Goal: Transaction & Acquisition: Purchase product/service

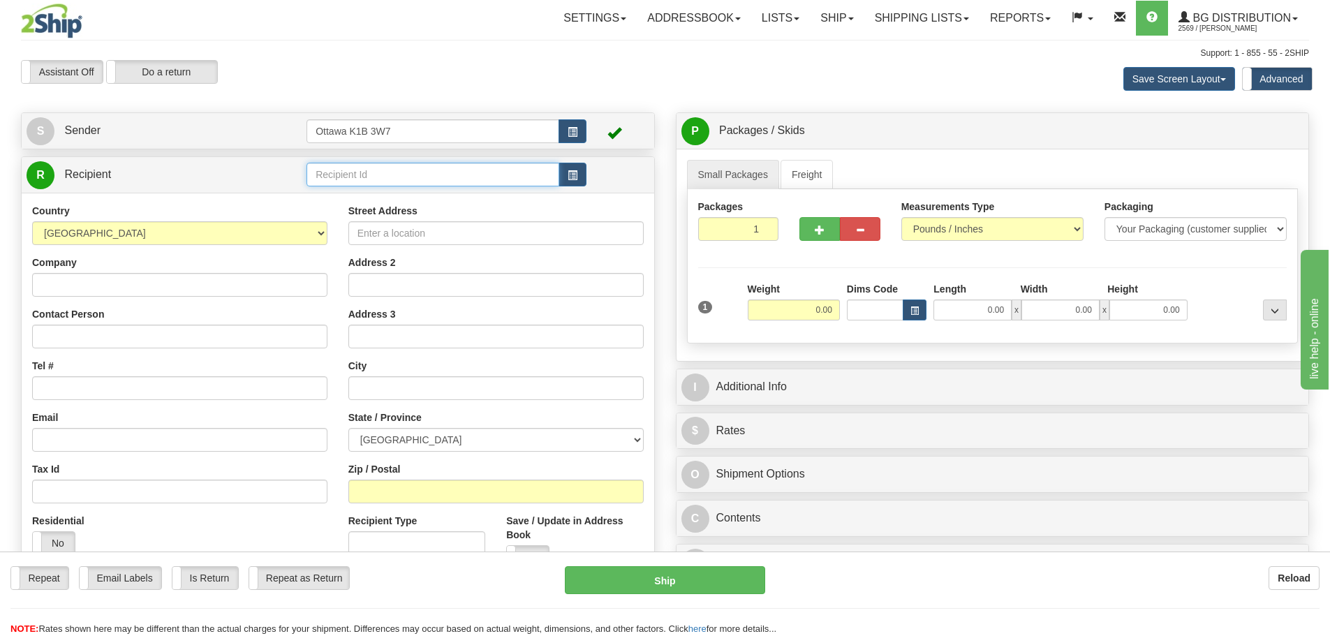
click at [396, 182] on input "text" at bounding box center [432, 175] width 253 height 24
type input "910331"
click at [519, 82] on div "Assistant On Assistant Off Do a return Do a return" at bounding box center [282, 72] width 545 height 24
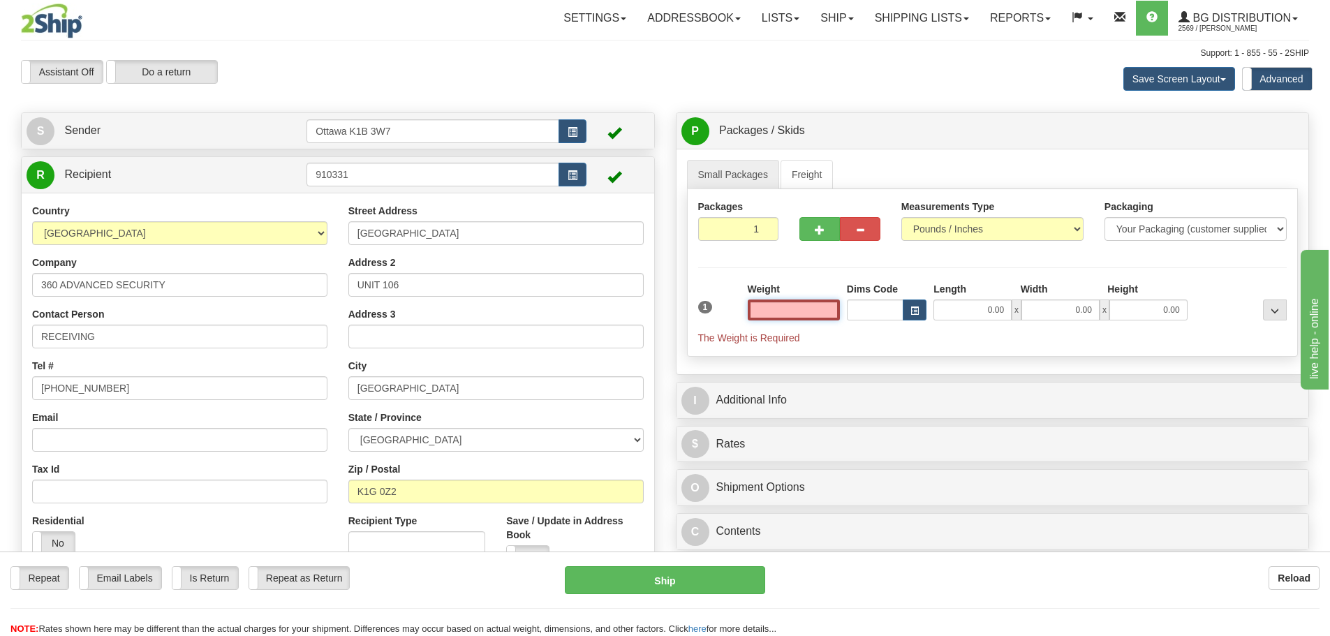
click at [766, 311] on input "text" at bounding box center [794, 309] width 92 height 21
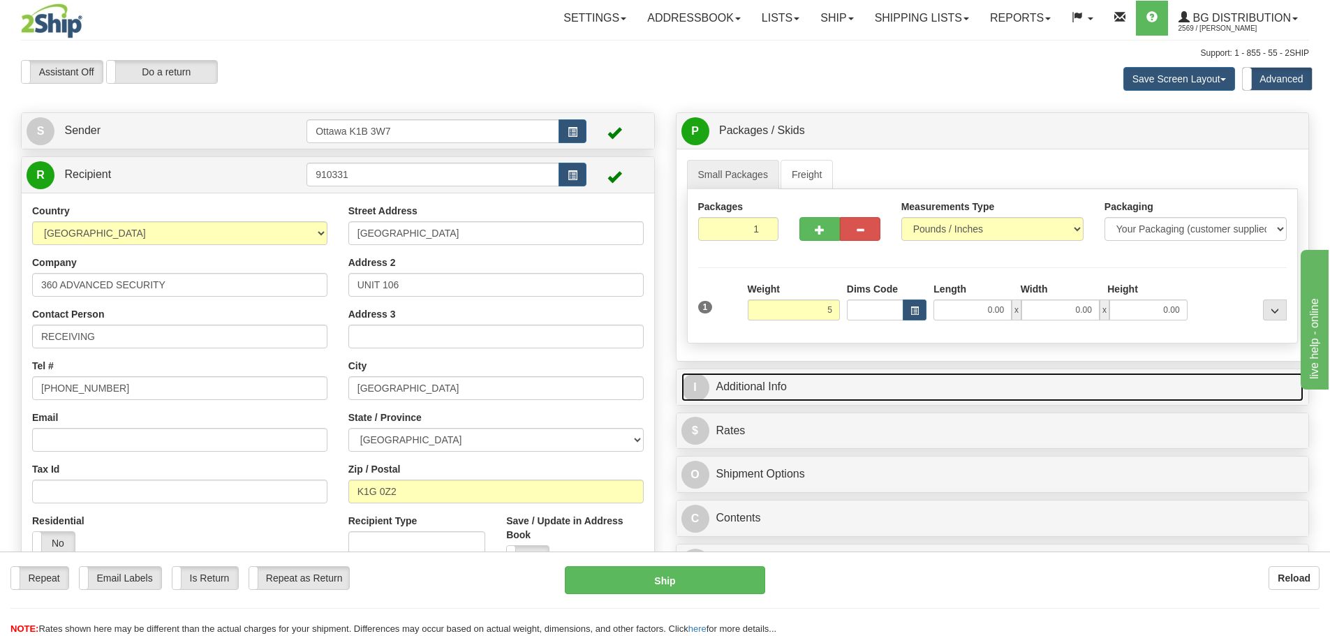
type input "5.00"
click at [883, 385] on link "I Additional Info" at bounding box center [992, 387] width 623 height 29
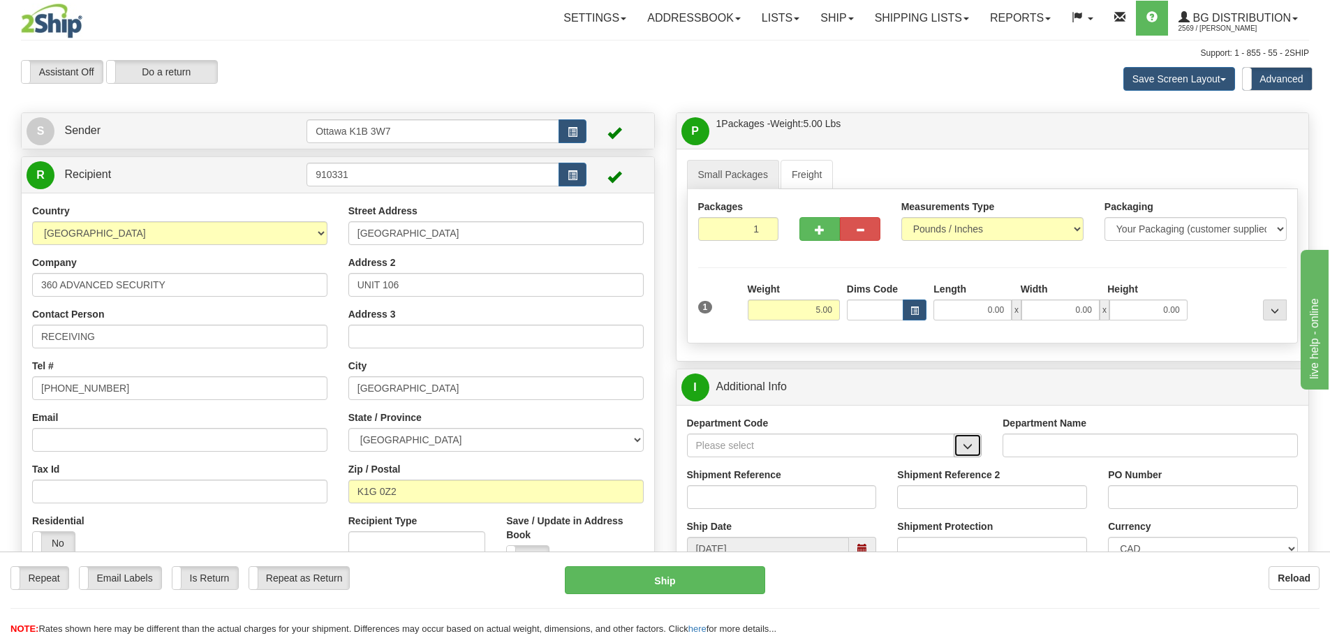
click at [975, 444] on button "button" at bounding box center [968, 446] width 28 height 24
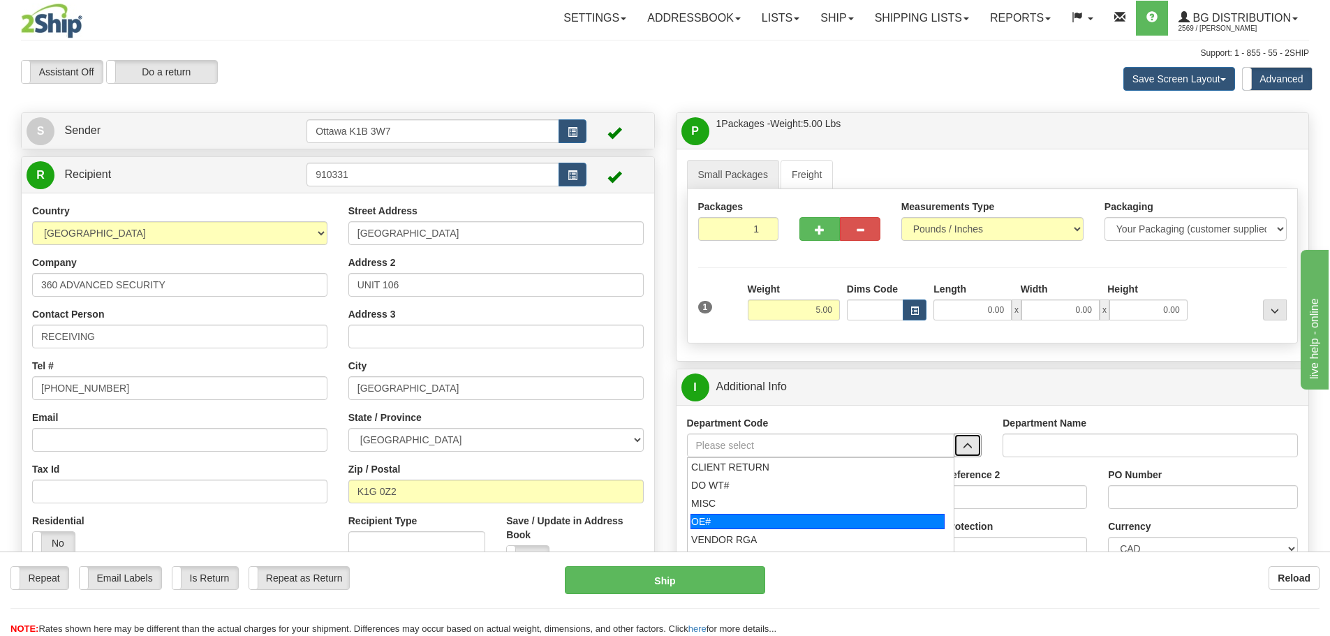
click at [823, 518] on div "OE#" at bounding box center [817, 521] width 254 height 15
type input "OE#"
type input "ORDERS"
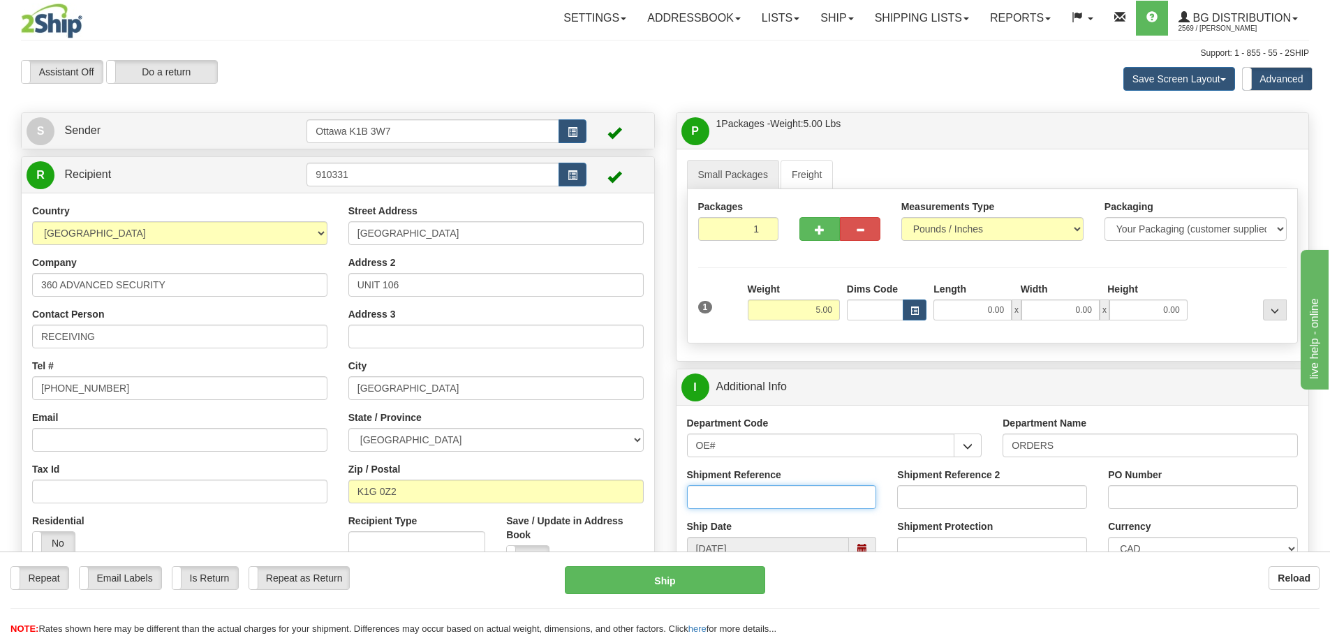
click at [785, 492] on input "Shipment Reference" at bounding box center [782, 497] width 190 height 24
type input "10204934-00"
click at [1173, 509] on div "PO Number" at bounding box center [1202, 494] width 211 height 52
click at [1173, 508] on div "PO Number" at bounding box center [1202, 494] width 211 height 52
click at [1173, 508] on input "PO Number" at bounding box center [1203, 497] width 190 height 24
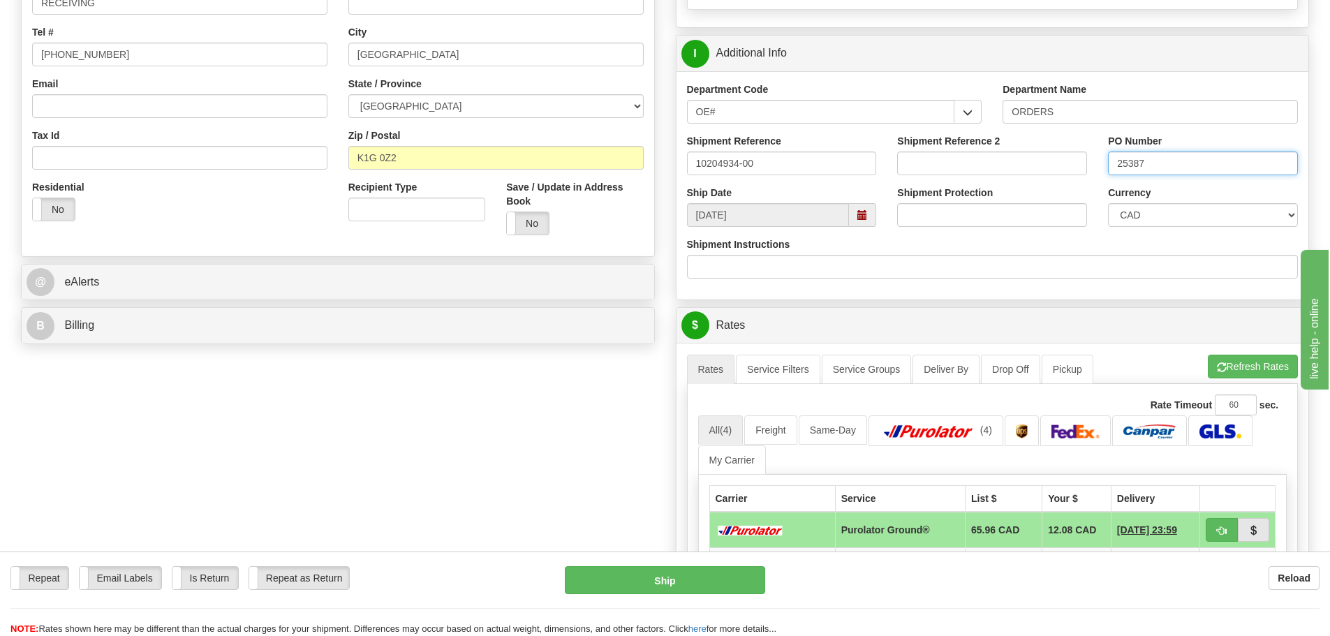
scroll to position [419, 0]
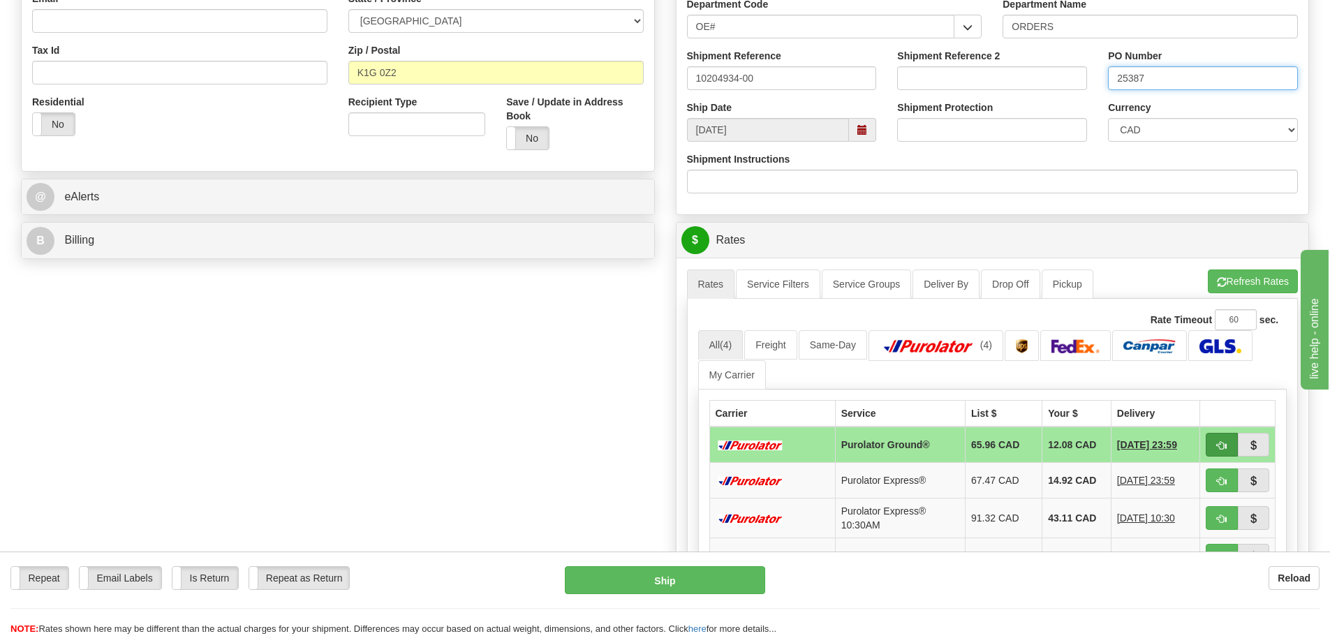
type input "25387"
click at [1227, 447] on button "button" at bounding box center [1222, 445] width 32 height 24
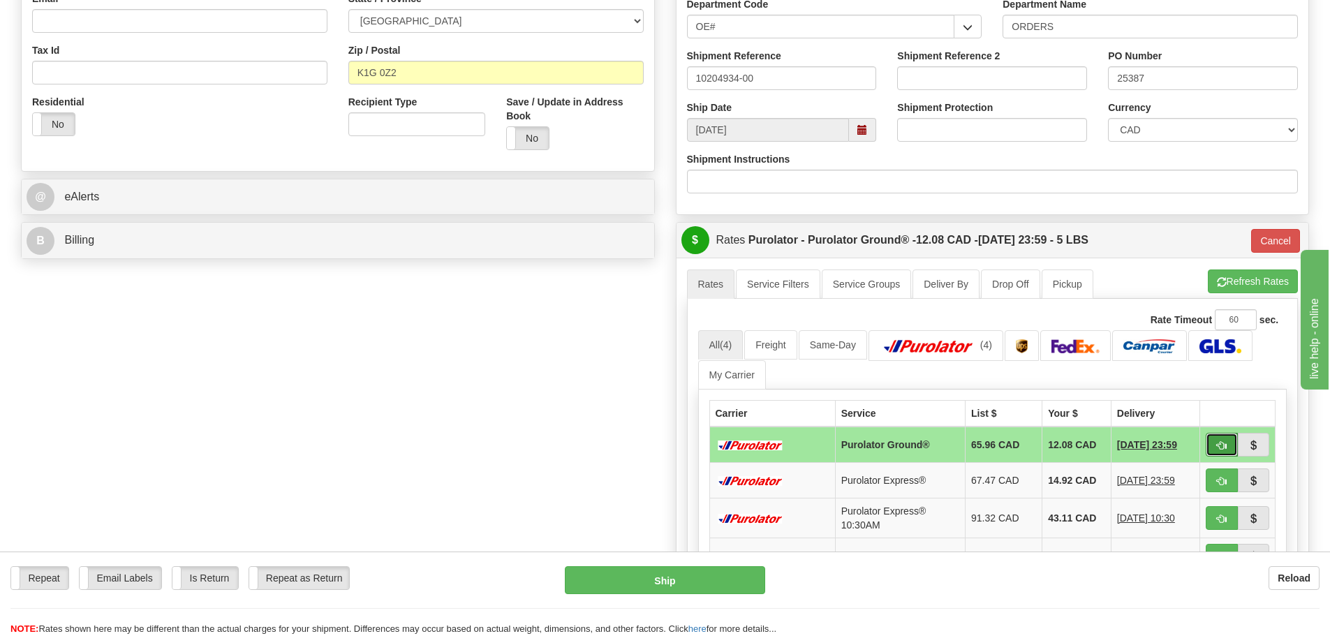
type input "260"
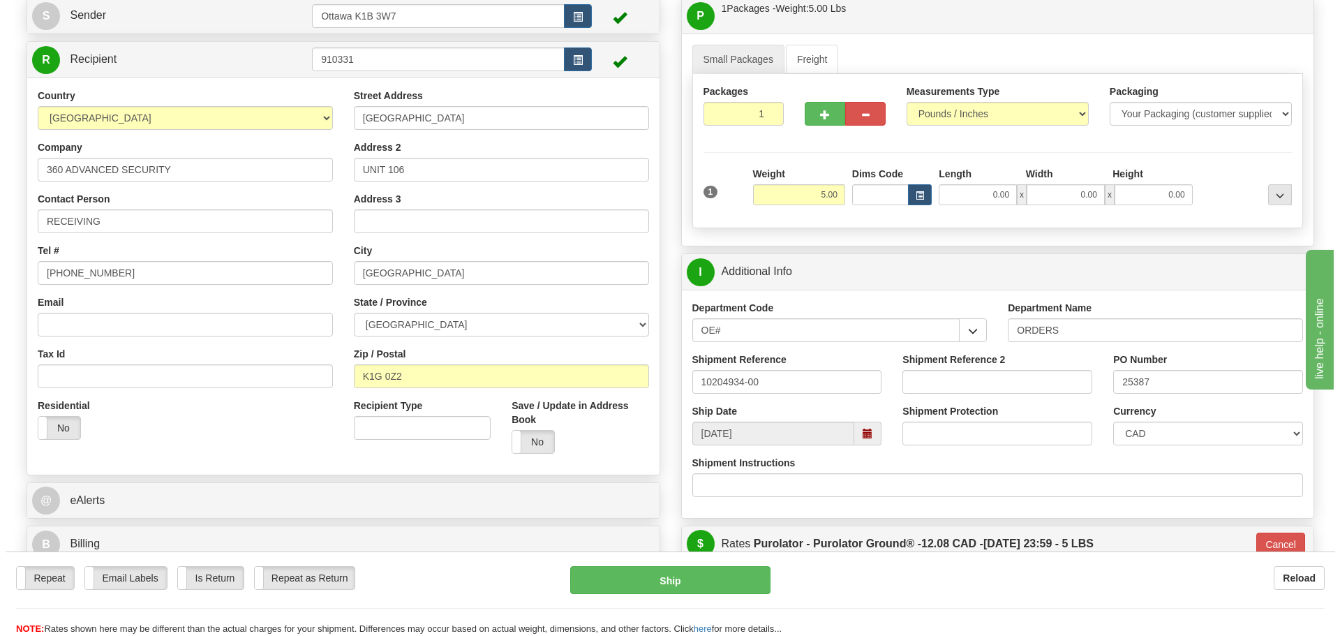
scroll to position [140, 0]
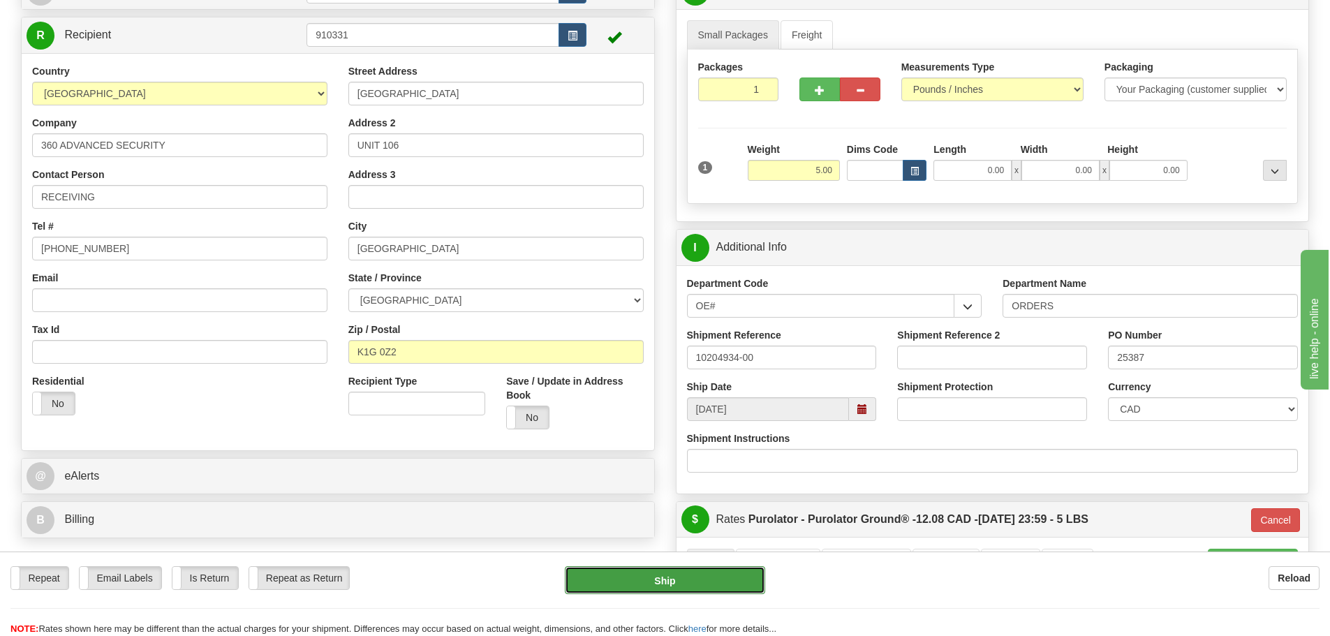
click at [723, 579] on button "Ship" at bounding box center [665, 580] width 200 height 28
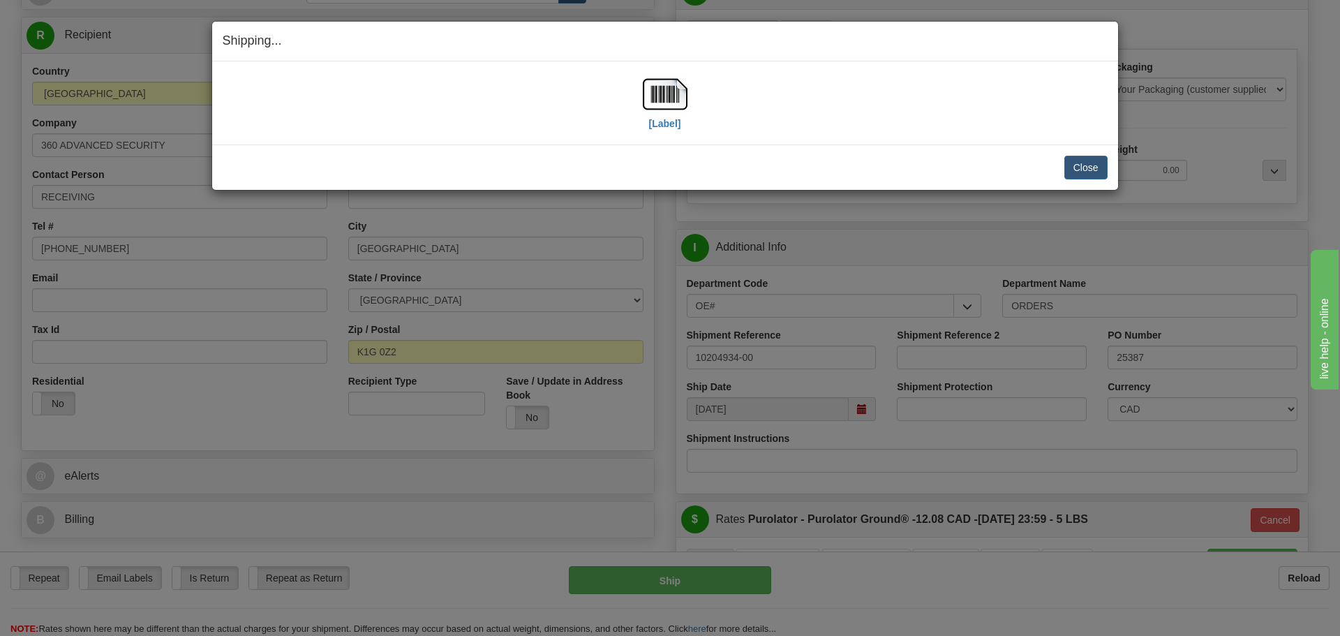
click at [661, 131] on div "[Label]" at bounding box center [665, 103] width 45 height 62
click at [665, 126] on label "[Label]" at bounding box center [665, 124] width 32 height 14
click at [1088, 165] on button "Close" at bounding box center [1086, 168] width 43 height 24
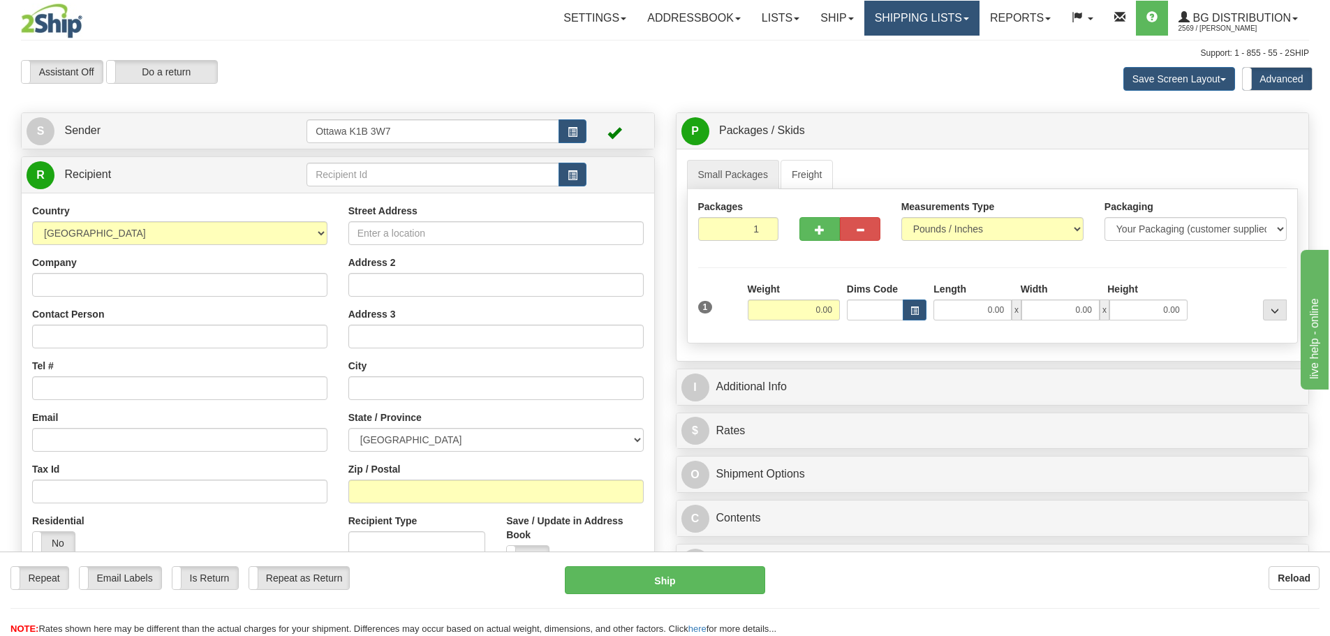
click at [902, 15] on link "Shipping lists" at bounding box center [921, 18] width 115 height 35
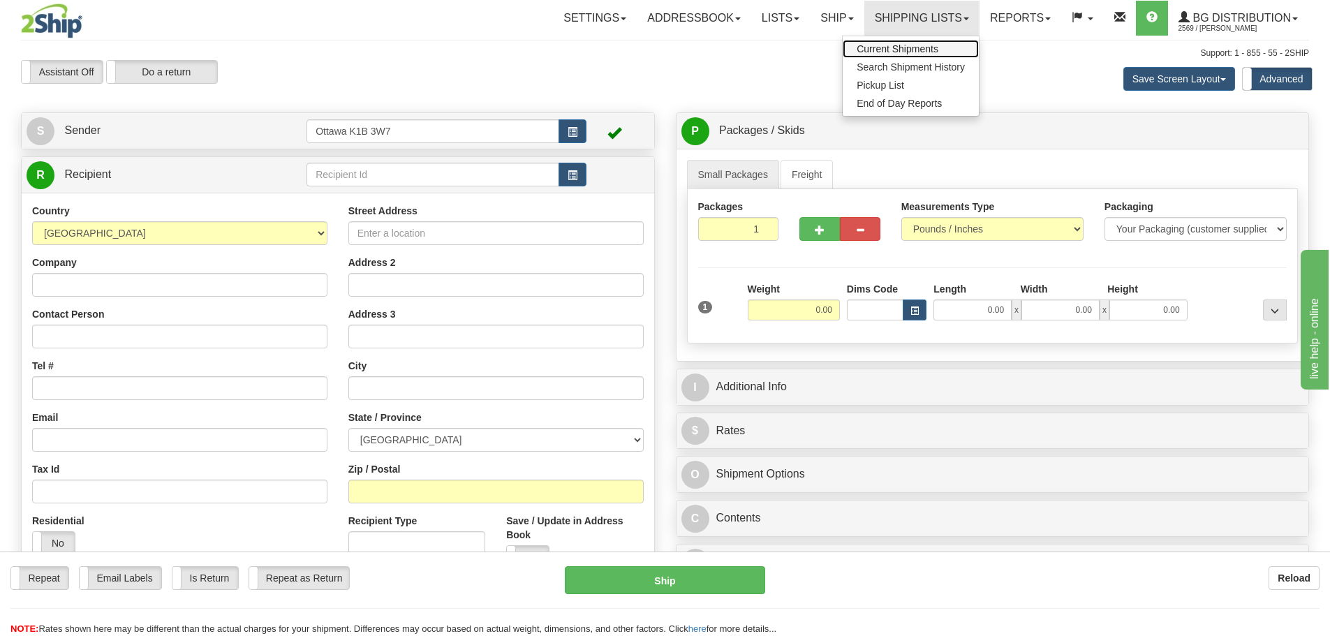
click at [878, 52] on span "Current Shipments" at bounding box center [898, 48] width 82 height 11
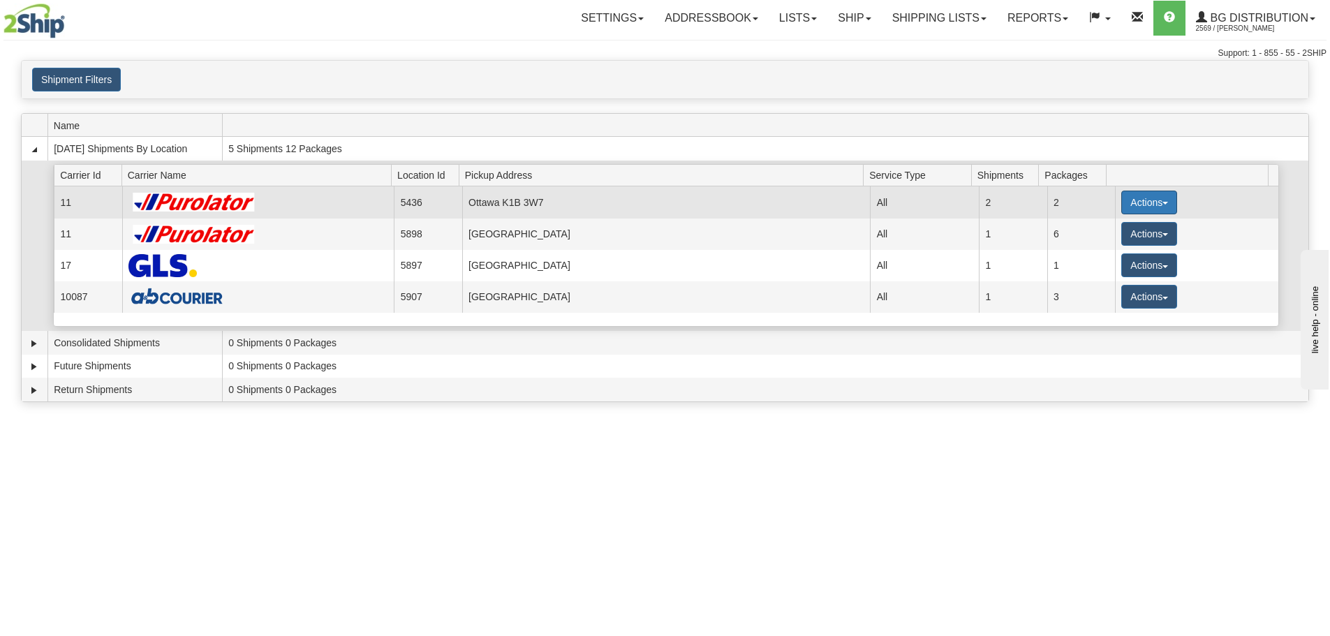
click at [1137, 205] on button "Actions" at bounding box center [1149, 203] width 56 height 24
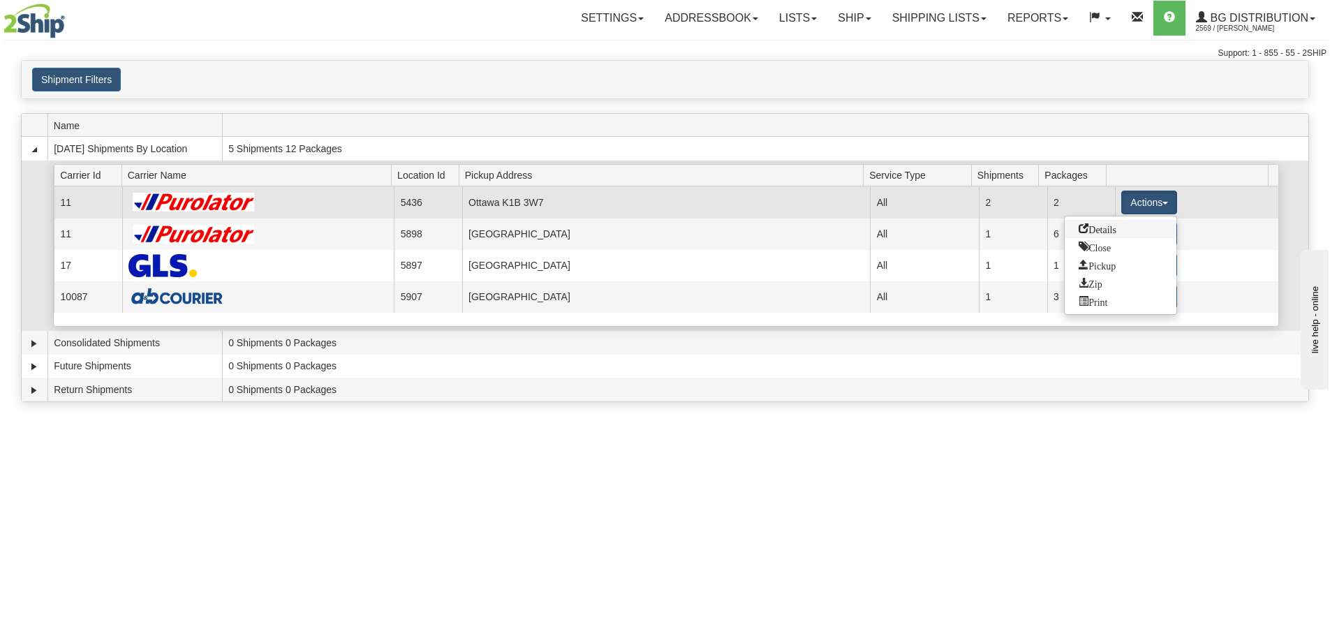
click at [1079, 230] on span "Details" at bounding box center [1098, 228] width 38 height 10
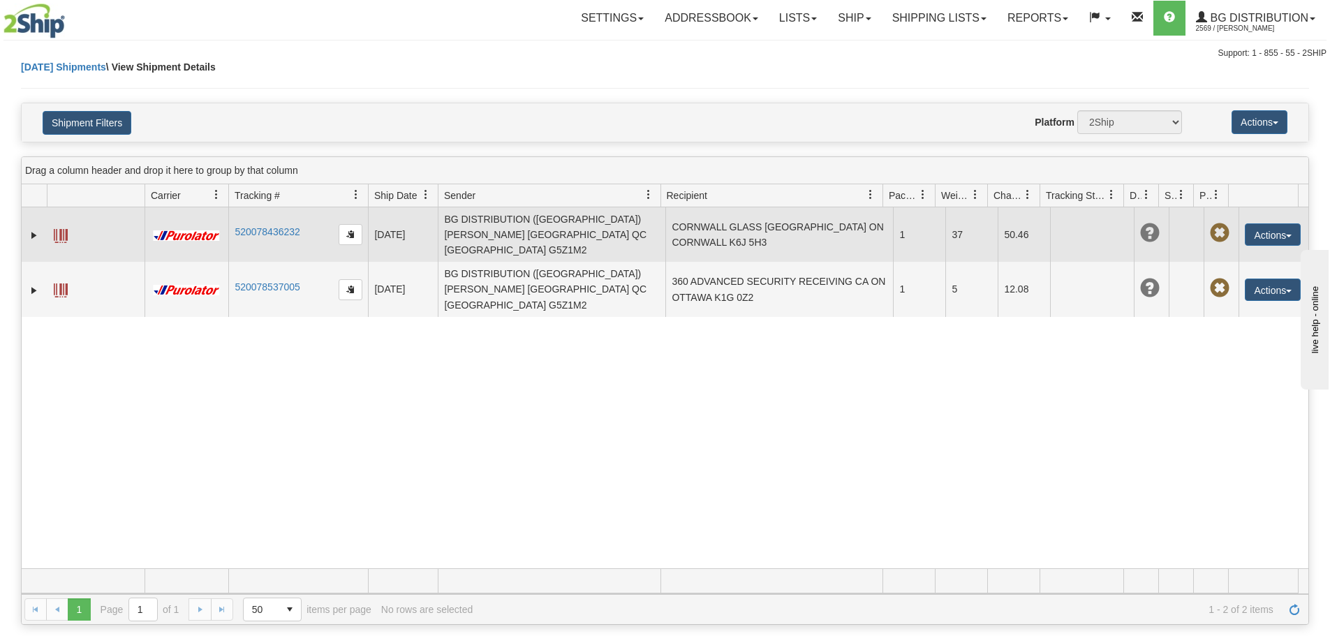
drag, startPoint x: 637, startPoint y: 230, endPoint x: 655, endPoint y: 239, distance: 19.7
click at [639, 231] on td "BG DISTRIBUTION (OTTAWA) Christopher Szymanski CA QC SAINT-GEORGES G5Z1M2" at bounding box center [552, 234] width 228 height 54
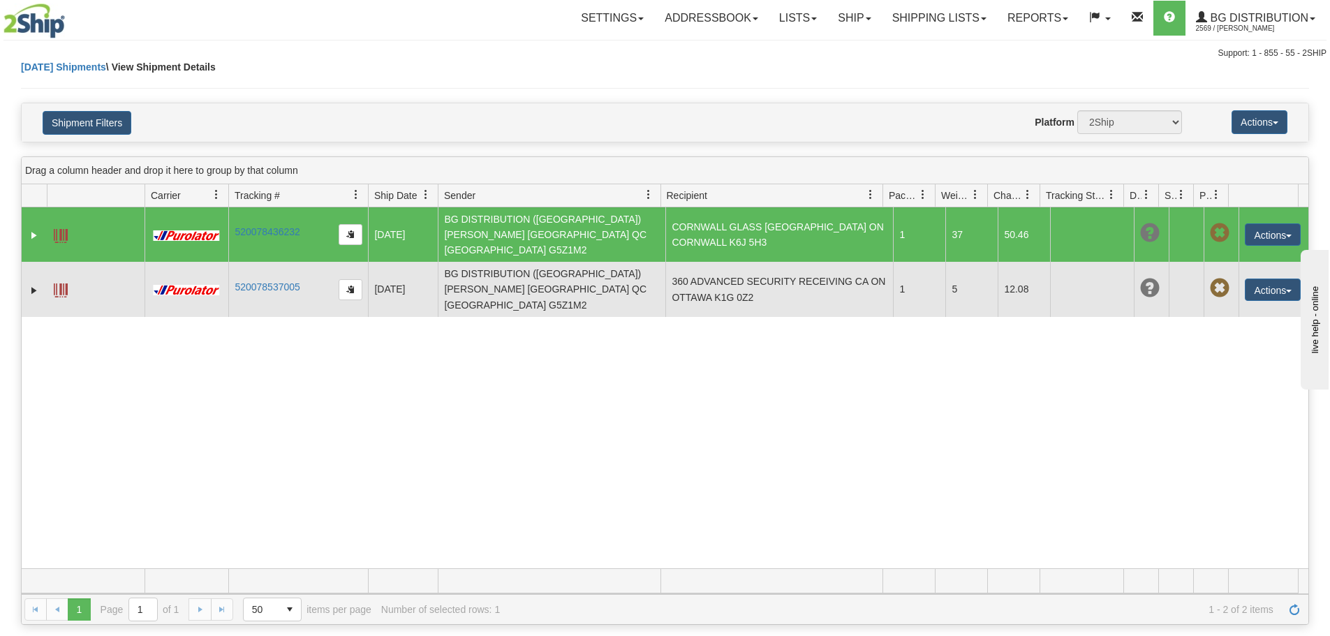
click at [699, 262] on td "360 ADVANCED SECURITY RECEIVING CA ON OTTAWA K1G 0Z2" at bounding box center [779, 289] width 228 height 54
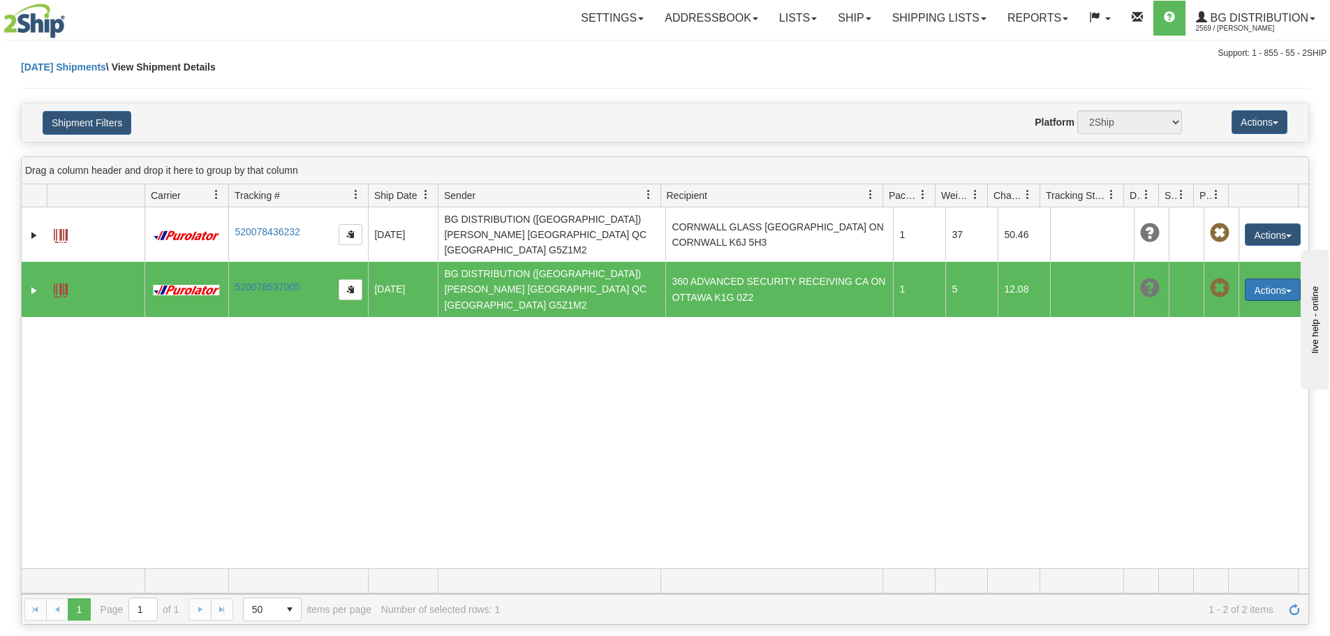
click at [1266, 279] on button "Actions" at bounding box center [1273, 290] width 56 height 22
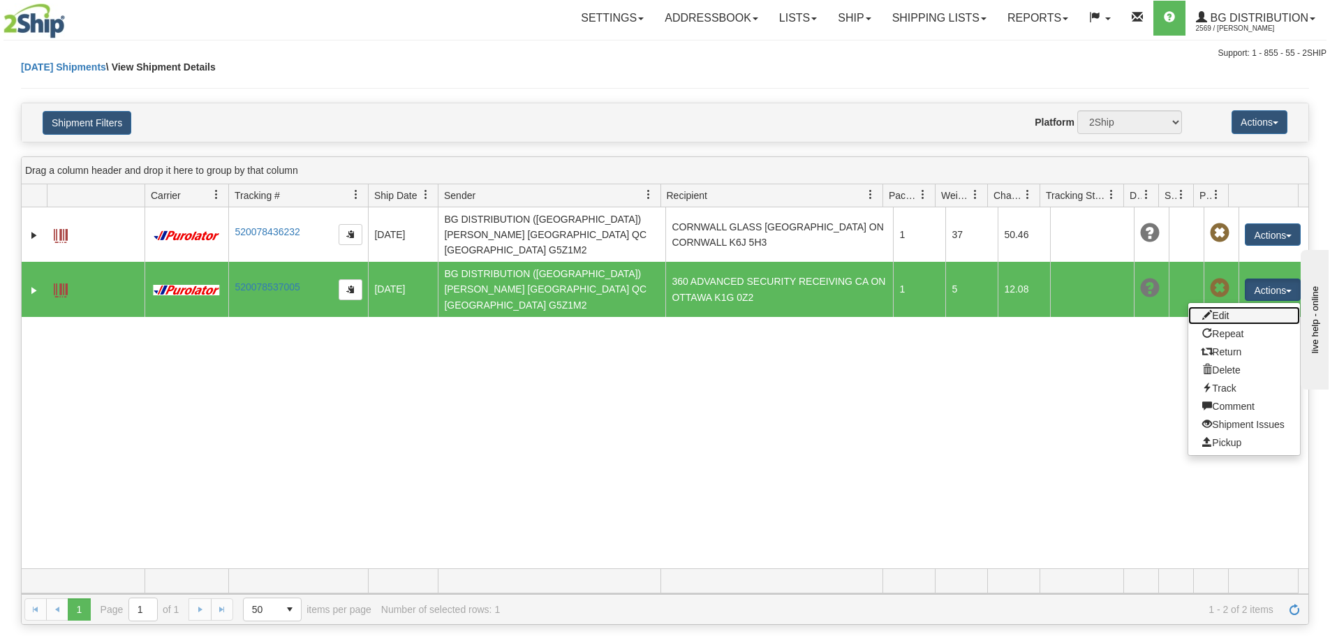
click at [1267, 306] on link "Edit" at bounding box center [1244, 315] width 112 height 18
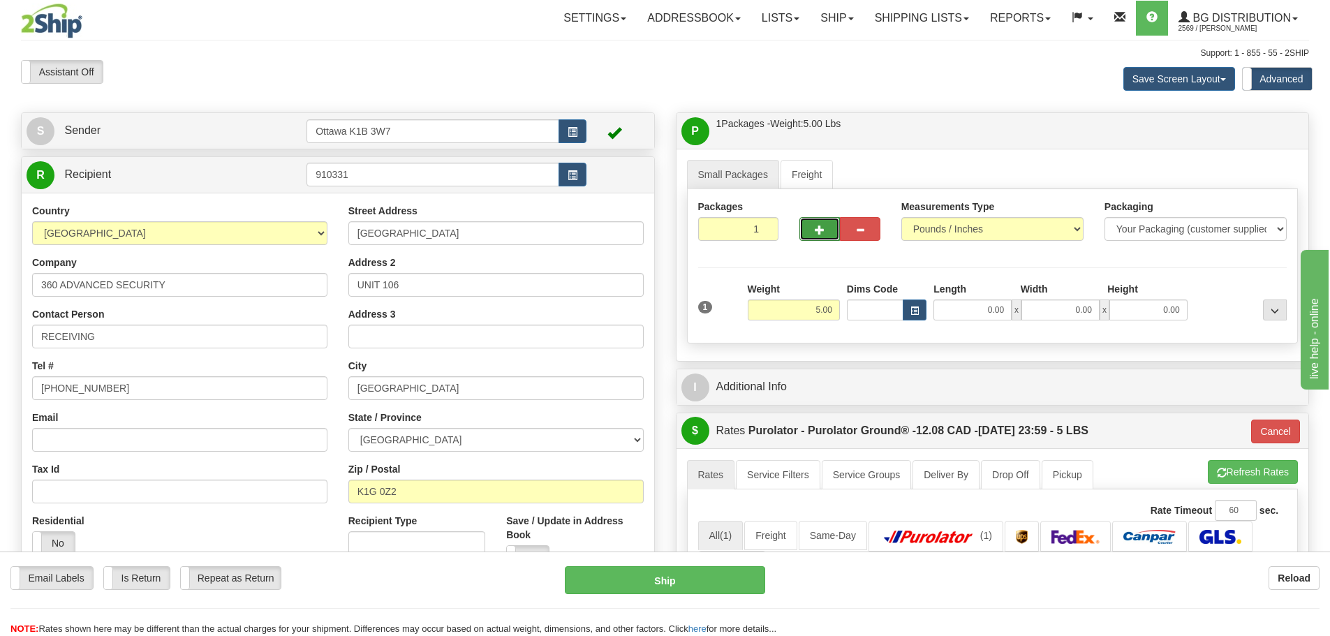
click at [831, 238] on button "button" at bounding box center [819, 229] width 40 height 24
type input "2"
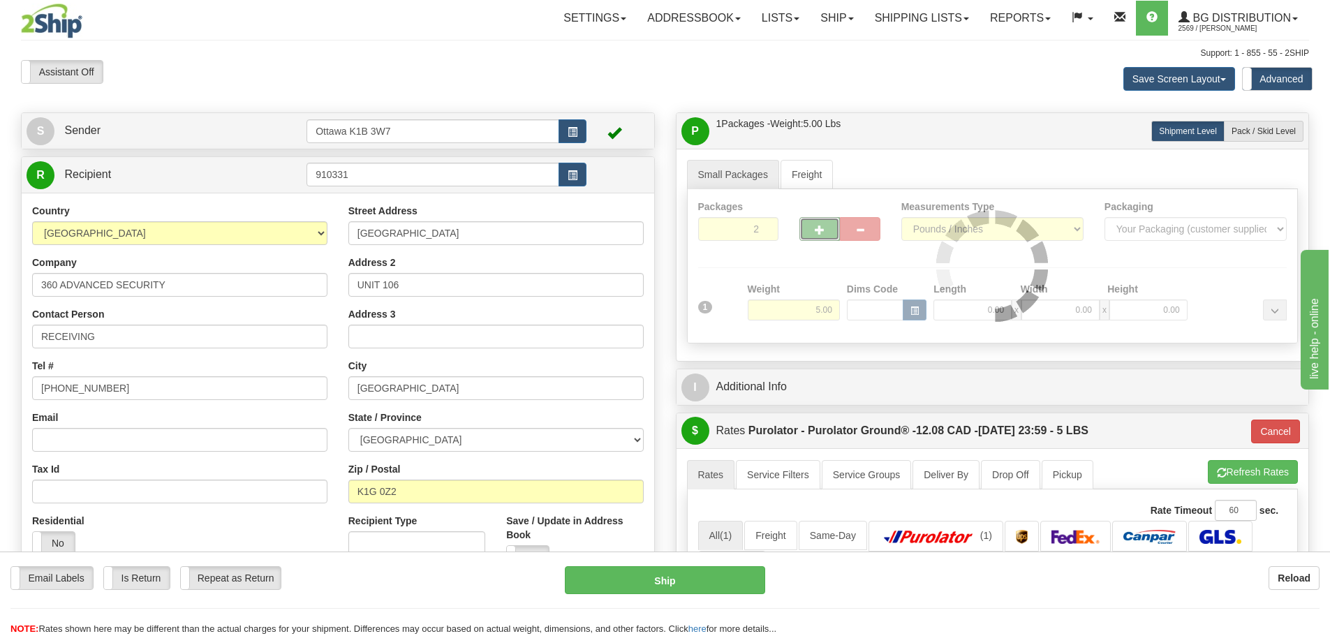
type input "260"
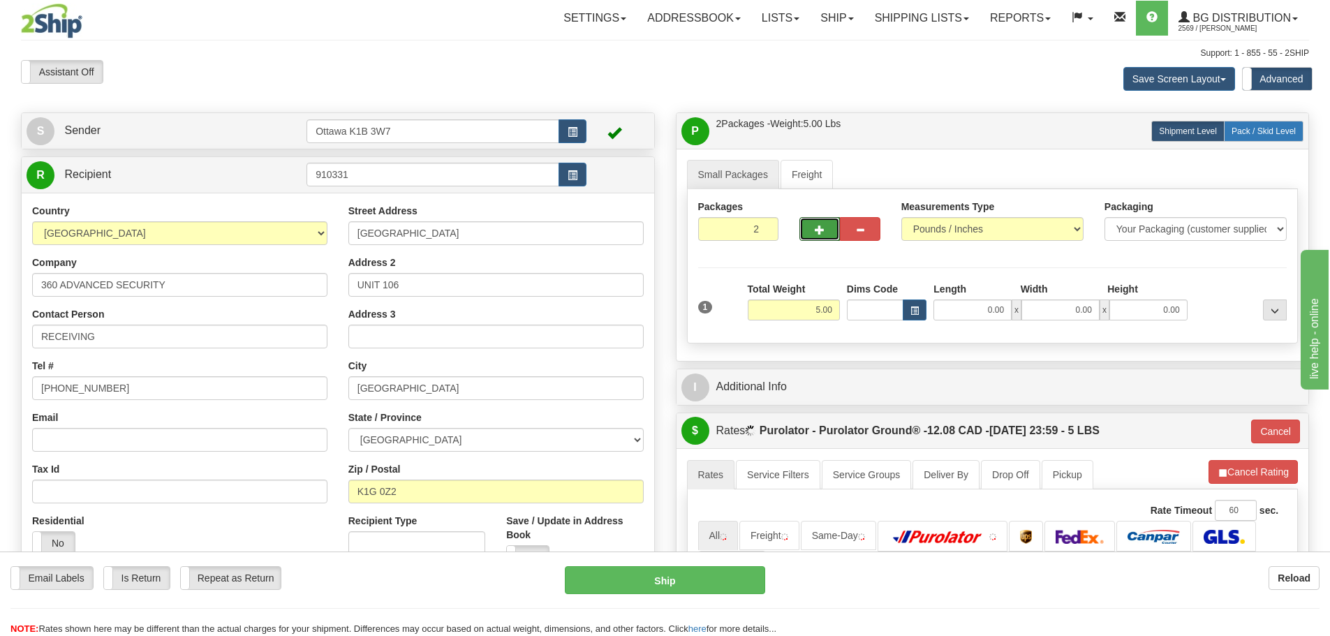
click at [1286, 140] on label "Pack / Skid Level Pack.." at bounding box center [1264, 131] width 80 height 21
radio input "true"
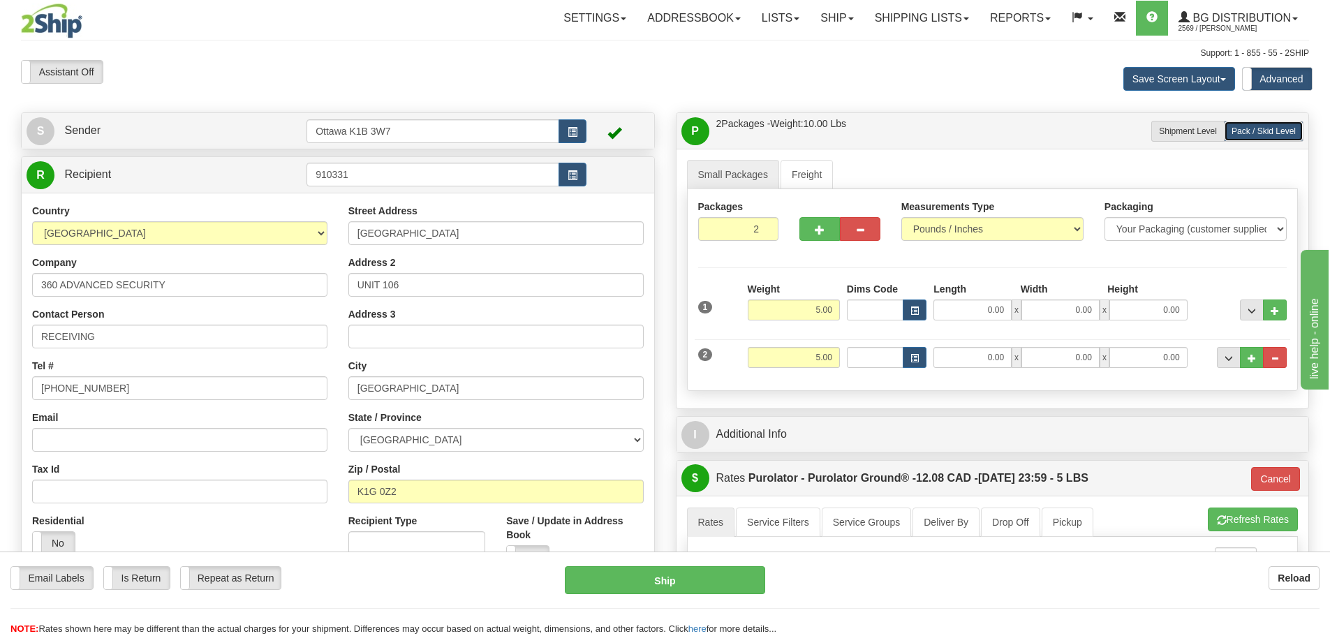
type input "260"
drag, startPoint x: 806, startPoint y: 354, endPoint x: 1157, endPoint y: 427, distance: 358.6
click at [924, 390] on div "Packages 2 2 Measurements Type" at bounding box center [993, 290] width 612 height 202
type input "0.00"
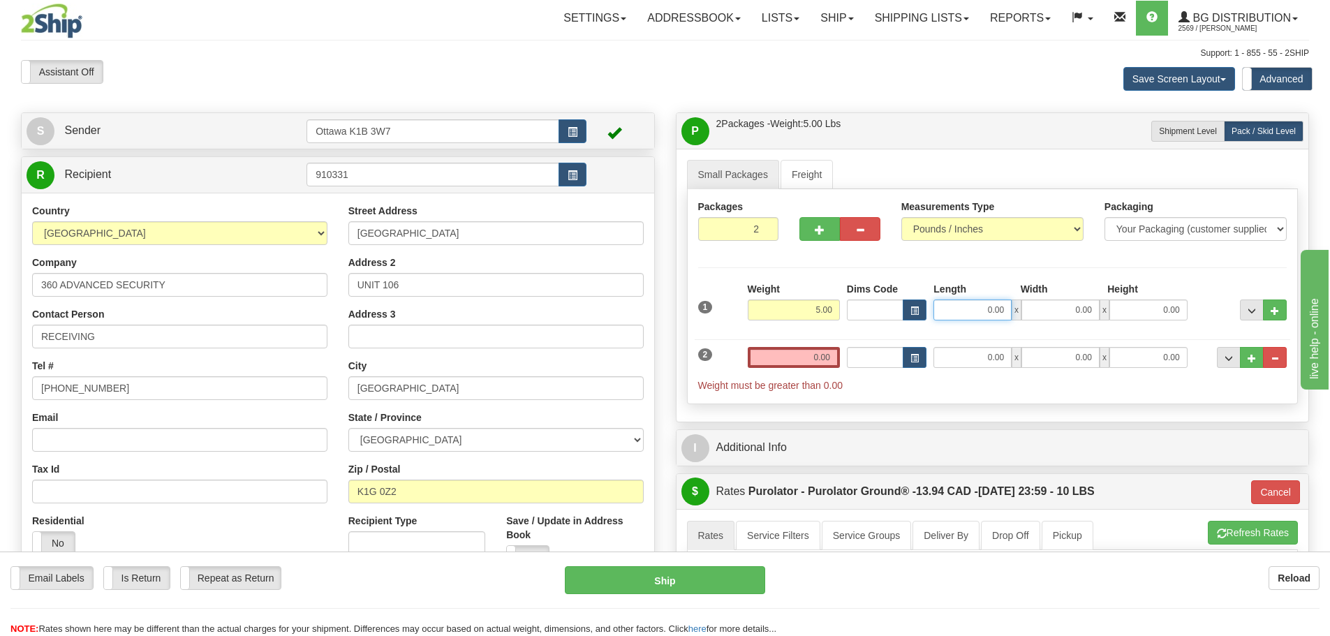
click at [970, 306] on input "0.00" at bounding box center [972, 309] width 78 height 21
type input "12.50"
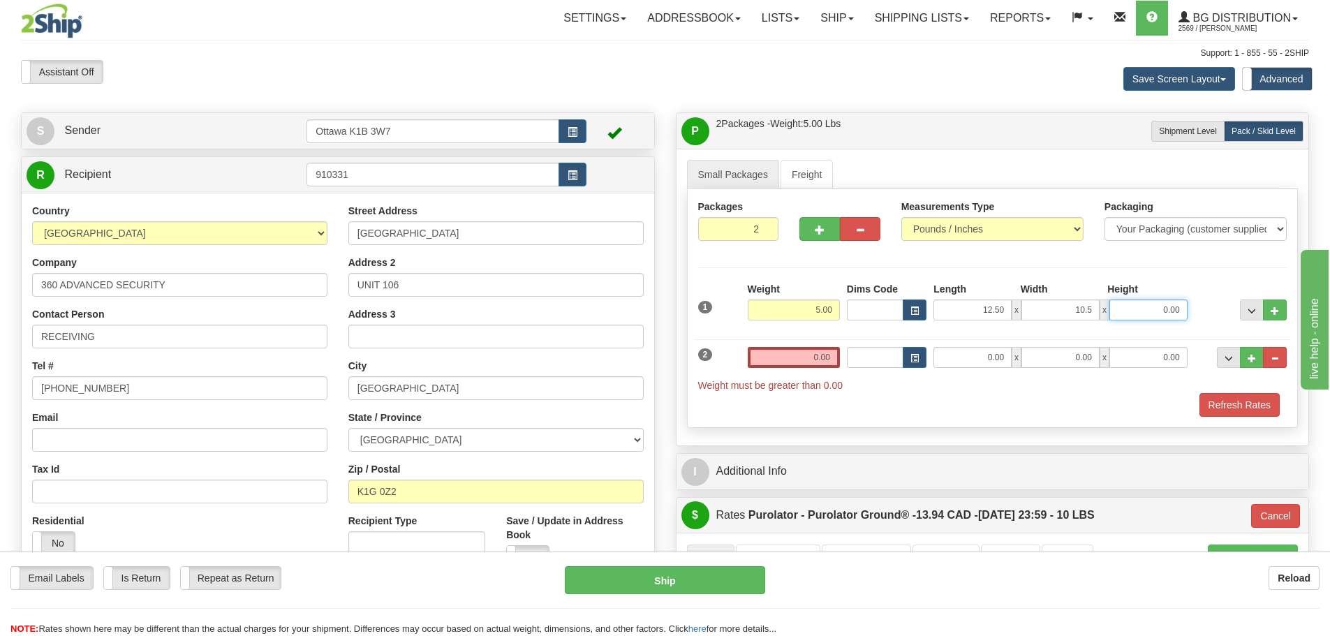
type input "10.50"
type input "3.00"
click at [778, 355] on input "0.00" at bounding box center [794, 357] width 92 height 21
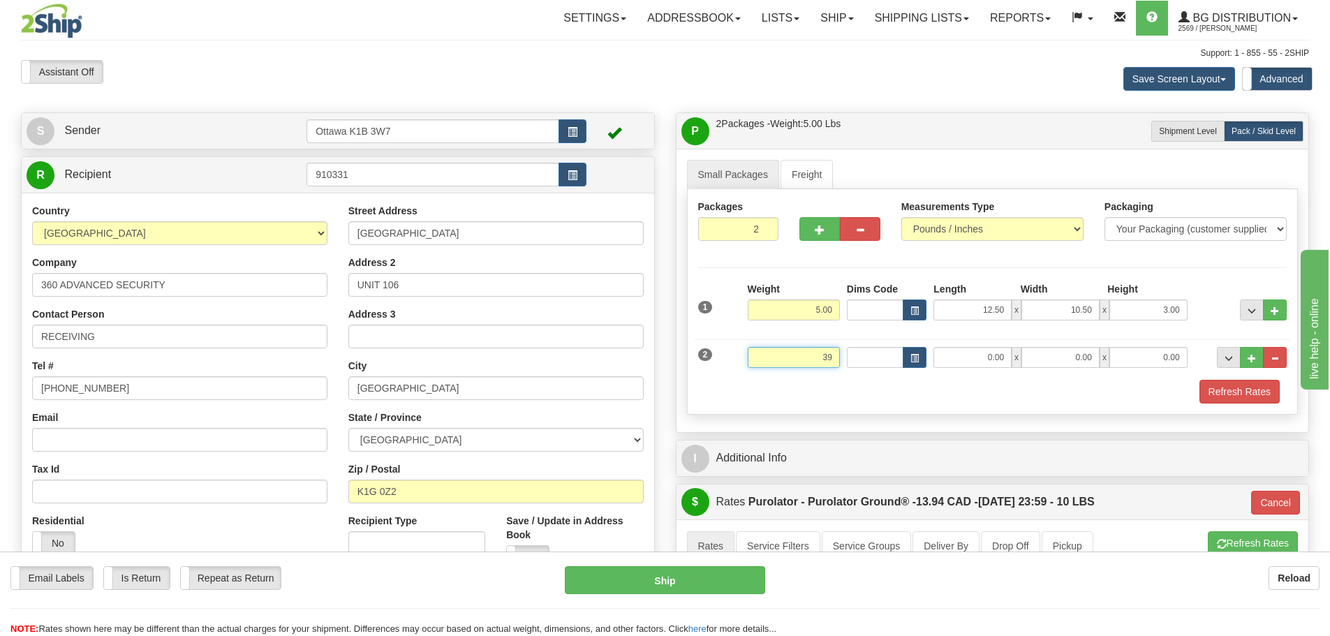
type input "39"
type input "260"
type input "39.00"
click at [972, 360] on input "0.00" at bounding box center [972, 357] width 78 height 21
type input "44.00"
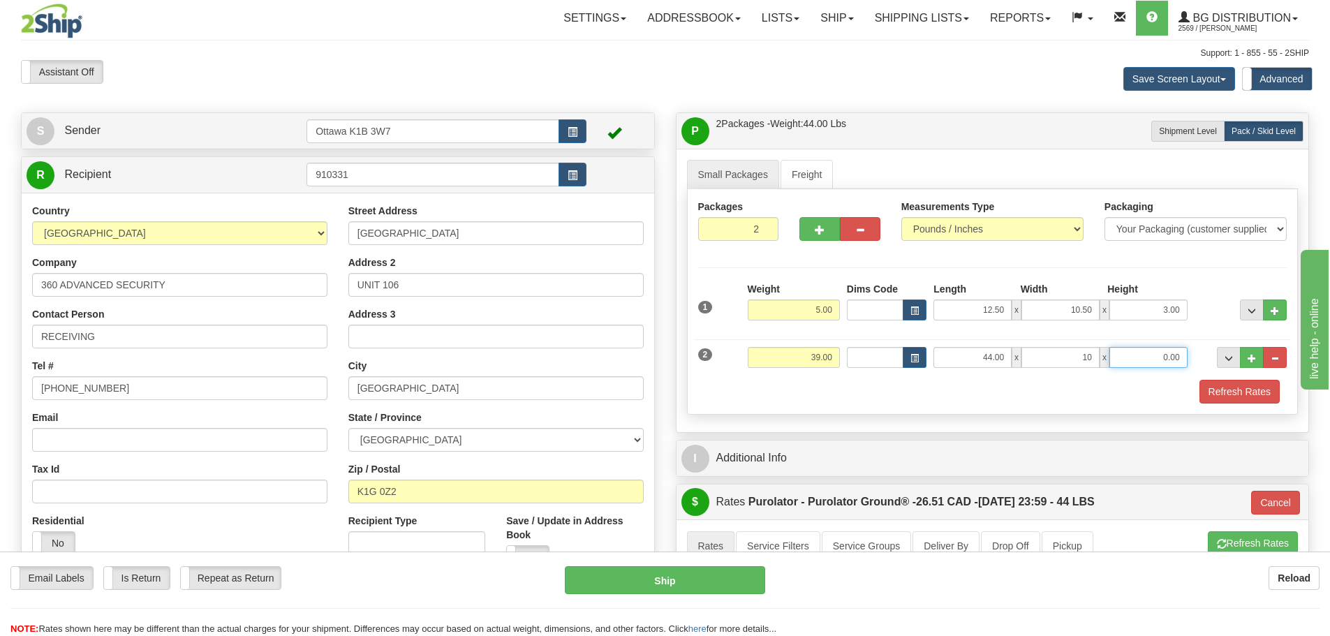
type input "10.00"
type input "8.00"
click at [1259, 382] on button "Refresh Rates" at bounding box center [1239, 392] width 80 height 24
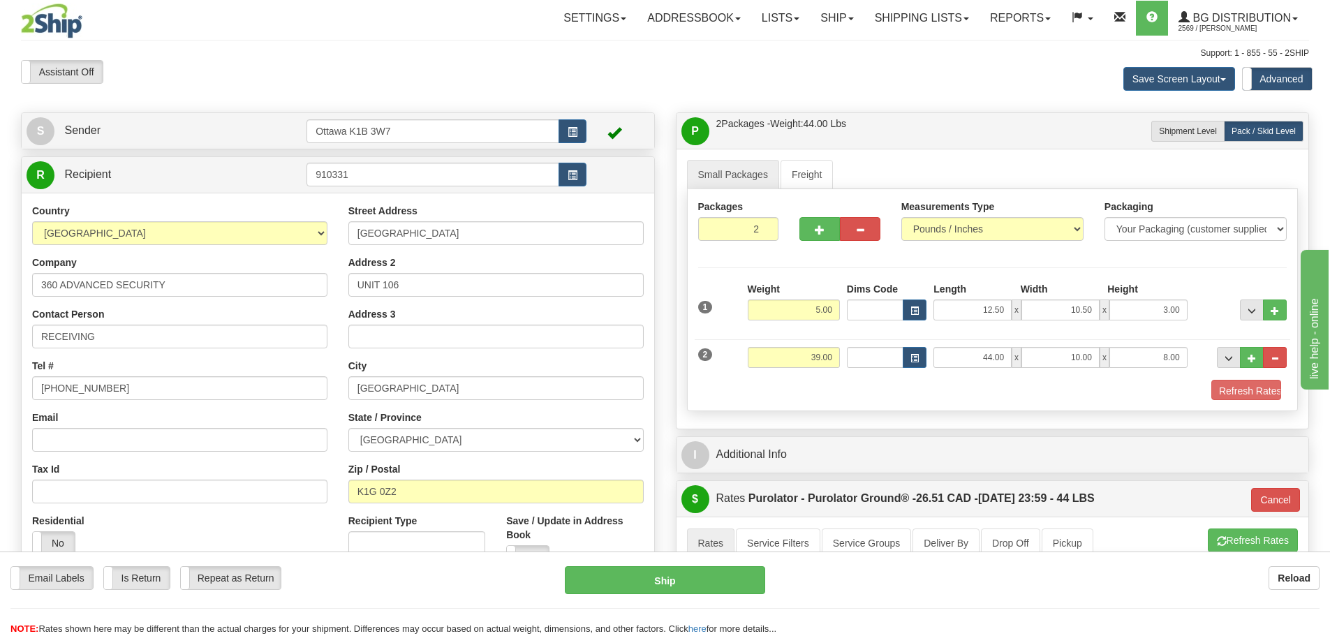
type input "260"
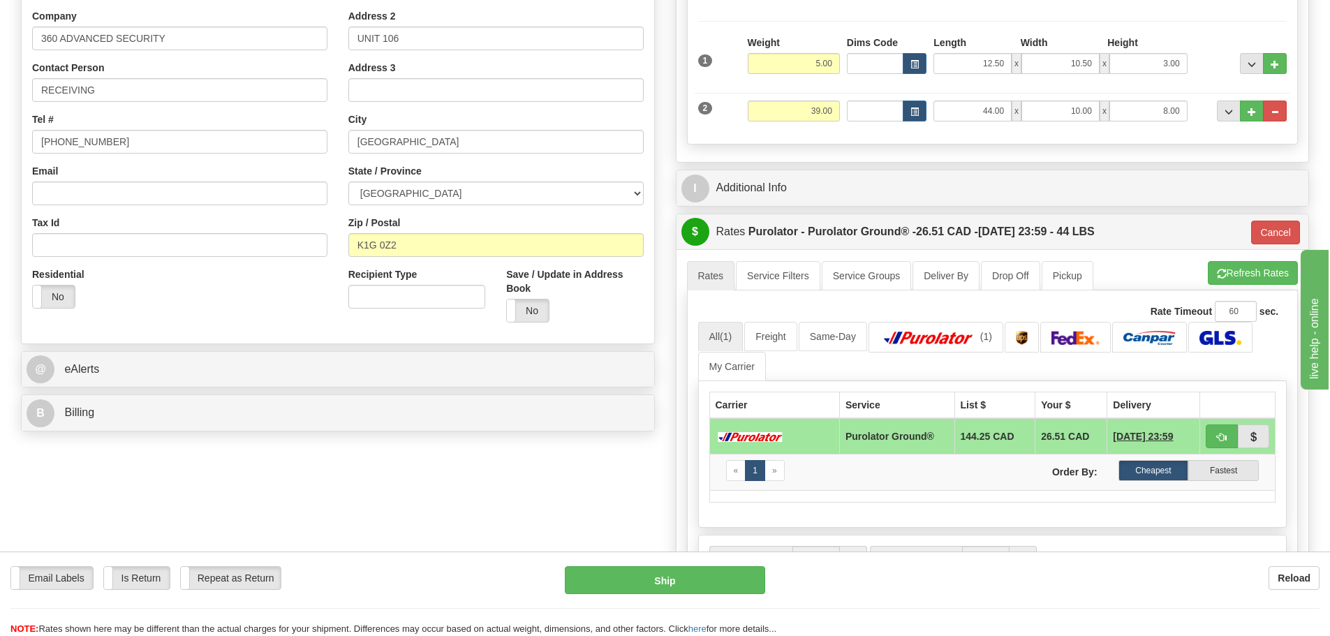
scroll to position [279, 0]
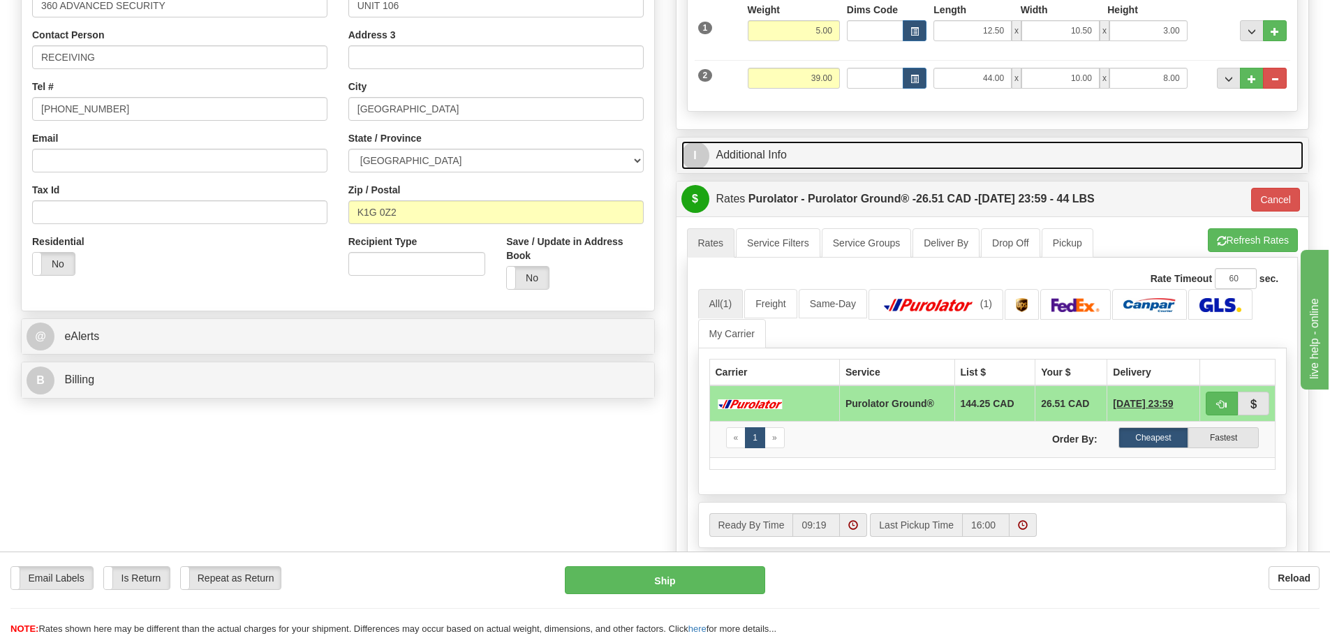
click at [945, 149] on link "I Additional Info" at bounding box center [992, 155] width 623 height 29
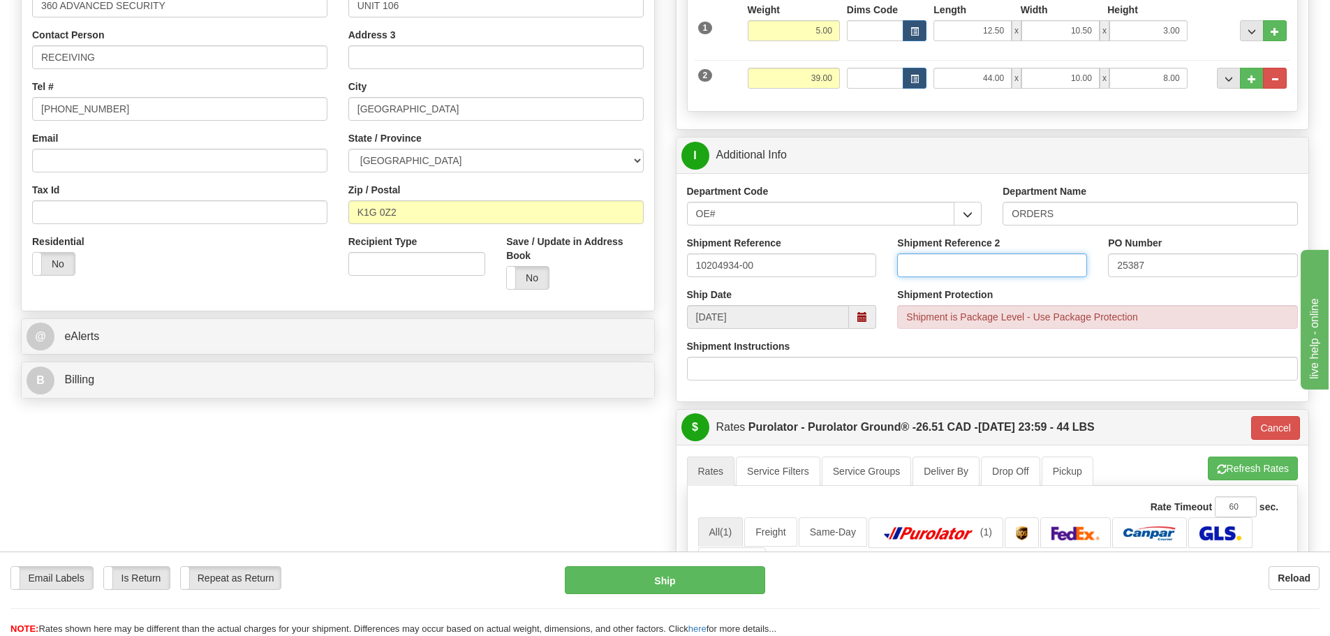
click at [965, 272] on input "Shipment Reference 2" at bounding box center [992, 265] width 190 height 24
type input "1"
type input "10204920-00"
click at [632, 464] on div "S Sender Ottawa K1B 3W7" at bounding box center [664, 392] width 1309 height 1118
click at [1217, 471] on span "button" at bounding box center [1222, 469] width 10 height 9
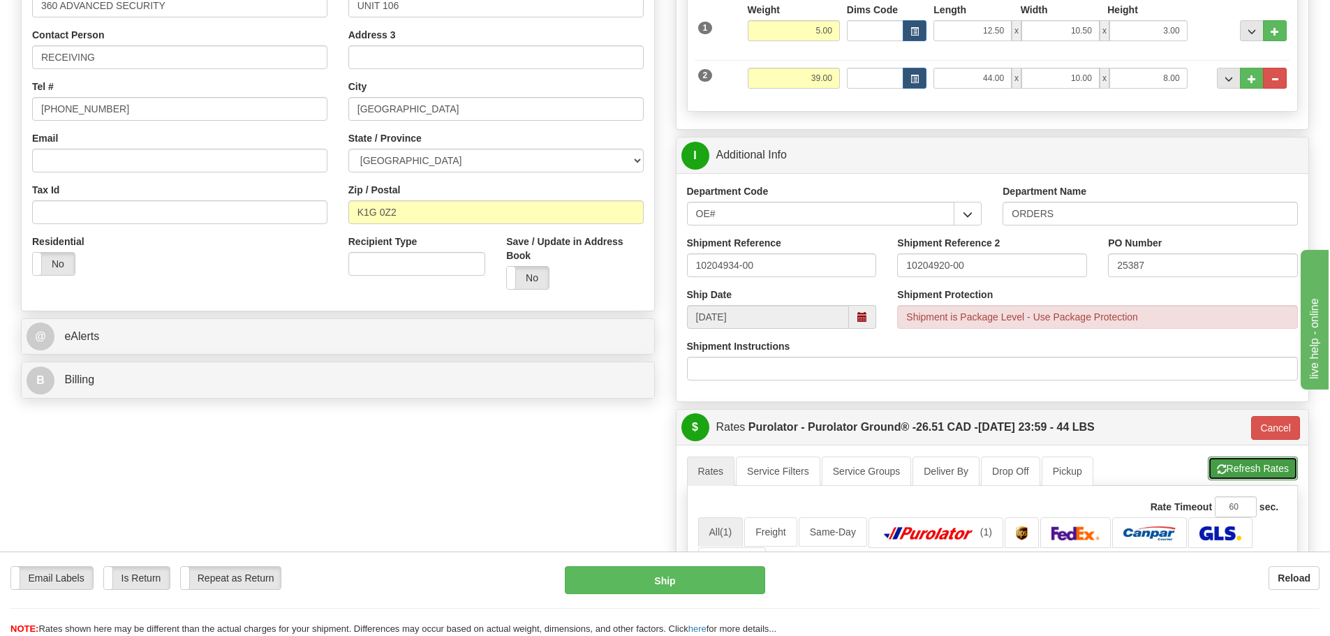
type input "260"
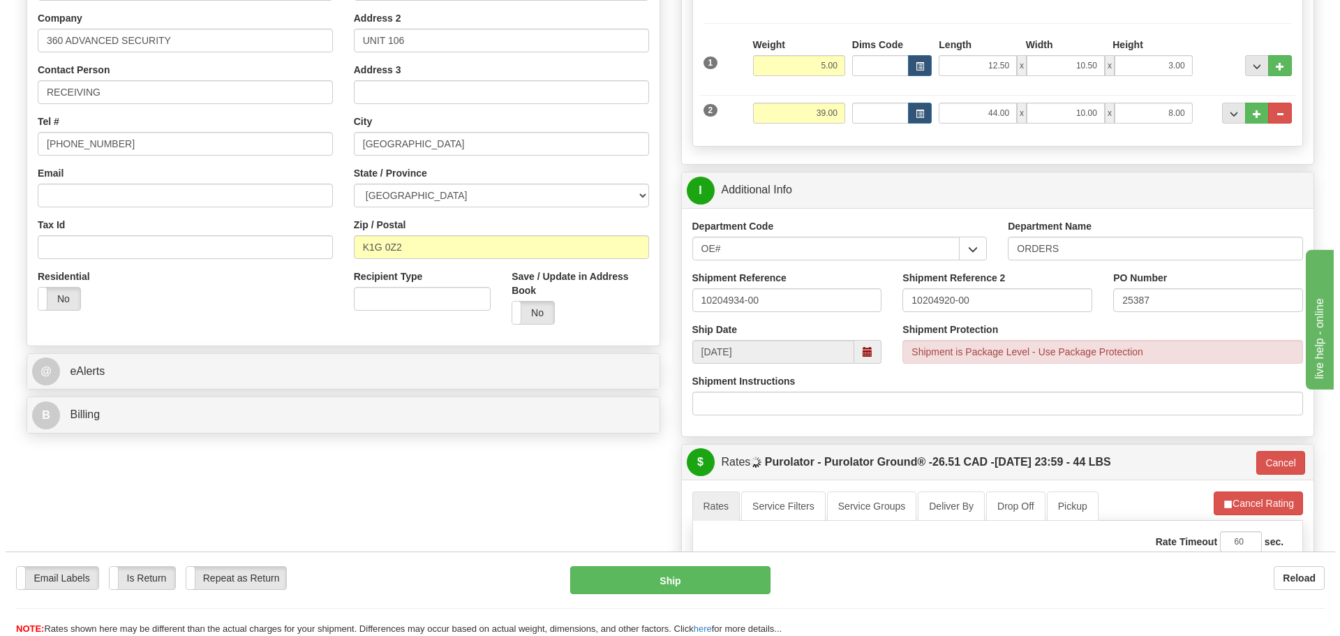
scroll to position [209, 0]
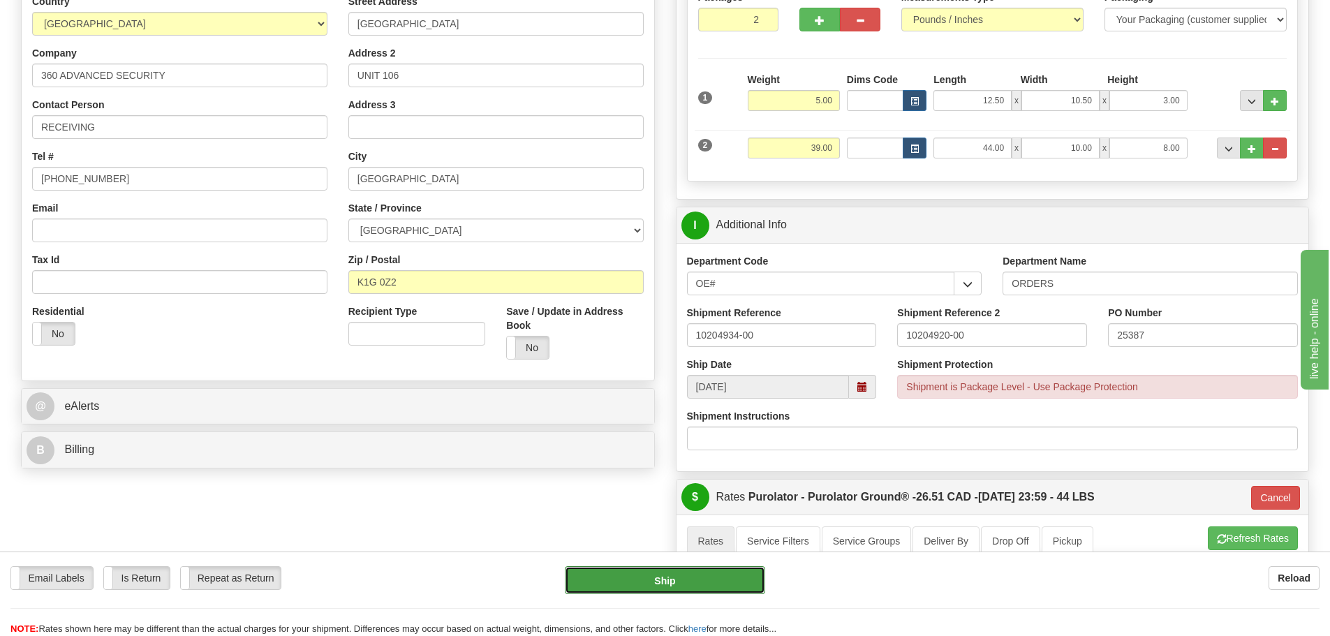
click at [708, 580] on button "Ship" at bounding box center [665, 580] width 200 height 28
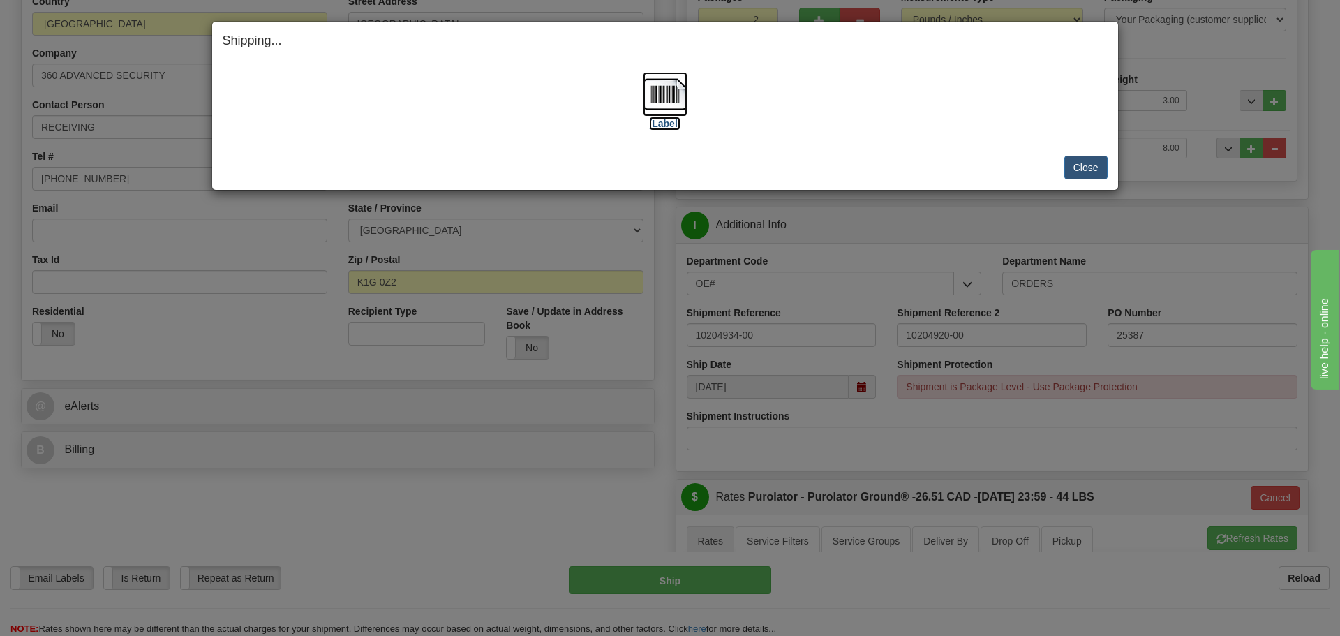
click at [660, 121] on label "[Label]" at bounding box center [665, 124] width 32 height 14
click at [1100, 168] on button "Close" at bounding box center [1086, 168] width 43 height 24
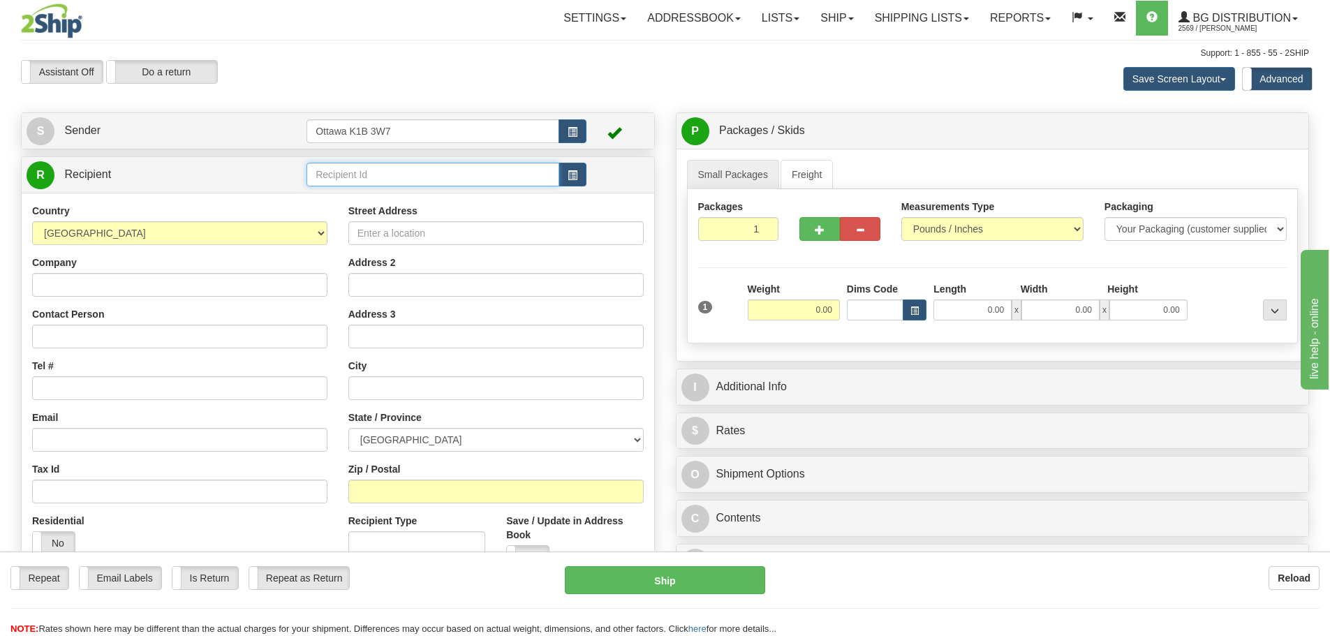
click at [409, 181] on input "text" at bounding box center [432, 175] width 253 height 24
type input "910796"
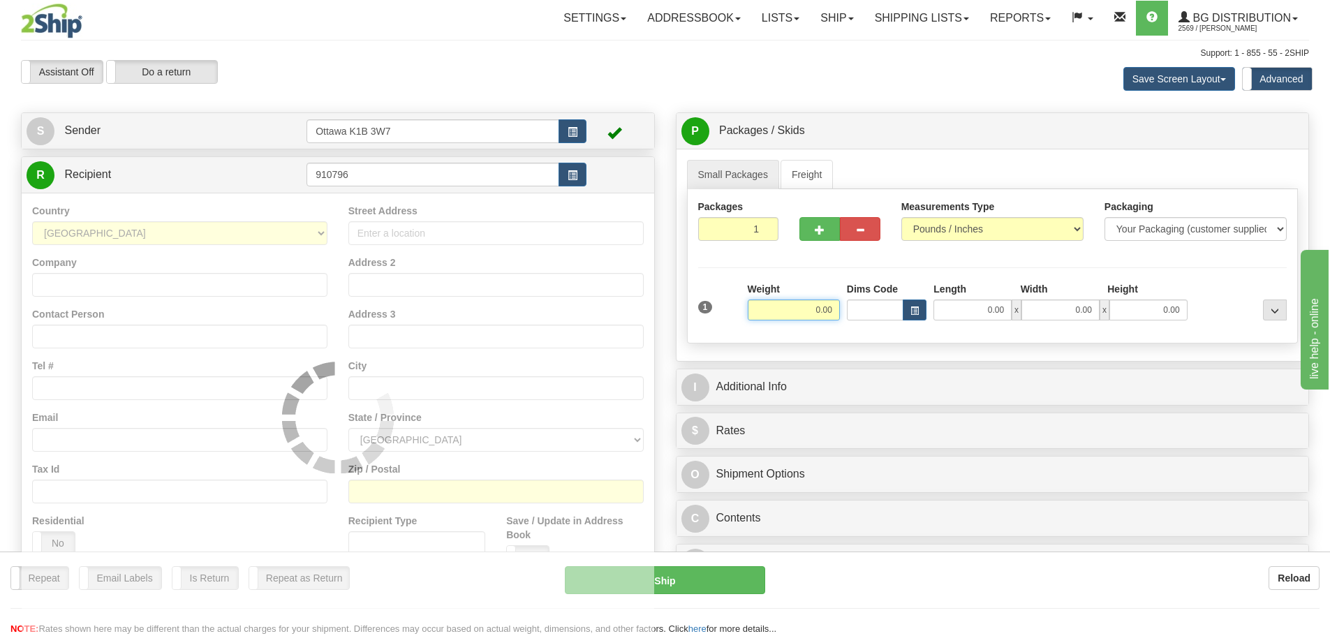
click at [610, 68] on div "Assistant On Assistant Off Do a return Do a return Previous Next Save Screen La…" at bounding box center [664, 79] width 1309 height 38
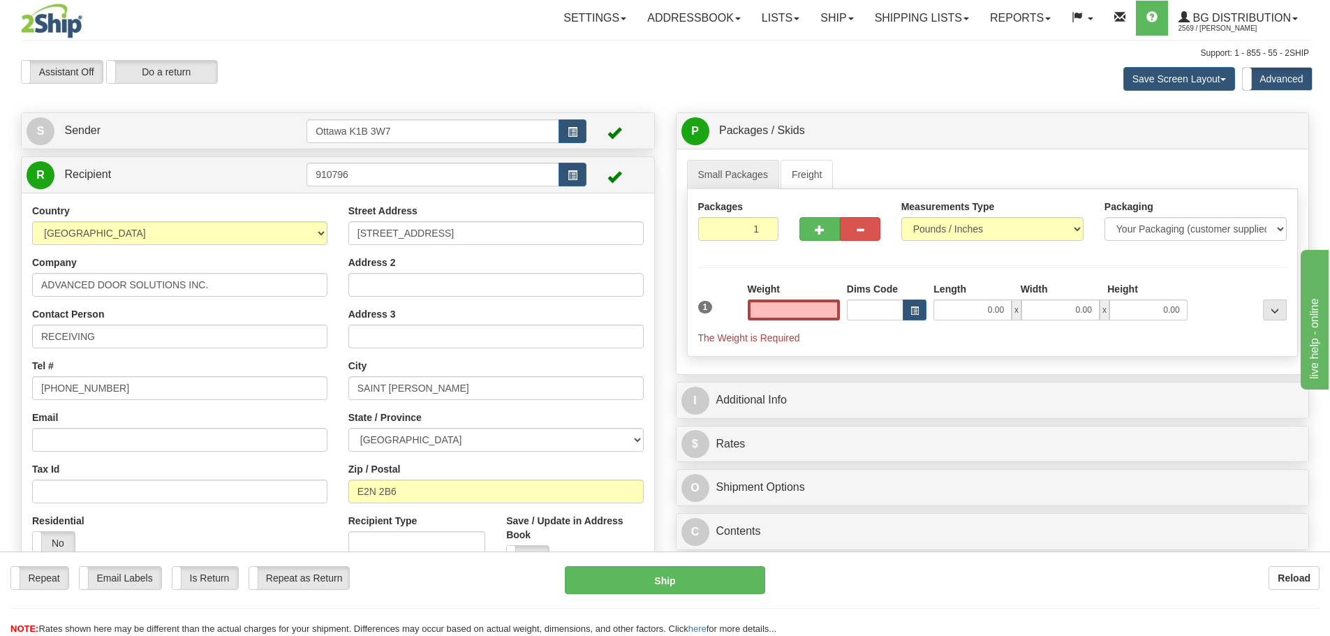
type input "0.00"
click at [249, 114] on div "S Sender Ottawa K1B 3W7" at bounding box center [338, 130] width 634 height 37
click at [246, 123] on link "S Sender" at bounding box center [167, 131] width 280 height 29
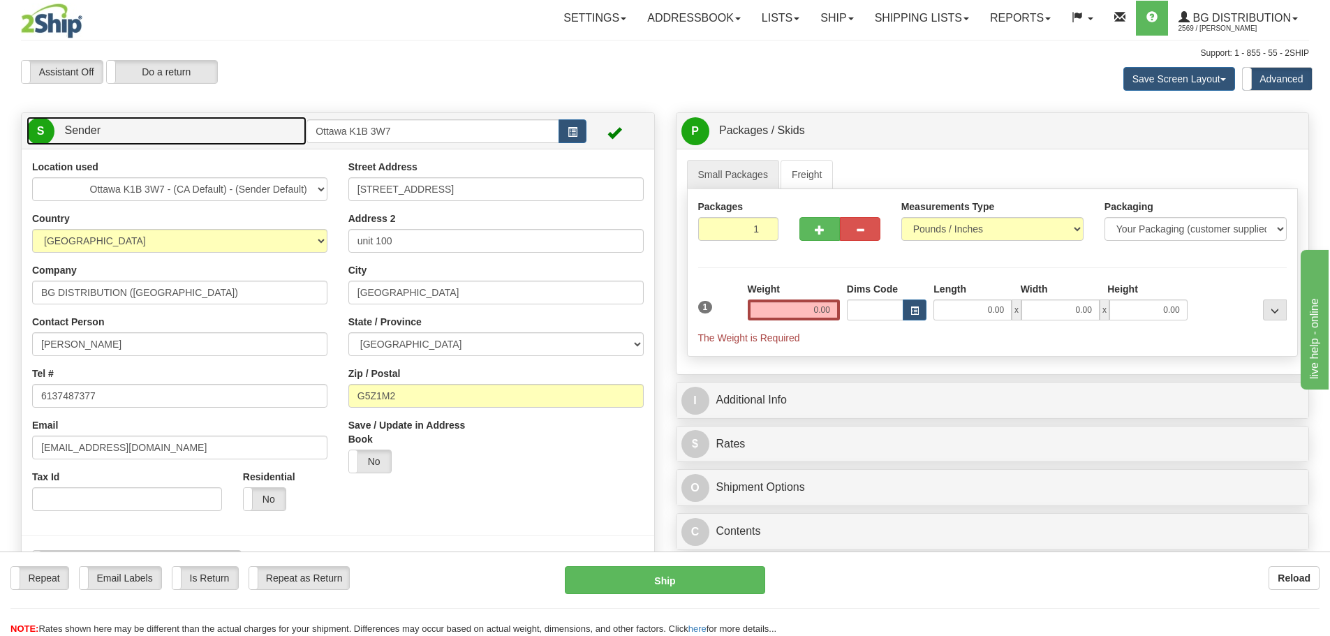
type input "SAINT-GEORGES"
select select "QC"
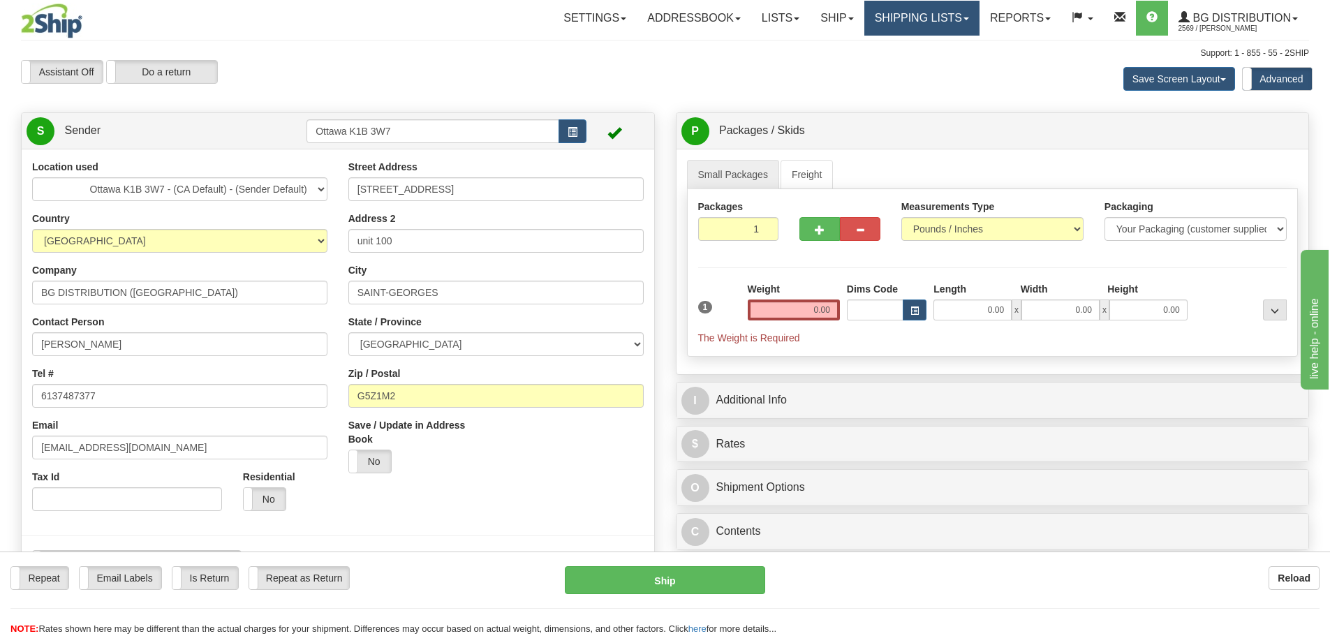
click at [884, 6] on link "Shipping lists" at bounding box center [921, 18] width 115 height 35
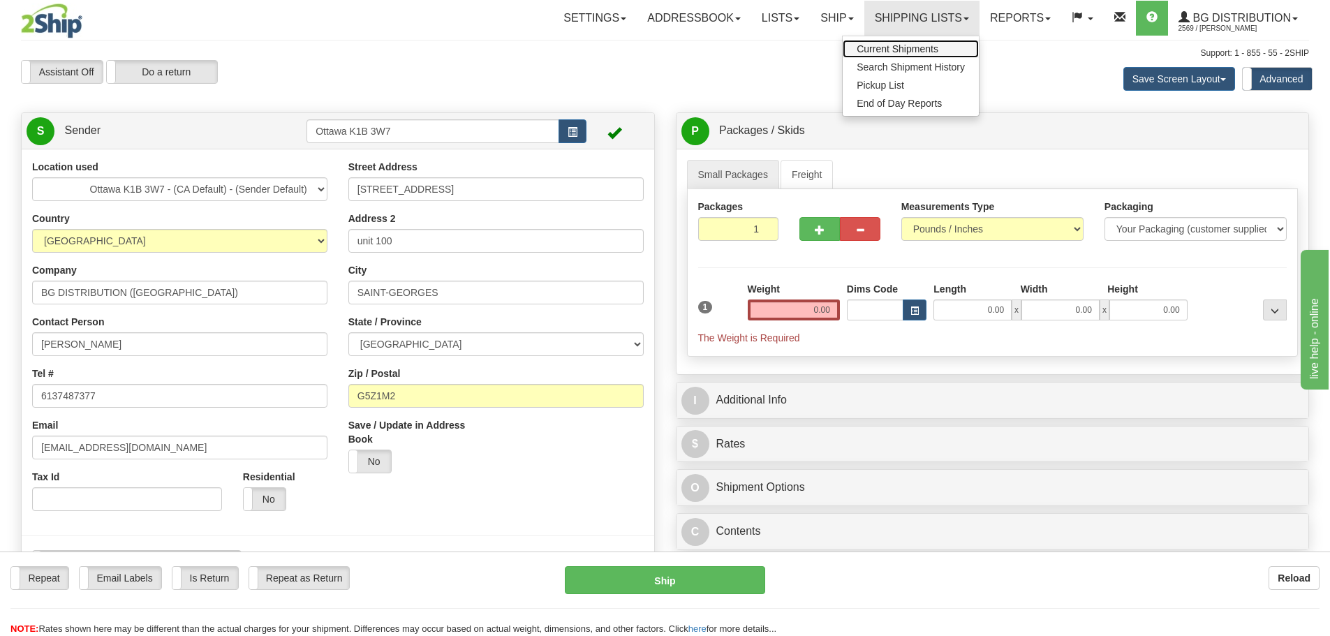
click at [889, 55] on link "Current Shipments" at bounding box center [911, 49] width 136 height 18
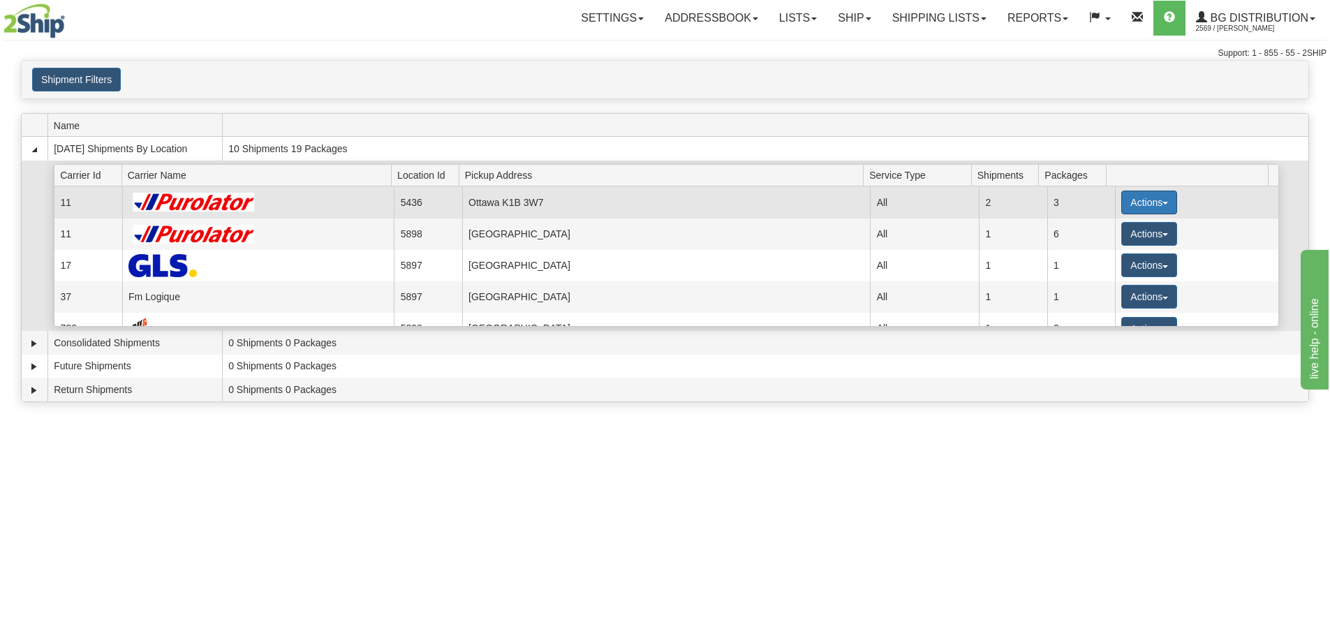
click at [1152, 207] on button "Actions" at bounding box center [1149, 203] width 56 height 24
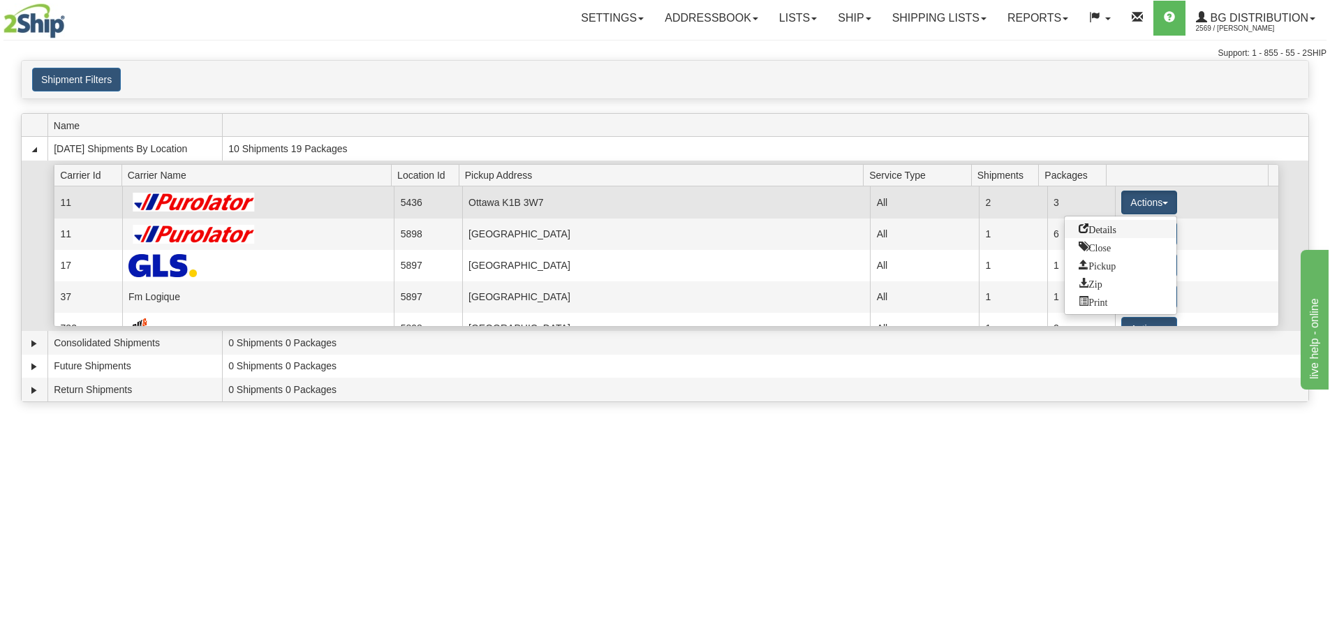
click at [1142, 221] on link "Details" at bounding box center [1121, 229] width 112 height 18
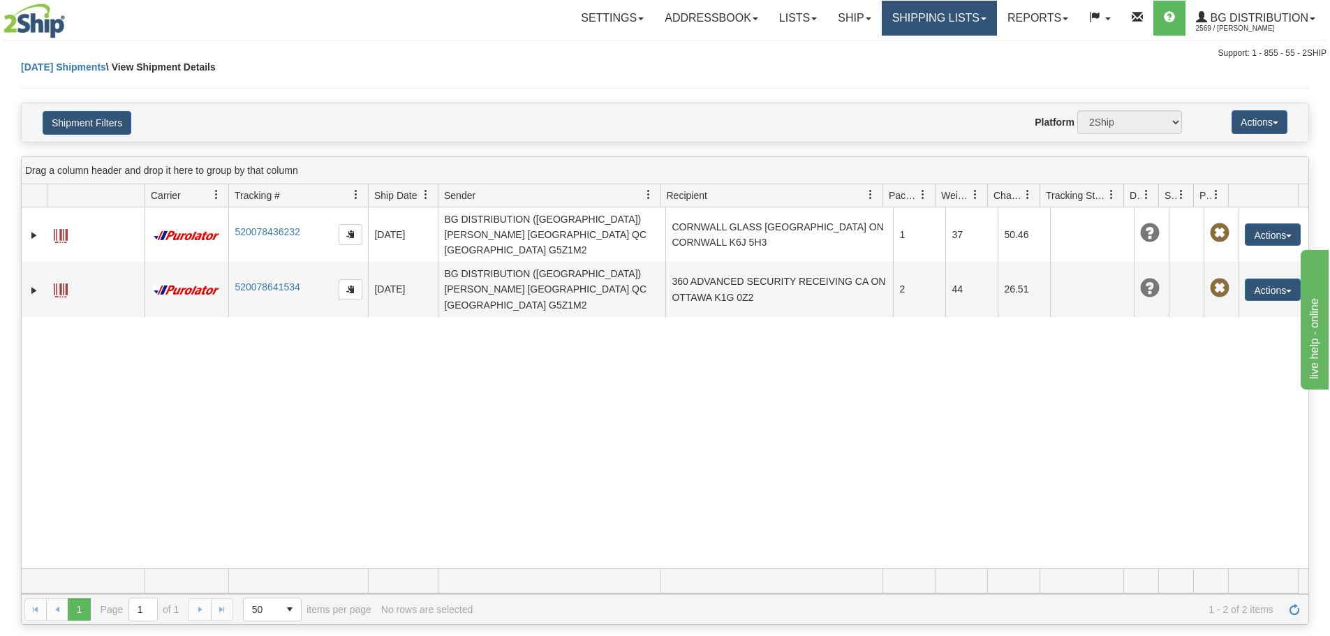
click at [908, 20] on link "Shipping lists" at bounding box center [939, 18] width 115 height 35
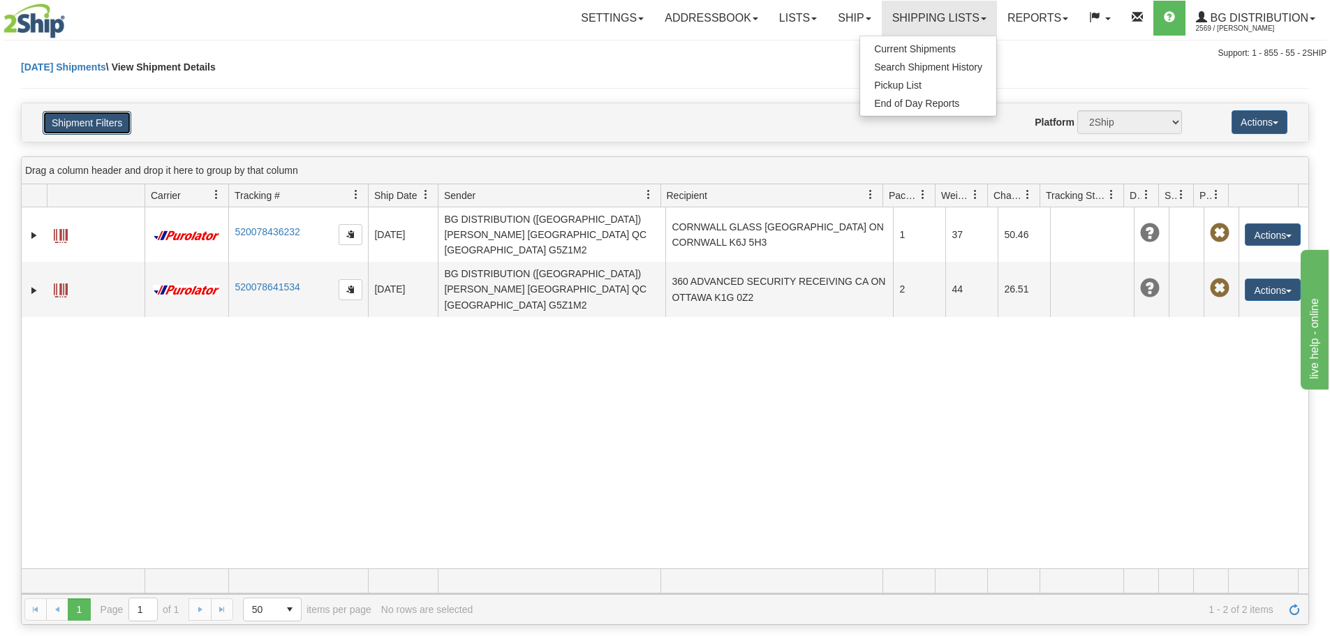
click at [108, 116] on button "Shipment Filters" at bounding box center [87, 123] width 89 height 24
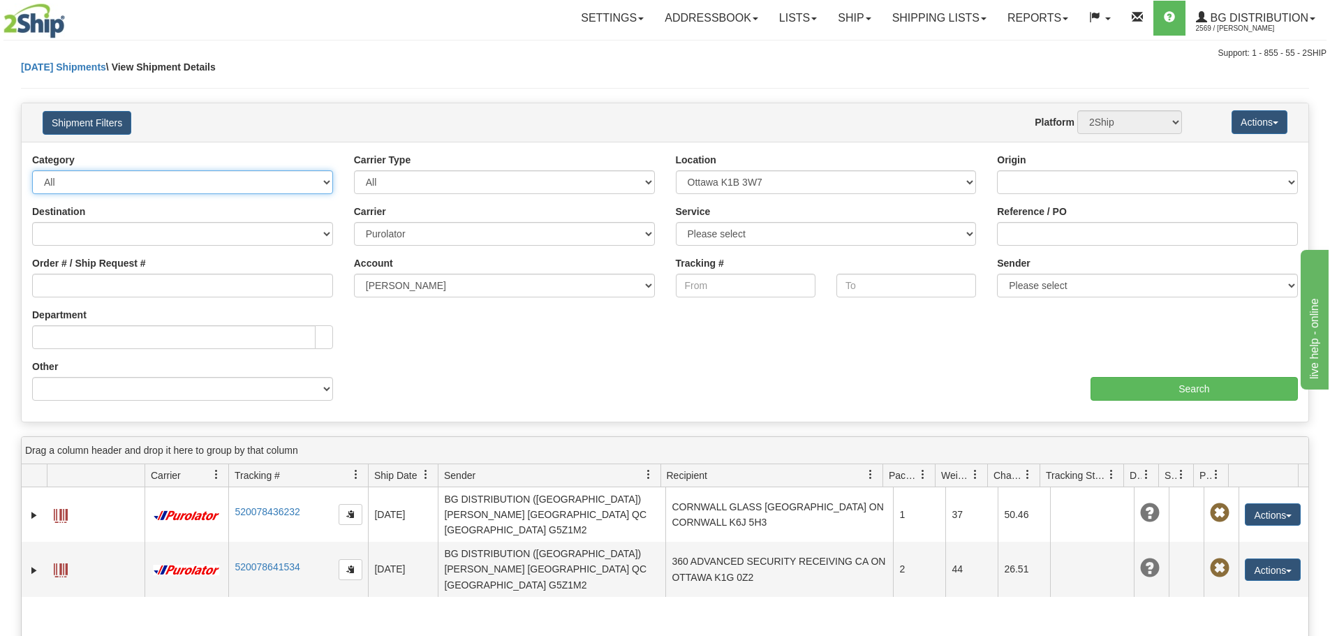
click at [232, 186] on select "All Inbound Outbound" at bounding box center [182, 182] width 301 height 24
click at [341, 151] on div "Ship Date Category All Inbound Outbound Carrier Type All Most Common Small Pack…" at bounding box center [665, 282] width 1287 height 280
click at [934, 29] on link "Shipping lists" at bounding box center [939, 18] width 115 height 35
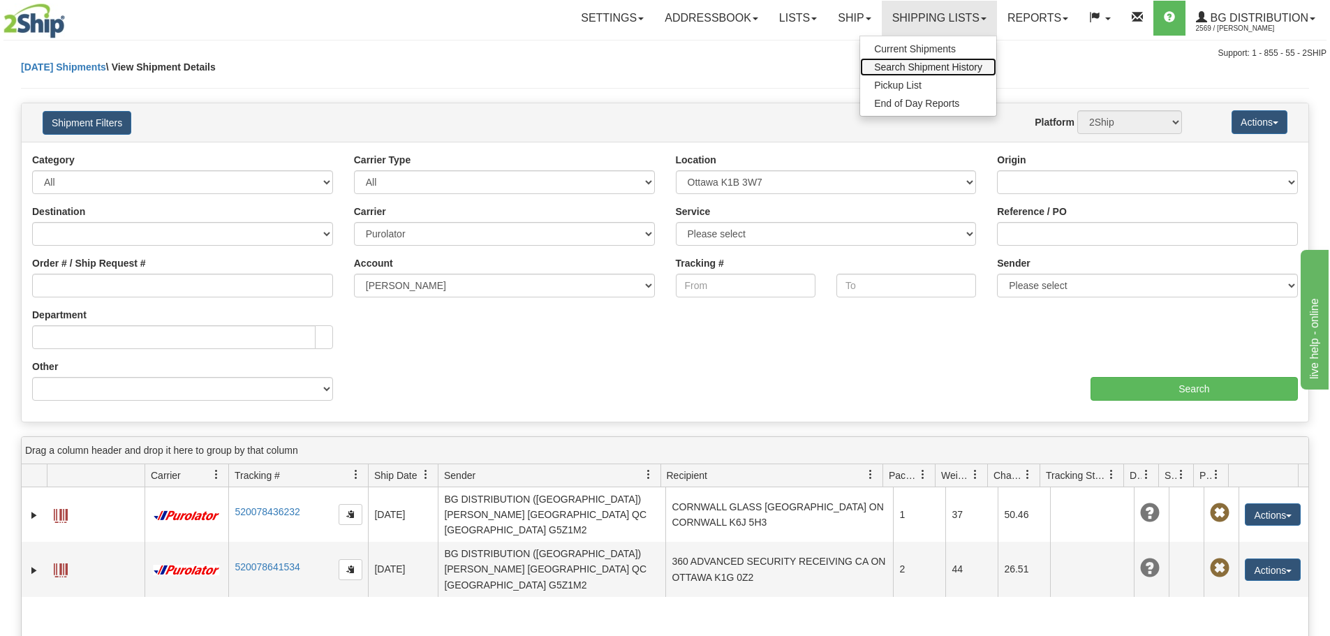
click at [913, 67] on span "Search Shipment History" at bounding box center [928, 66] width 108 height 11
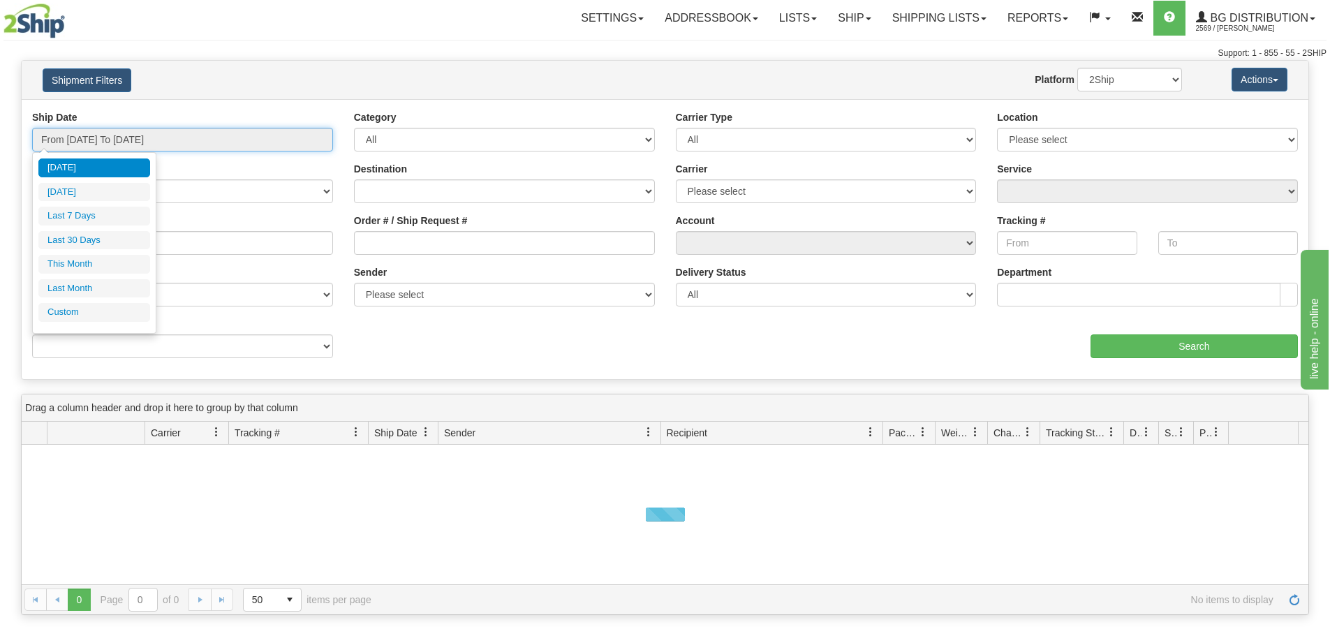
click at [216, 142] on input "From [DATE] To [DATE]" at bounding box center [182, 140] width 301 height 24
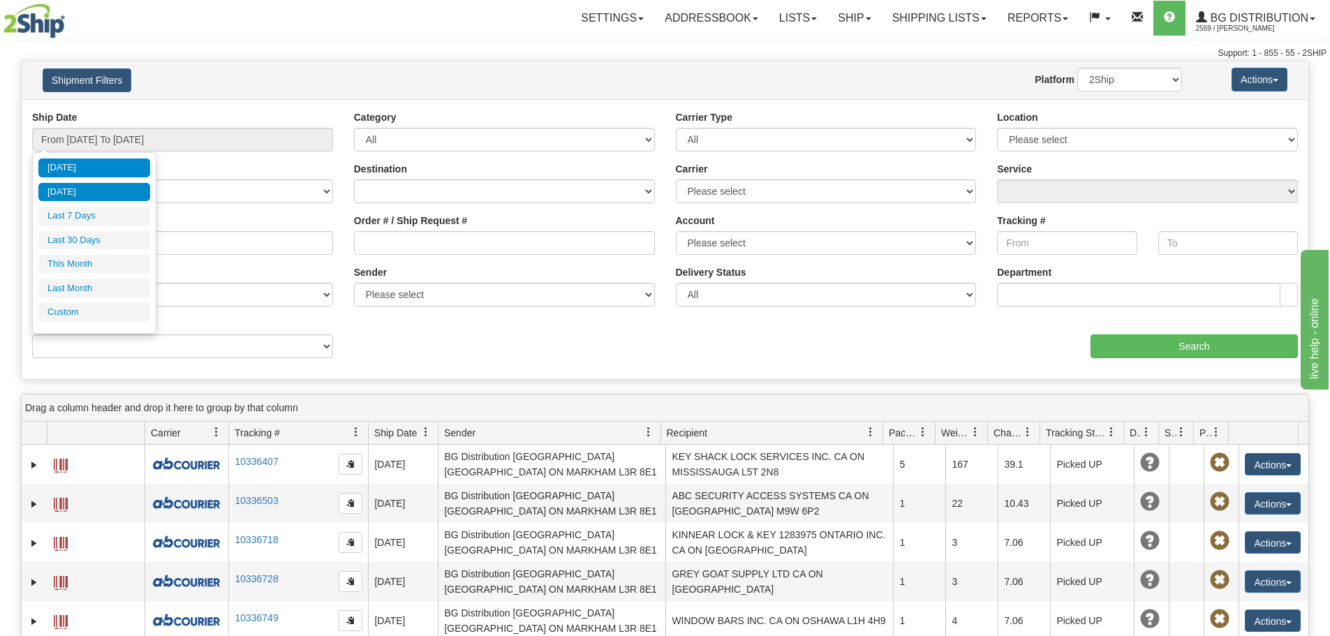
click at [87, 192] on li "[DATE]" at bounding box center [94, 192] width 112 height 19
type input "From [DATE] To [DATE]"
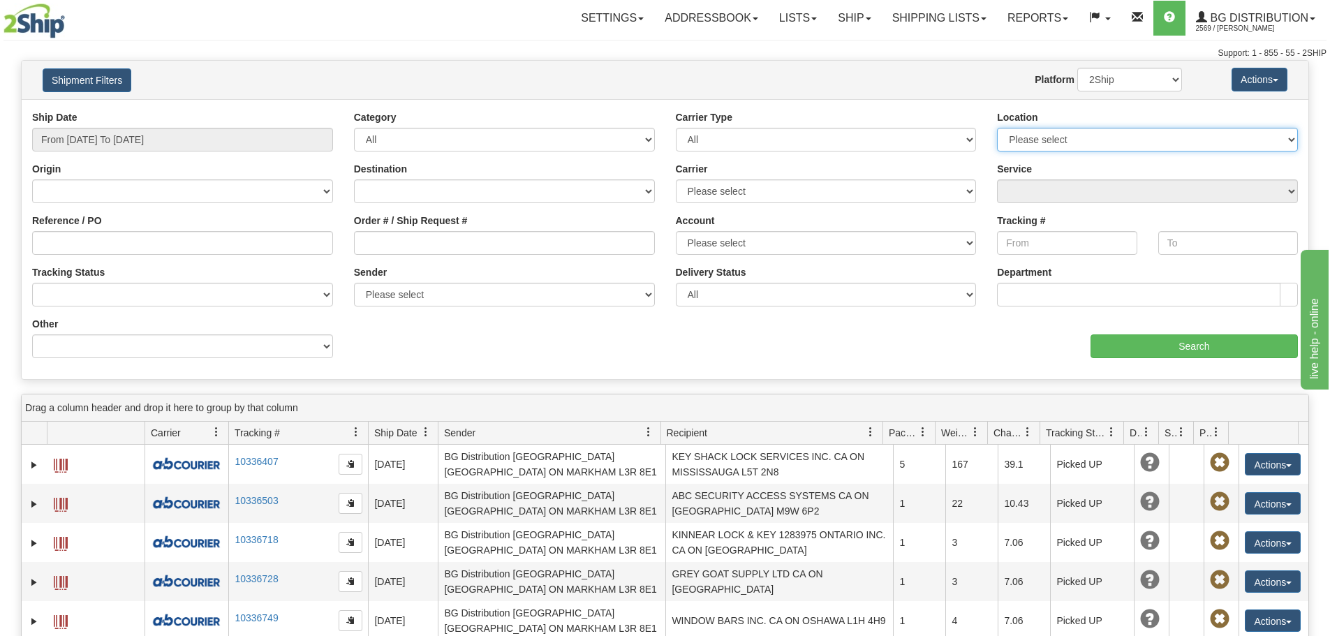
click at [1093, 135] on select "Please select [GEOGRAPHIC_DATA] K1B 3W7 [GEOGRAPHIC_DATA] [GEOGRAPHIC_DATA] [GE…" at bounding box center [1147, 140] width 301 height 24
select select "5436"
click at [997, 128] on select "Please select [GEOGRAPHIC_DATA] K1B 3W7 [GEOGRAPHIC_DATA] [GEOGRAPHIC_DATA] [GE…" at bounding box center [1147, 140] width 301 height 24
click at [1210, 364] on div "Ship Date From 09/29/2025 To 09/29/2025 Category All Inbound Outbound Carrier T…" at bounding box center [665, 239] width 1287 height 258
click at [1208, 347] on input "Search" at bounding box center [1193, 346] width 207 height 24
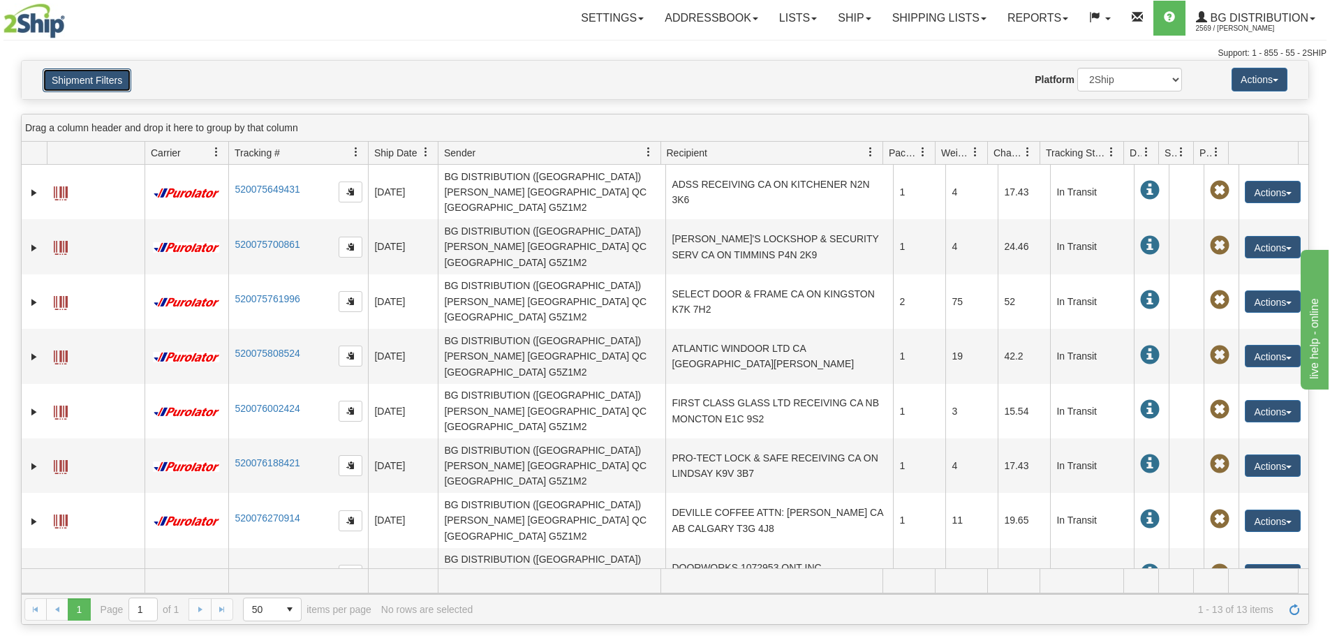
click at [107, 73] on button "Shipment Filters" at bounding box center [87, 80] width 89 height 24
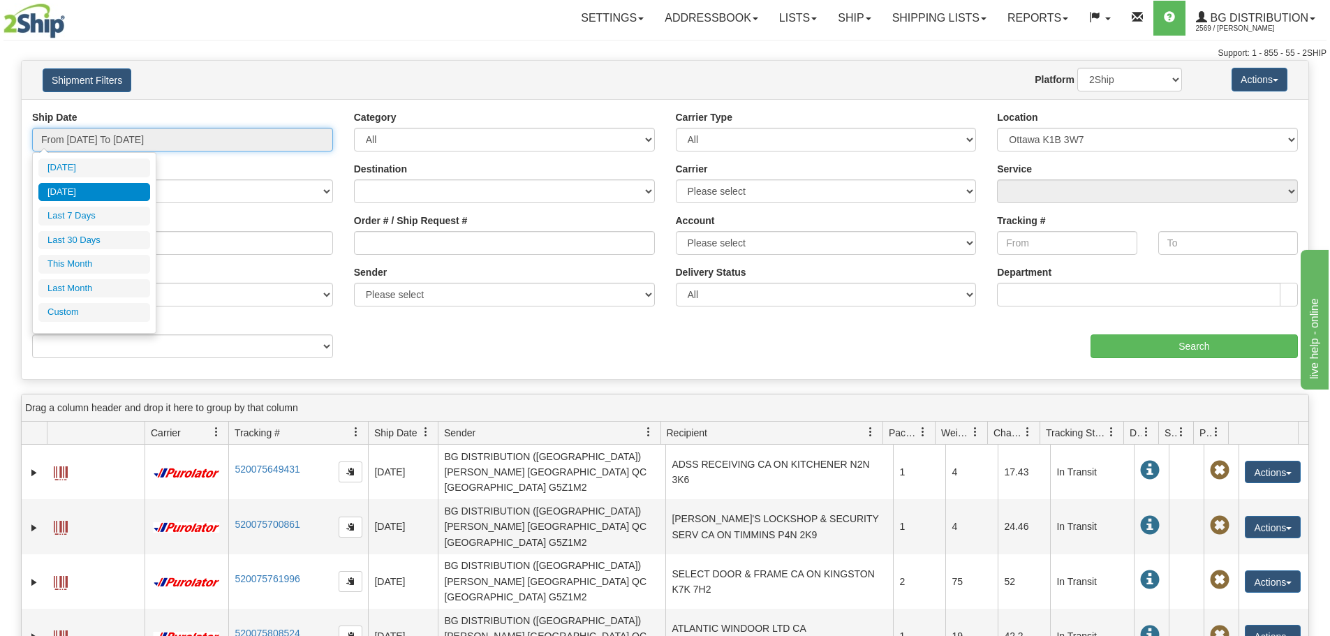
click at [142, 133] on input "From 09/29/2025 To 09/29/2025" at bounding box center [182, 140] width 301 height 24
click at [103, 209] on li "Last 7 Days" at bounding box center [94, 216] width 112 height 19
type input "From 09/24/2025 To 09/30/2025"
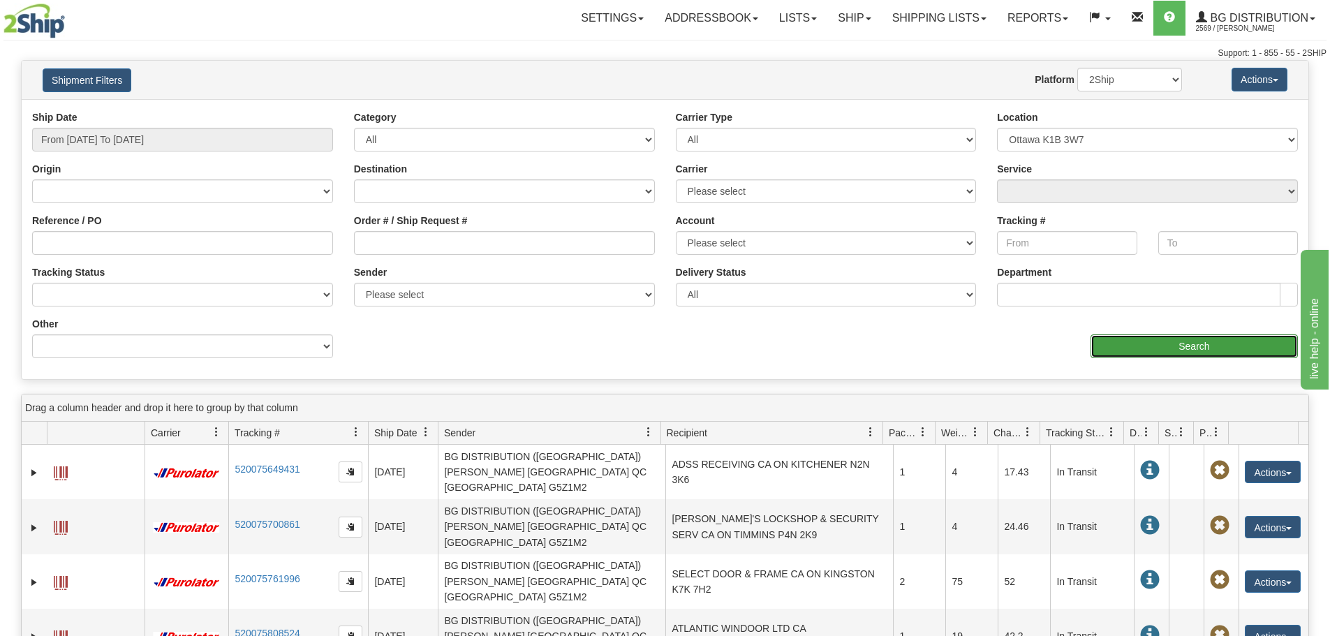
click at [1249, 348] on input "Search" at bounding box center [1193, 346] width 207 height 24
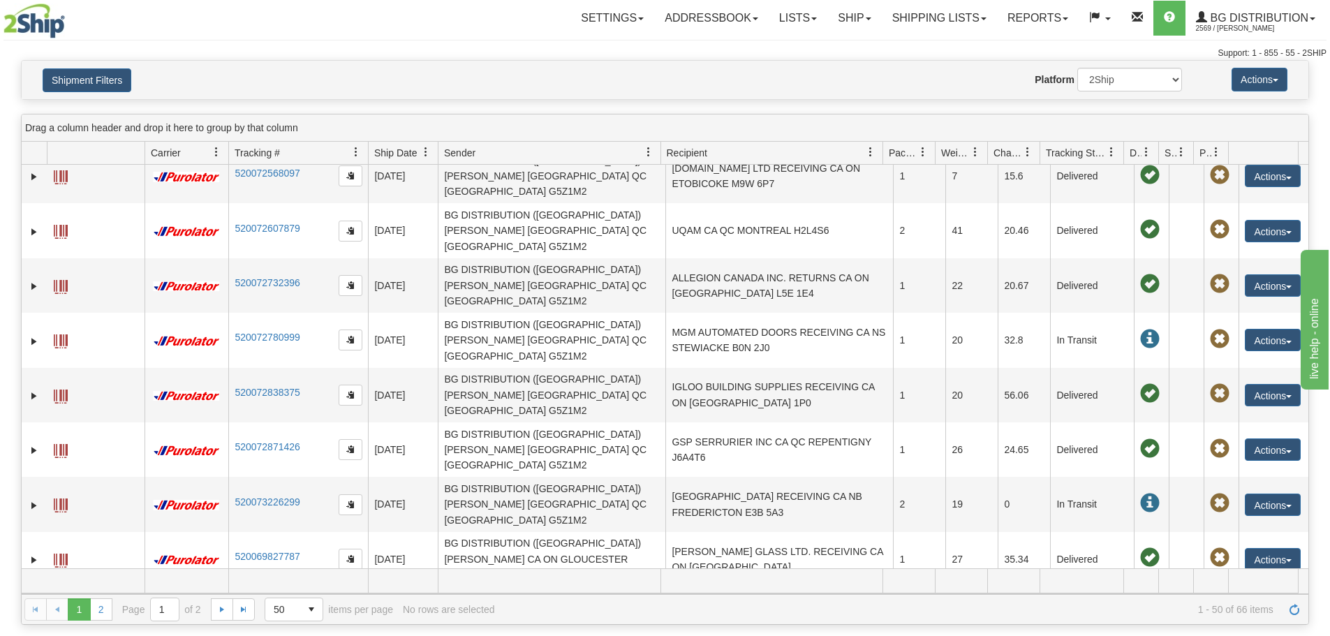
scroll to position [838, 0]
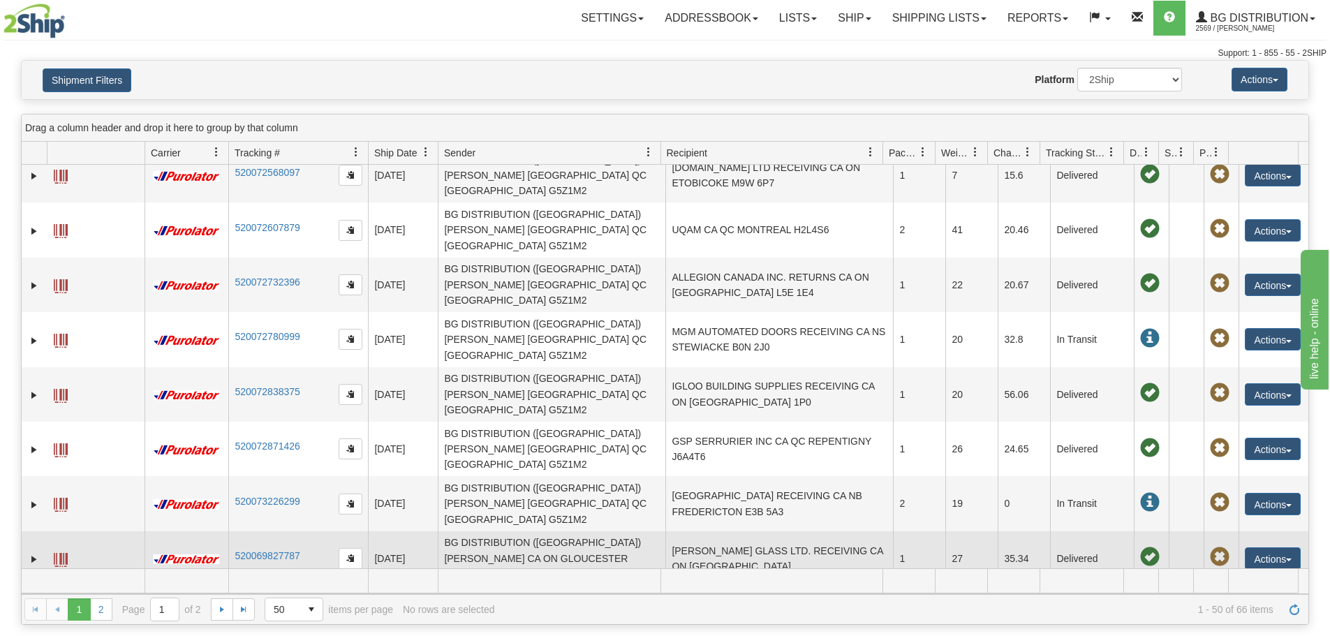
click at [529, 531] on td "BG DISTRIBUTION (OTTAWA) Christopher Szymanski CA ON GLOUCESTER K1B0B3" at bounding box center [552, 558] width 228 height 54
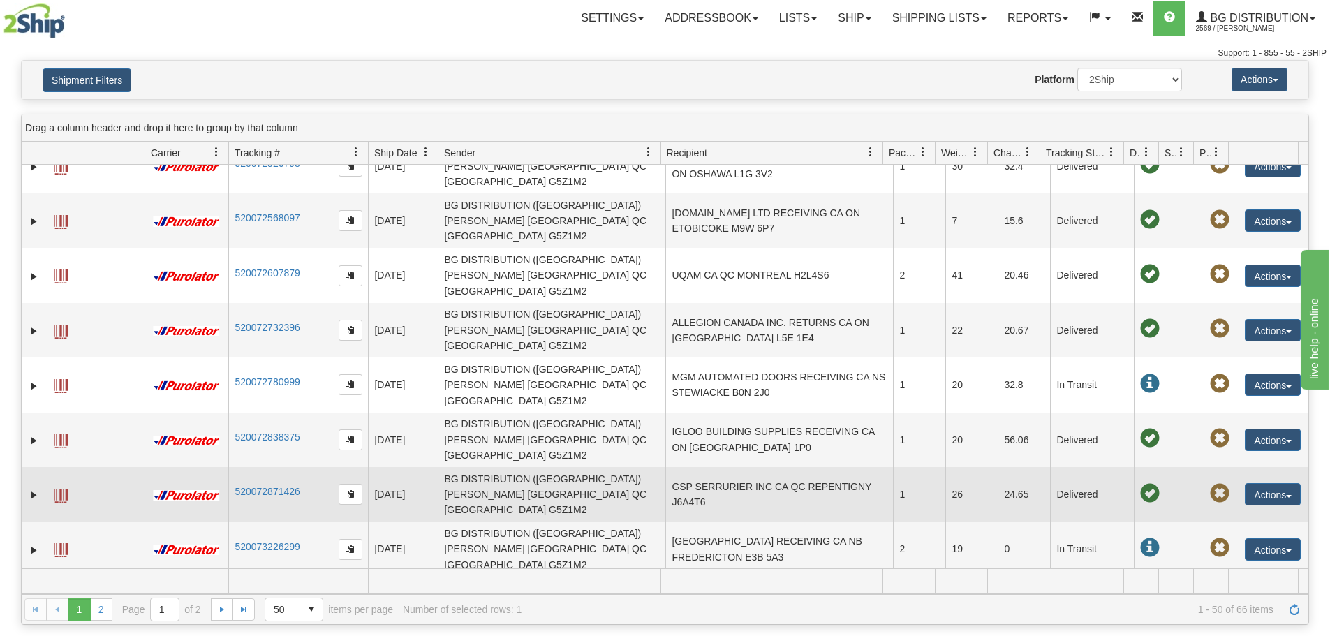
scroll to position [768, 0]
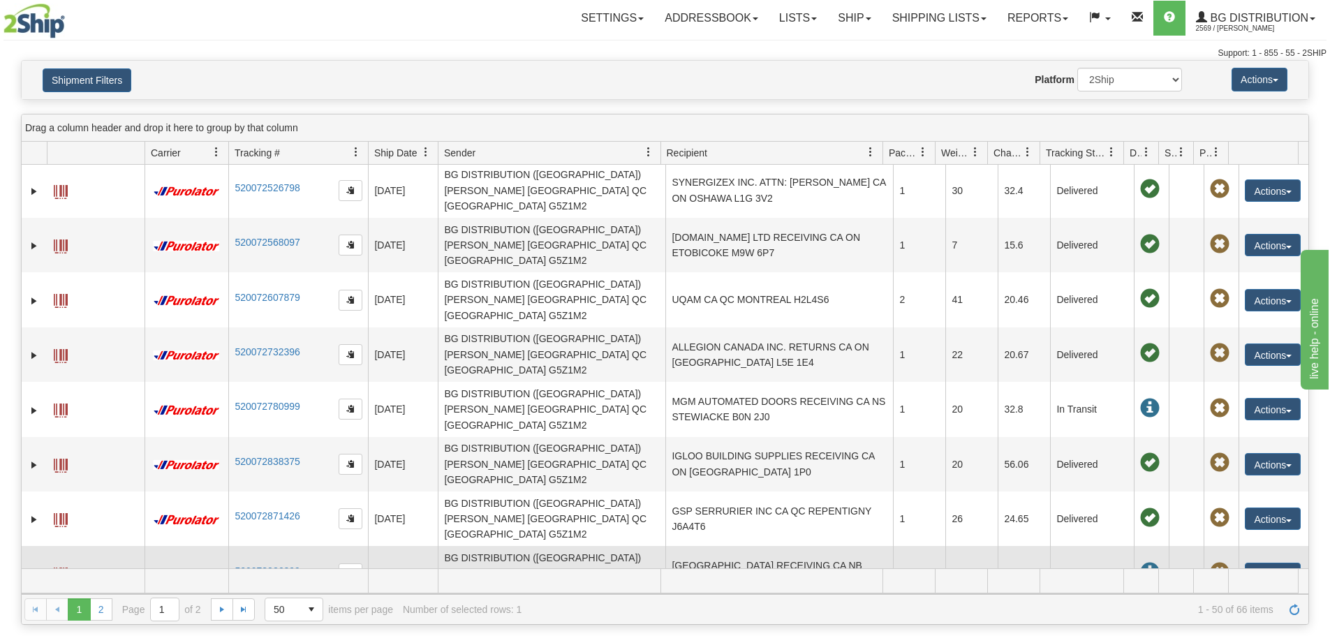
click at [537, 546] on td "BG DISTRIBUTION (OTTAWA) Christopher Szymanski CA QC SAINT-GEORGES G5Z1M2" at bounding box center [552, 573] width 228 height 54
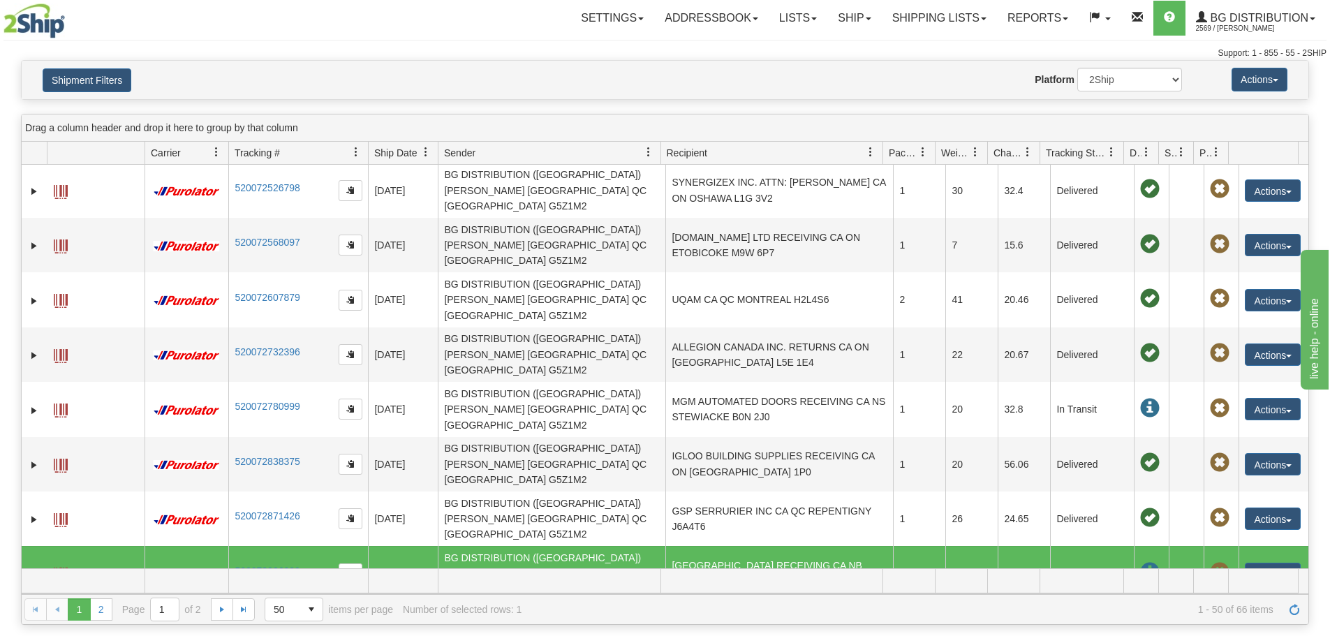
click at [478, 601] on td "BG DISTRIBUTION (OTTAWA) Christopher Szymanski CA ON GLOUCESTER K1B0B3" at bounding box center [552, 628] width 228 height 54
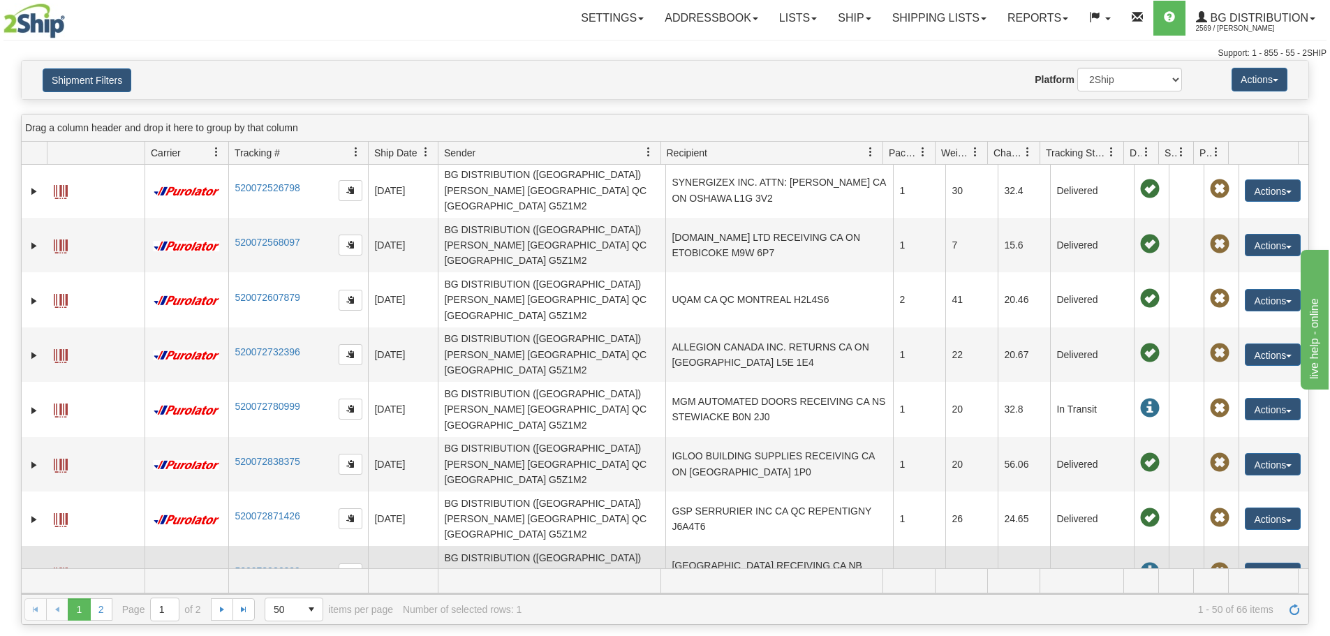
click at [500, 546] on td "BG DISTRIBUTION (OTTAWA) Christopher Szymanski CA QC SAINT-GEORGES G5Z1M2" at bounding box center [552, 573] width 228 height 54
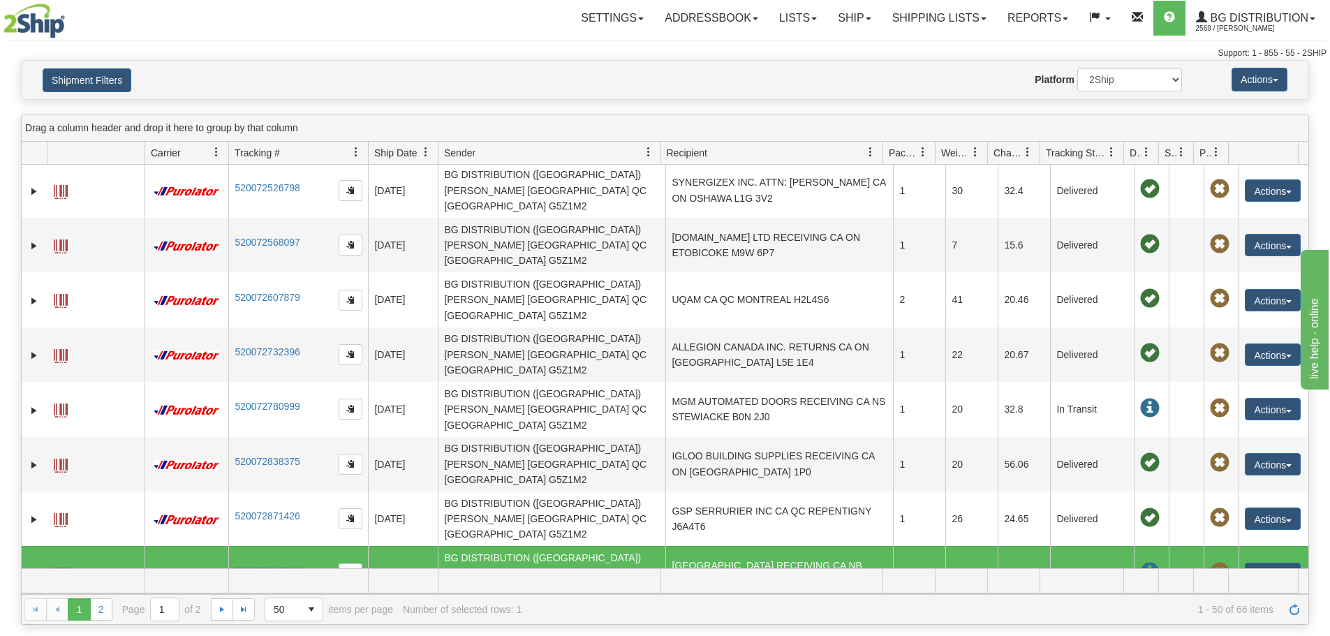
click at [497, 601] on td "BG DISTRIBUTION (OTTAWA) Christopher Szymanski CA ON GLOUCESTER K1B0B3" at bounding box center [552, 628] width 228 height 54
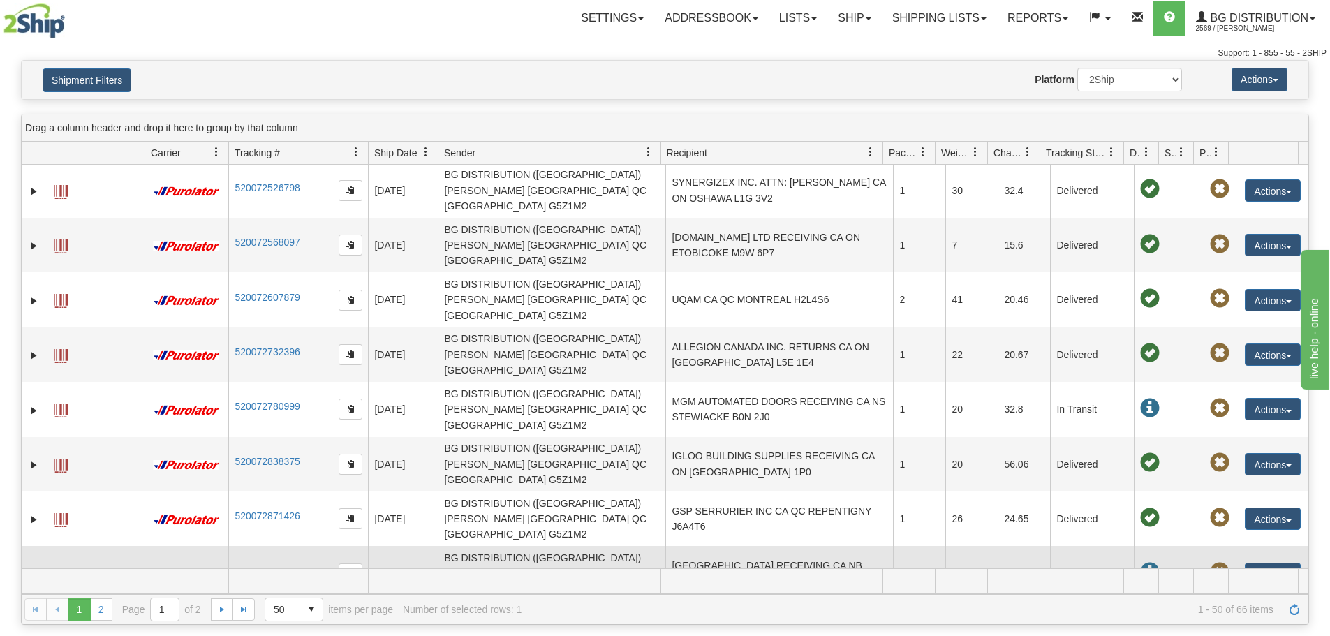
click at [510, 546] on td "BG DISTRIBUTION (OTTAWA) Christopher Szymanski CA QC SAINT-GEORGES G5Z1M2" at bounding box center [552, 573] width 228 height 54
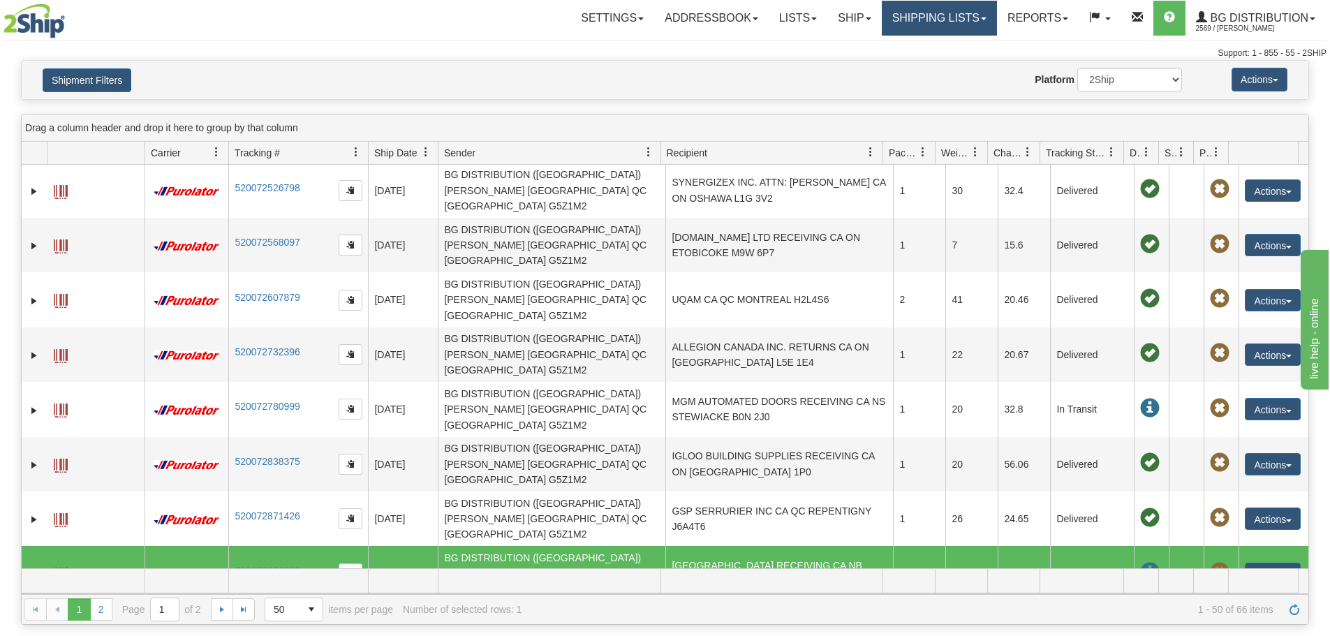
click at [936, 19] on link "Shipping lists" at bounding box center [939, 18] width 115 height 35
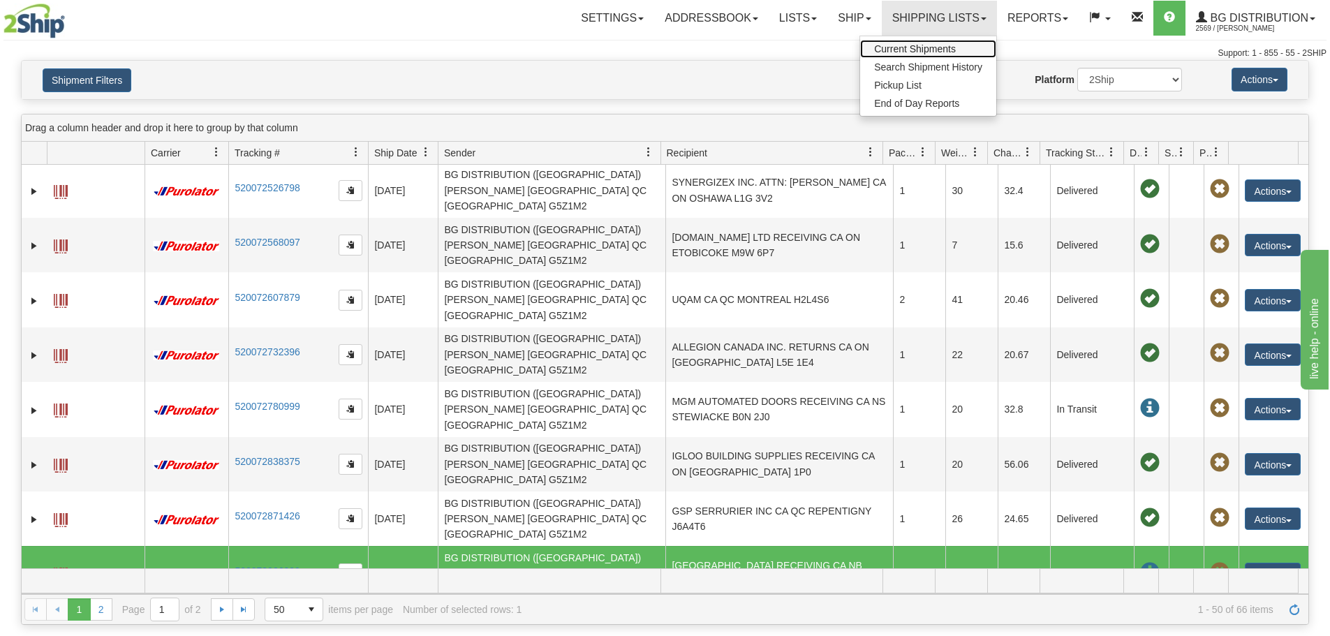
click at [932, 49] on span "Current Shipments" at bounding box center [915, 48] width 82 height 11
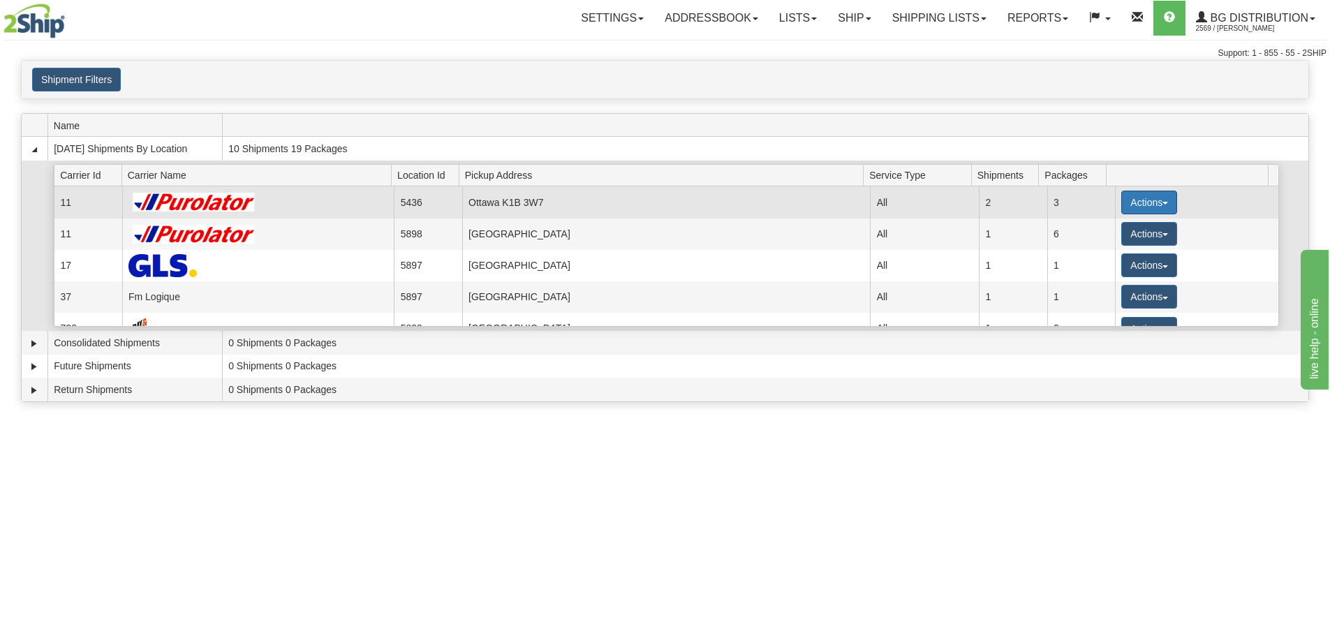
click at [1144, 208] on button "Actions" at bounding box center [1149, 203] width 56 height 24
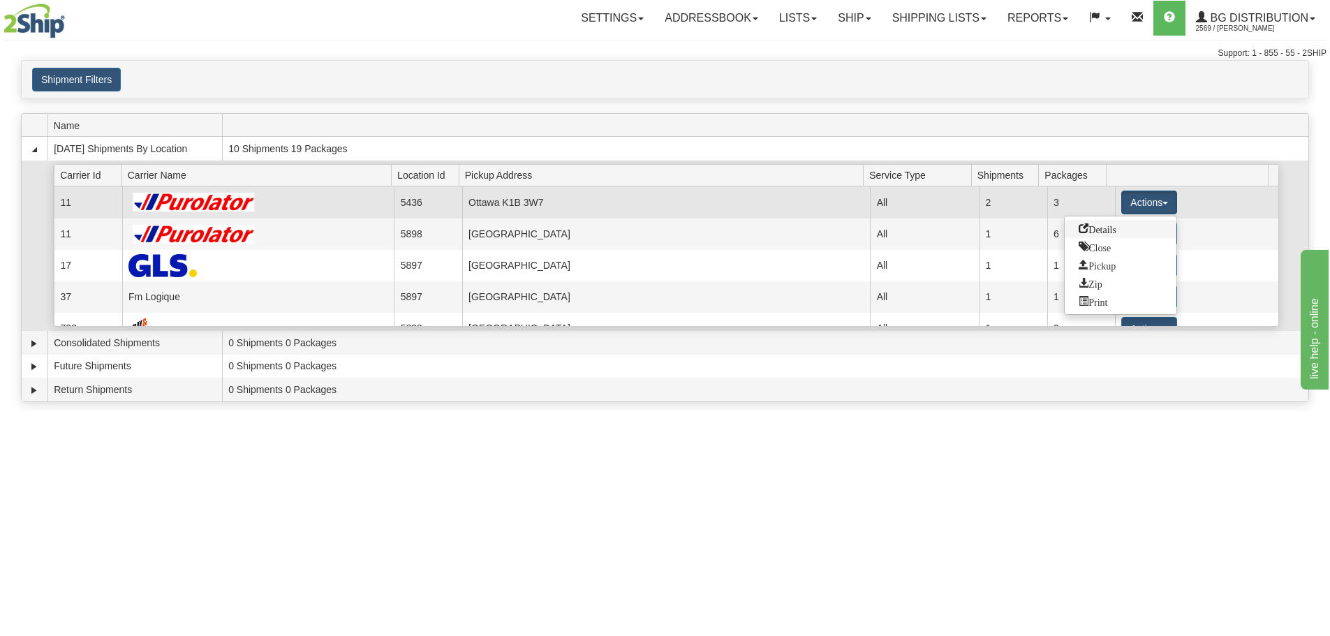
click at [1101, 232] on span "Details" at bounding box center [1098, 228] width 38 height 10
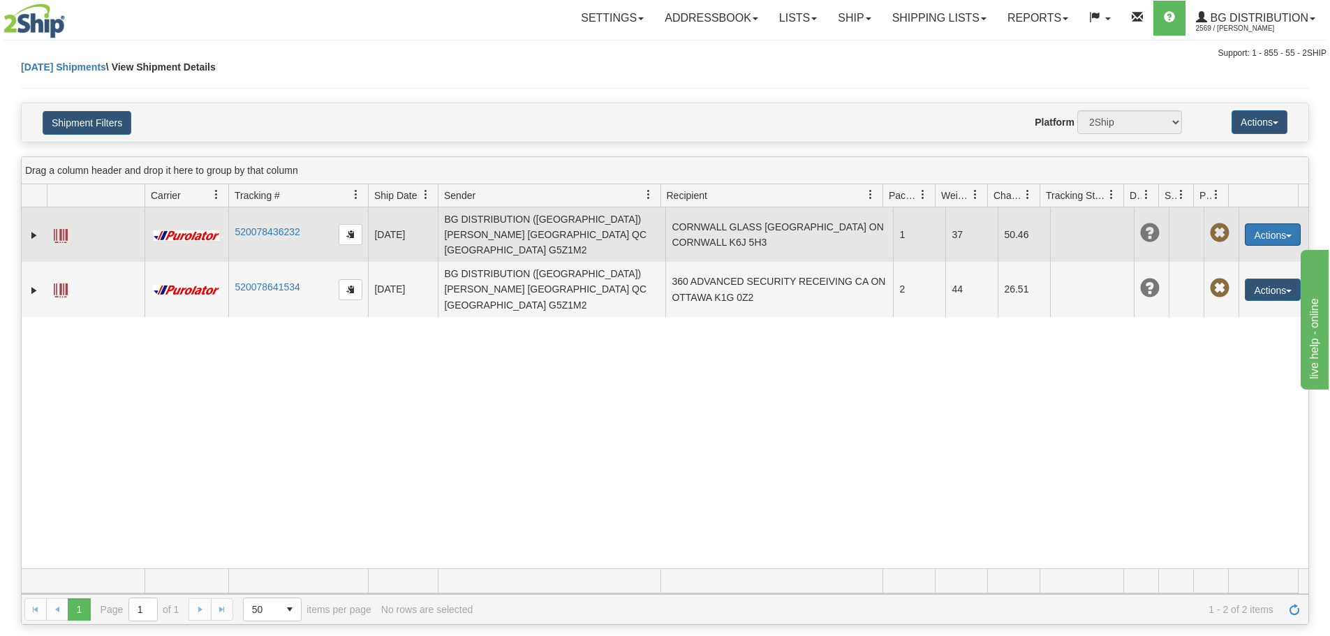
click at [1286, 235] on span "button" at bounding box center [1289, 236] width 6 height 3
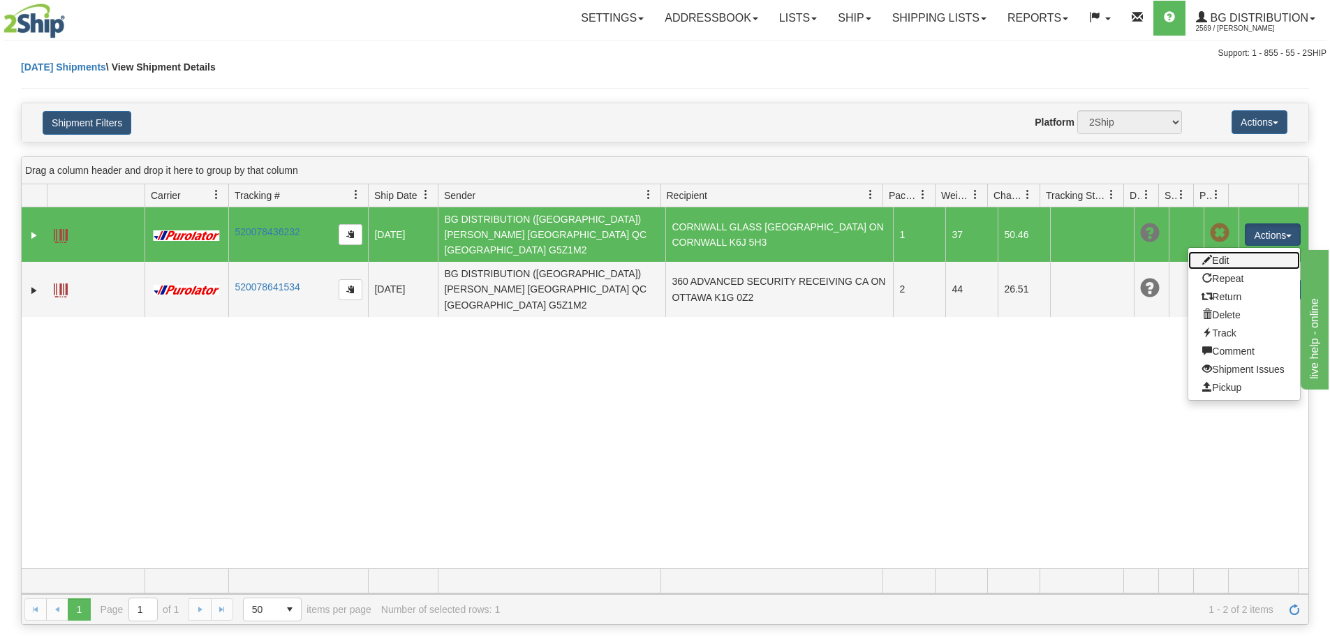
click at [1215, 251] on link "Edit" at bounding box center [1244, 260] width 112 height 18
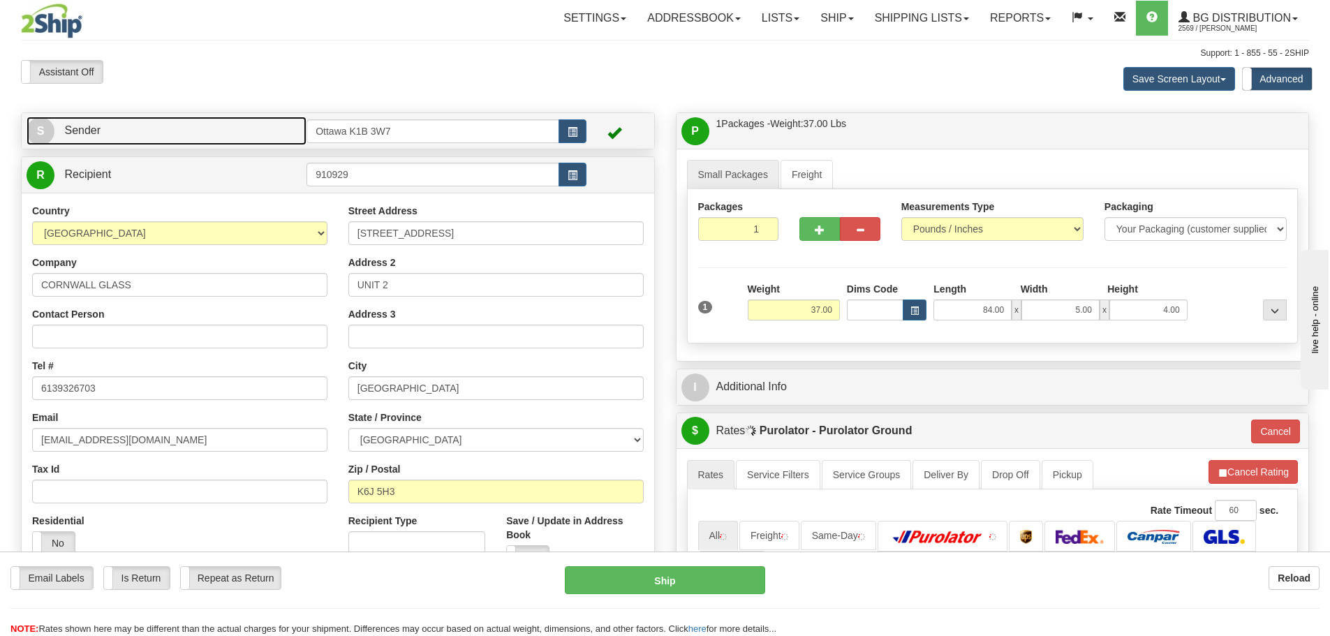
click at [135, 134] on link "S Sender" at bounding box center [167, 131] width 280 height 29
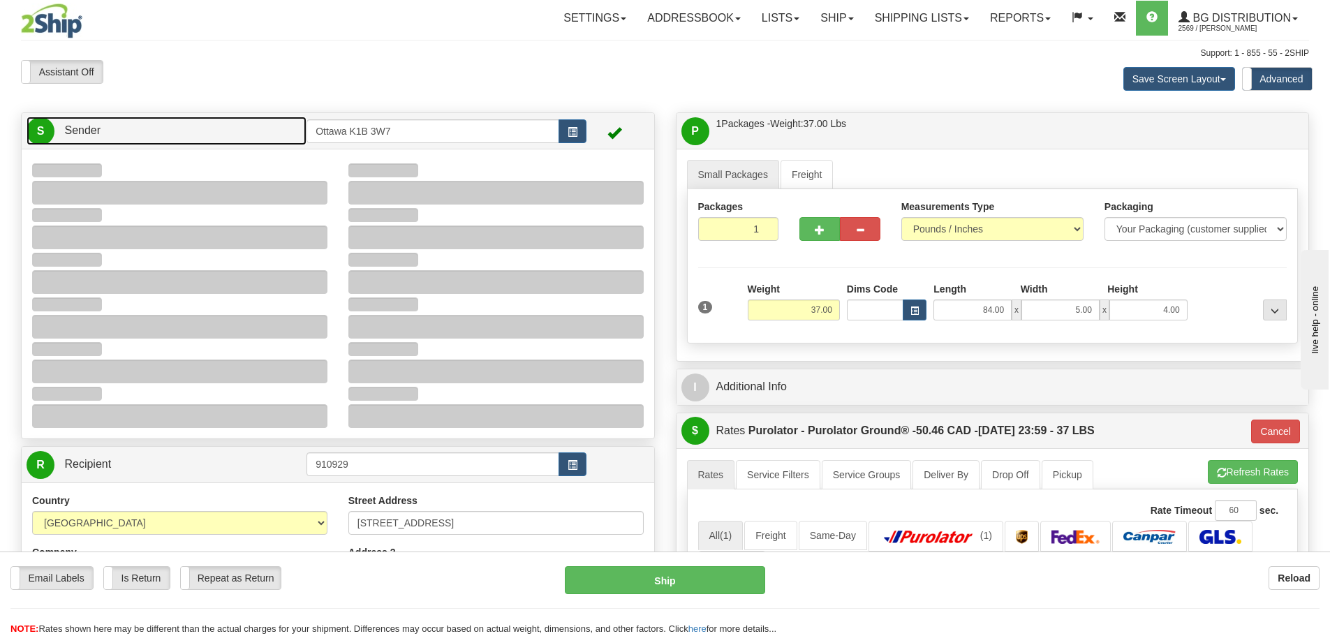
type input "11:13"
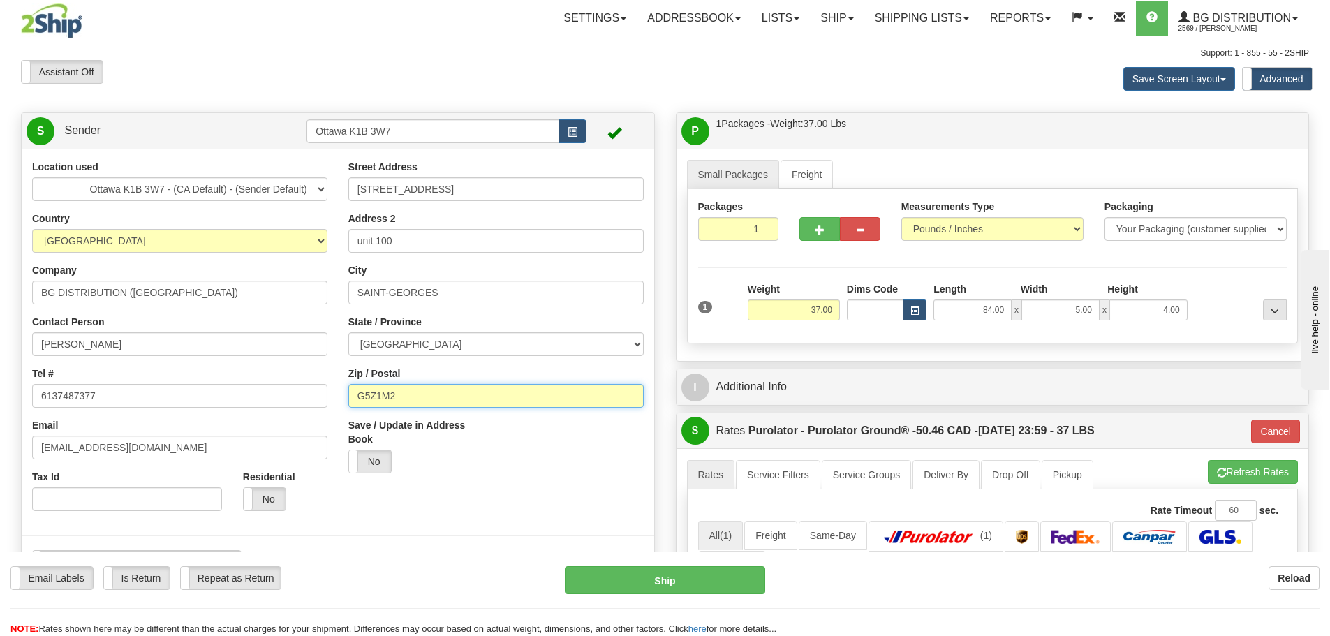
drag, startPoint x: 490, startPoint y: 399, endPoint x: 123, endPoint y: 369, distance: 368.4
click at [135, 370] on div "Location used Montreal Ottawa K1B 3W7 - (CA Default) - (Sender Default) [GEOGRA…" at bounding box center [338, 372] width 632 height 424
type input "K1B0B3"
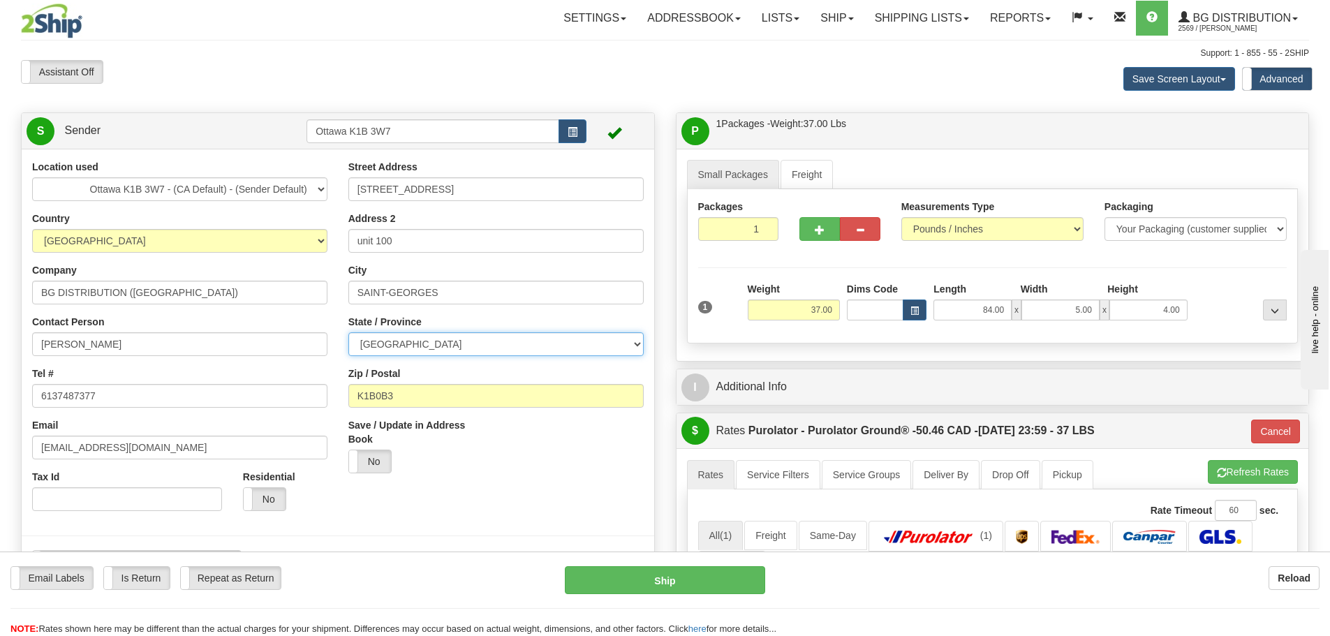
select select "ON"
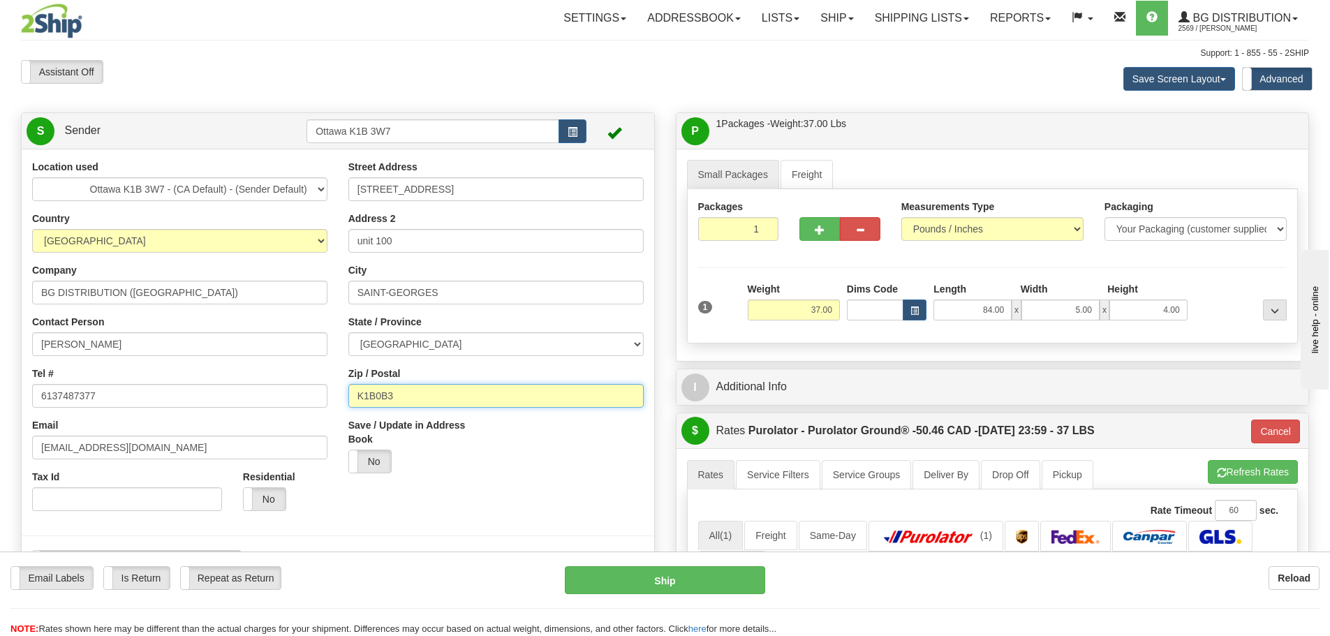
type input "260"
type input "[GEOGRAPHIC_DATA]"
click button "Delete" at bounding box center [0, 0] width 0 height 0
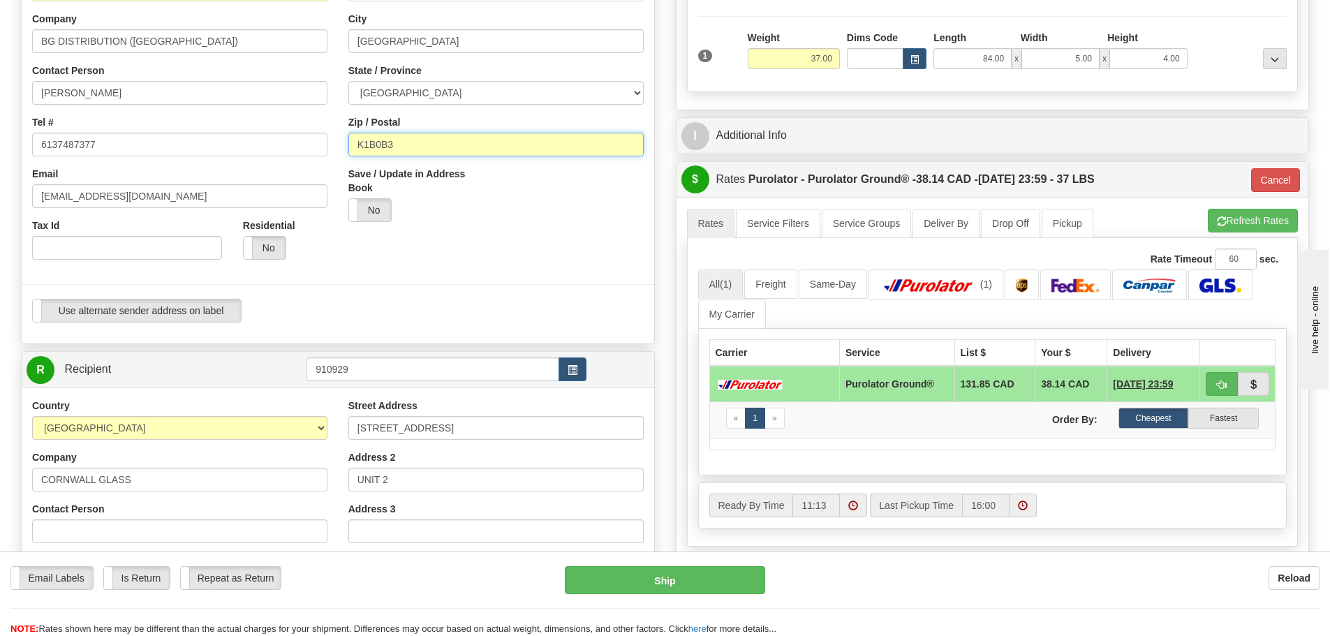
scroll to position [279, 0]
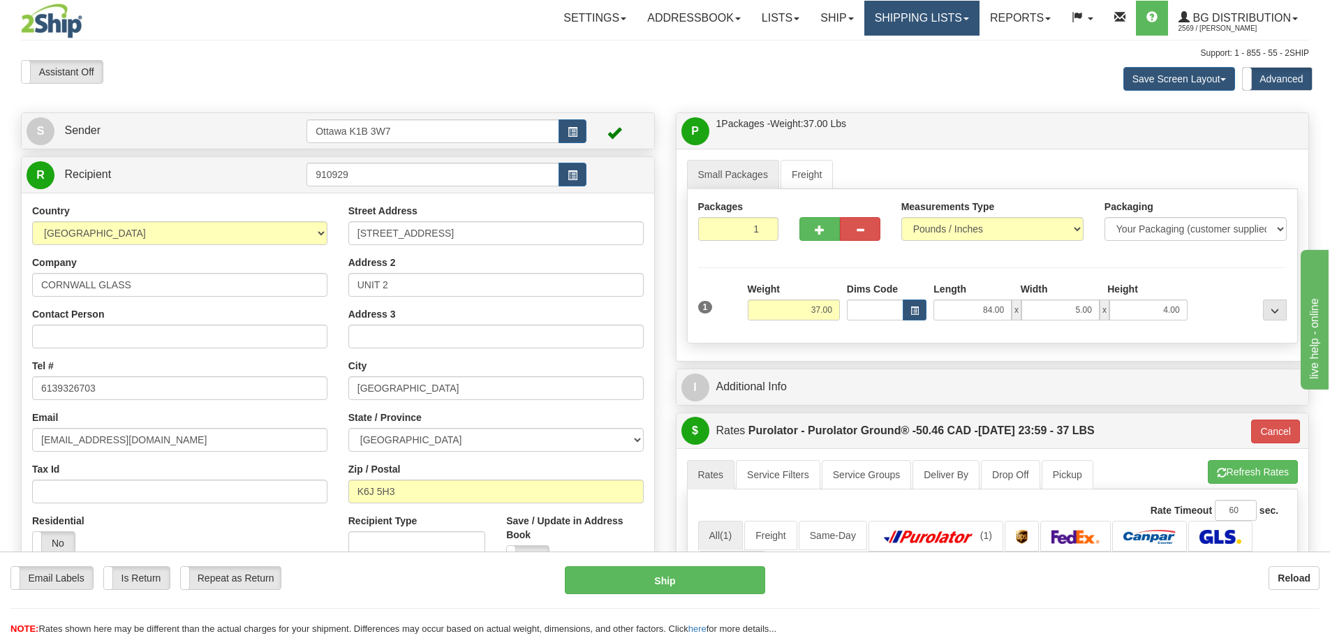
click at [934, 17] on link "Shipping lists" at bounding box center [921, 18] width 115 height 35
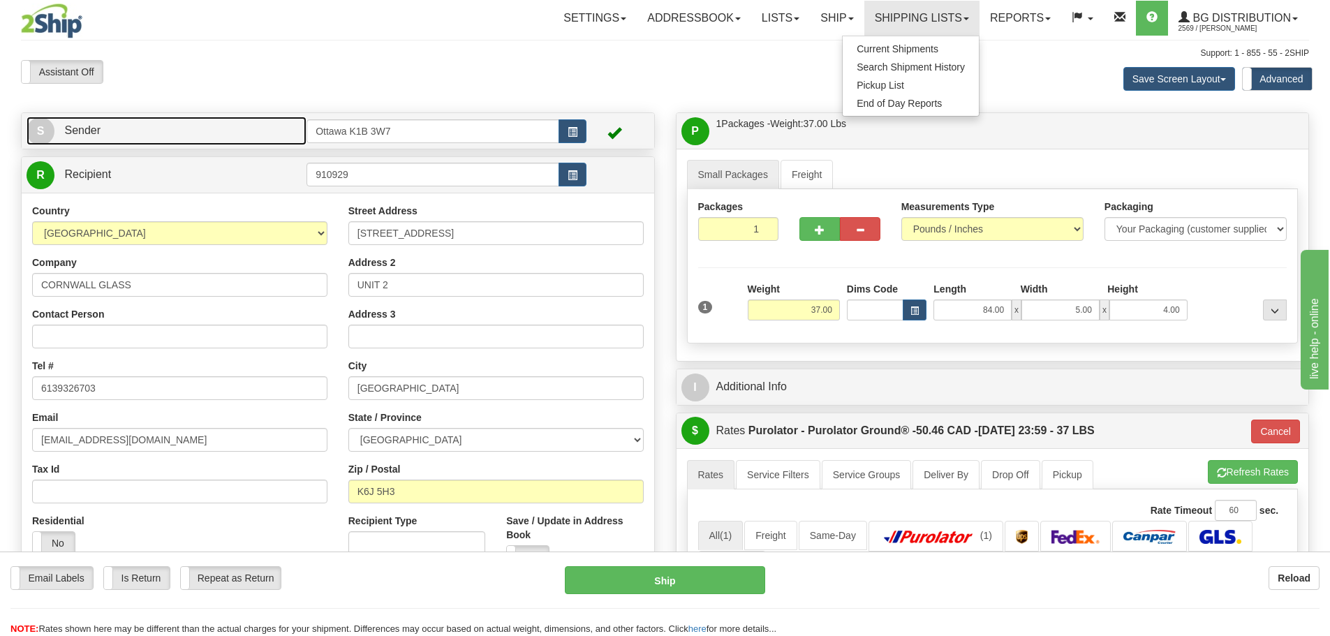
click at [265, 141] on link "S Sender" at bounding box center [167, 131] width 280 height 29
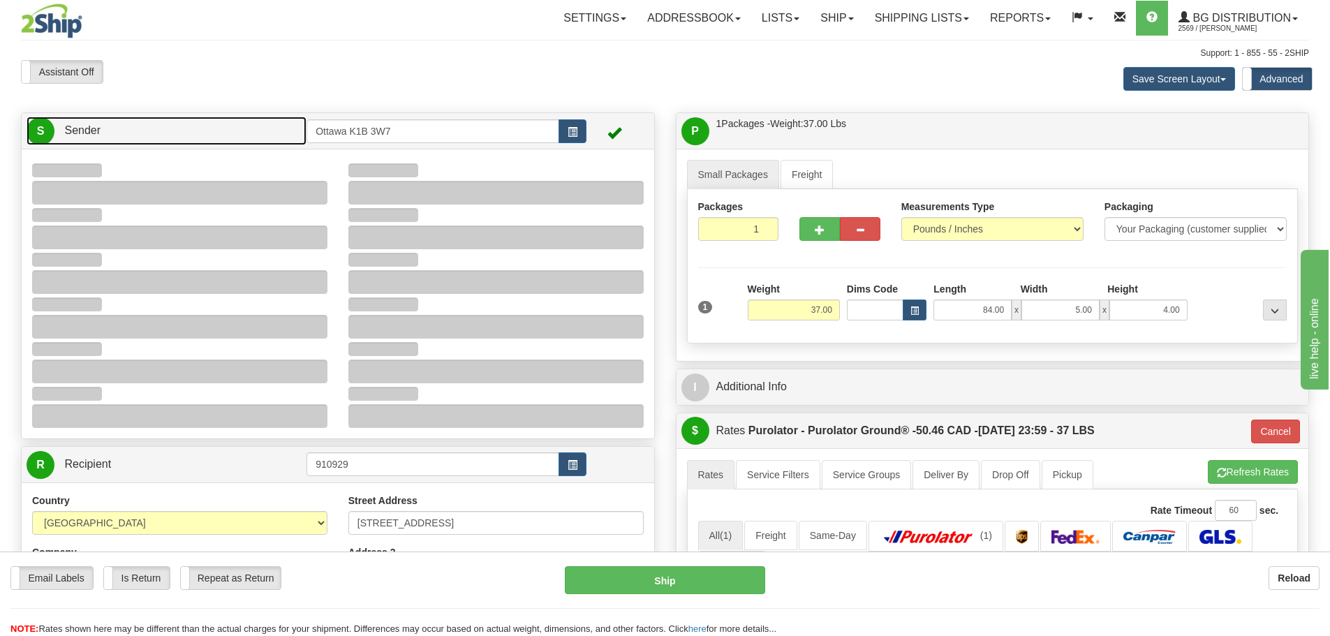
type input "11:13"
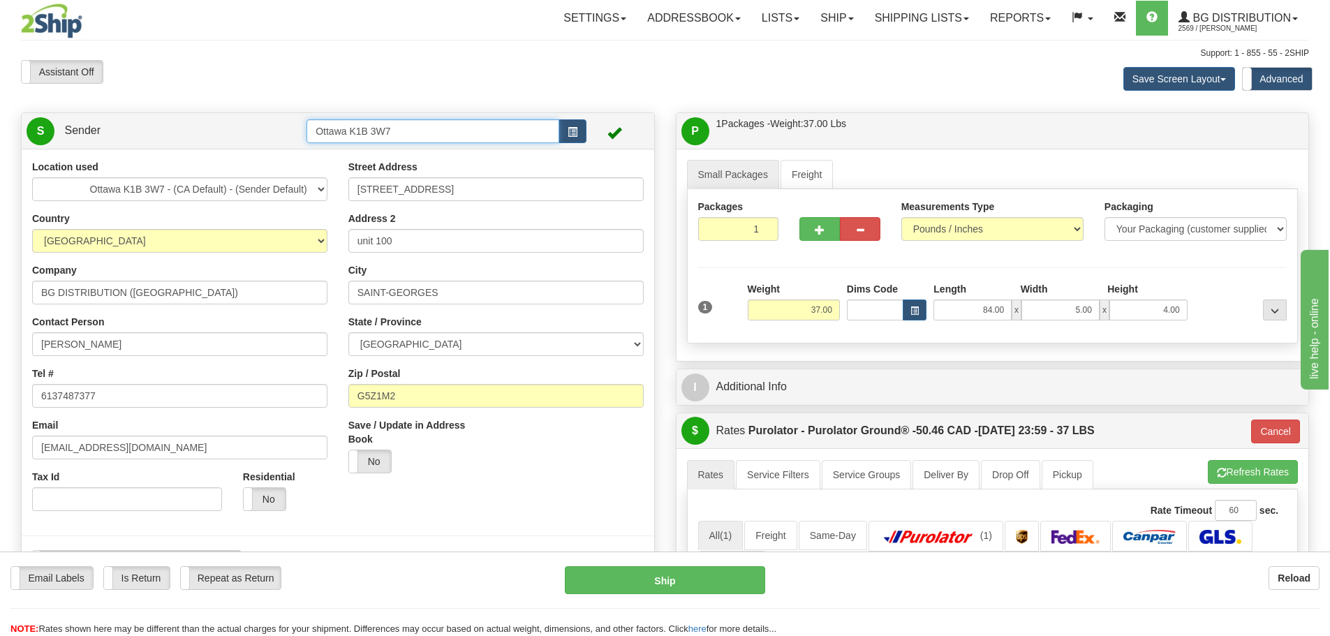
click at [437, 139] on input "Ottawa K1B 3W7" at bounding box center [432, 131] width 253 height 24
click at [568, 128] on span "button" at bounding box center [573, 132] width 10 height 9
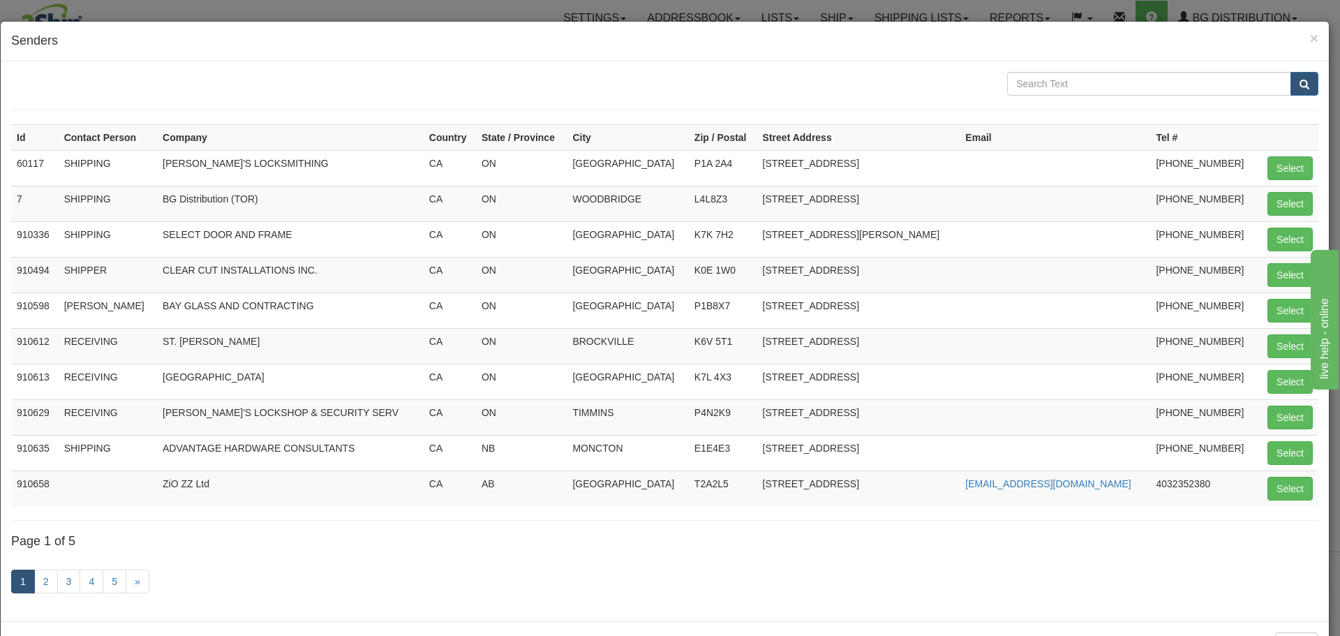
click at [1084, 97] on form at bounding box center [665, 91] width 1308 height 38
drag, startPoint x: 1081, startPoint y: 92, endPoint x: 1068, endPoint y: 73, distance: 23.6
click at [1074, 82] on input "text" at bounding box center [1149, 84] width 284 height 24
type input "OTTAWA"
drag, startPoint x: 1086, startPoint y: 107, endPoint x: 1118, endPoint y: 98, distance: 33.2
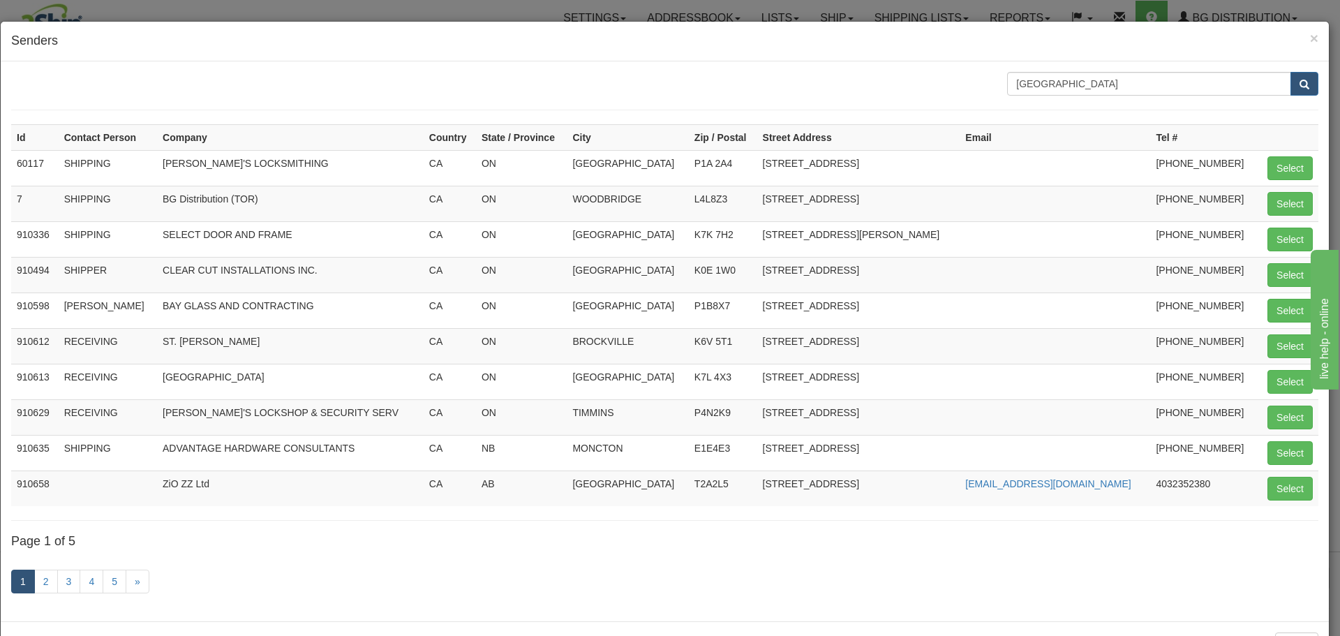
click at [1089, 105] on form "[GEOGRAPHIC_DATA]" at bounding box center [665, 91] width 1308 height 38
click at [1303, 78] on button "submit" at bounding box center [1305, 84] width 28 height 24
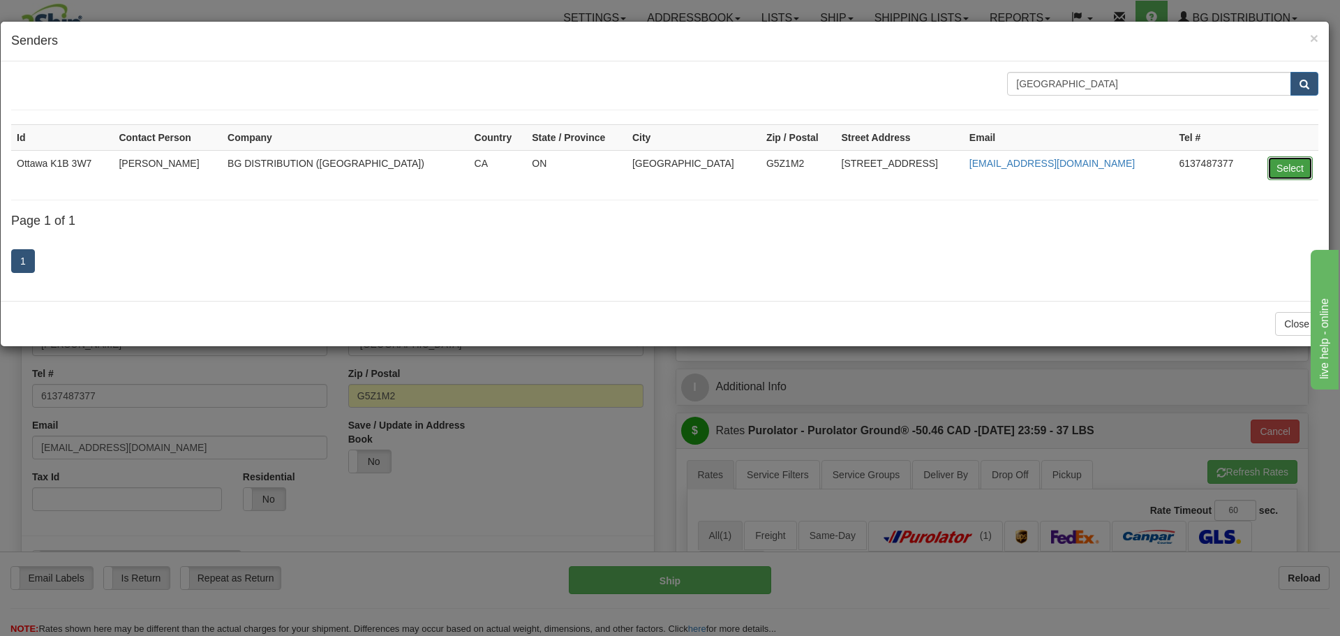
click at [1274, 168] on button "Select" at bounding box center [1290, 168] width 45 height 24
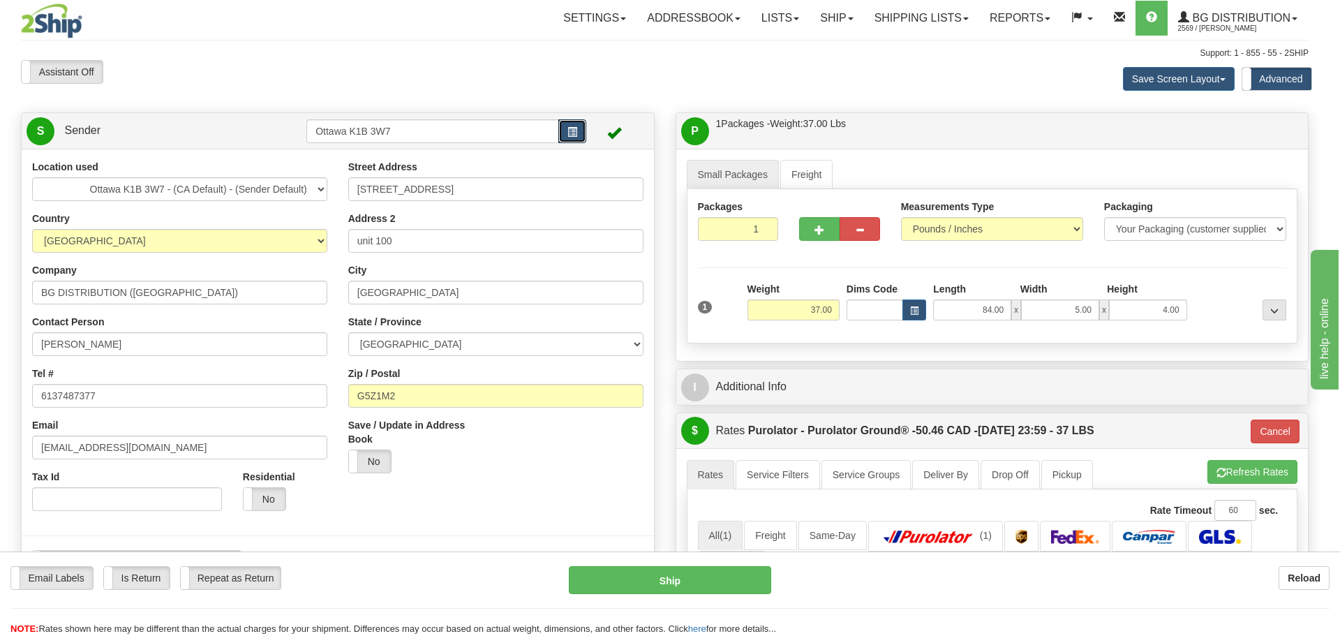
type input "260"
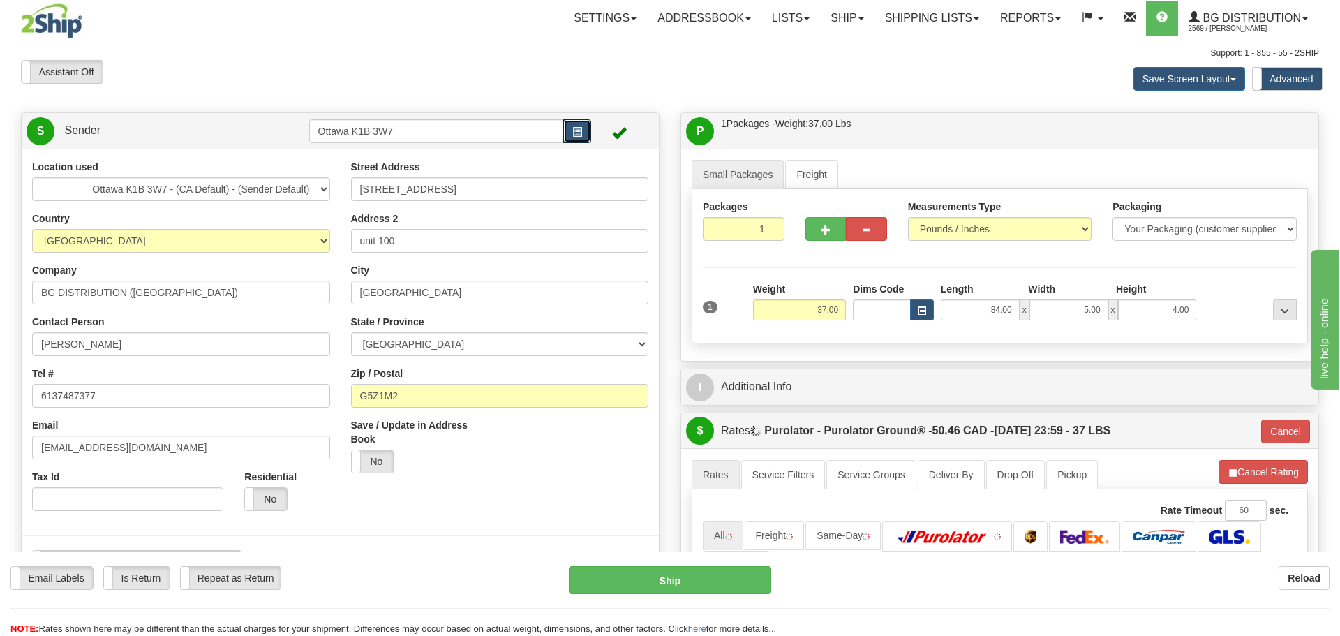
type input "SAINT-GEORGES"
select select "QC"
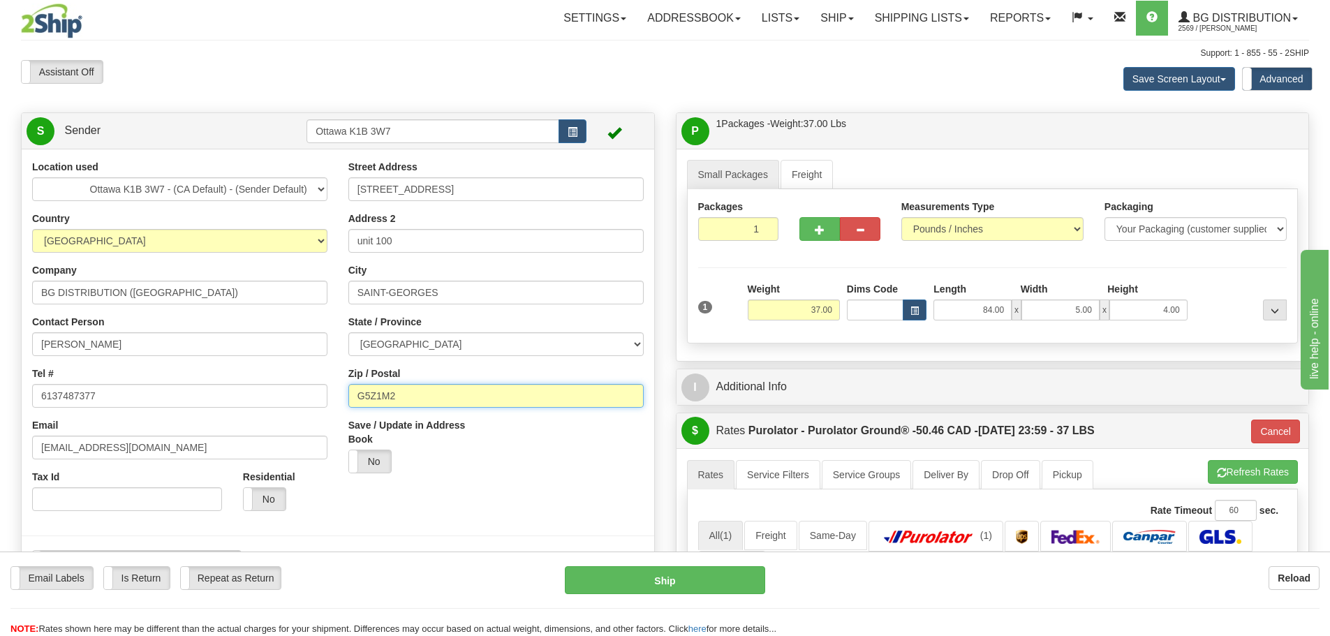
drag, startPoint x: 445, startPoint y: 386, endPoint x: 0, endPoint y: 326, distance: 449.4
click at [0, 336] on div "Toggle navigation Settings Shipping Preferences Fields Preferences New" at bounding box center [665, 601] width 1330 height 1202
type input "K1B0B3"
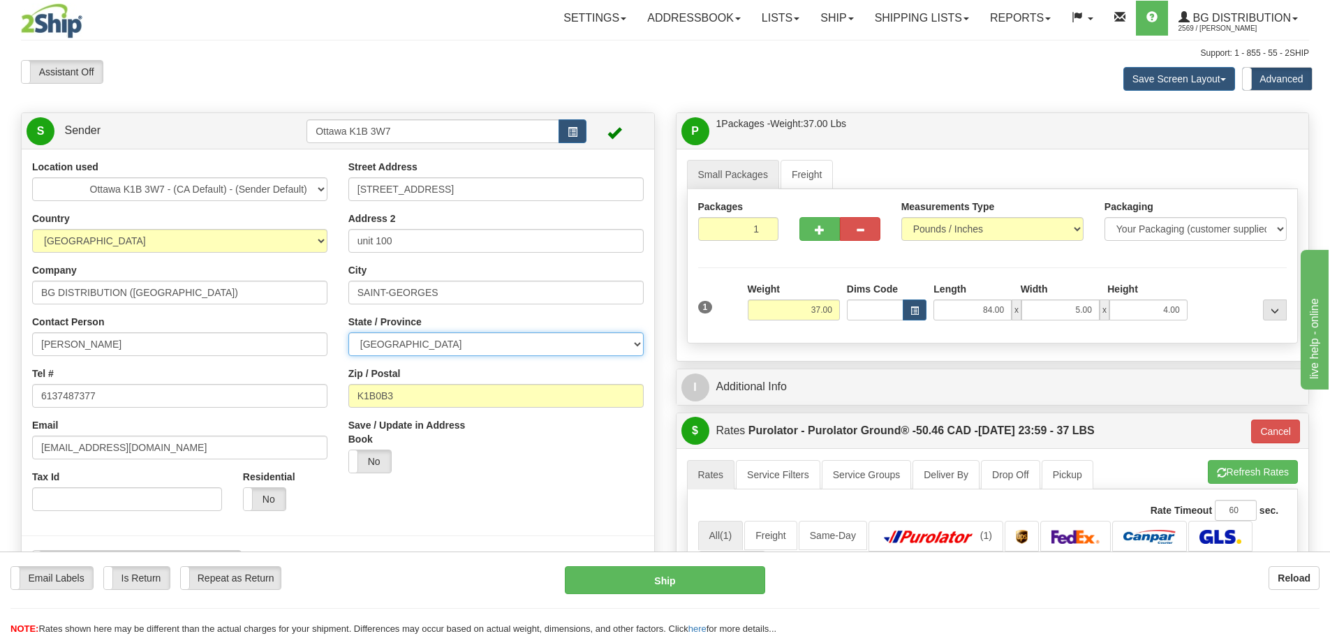
select select "ON"
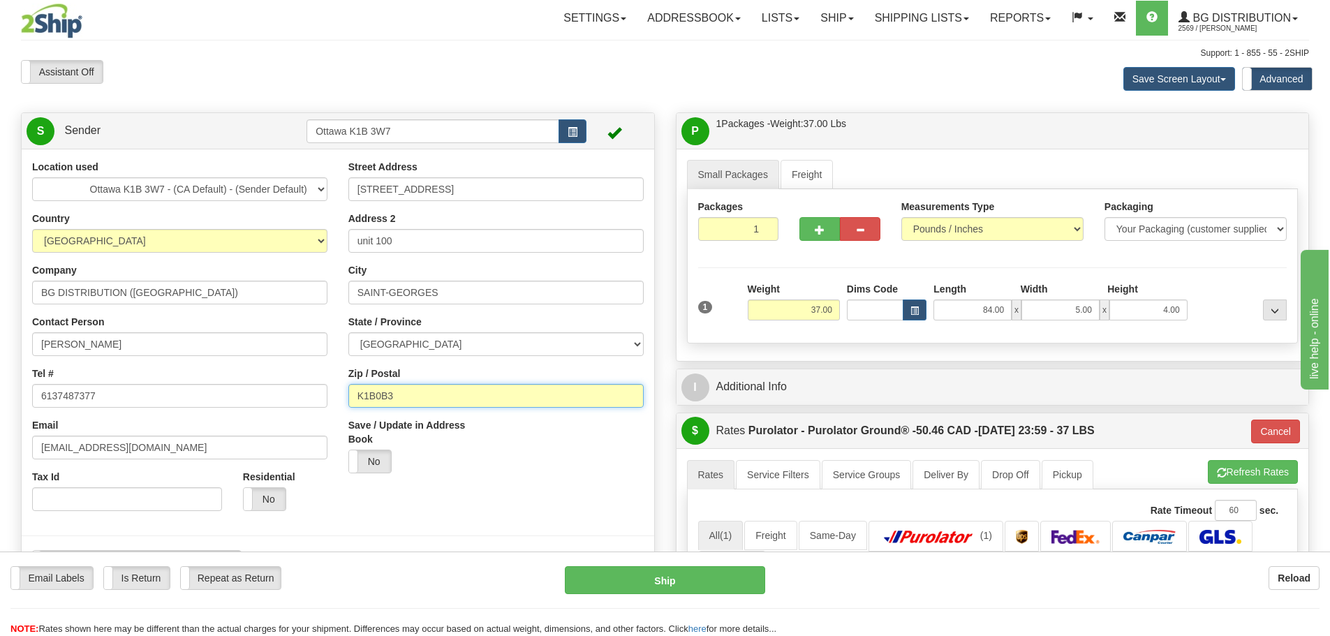
type input "260"
type input "GLOUCESTER"
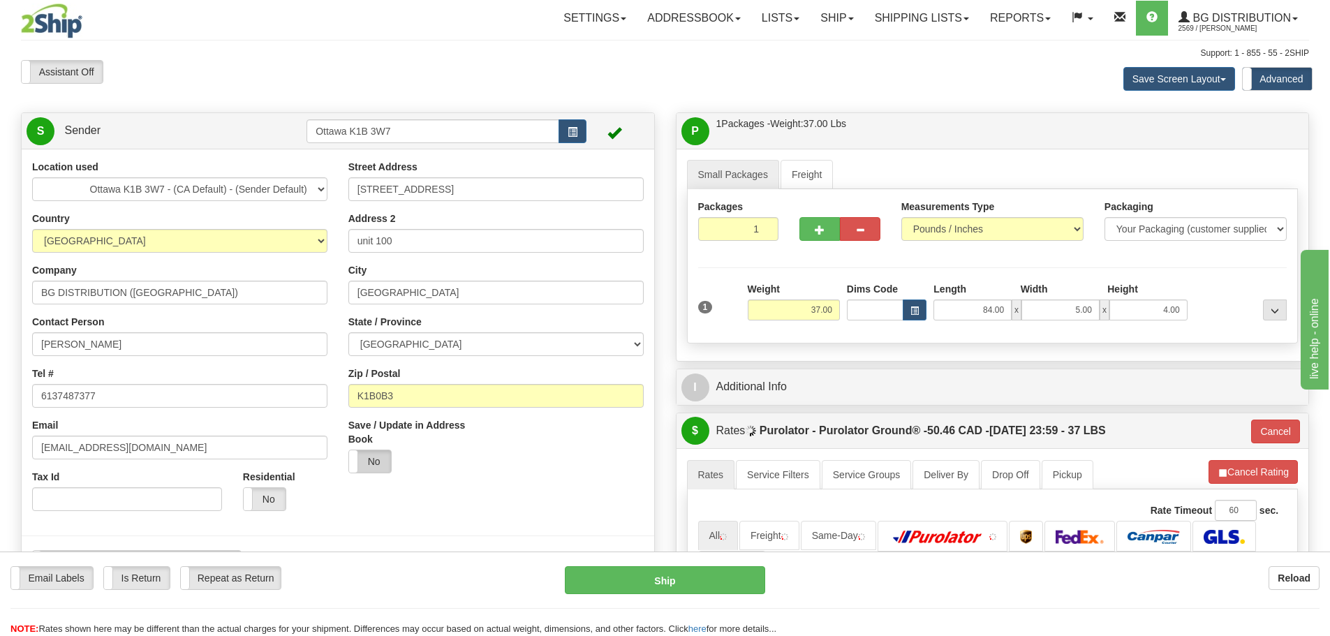
click at [369, 459] on label "No" at bounding box center [370, 461] width 42 height 22
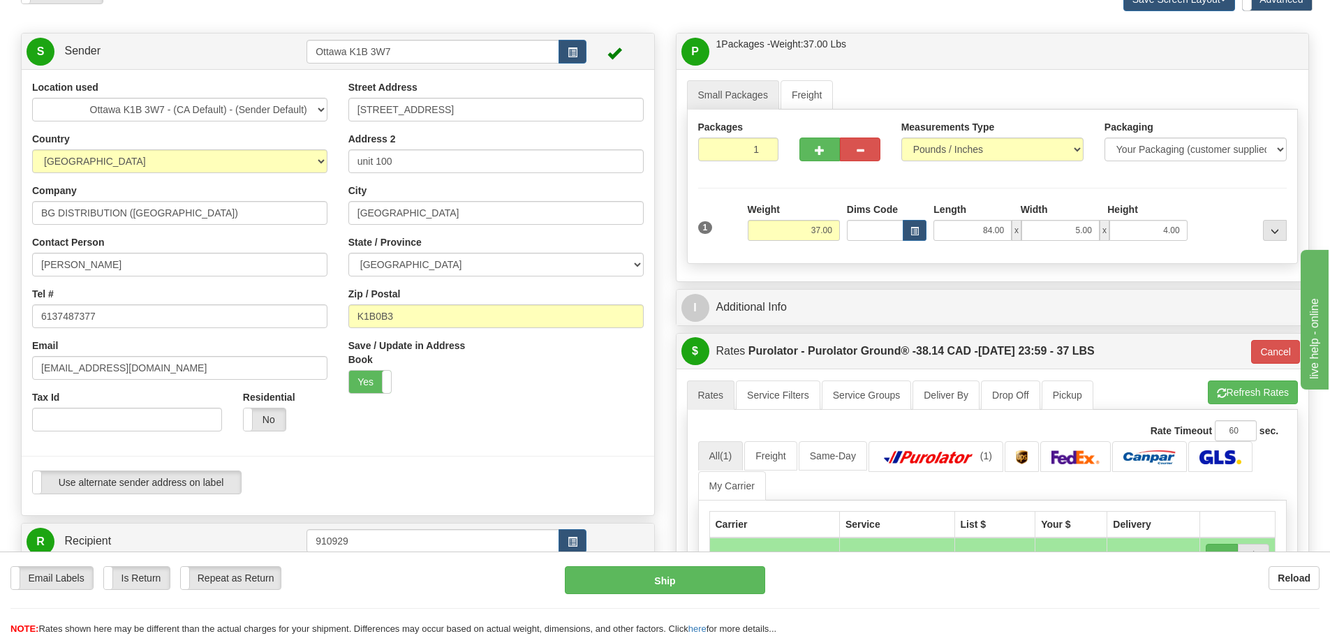
scroll to position [70, 0]
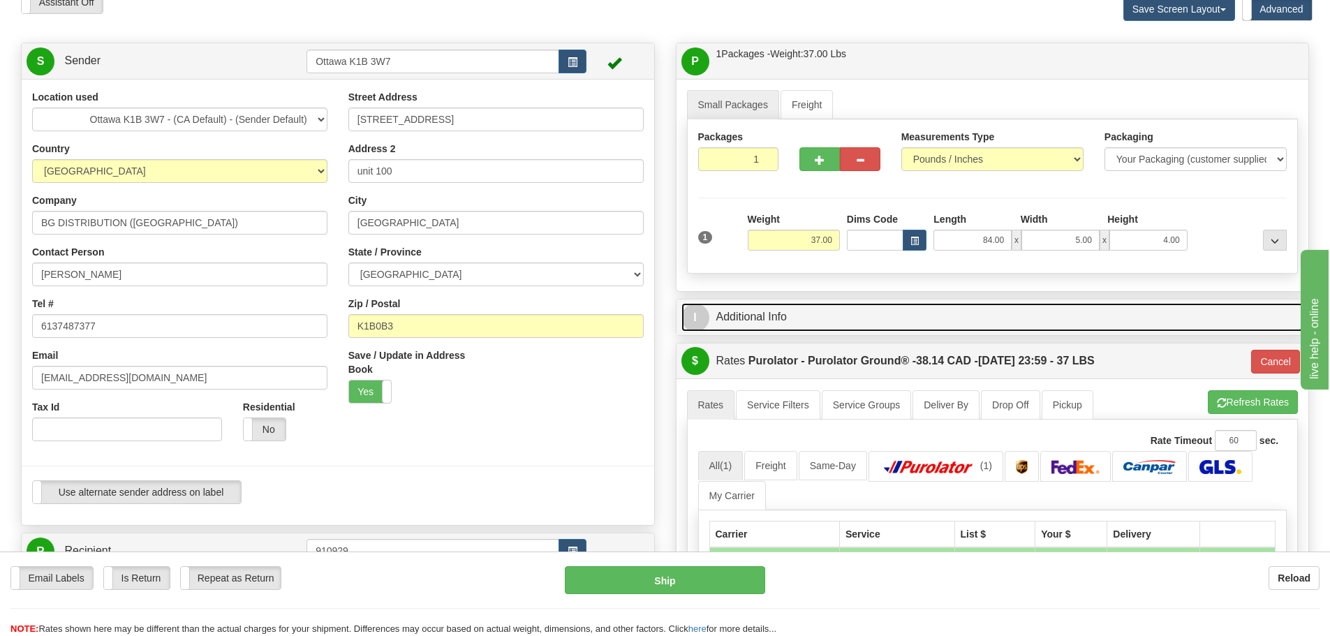
click at [845, 319] on link "I Additional Info" at bounding box center [992, 317] width 623 height 29
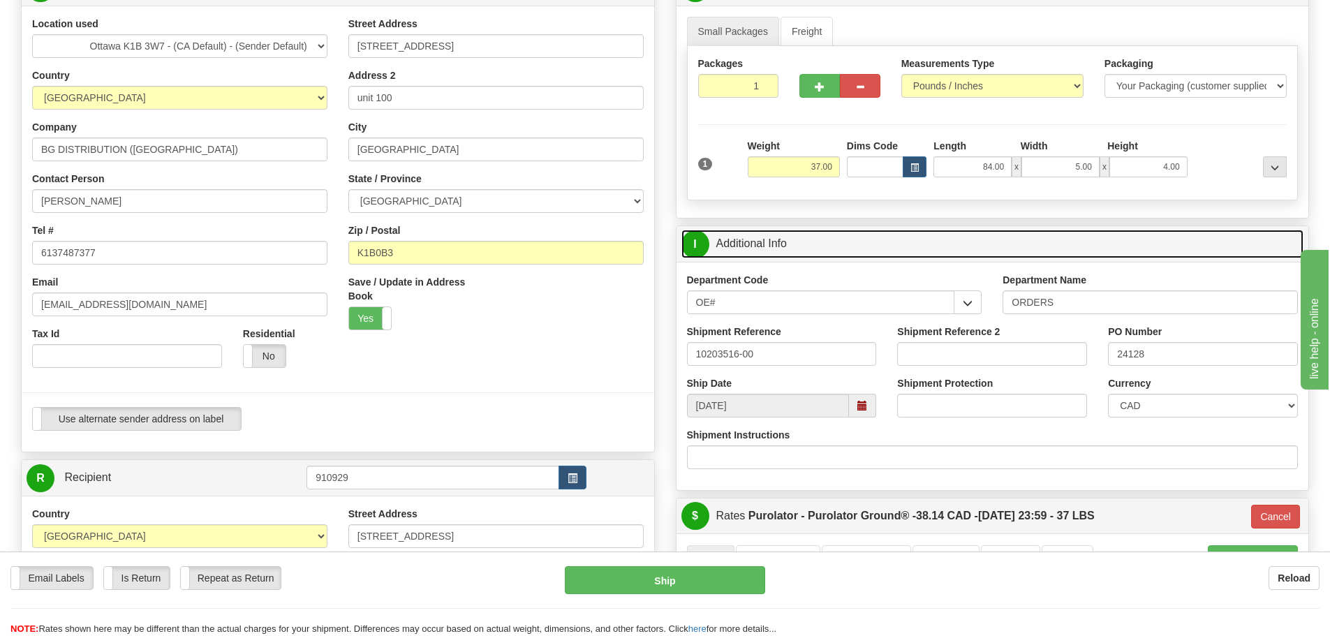
scroll to position [209, 0]
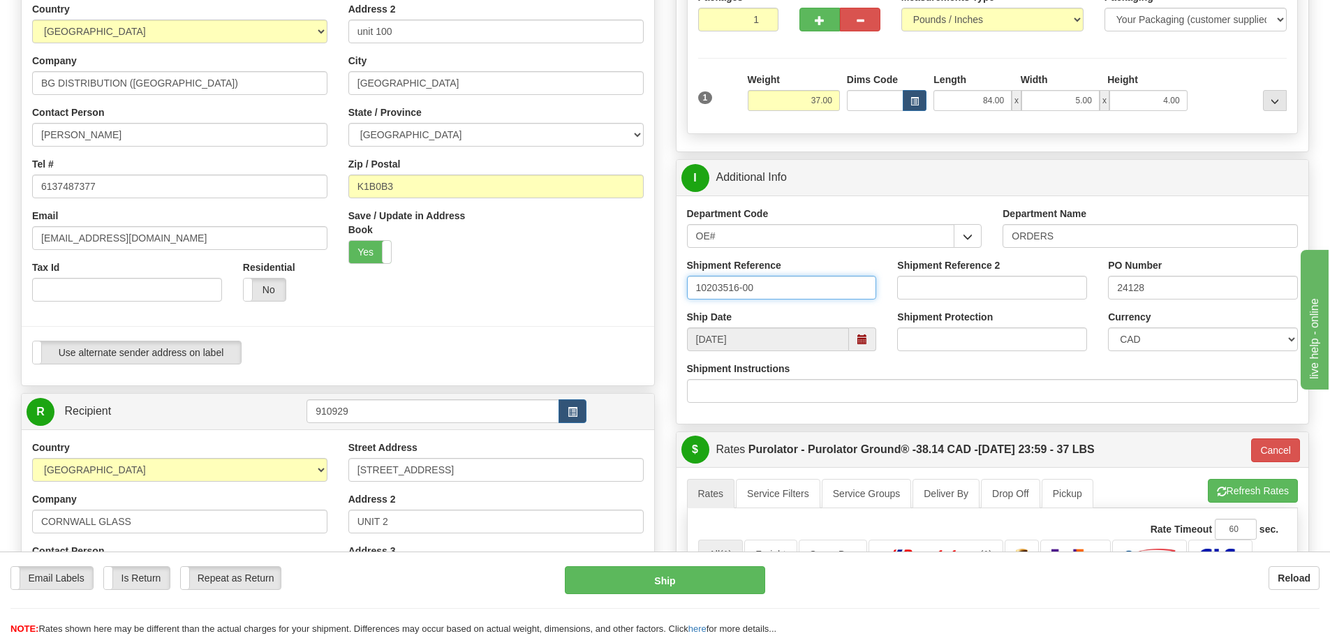
drag, startPoint x: 779, startPoint y: 291, endPoint x: 631, endPoint y: 294, distance: 148.0
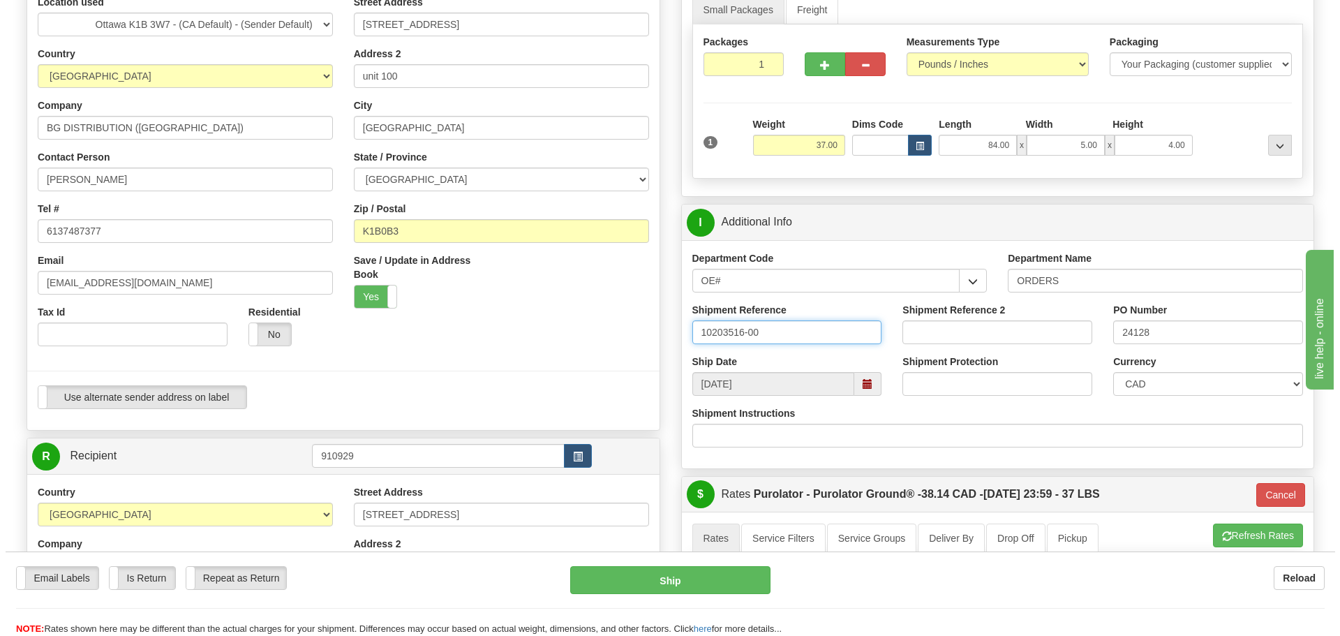
scroll to position [140, 0]
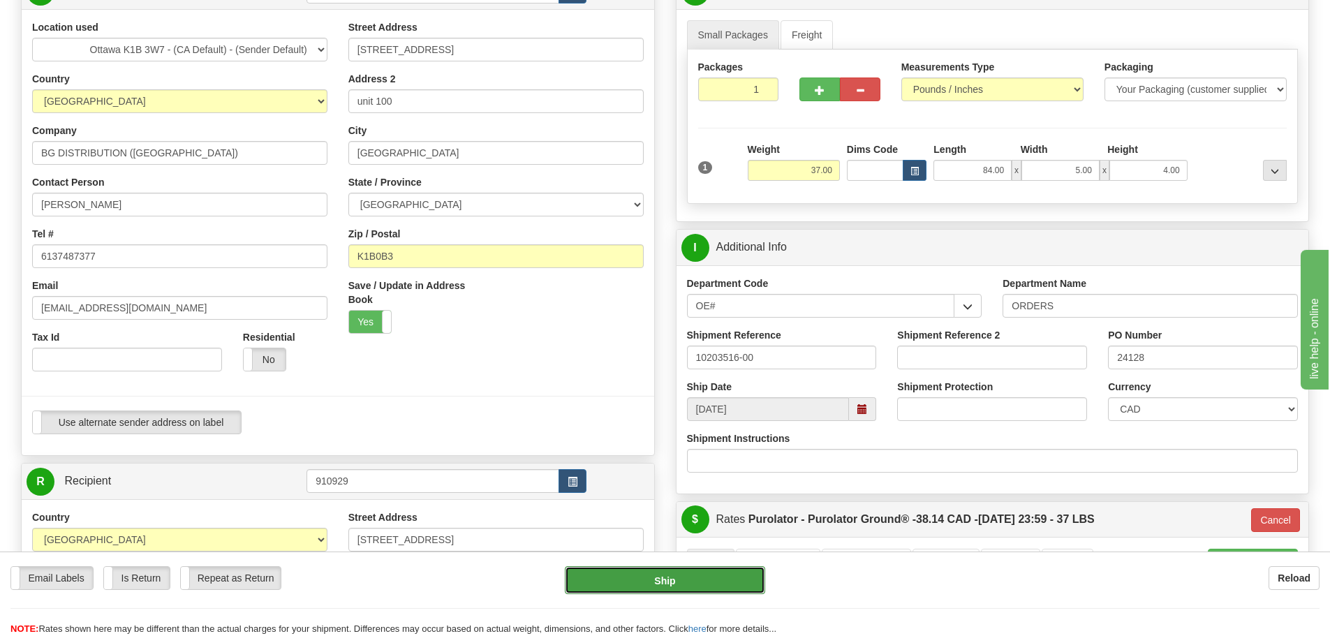
click at [716, 576] on button "Ship" at bounding box center [665, 580] width 200 height 28
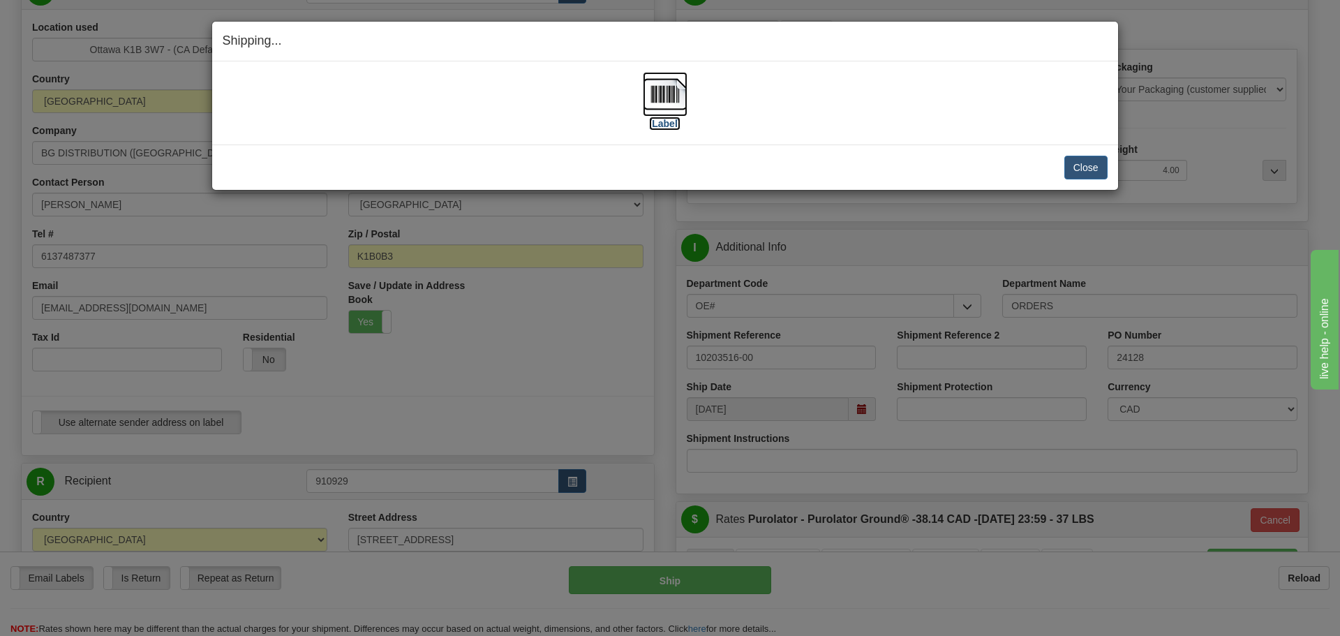
click at [672, 121] on label "[Label]" at bounding box center [665, 124] width 32 height 14
click at [1067, 165] on button "Close" at bounding box center [1086, 168] width 43 height 24
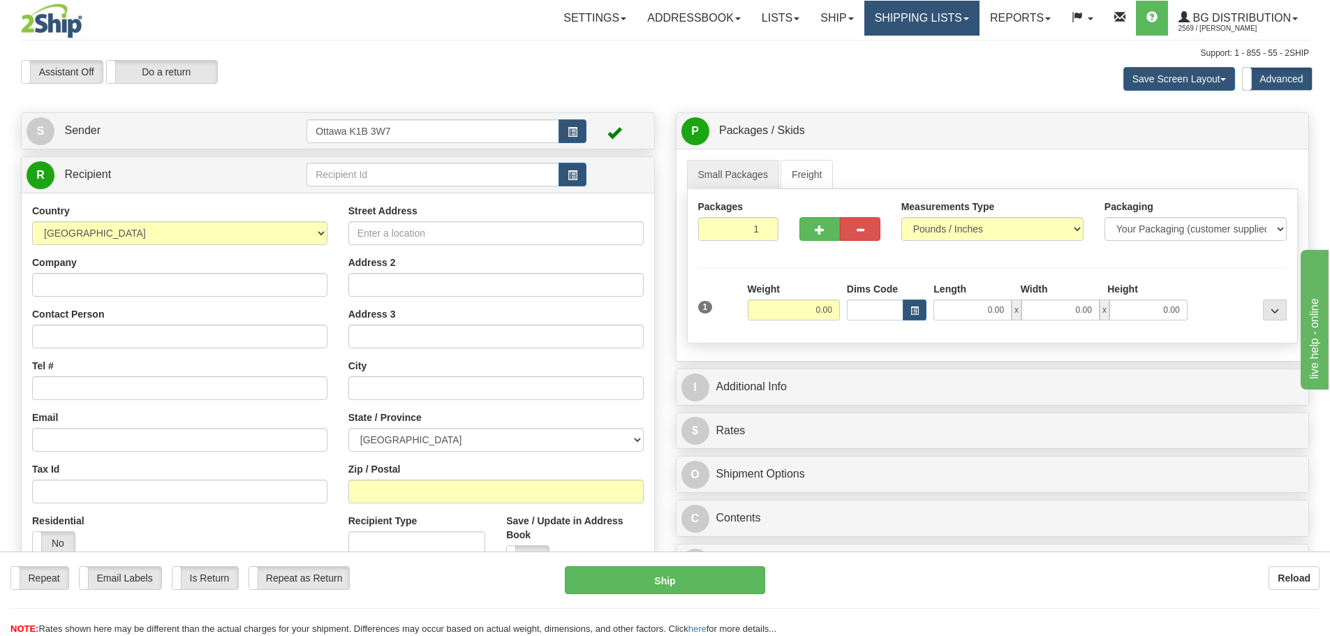
click at [866, 11] on link "Shipping lists" at bounding box center [921, 18] width 115 height 35
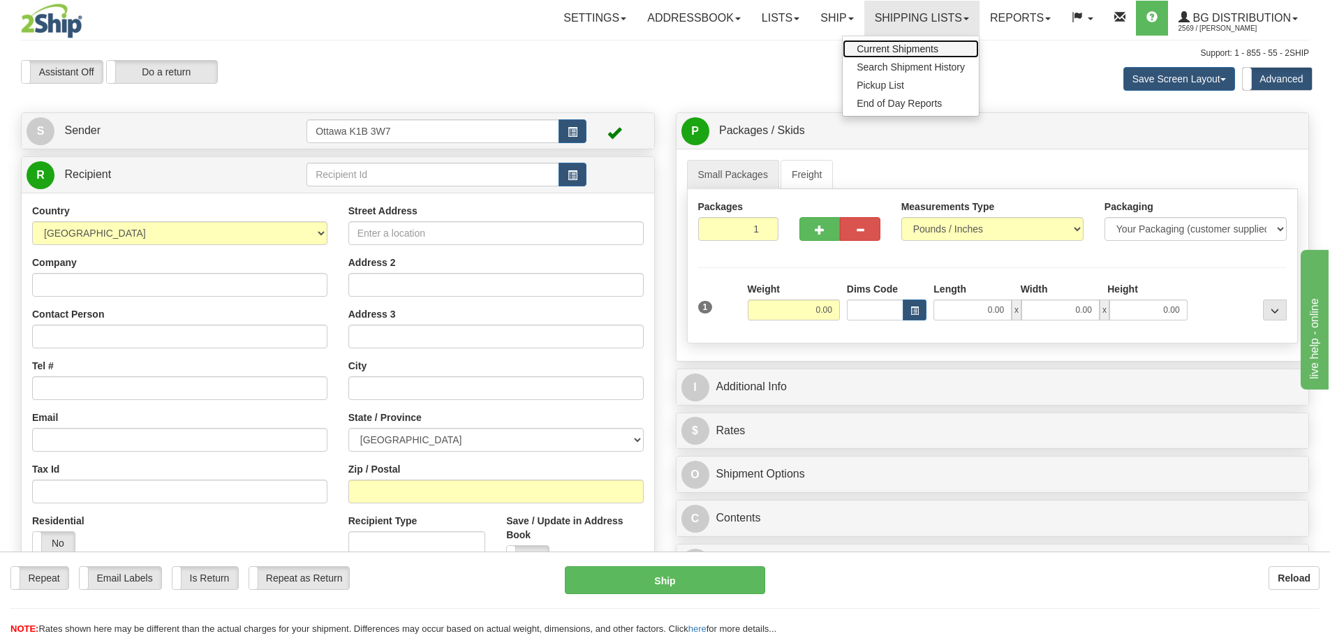
click at [861, 48] on span "Current Shipments" at bounding box center [898, 48] width 82 height 11
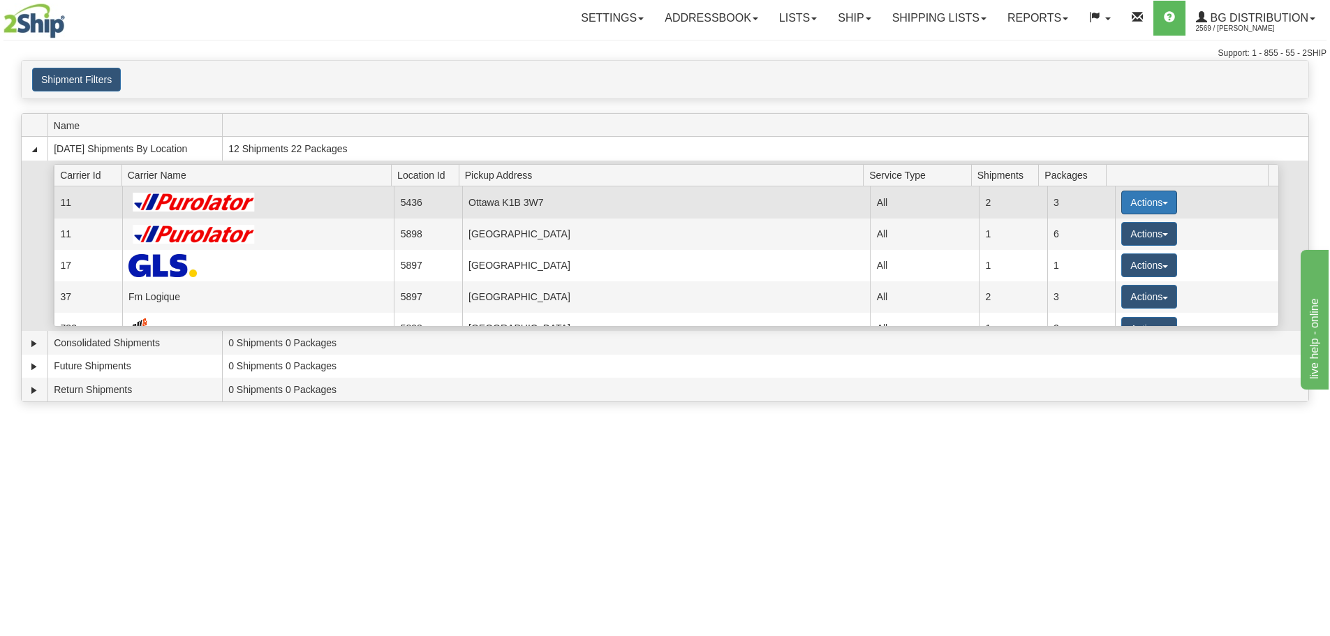
click at [1162, 204] on span "button" at bounding box center [1165, 203] width 6 height 3
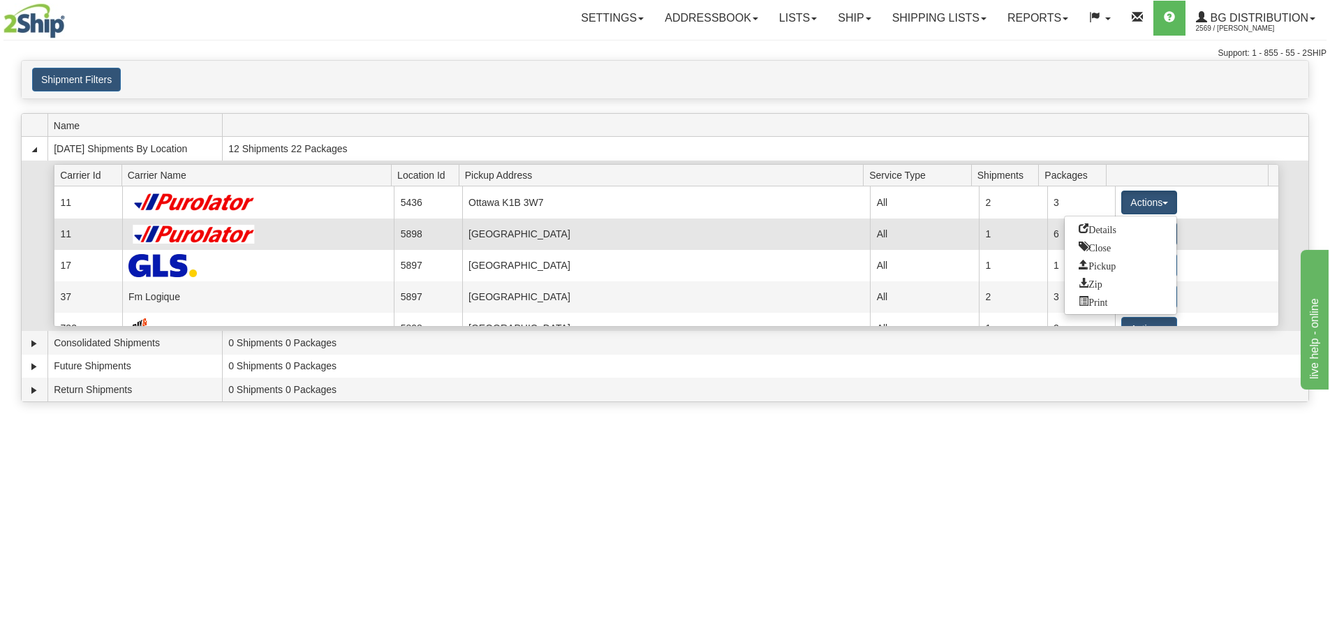
click at [1125, 226] on link "Details" at bounding box center [1121, 229] width 112 height 18
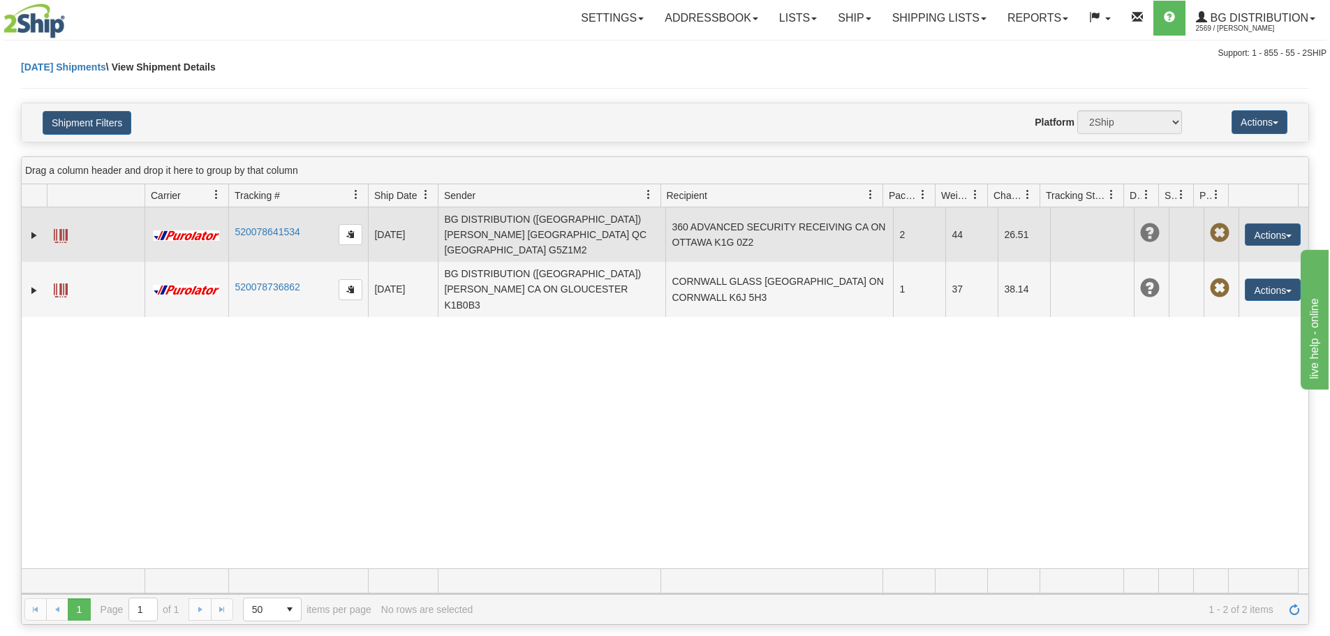
click at [760, 218] on td "360 ADVANCED SECURITY RECEIVING CA ON OTTAWA K1G 0Z2" at bounding box center [779, 234] width 228 height 54
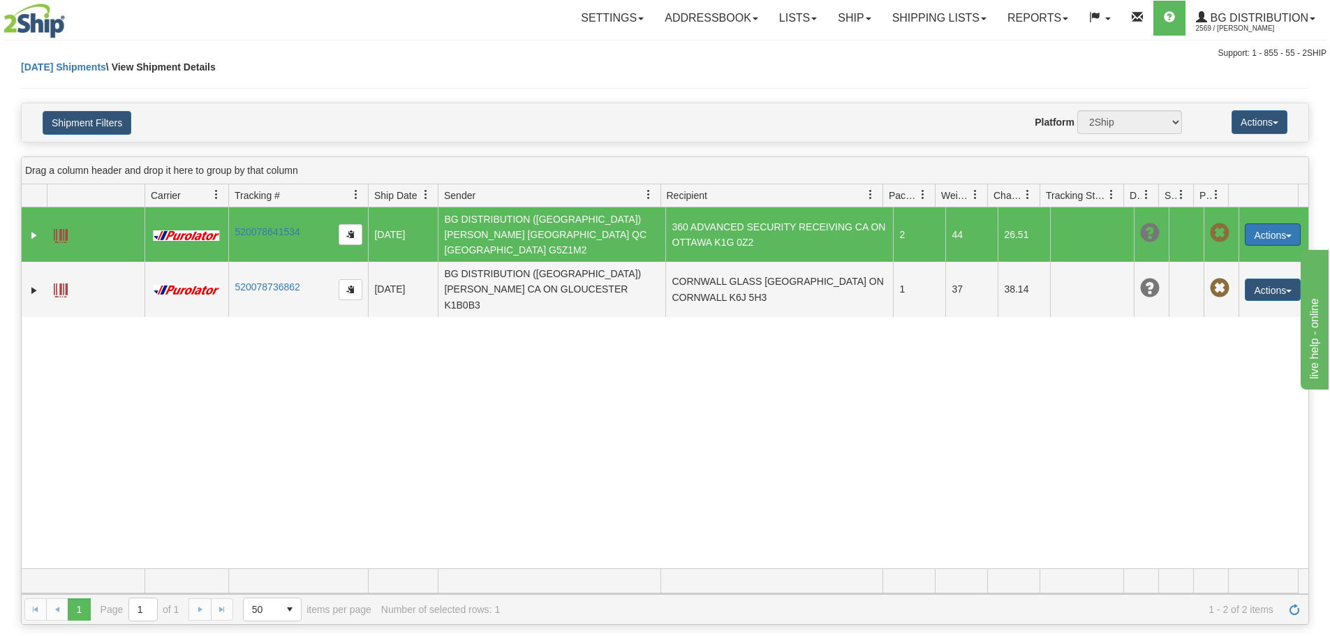
click at [1262, 223] on button "Actions" at bounding box center [1273, 234] width 56 height 22
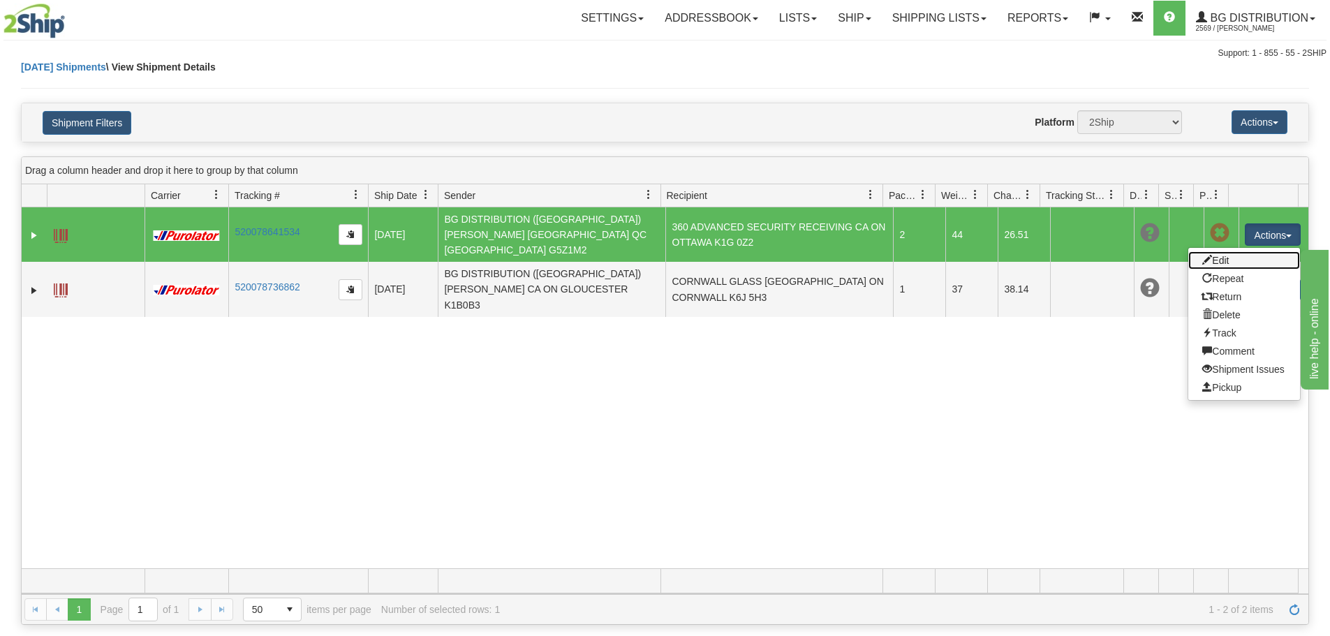
click at [1207, 251] on link "Edit" at bounding box center [1244, 260] width 112 height 18
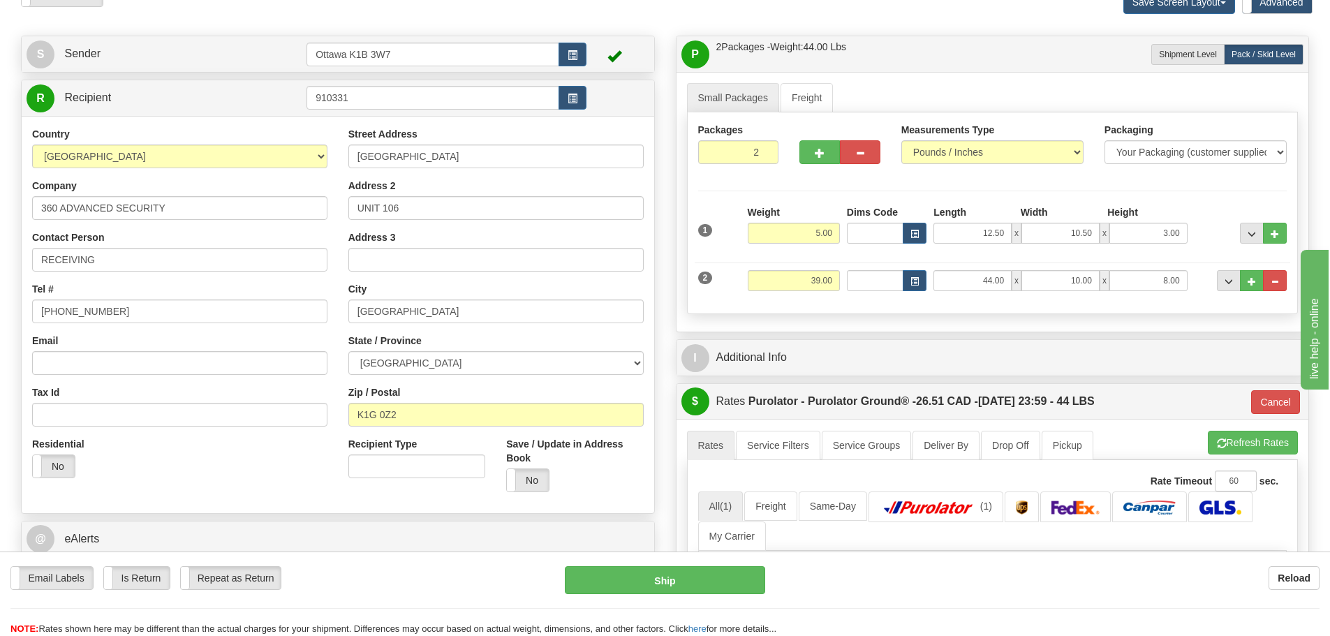
scroll to position [279, 0]
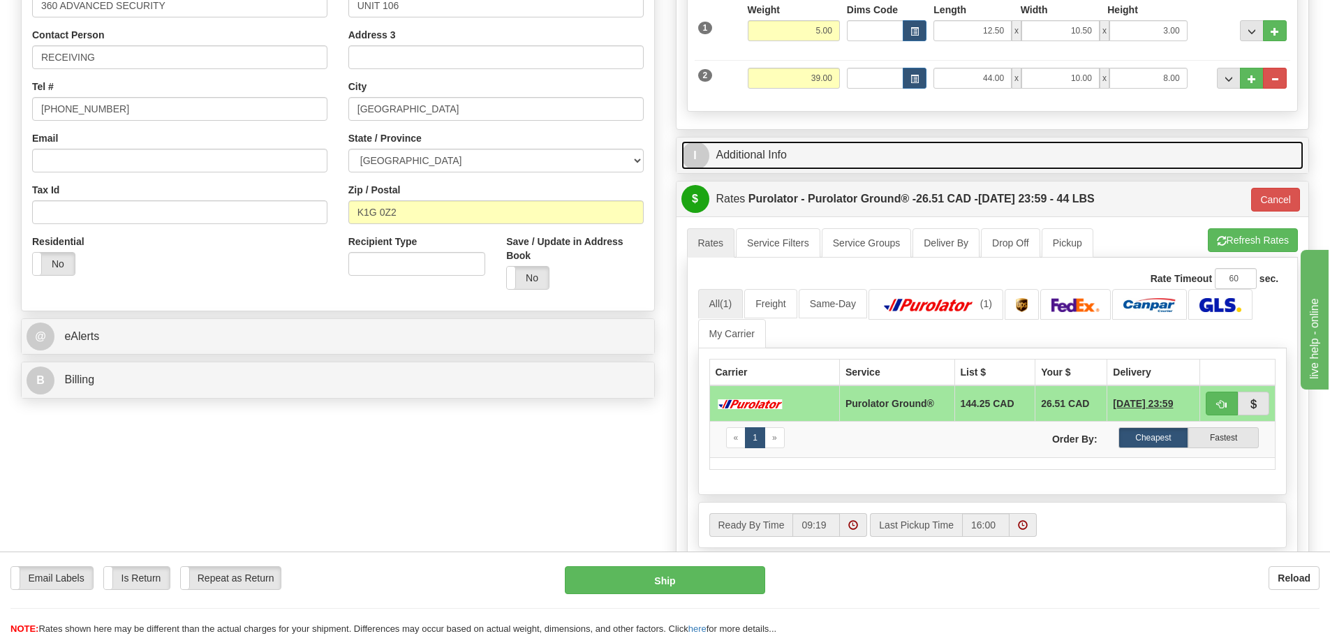
click at [778, 161] on link "I Additional Info" at bounding box center [992, 155] width 623 height 29
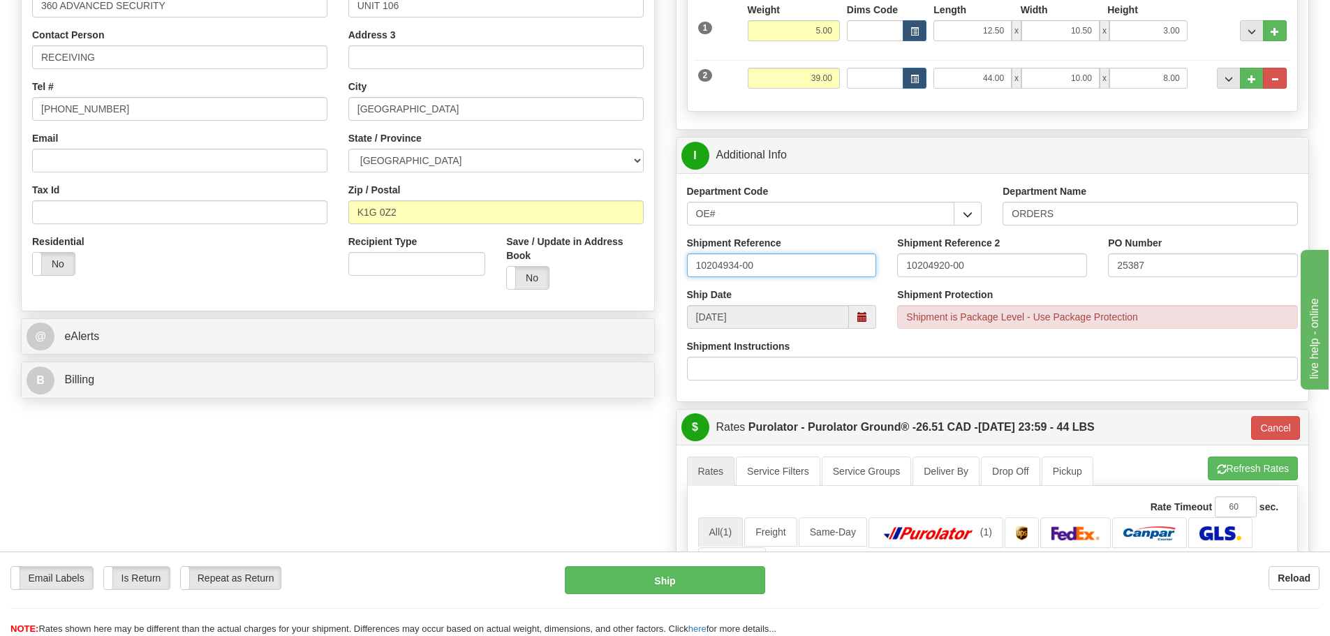
click at [805, 269] on input "10204934-00" at bounding box center [782, 265] width 190 height 24
click at [667, 240] on div "P Packages / Skids 2 Packages - Weight: 44.00 Lbs 1 Skids - Weight: 0.00 Lbs Sh…" at bounding box center [992, 392] width 655 height 1118
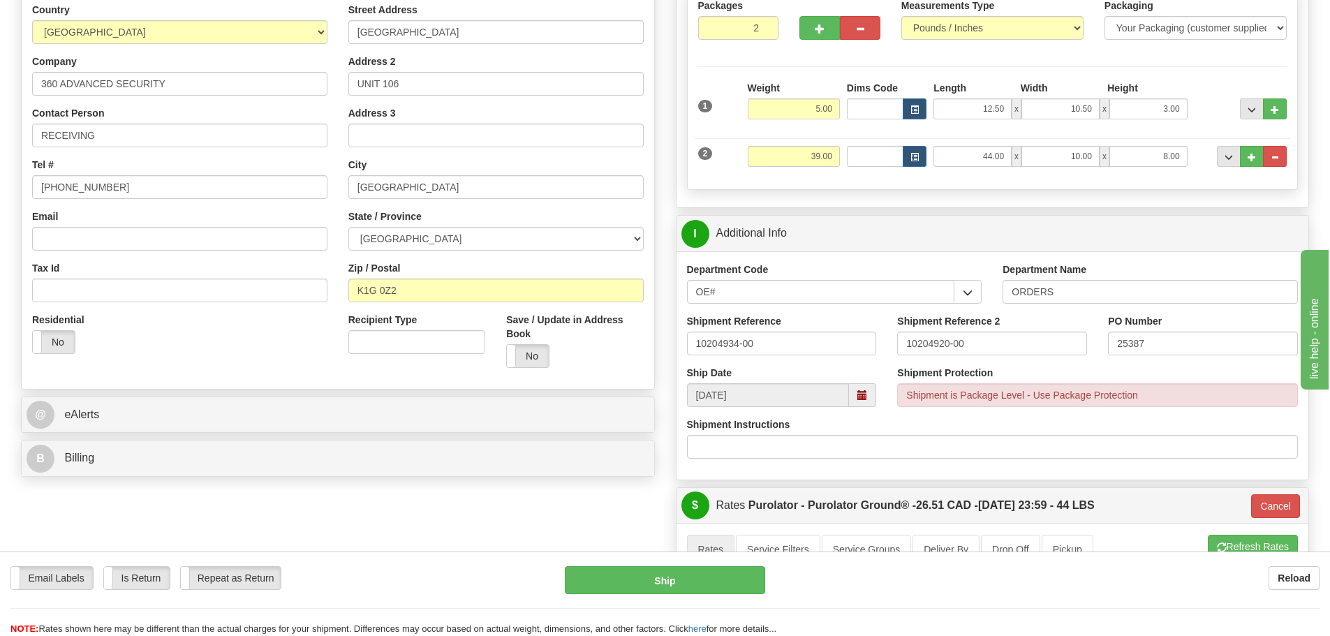
scroll to position [70, 0]
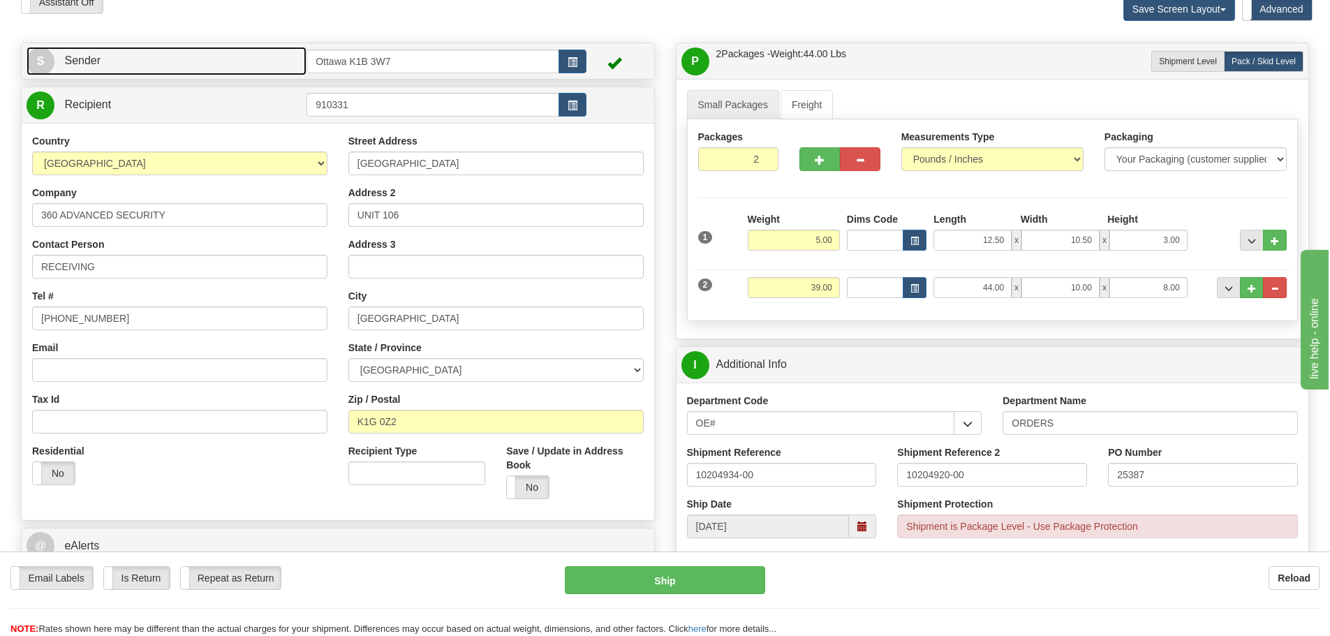
click at [265, 64] on link "S Sender" at bounding box center [167, 61] width 280 height 29
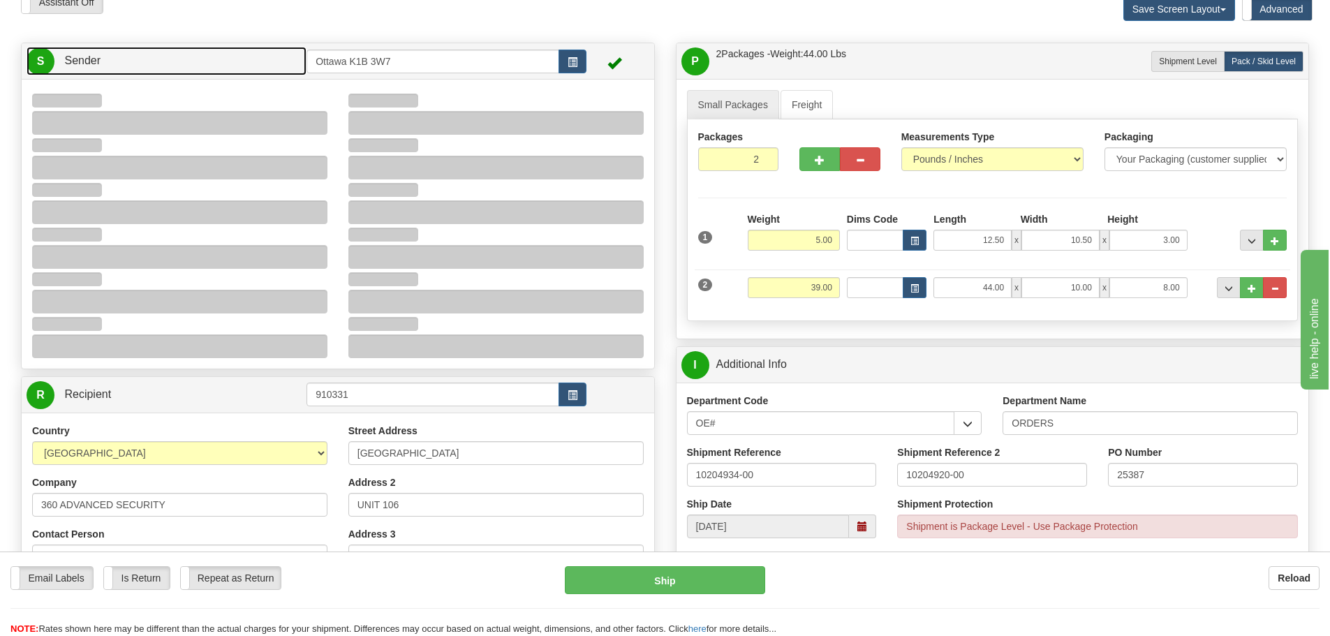
type input "11:19"
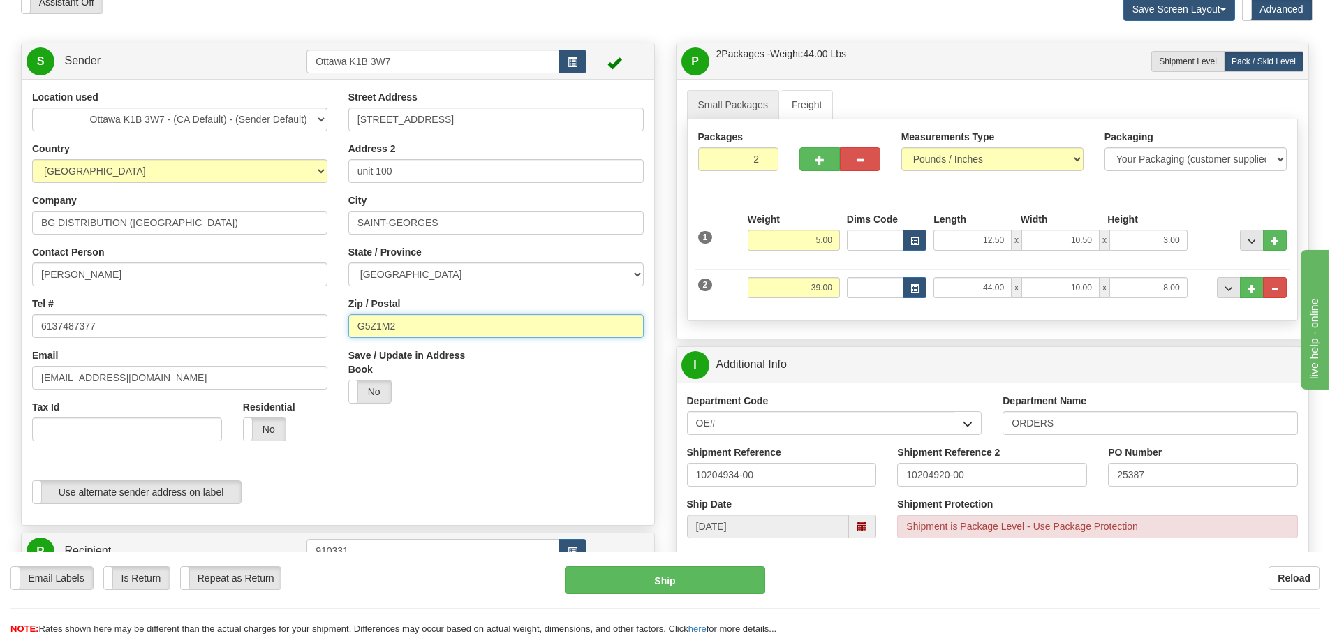
drag, startPoint x: 441, startPoint y: 320, endPoint x: 28, endPoint y: 325, distance: 413.3
click at [28, 325] on div "Location used Montreal Ottawa K1B 3W7 - (CA Default) - (Sender Default) Quebec …" at bounding box center [338, 302] width 632 height 424
type input "K1B0B3"
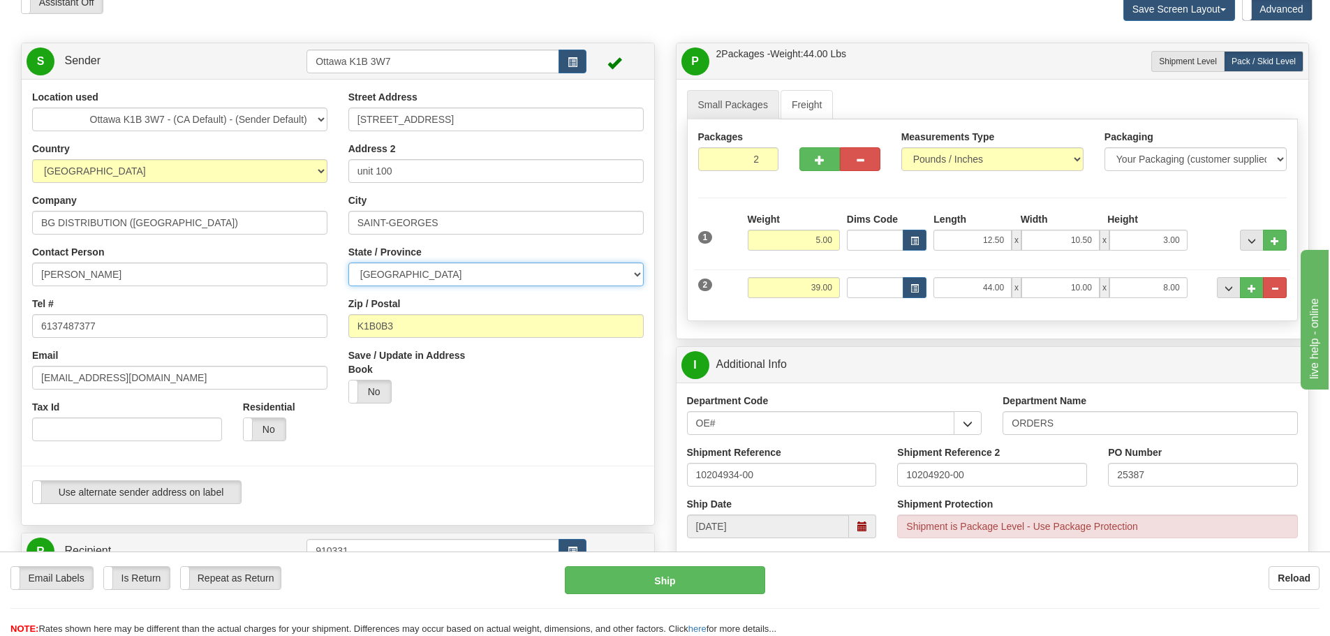
select select "ON"
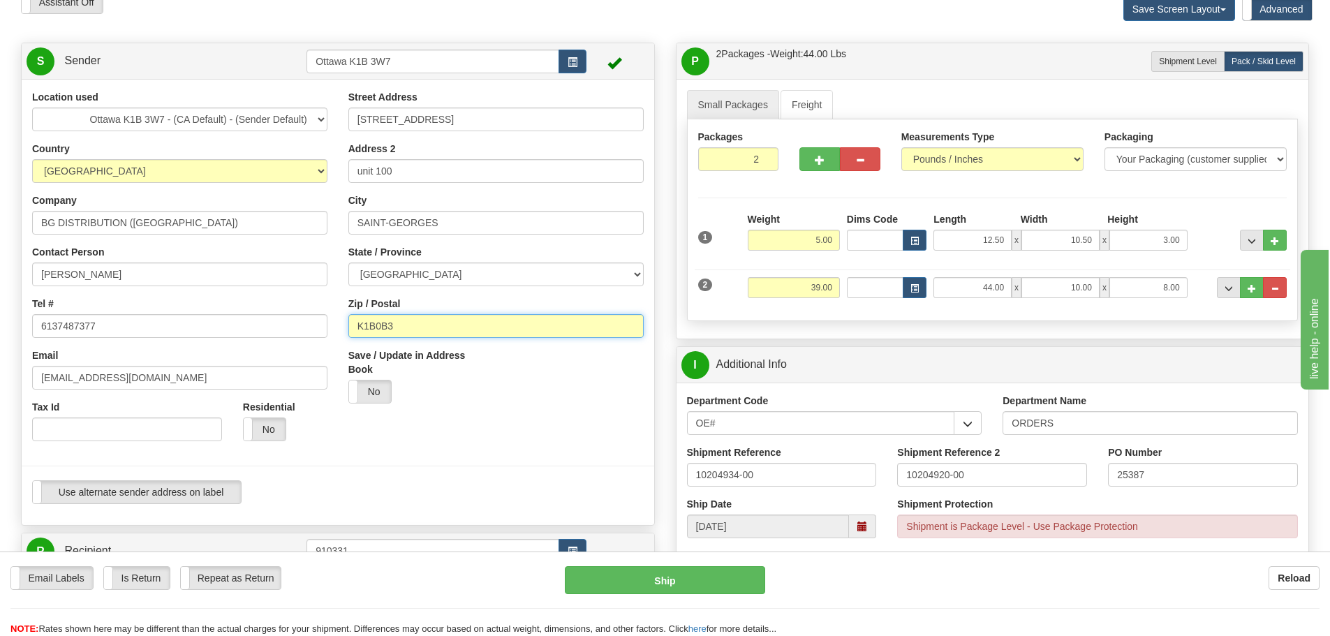
type input "260"
type input "GLOUCESTER"
click at [383, 388] on label "No" at bounding box center [370, 391] width 42 height 22
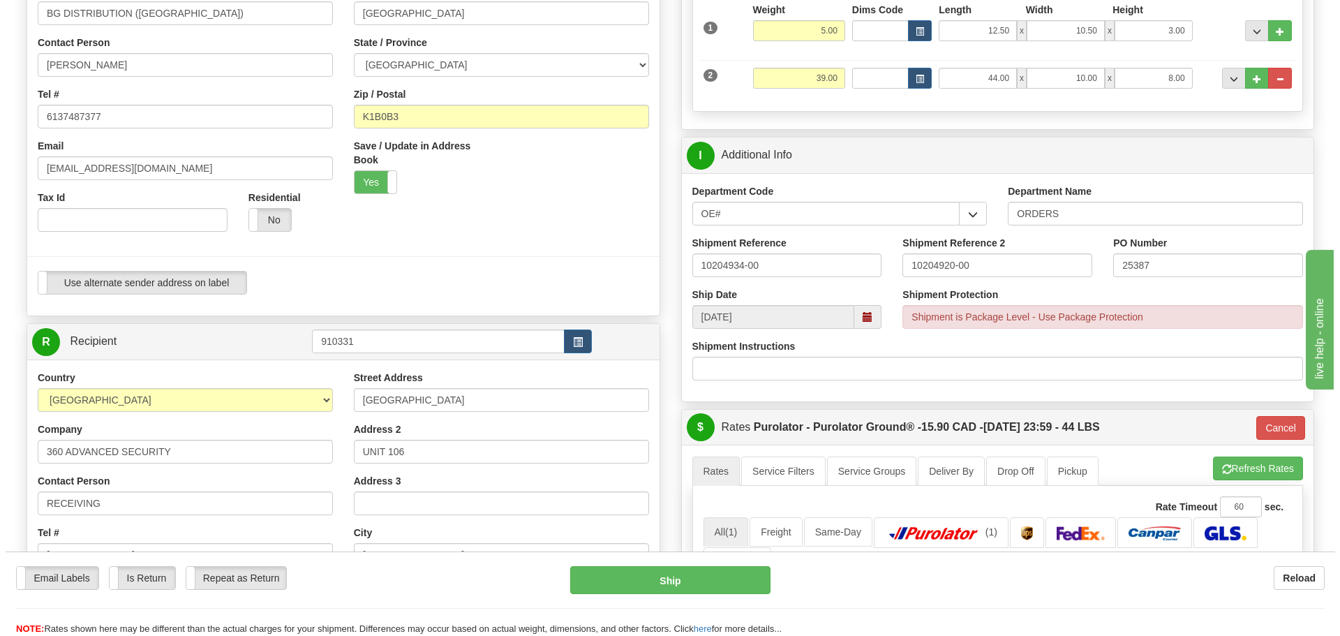
scroll to position [209, 0]
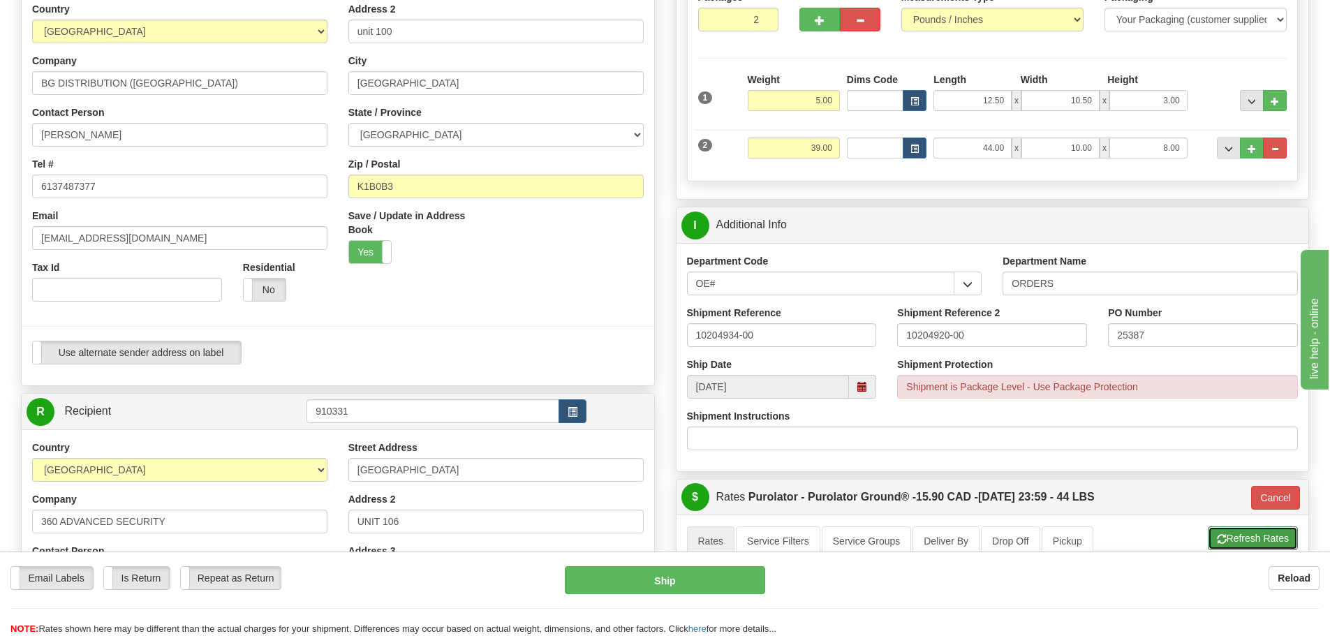
click at [1245, 534] on button "Refresh Rates" at bounding box center [1253, 538] width 90 height 24
type input "260"
click at [713, 568] on button "Ship" at bounding box center [665, 580] width 200 height 28
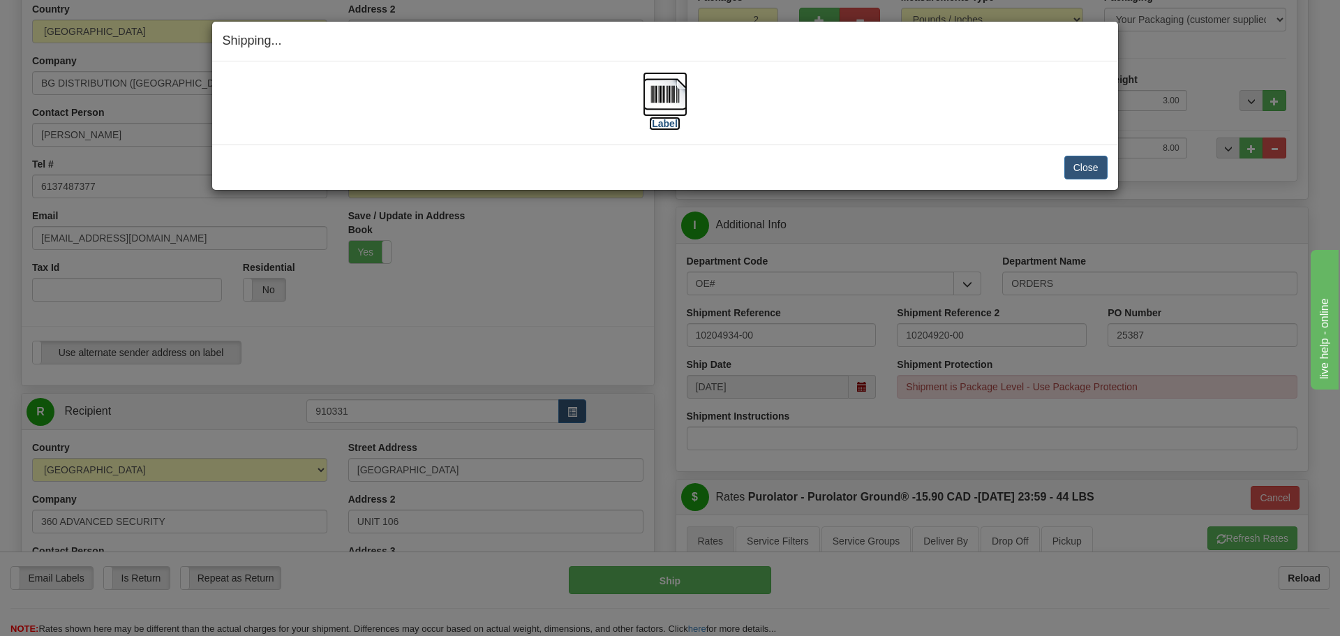
click at [660, 125] on label "[Label]" at bounding box center [665, 124] width 32 height 14
click at [1090, 172] on button "Close" at bounding box center [1086, 168] width 43 height 24
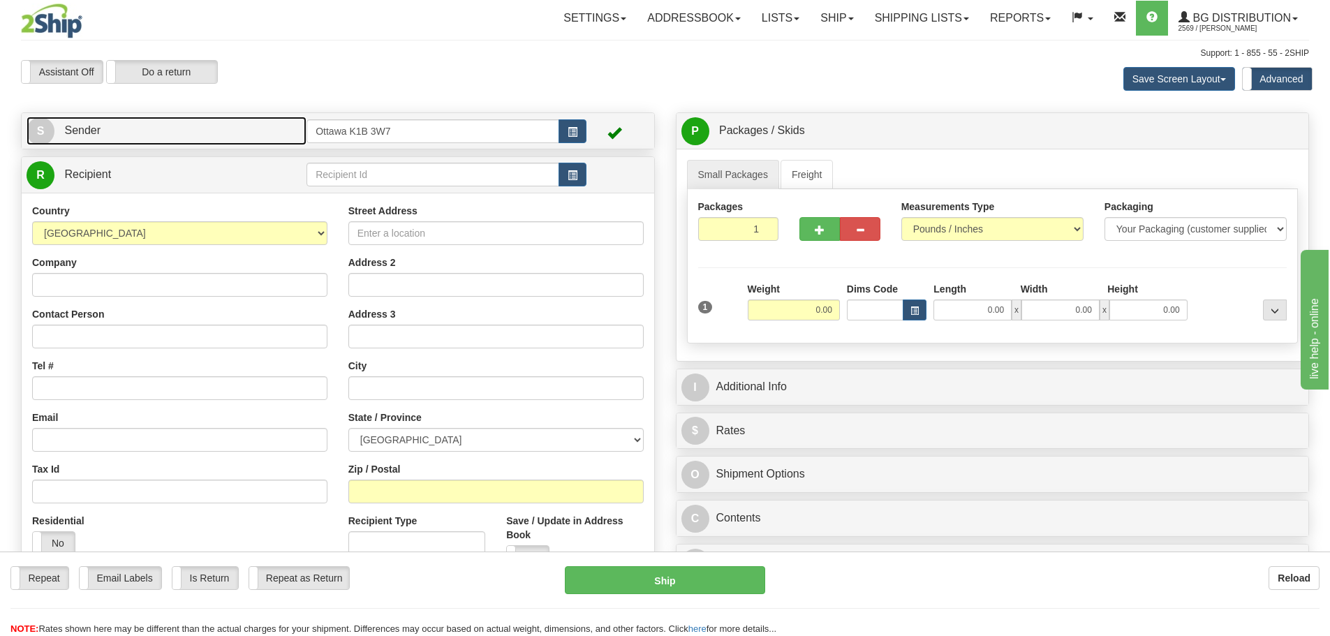
click at [179, 138] on link "S Sender" at bounding box center [167, 131] width 280 height 29
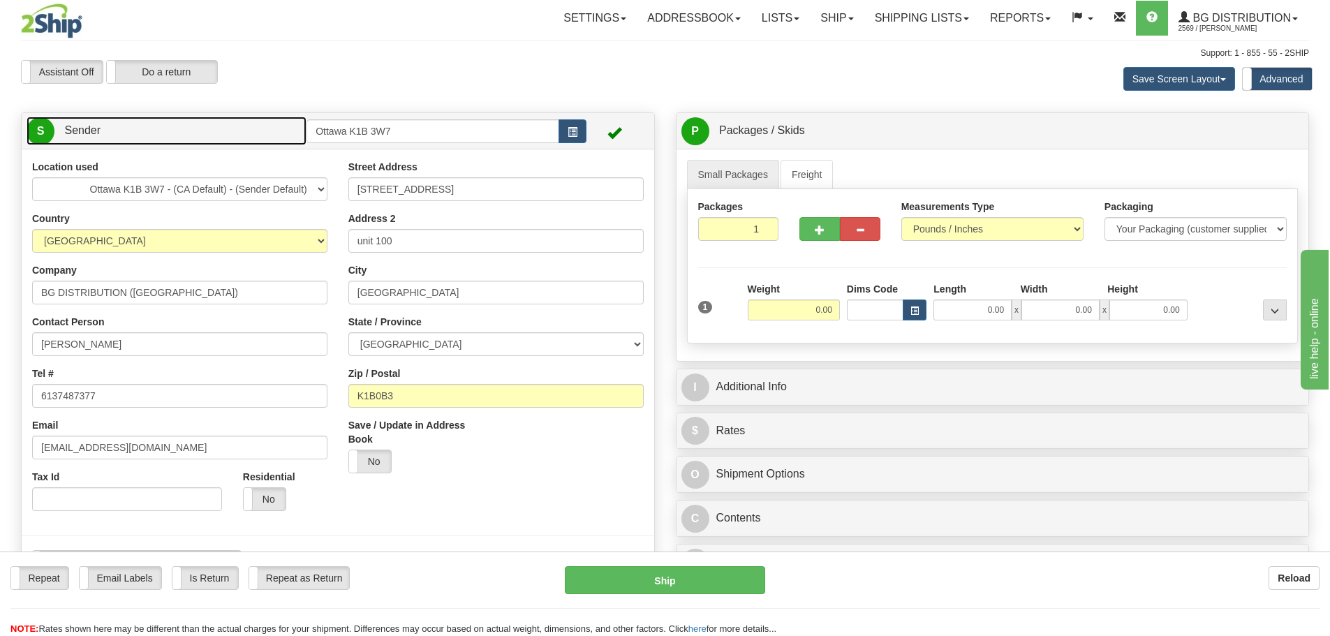
click at [211, 135] on link "S Sender" at bounding box center [167, 131] width 280 height 29
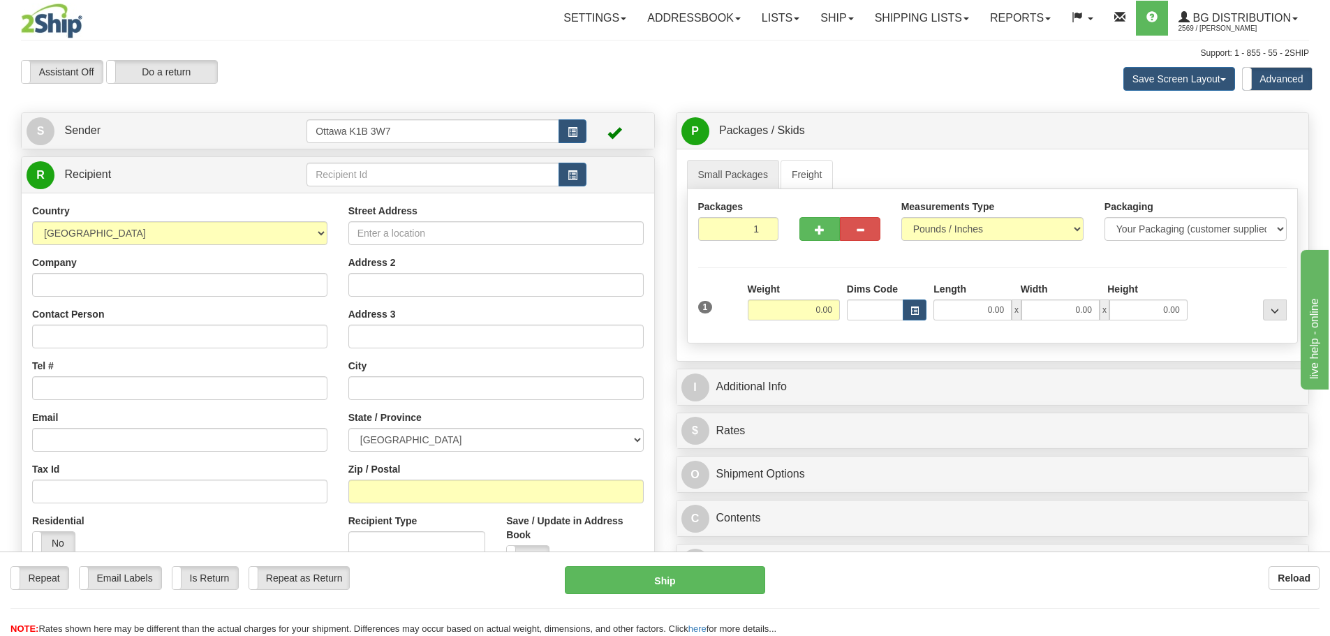
click at [230, 149] on div "Create a label for the return Create Pickup Without Label [STREET_ADDRESS]" at bounding box center [337, 424] width 655 height 624
click at [227, 138] on link "S Sender" at bounding box center [167, 131] width 280 height 29
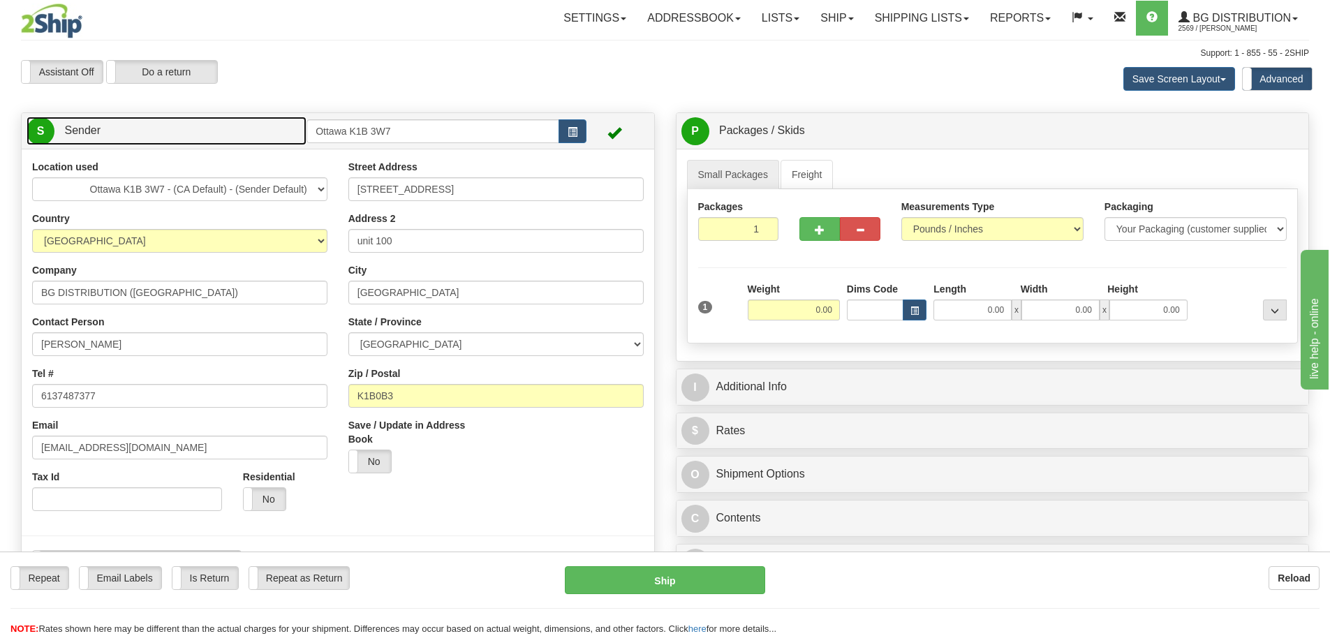
click at [227, 138] on link "S Sender" at bounding box center [167, 131] width 280 height 29
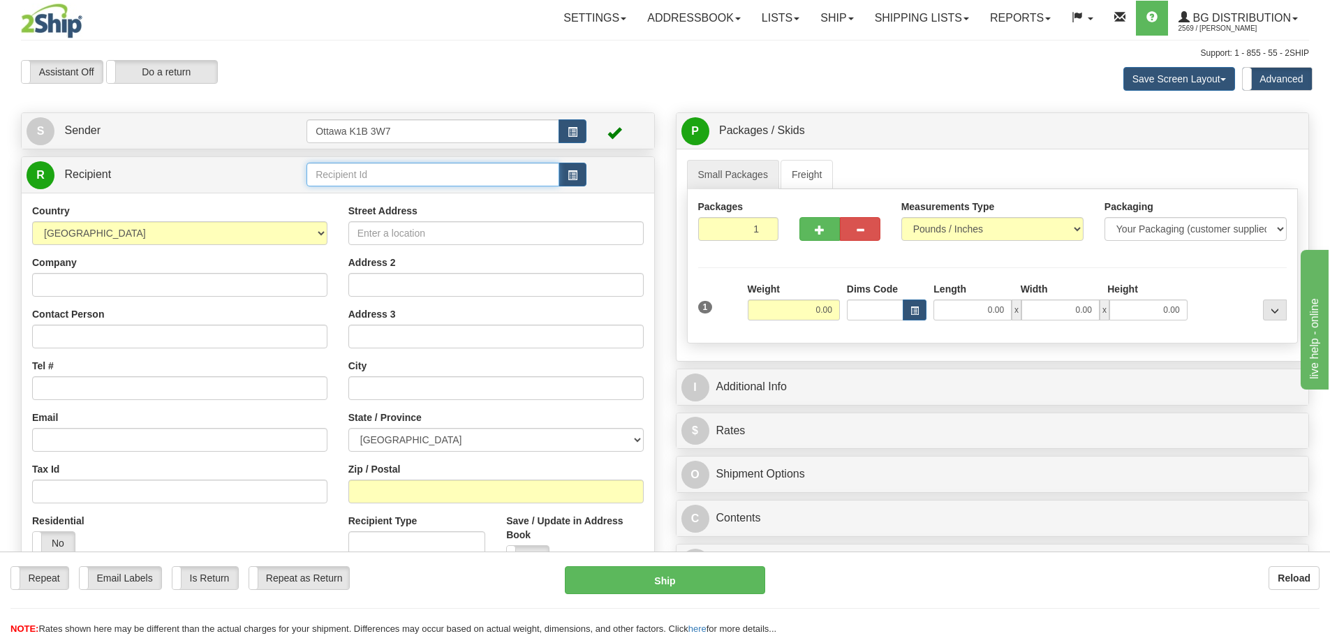
click at [350, 182] on input "text" at bounding box center [432, 175] width 253 height 24
type input "910796"
click at [380, 85] on div "Assistant On Assistant Off Do a return Do a return Previous Next Save Screen La…" at bounding box center [664, 79] width 1309 height 38
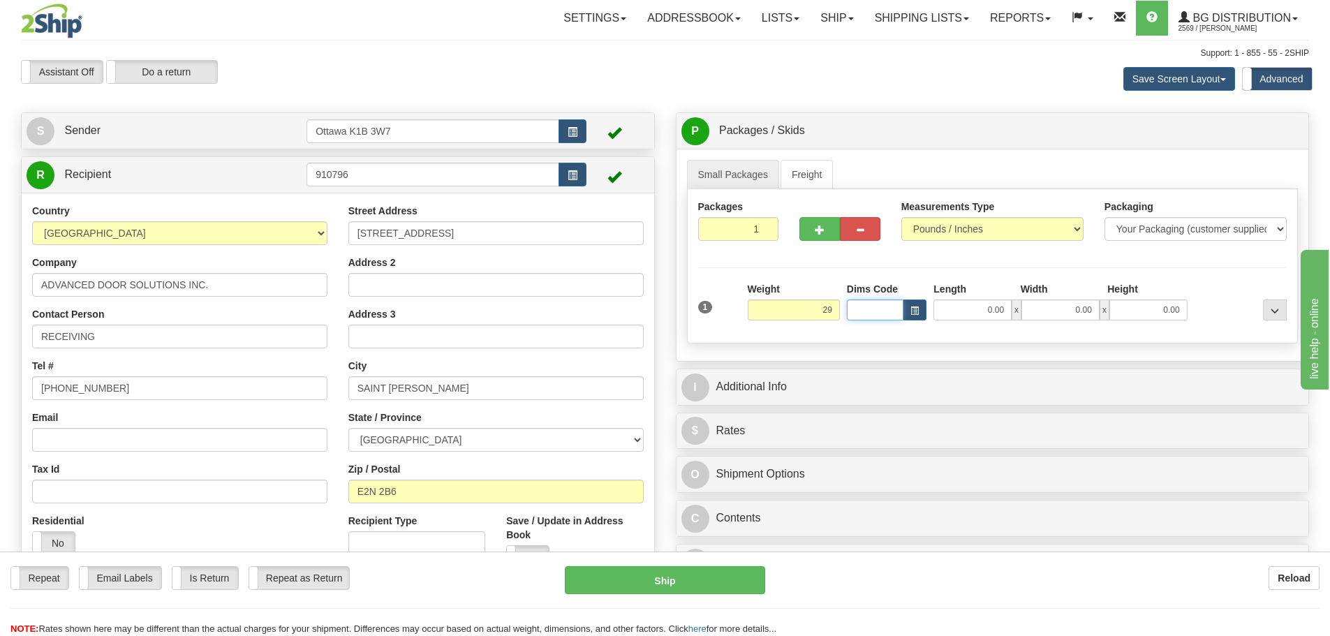
type input "29.00"
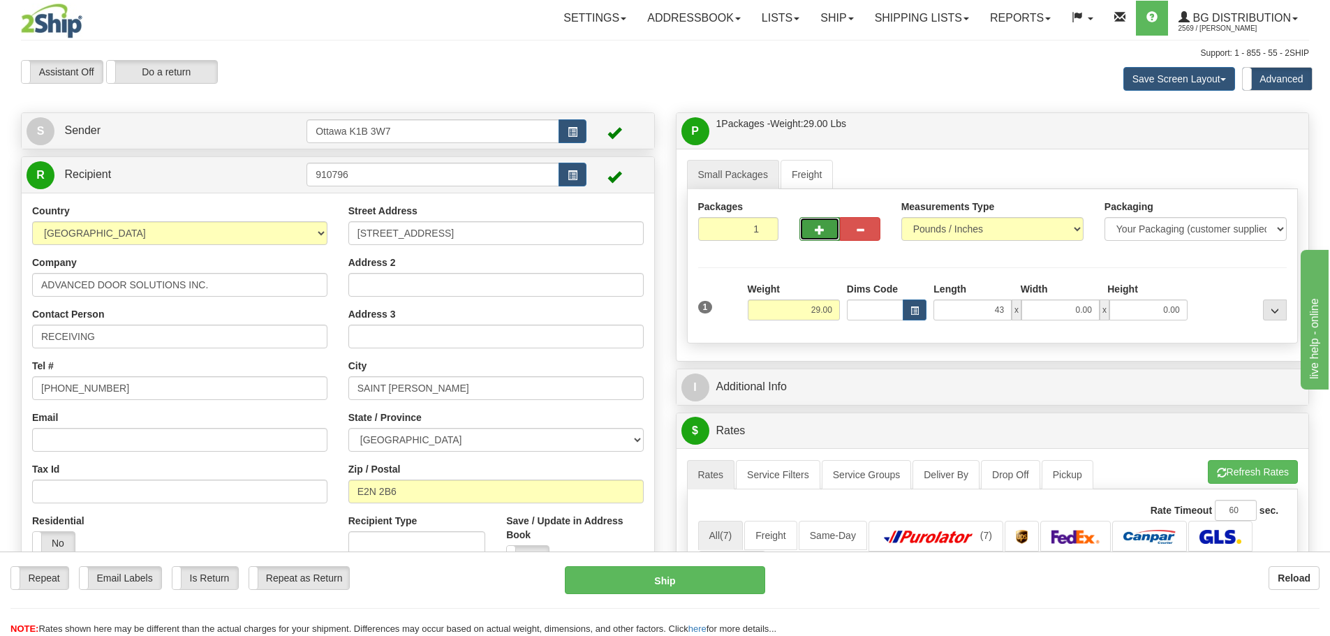
type input "43.00"
click at [813, 230] on button "button" at bounding box center [819, 229] width 40 height 24
type input "2"
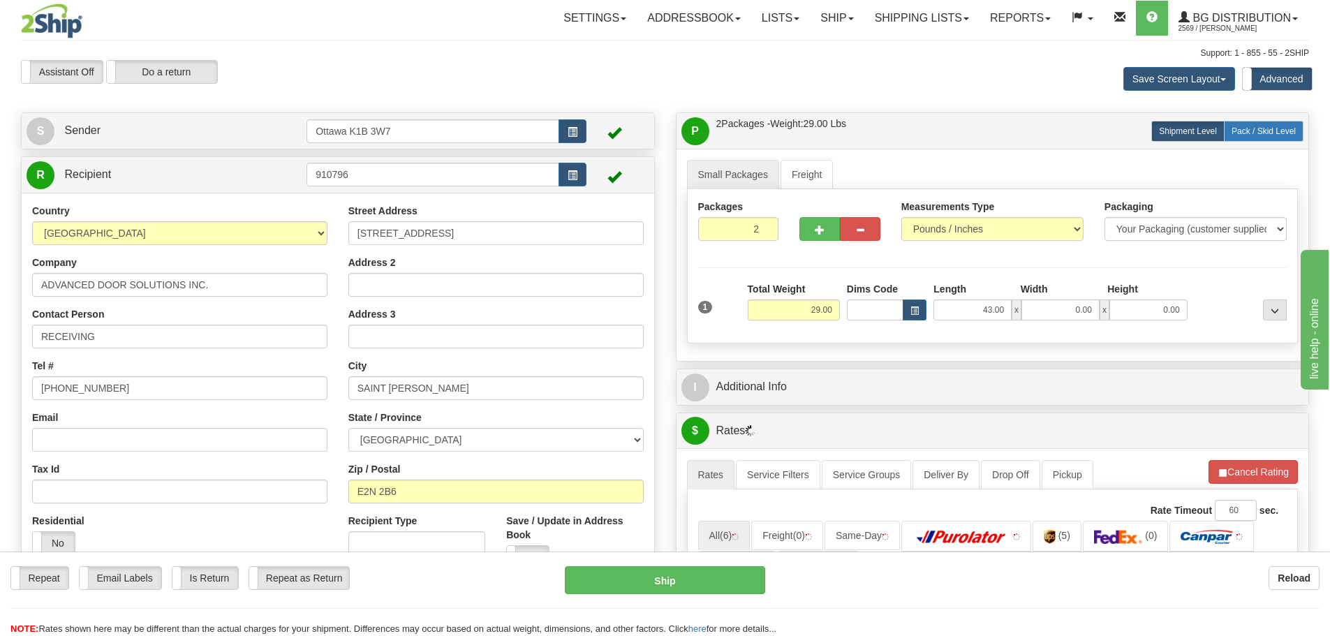
click at [1253, 127] on span "Pack / Skid Level" at bounding box center [1263, 131] width 64 height 10
radio input "true"
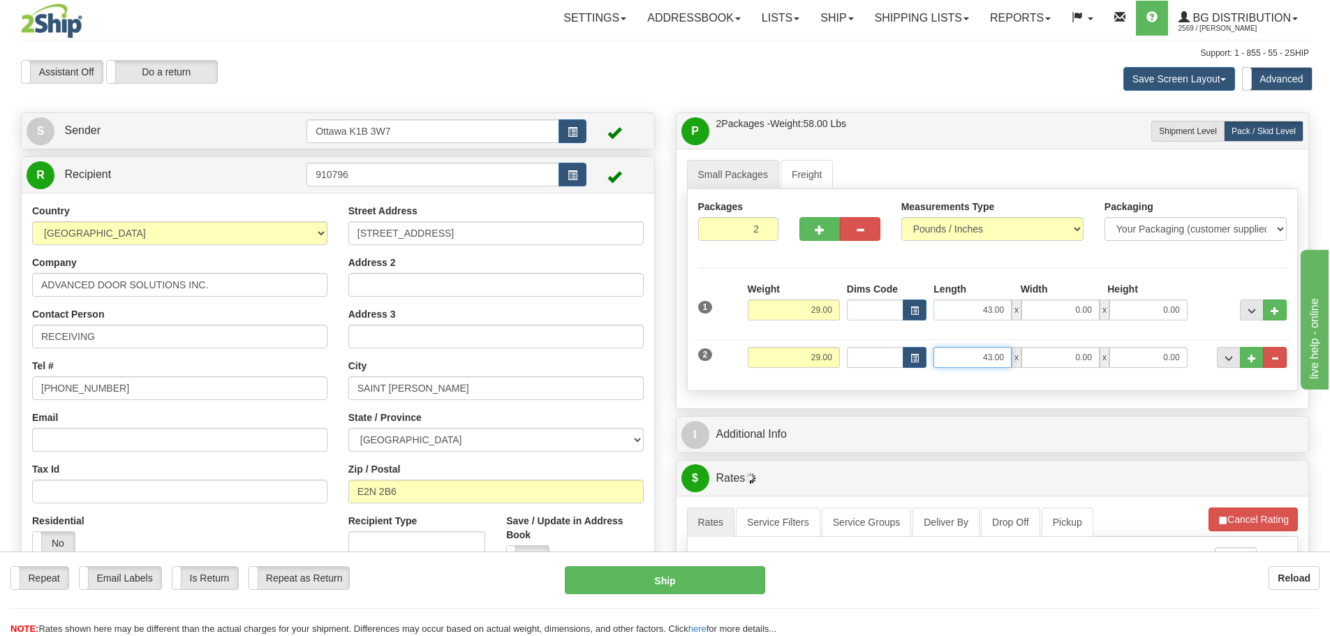
drag, startPoint x: 961, startPoint y: 353, endPoint x: 1083, endPoint y: 385, distance: 126.3
click at [1026, 370] on div "2 Weight 29.00 Dims Code Length Width Height" at bounding box center [993, 355] width 596 height 47
type input "0.00"
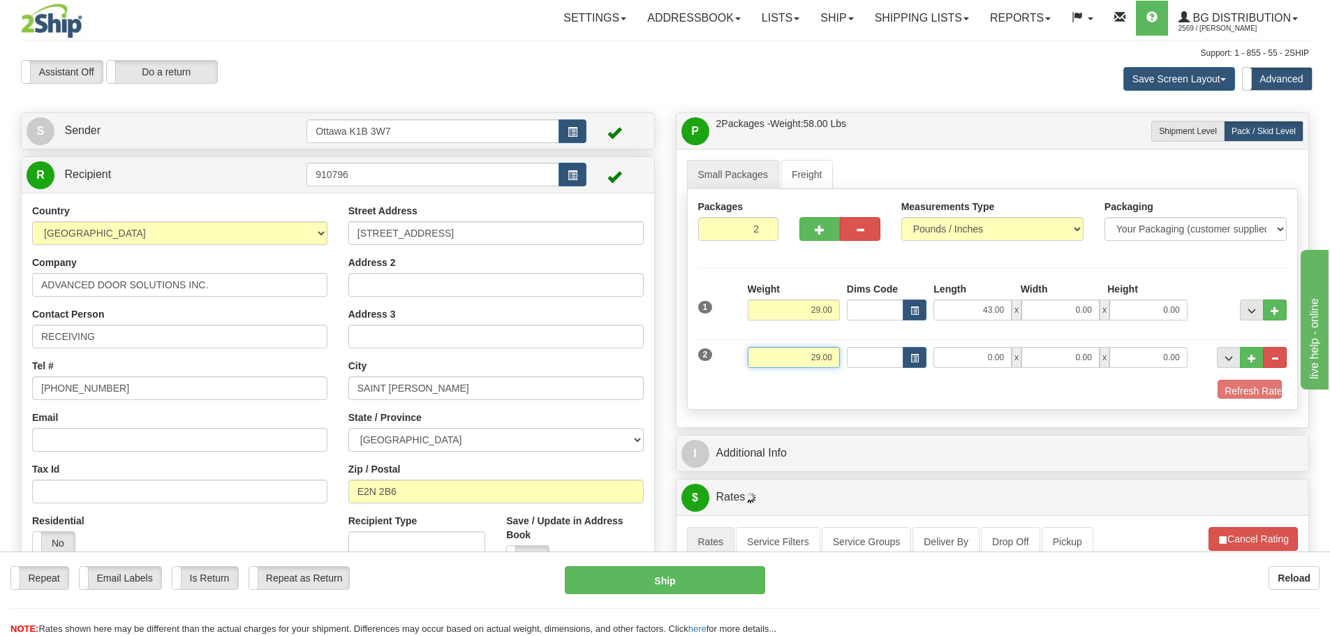
drag, startPoint x: 776, startPoint y: 350, endPoint x: 1198, endPoint y: 401, distance: 424.7
click at [1198, 401] on div "Packages 2 2 Measurements Type" at bounding box center [993, 299] width 612 height 221
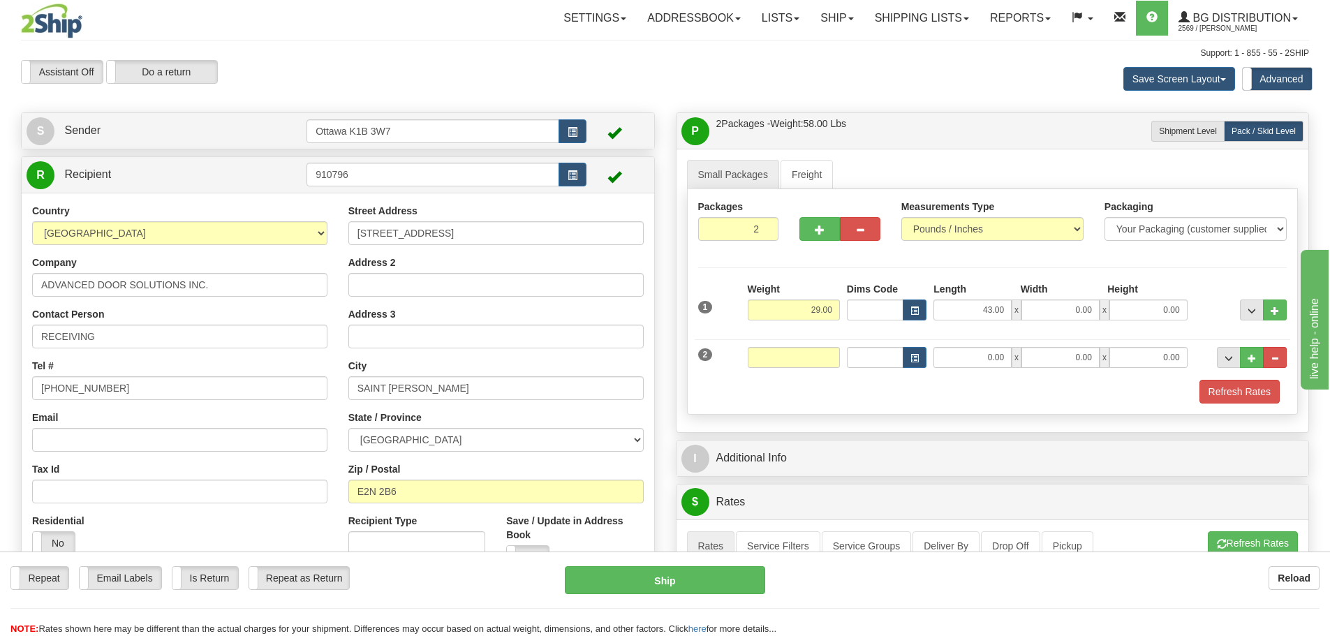
type input "0.00"
click at [1071, 387] on div "1 Weight 29.00 Dims Code" at bounding box center [992, 342] width 589 height 121
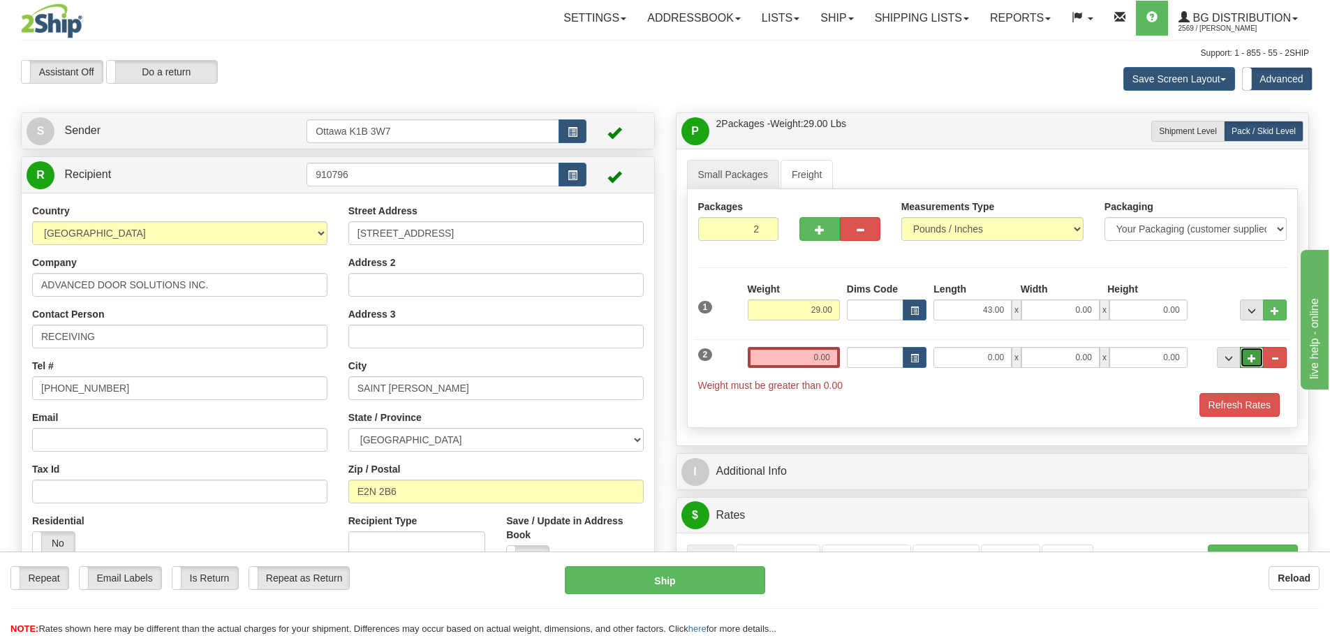
click at [1250, 359] on span "..." at bounding box center [1251, 359] width 8 height 8
type input "3"
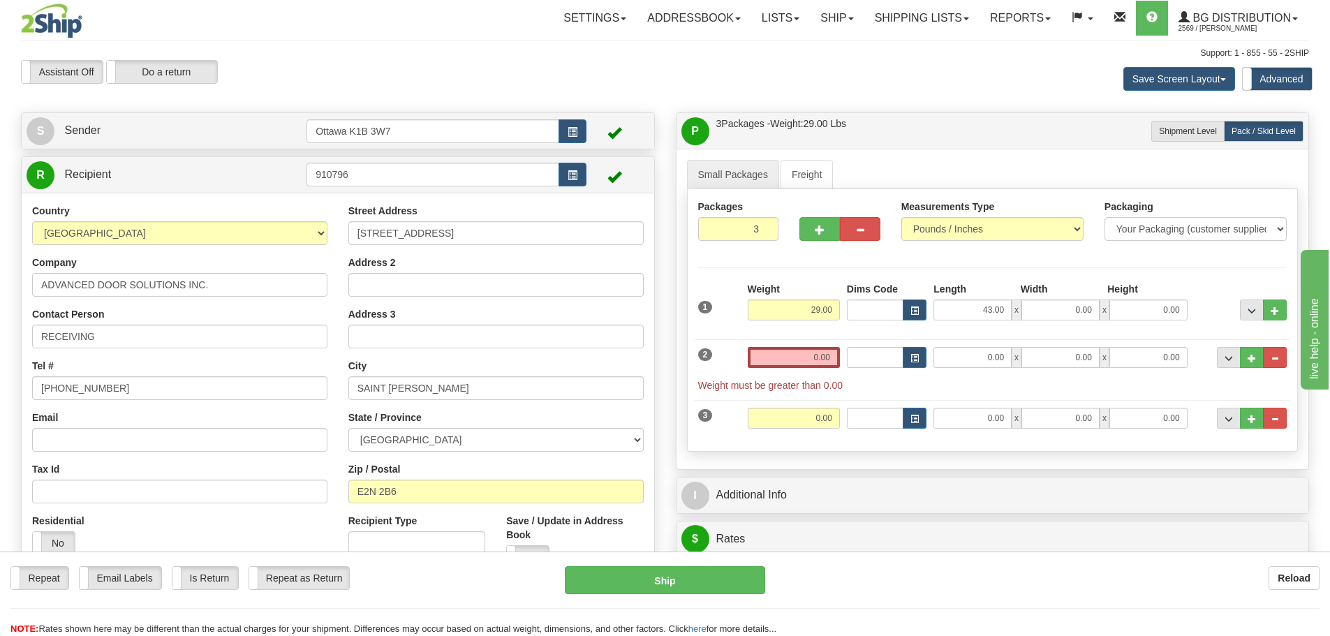
click at [801, 368] on div "Weight 0.00" at bounding box center [793, 362] width 99 height 31
click at [801, 359] on input "0.00" at bounding box center [794, 357] width 92 height 21
type input "0.00"
click at [787, 357] on input "0.00" at bounding box center [794, 357] width 92 height 21
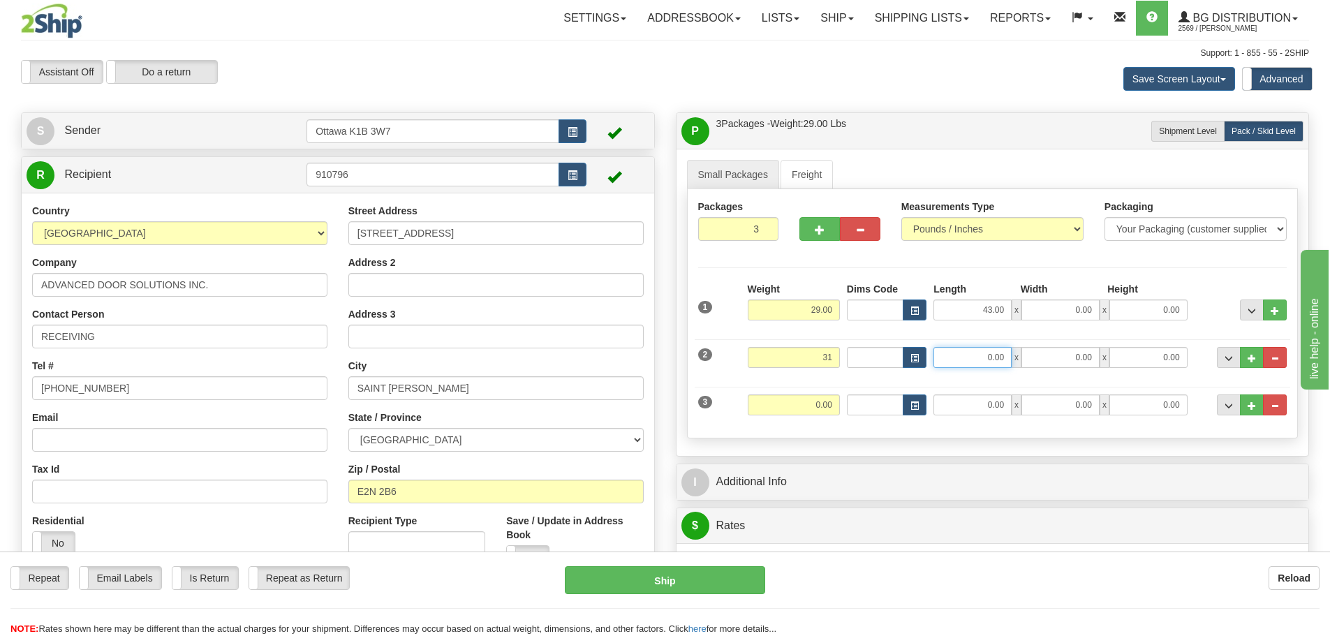
type input "31.00"
click at [992, 366] on input "0.00" at bounding box center [972, 357] width 78 height 21
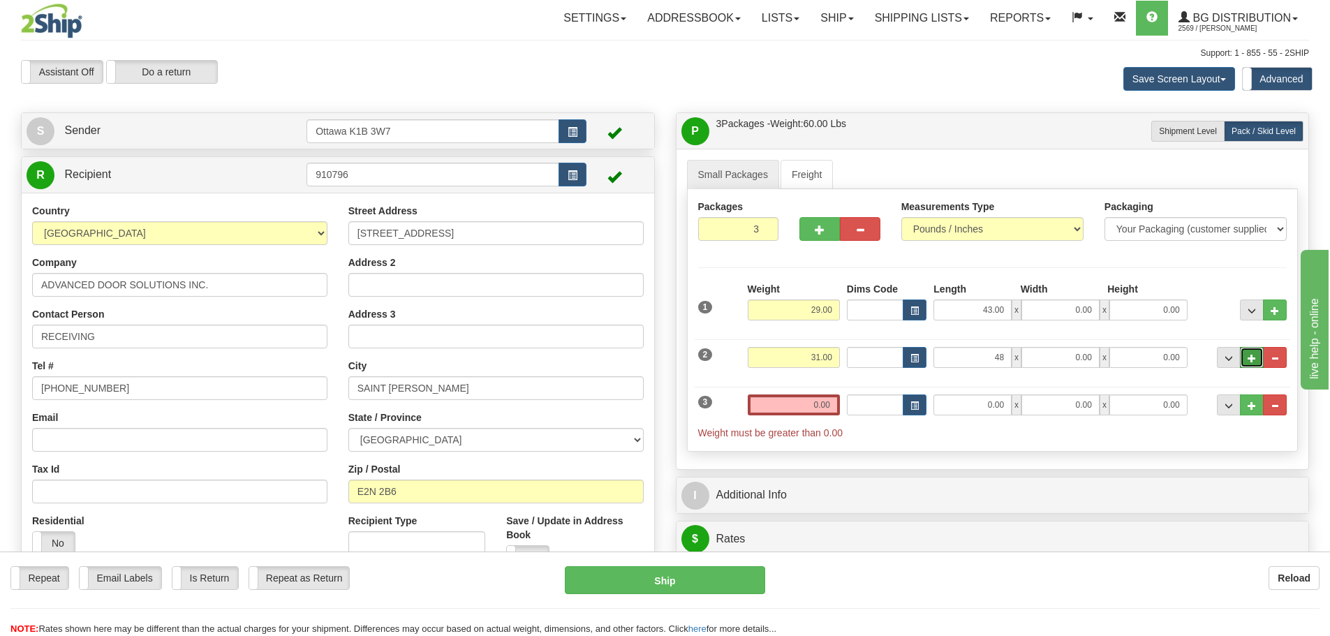
type input "48.00"
click at [1247, 353] on button "..." at bounding box center [1252, 357] width 24 height 21
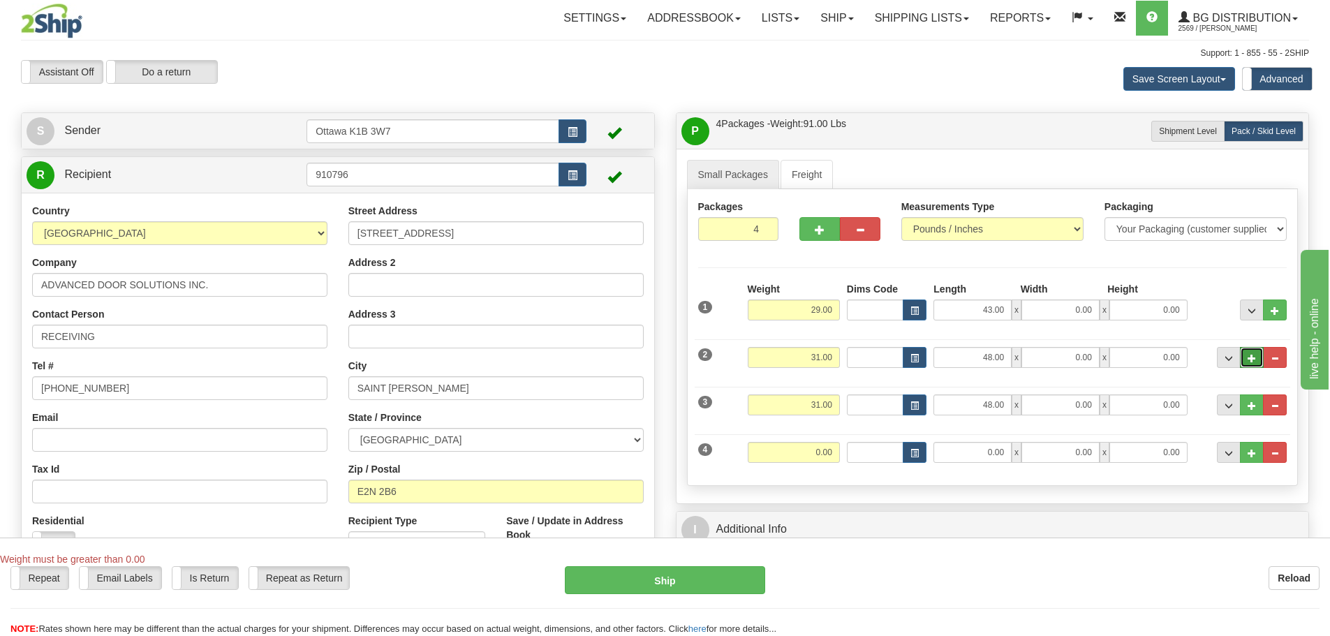
click at [1250, 362] on span "..." at bounding box center [1251, 359] width 8 height 8
type input "5"
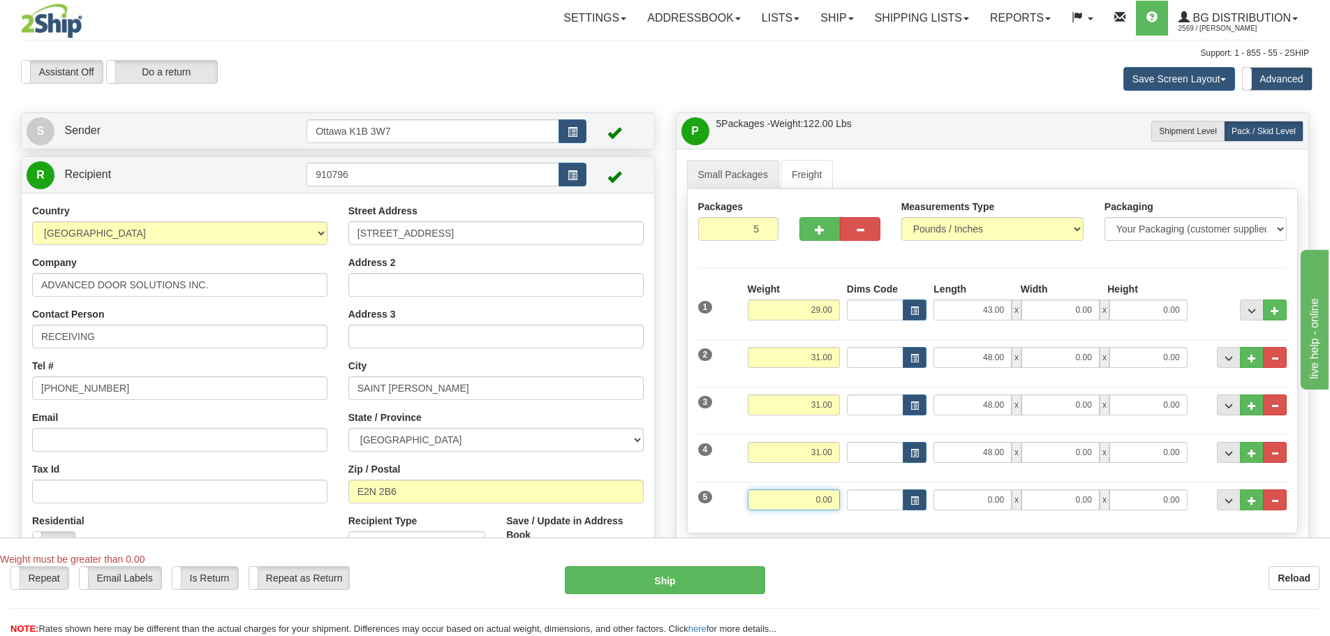
click at [796, 505] on input "0.00" at bounding box center [794, 499] width 92 height 21
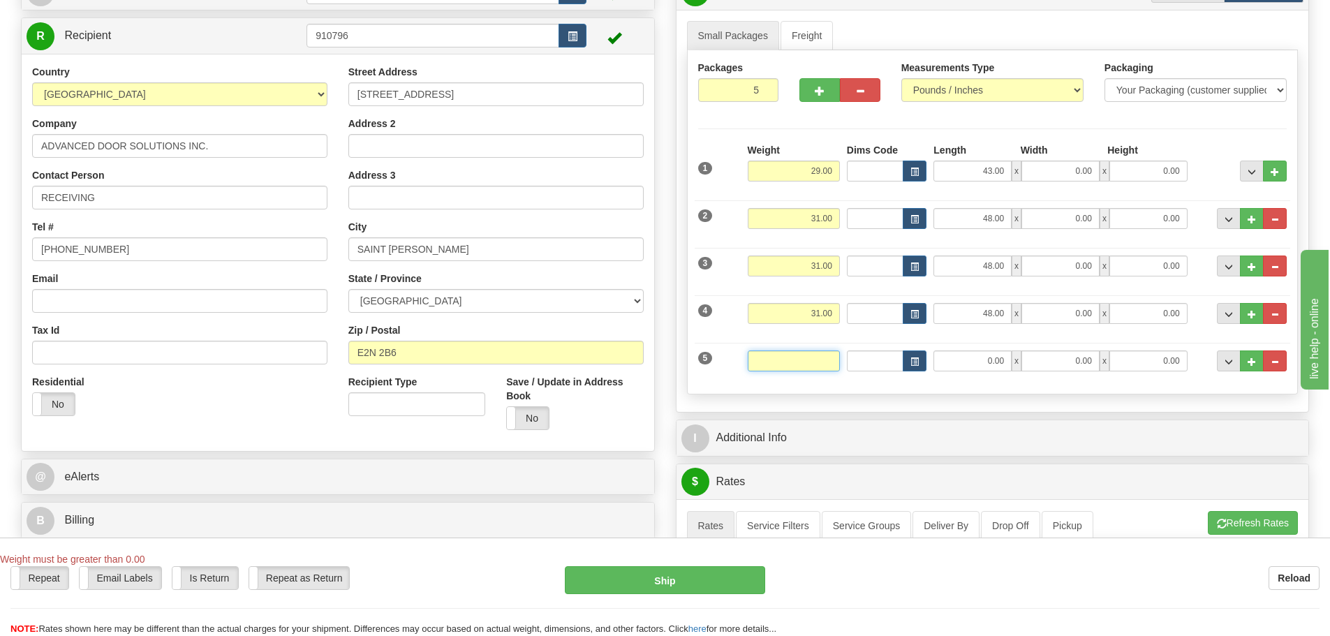
scroll to position [140, 0]
type input "28.00"
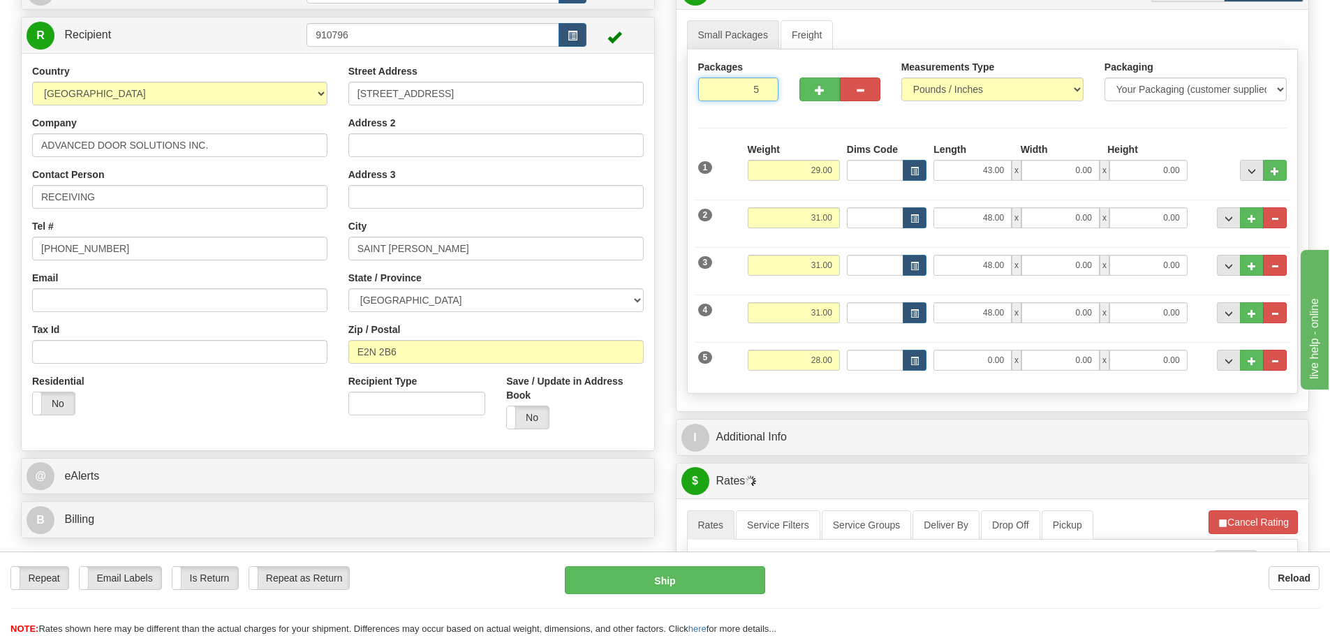
drag, startPoint x: 750, startPoint y: 92, endPoint x: 879, endPoint y: 306, distance: 250.2
click at [822, 114] on div "Packages 5 5 Measurements Type" at bounding box center [993, 222] width 612 height 344
type input "10"
click at [903, 399] on div "Small Packages Freight Packages 10 5 Measurements Type" at bounding box center [992, 210] width 632 height 402
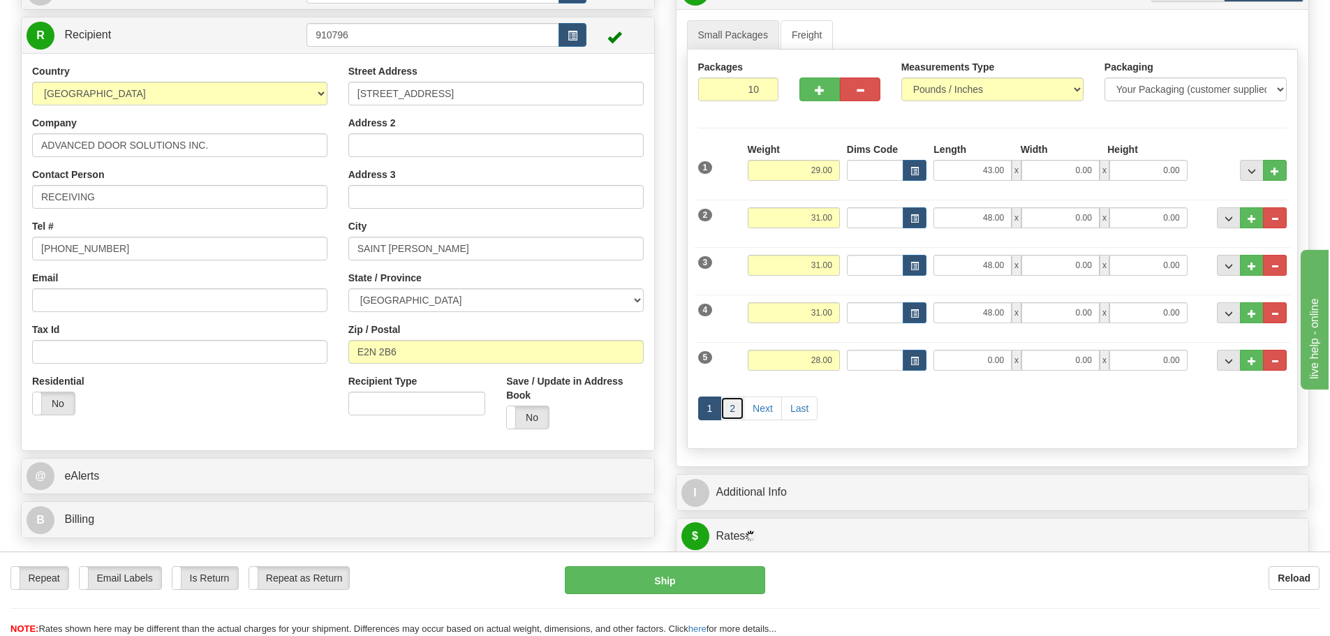
click at [733, 410] on link "2" at bounding box center [732, 409] width 24 height 24
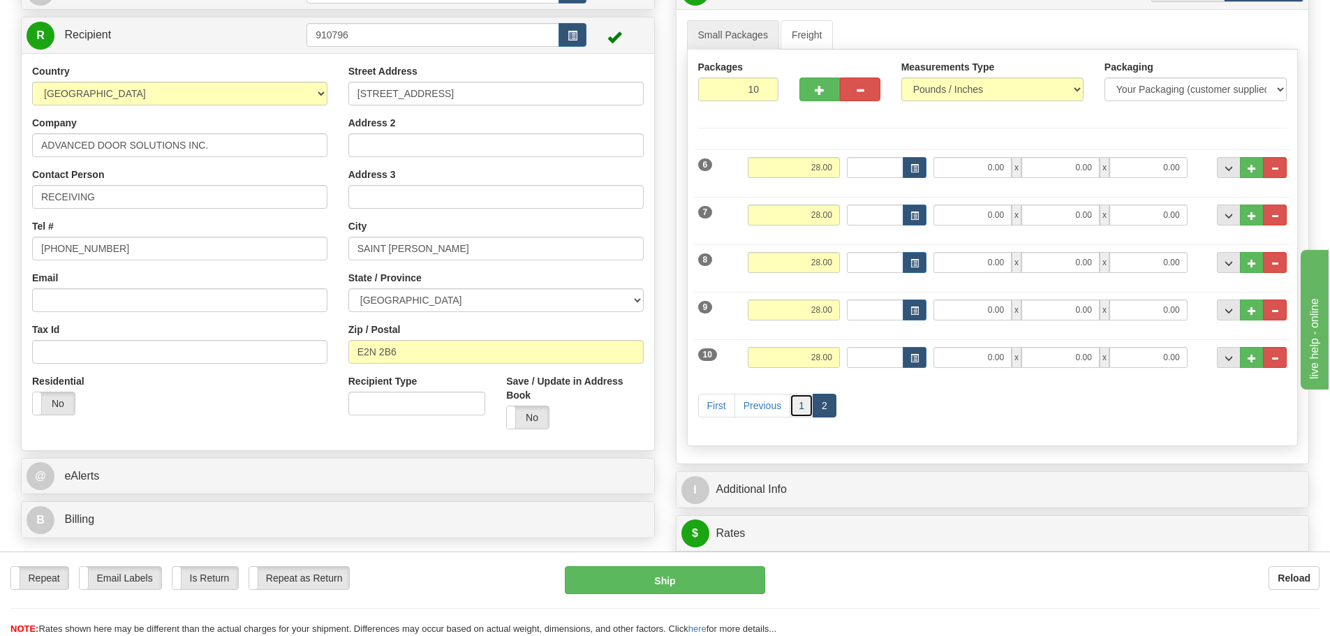
click at [807, 407] on link "1" at bounding box center [802, 406] width 24 height 24
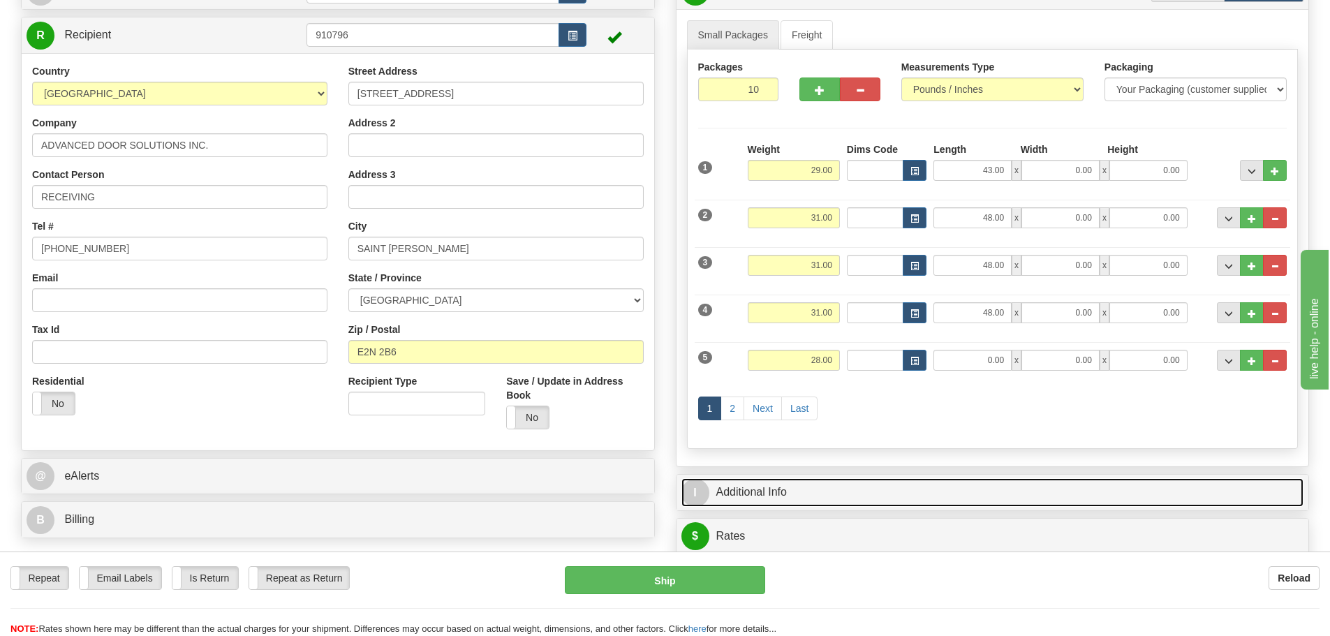
click at [784, 487] on link "I Additional Info" at bounding box center [992, 492] width 623 height 29
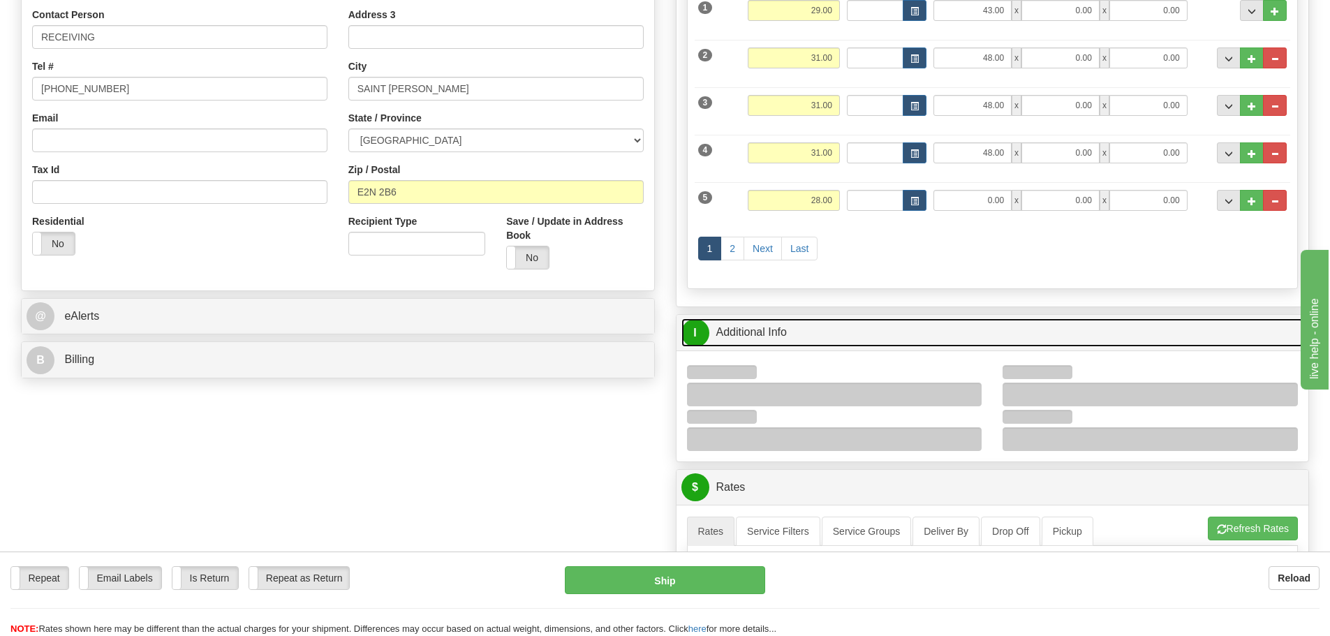
scroll to position [349, 0]
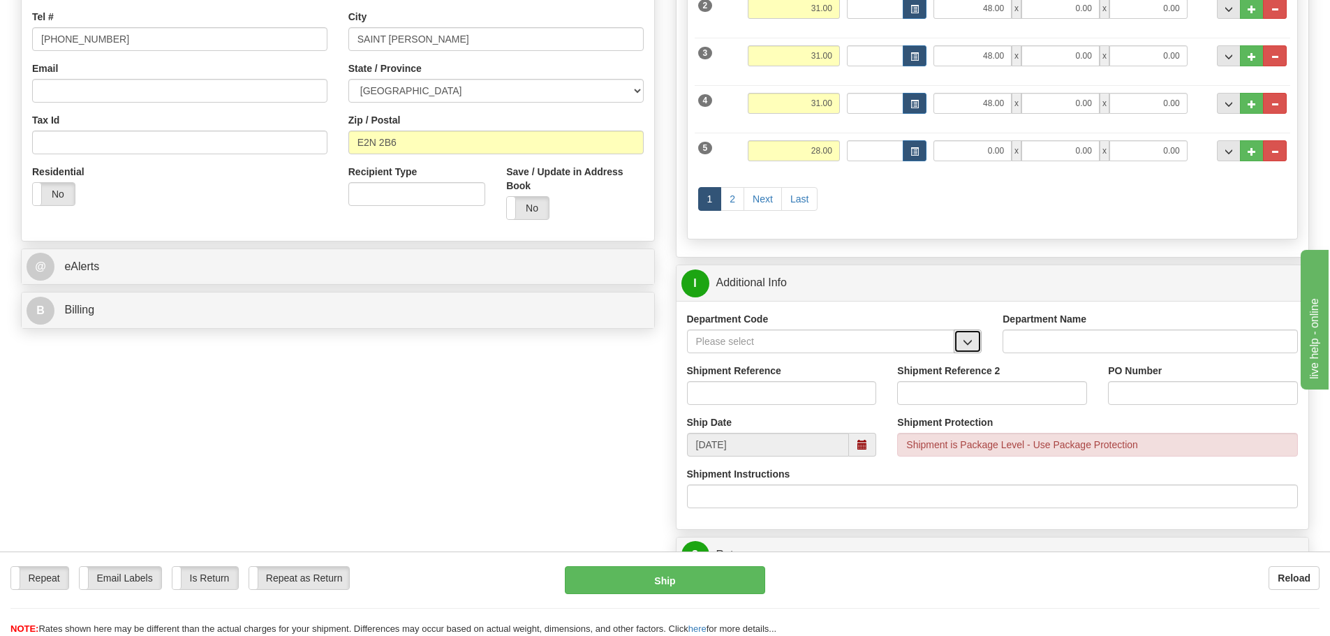
click at [962, 347] on button "button" at bounding box center [968, 342] width 28 height 24
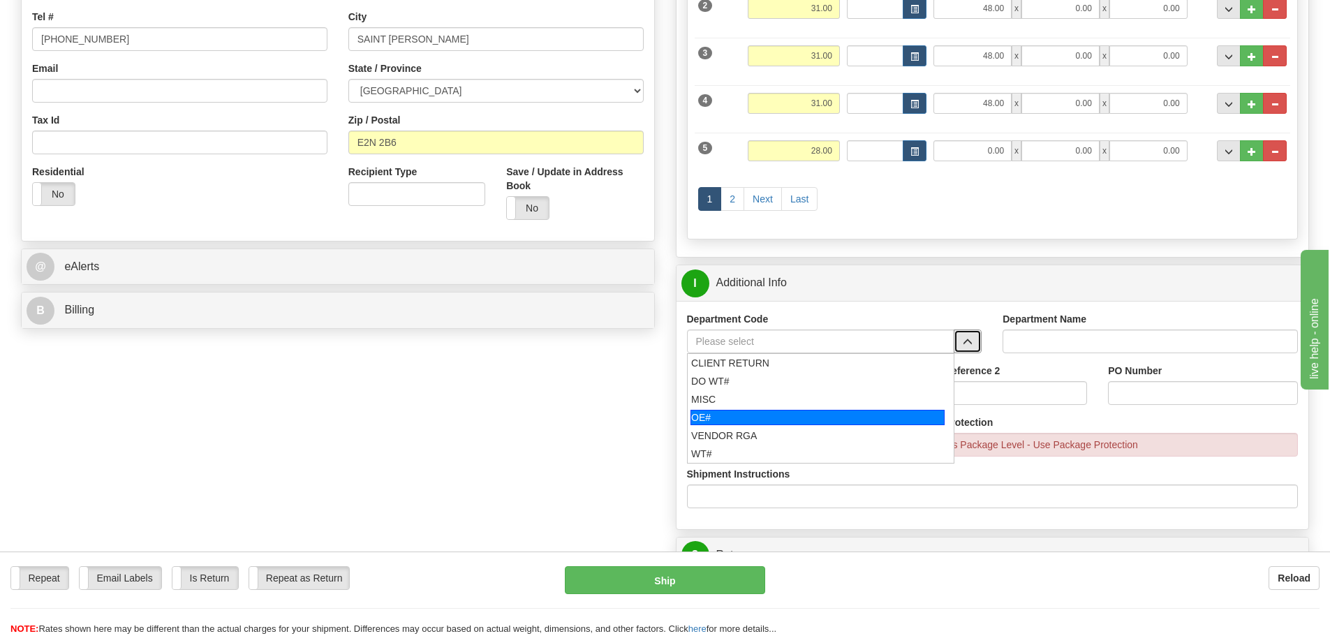
click at [816, 410] on div "OE#" at bounding box center [817, 417] width 254 height 15
type input "OE#"
type input "ORDERS"
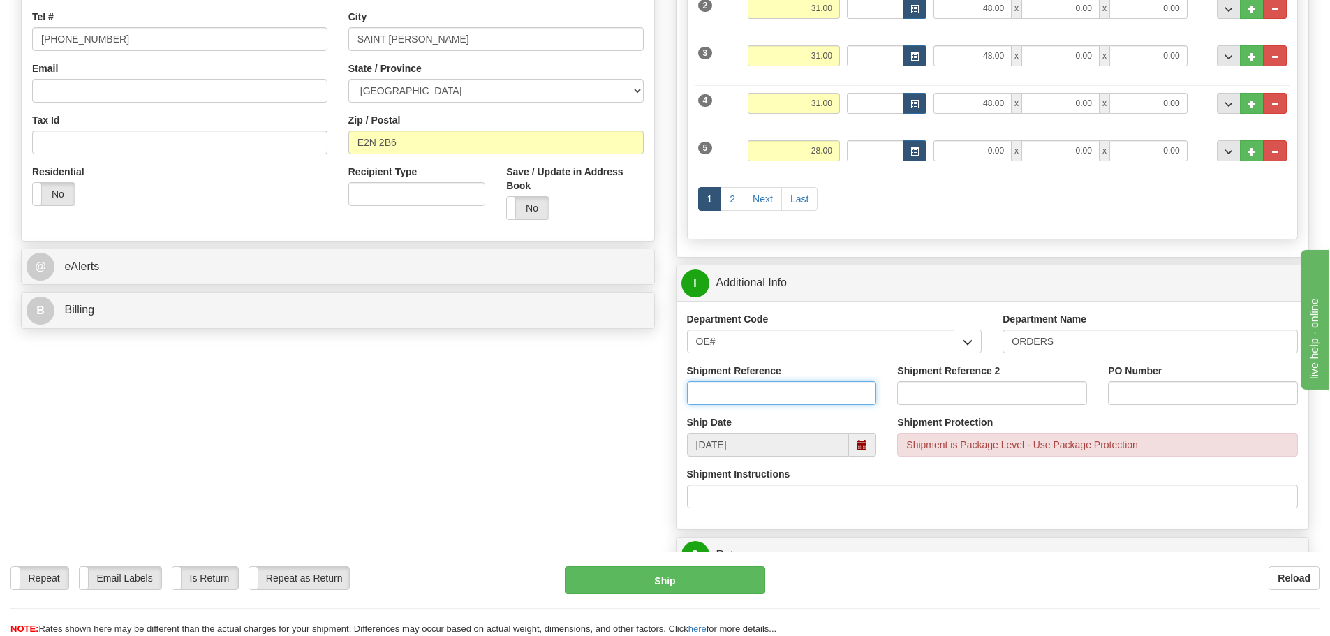
click at [790, 397] on input "Shipment Reference" at bounding box center [782, 393] width 190 height 24
type input "10204909-00"
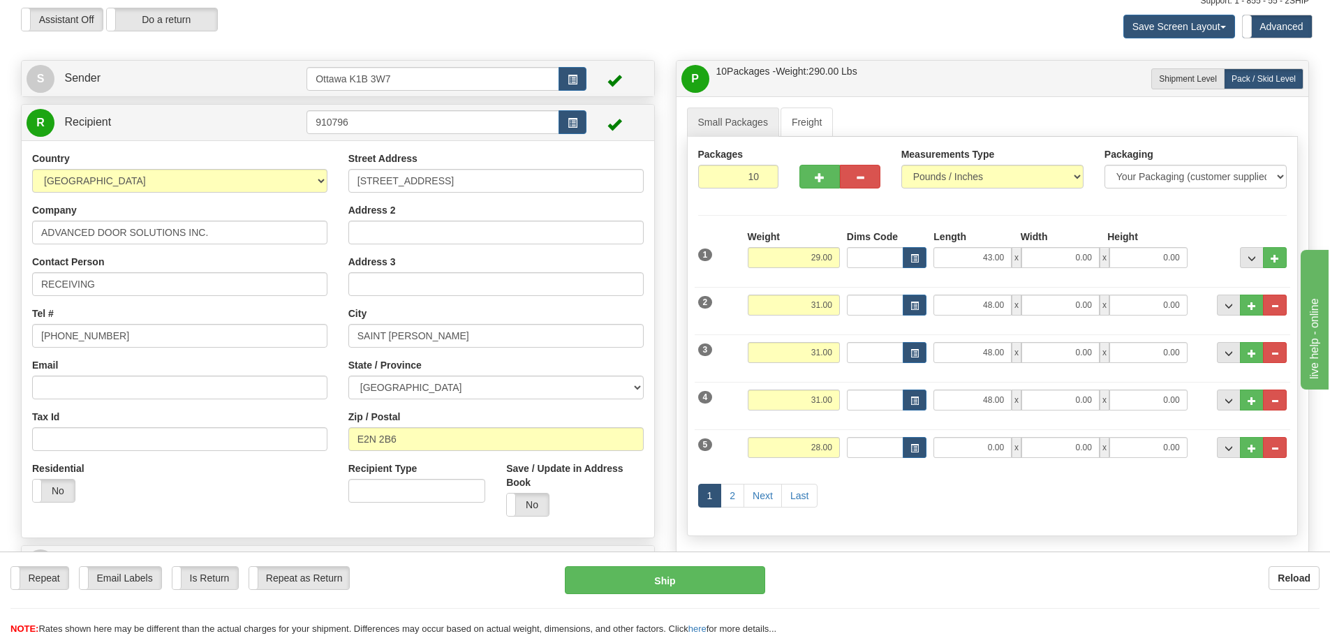
scroll to position [140, 0]
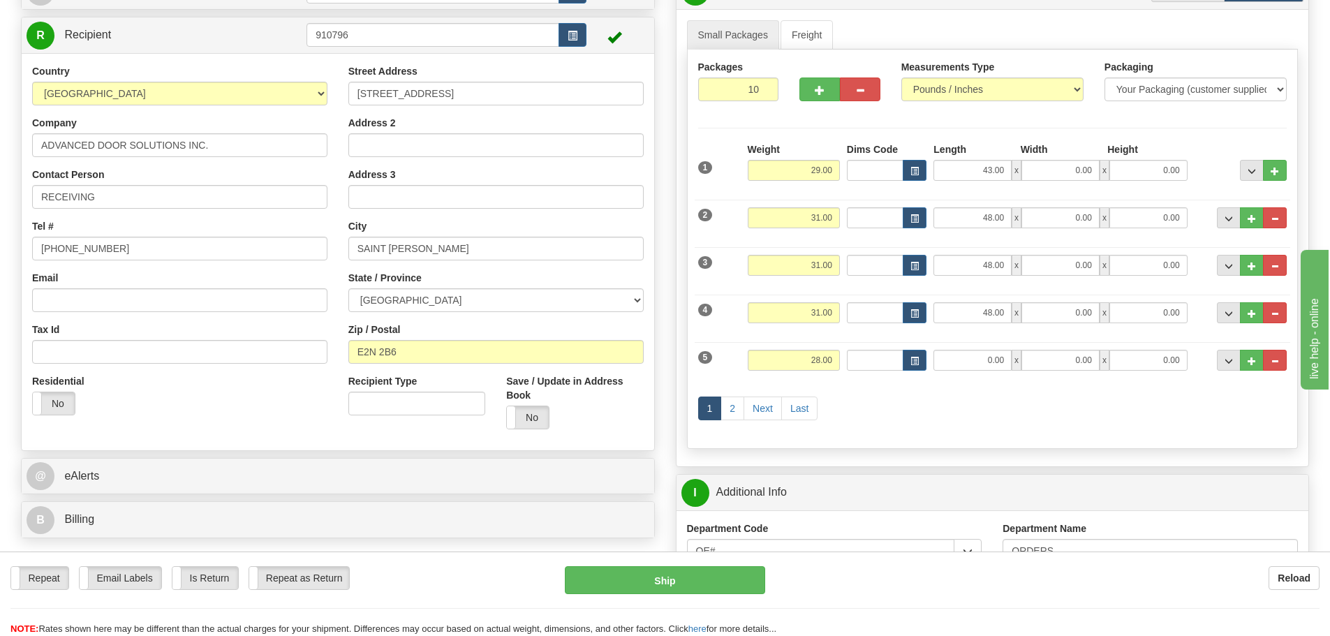
type input "2659"
drag, startPoint x: 947, startPoint y: 216, endPoint x: 993, endPoint y: 219, distance: 46.1
click at [993, 219] on input "48.00" at bounding box center [972, 217] width 78 height 21
click at [966, 221] on input "48.00" at bounding box center [972, 217] width 78 height 21
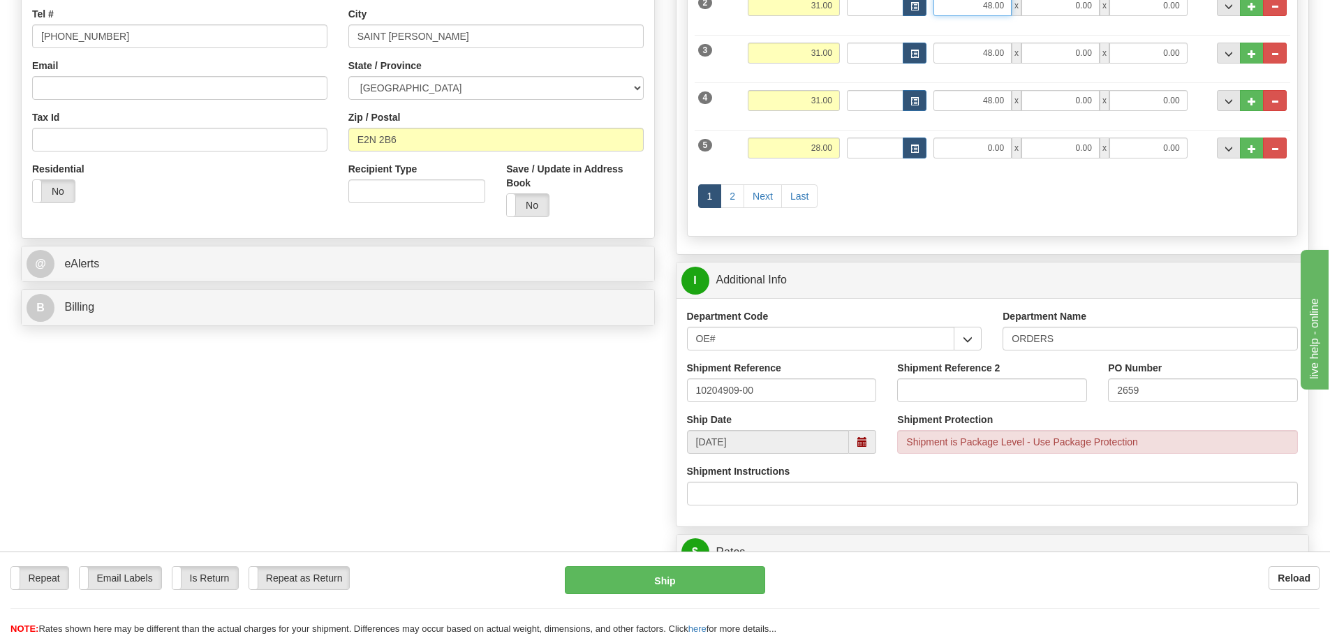
scroll to position [349, 0]
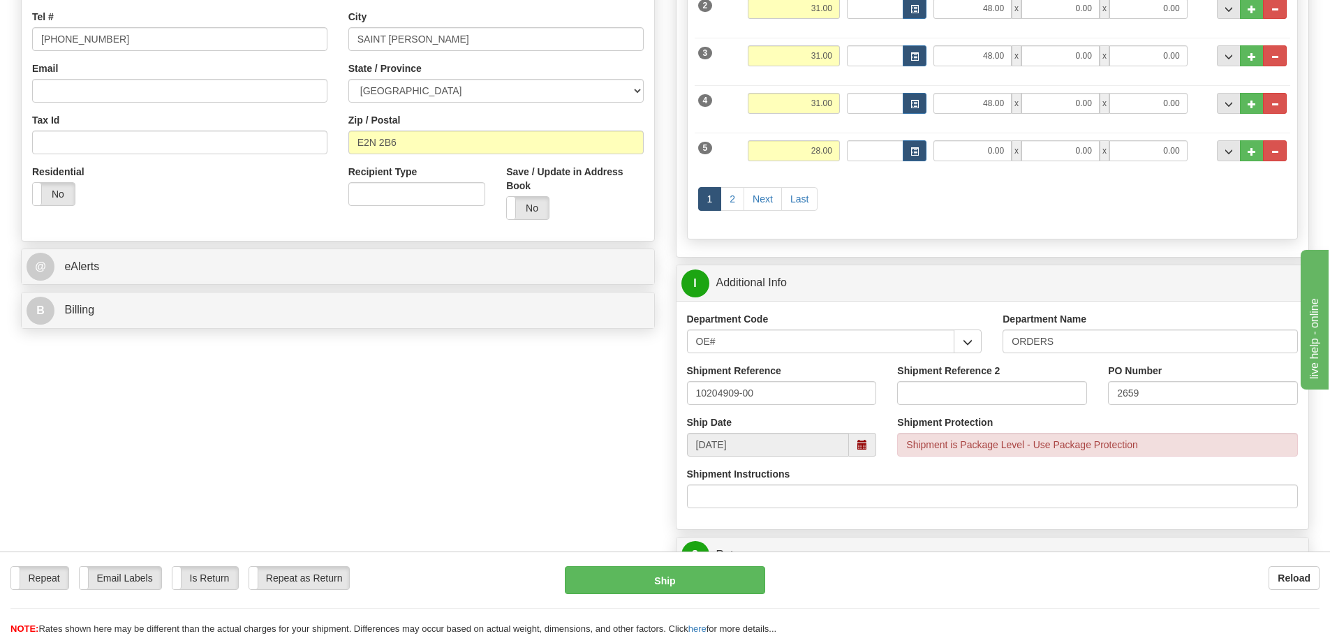
click at [856, 259] on div "P Packages / Skids 10 Packages - Weight: 290.00 Lbs 1 Skids - Weight: 0.00 Lbs …" at bounding box center [992, 494] width 655 height 1463
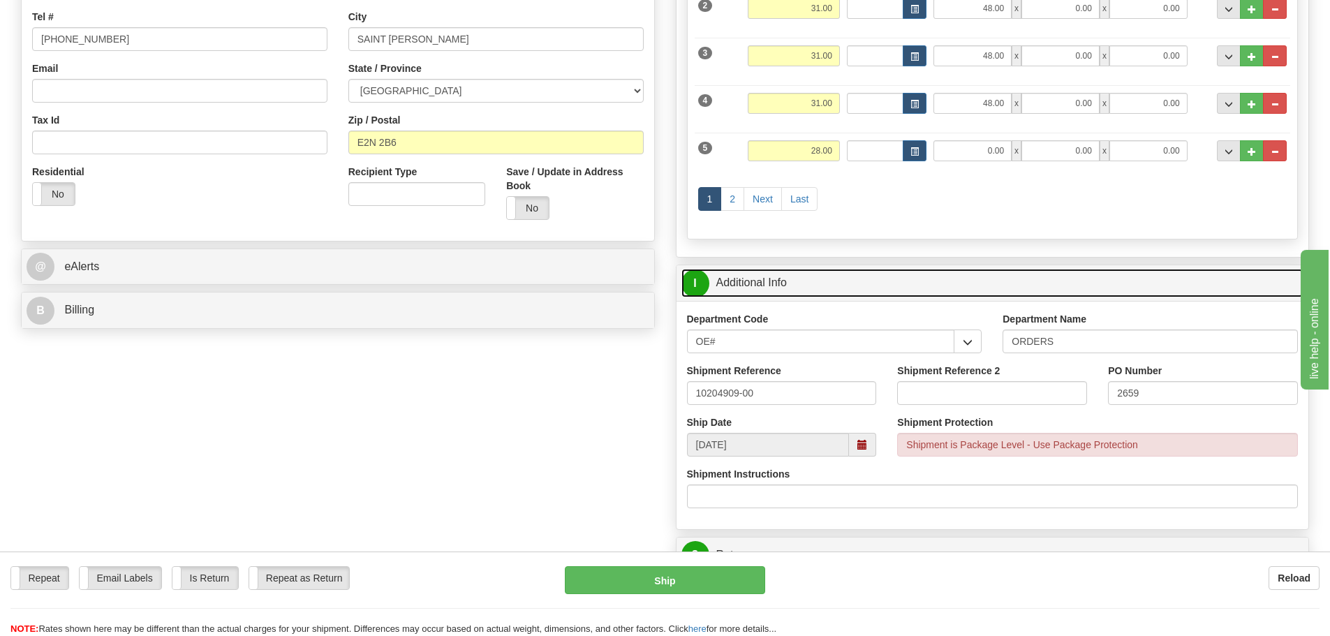
click at [854, 286] on link "I Additional Info" at bounding box center [992, 283] width 623 height 29
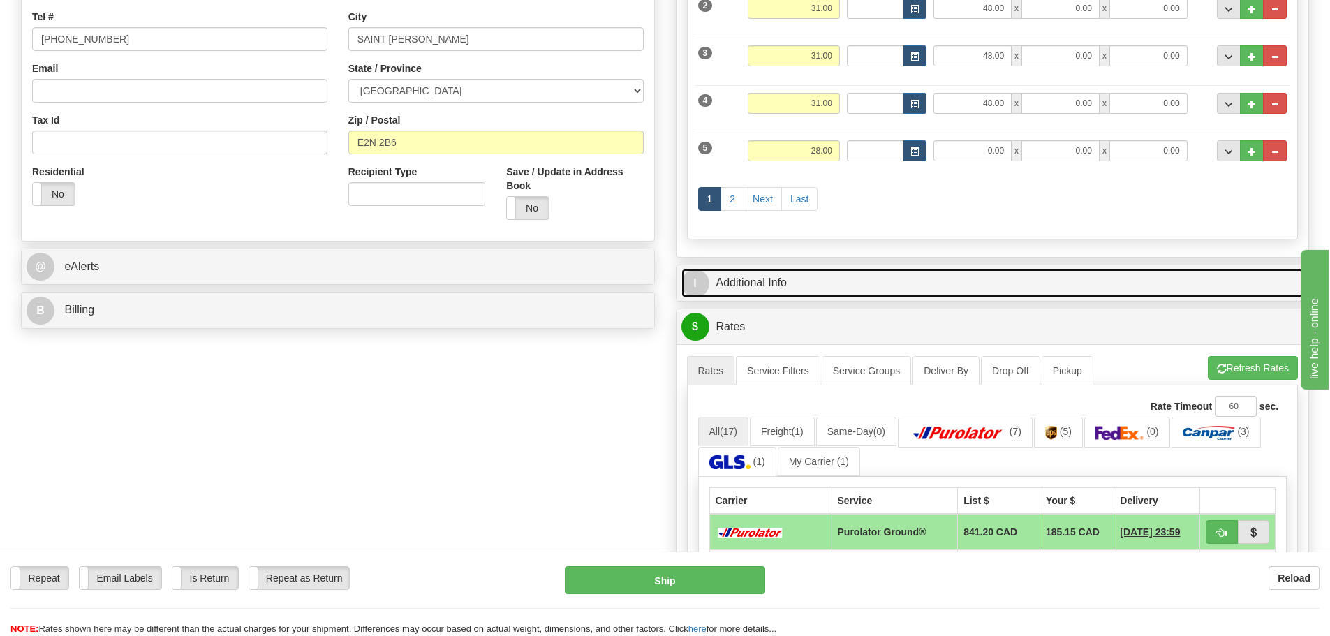
scroll to position [70, 0]
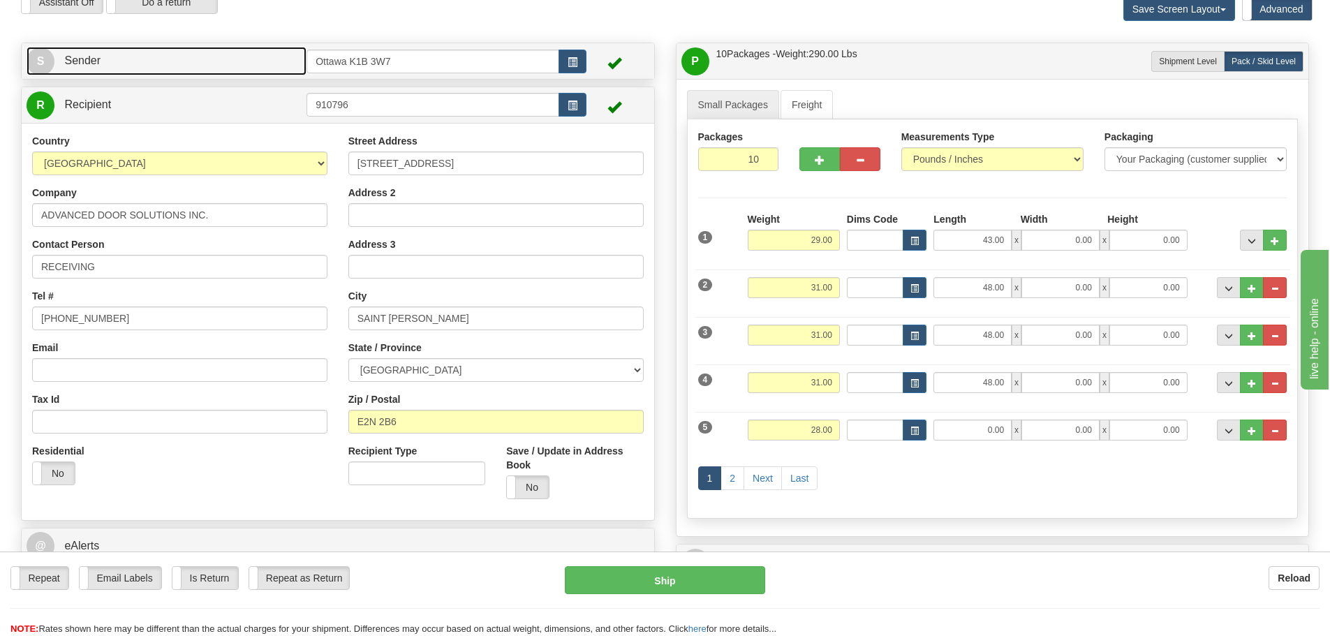
click at [228, 61] on link "S Sender" at bounding box center [167, 61] width 280 height 29
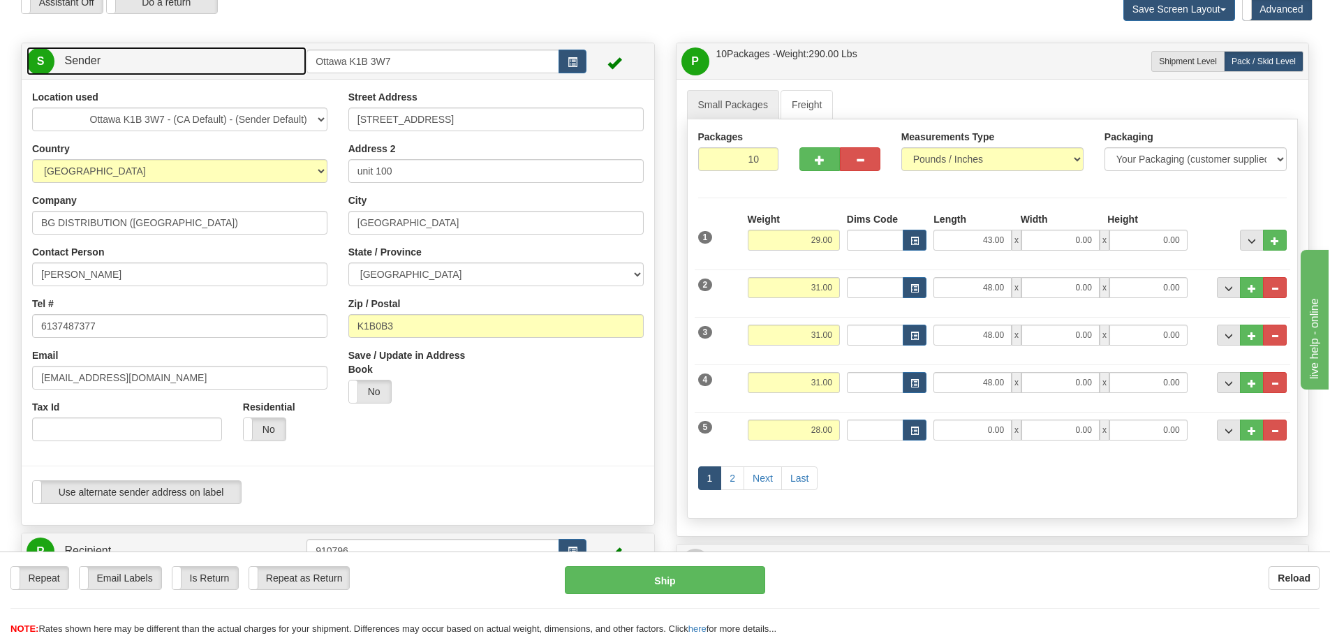
click at [228, 61] on link "S Sender" at bounding box center [167, 61] width 280 height 29
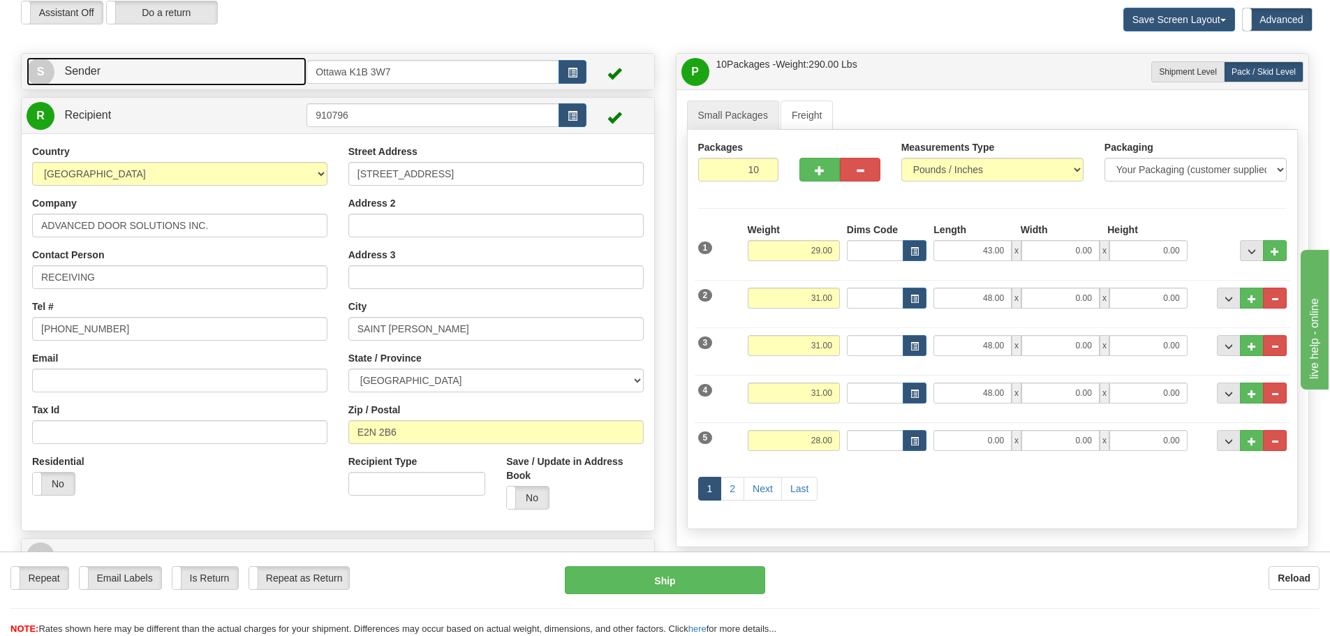
scroll to position [0, 0]
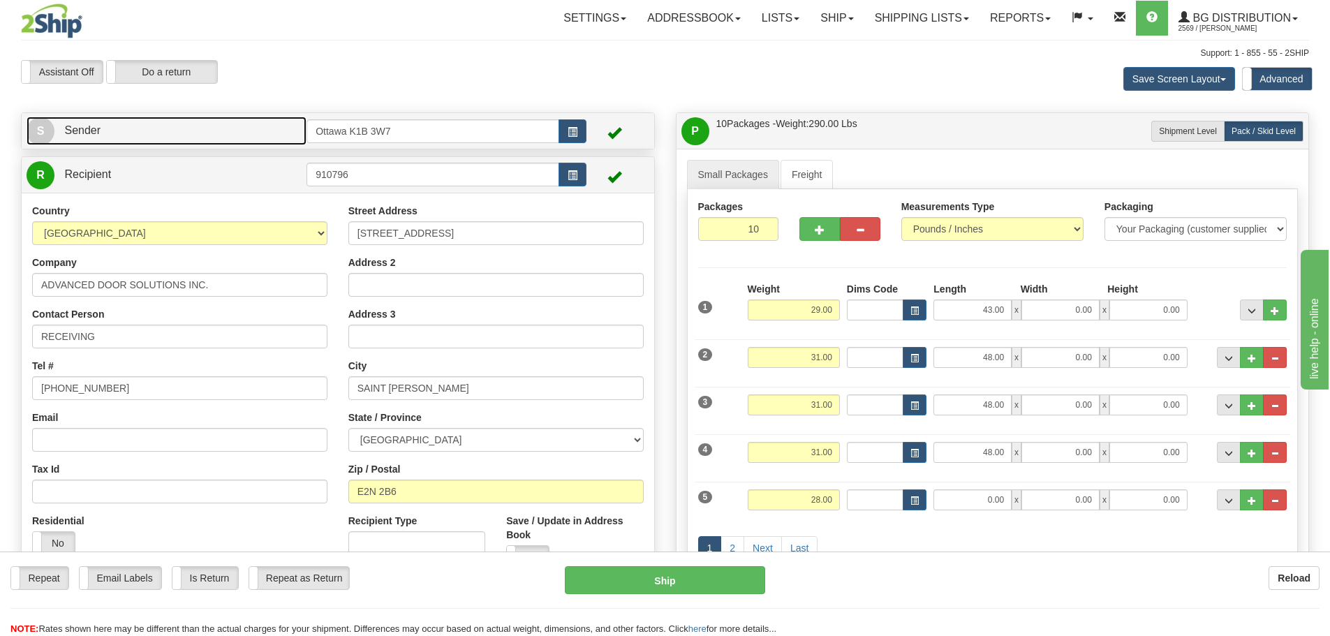
click at [235, 136] on link "S Sender" at bounding box center [167, 131] width 280 height 29
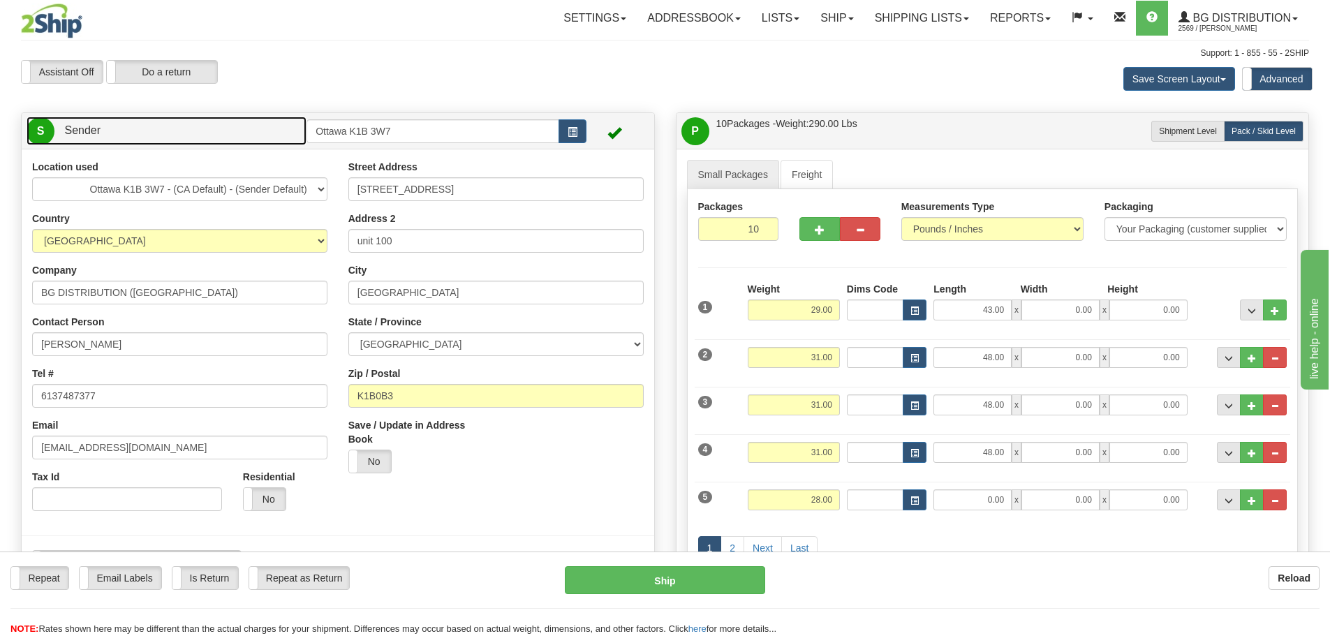
click at [235, 136] on link "S Sender" at bounding box center [167, 131] width 280 height 29
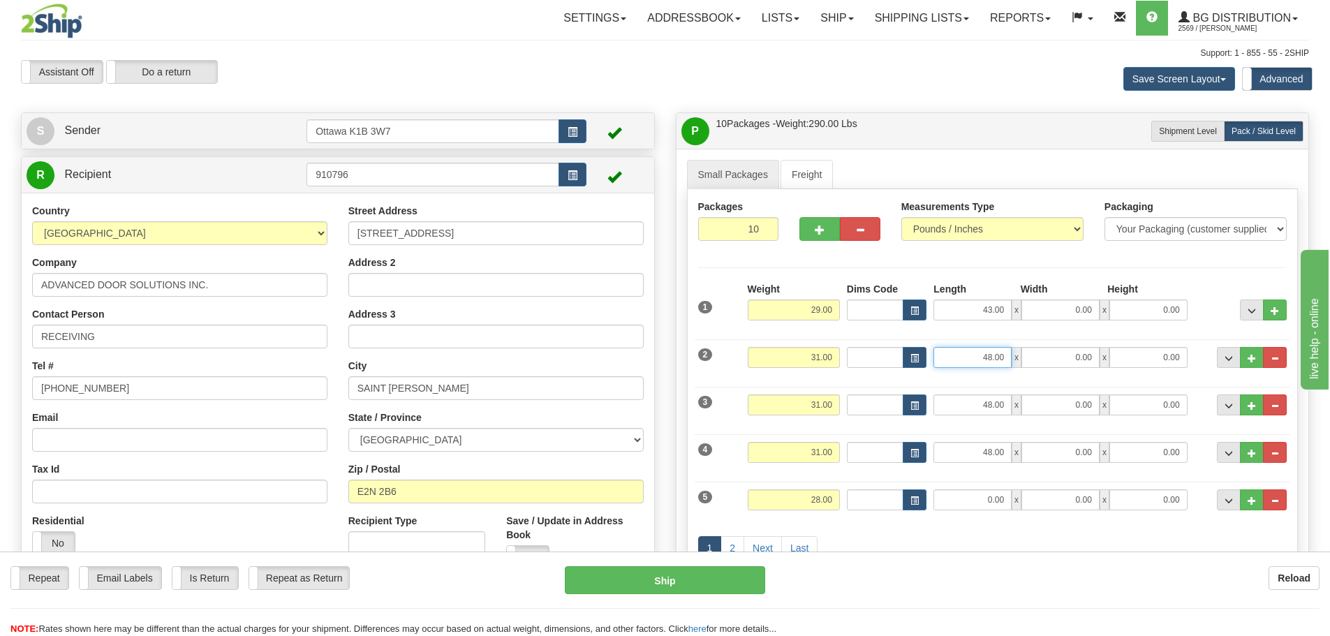
drag, startPoint x: 957, startPoint y: 360, endPoint x: 1119, endPoint y: 393, distance: 165.2
click at [1110, 393] on div "1 Weight 29.00 Dims Code" at bounding box center [992, 429] width 589 height 295
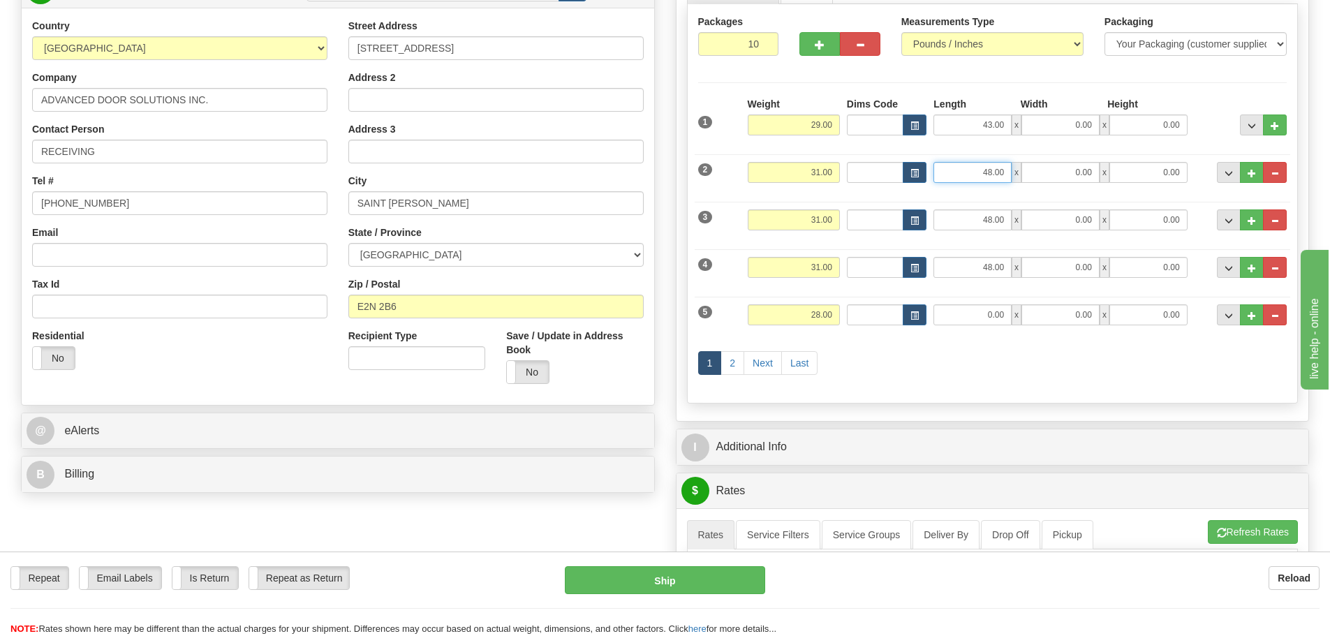
scroll to position [209, 0]
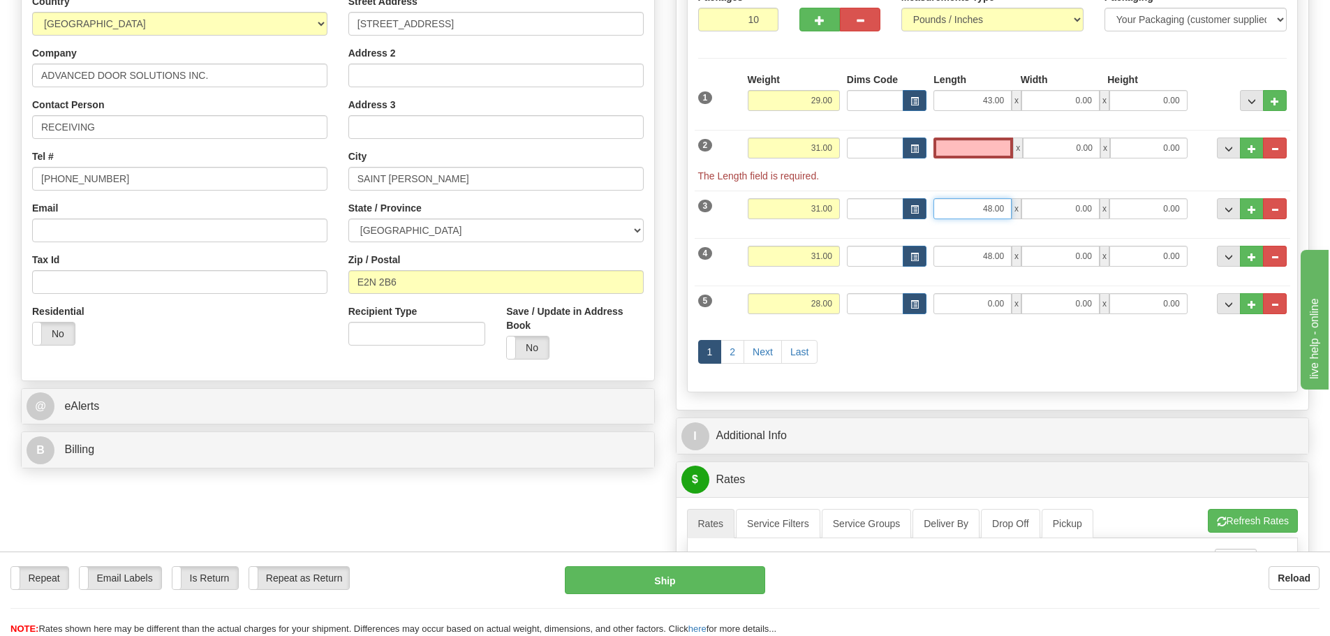
type input "0.00"
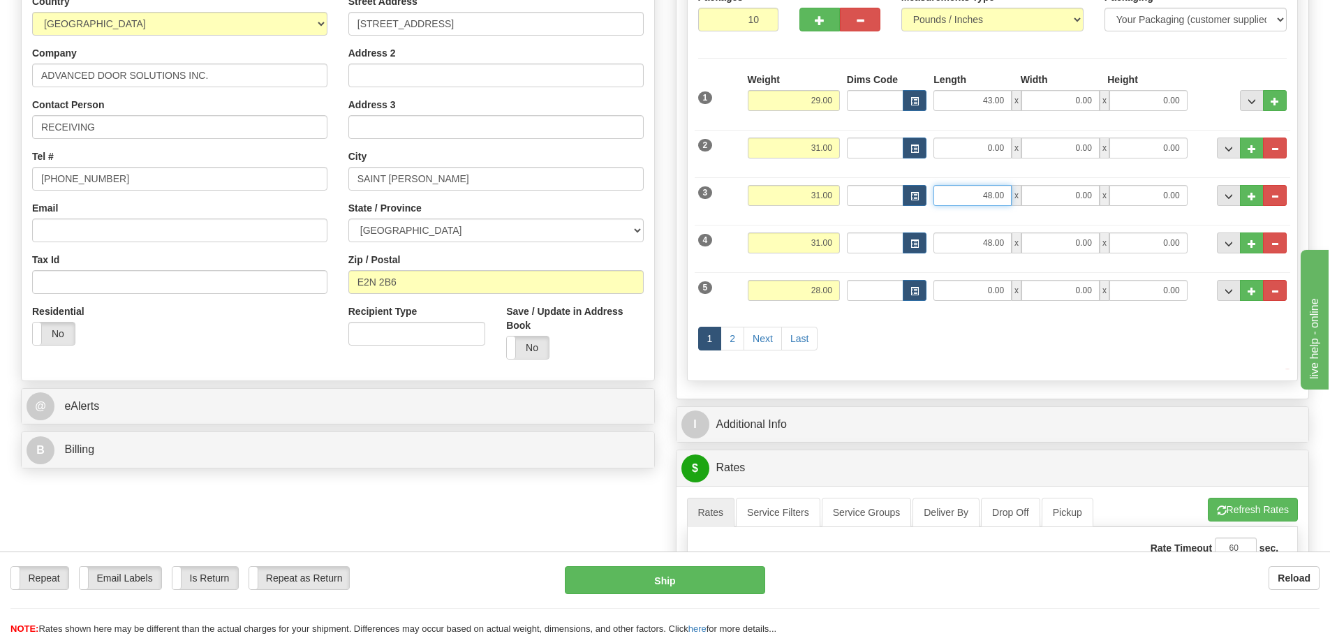
drag, startPoint x: 963, startPoint y: 201, endPoint x: 1025, endPoint y: 203, distance: 61.5
click at [1023, 203] on div "48.00 x 0.00 x 0.00" at bounding box center [1059, 195] width 253 height 21
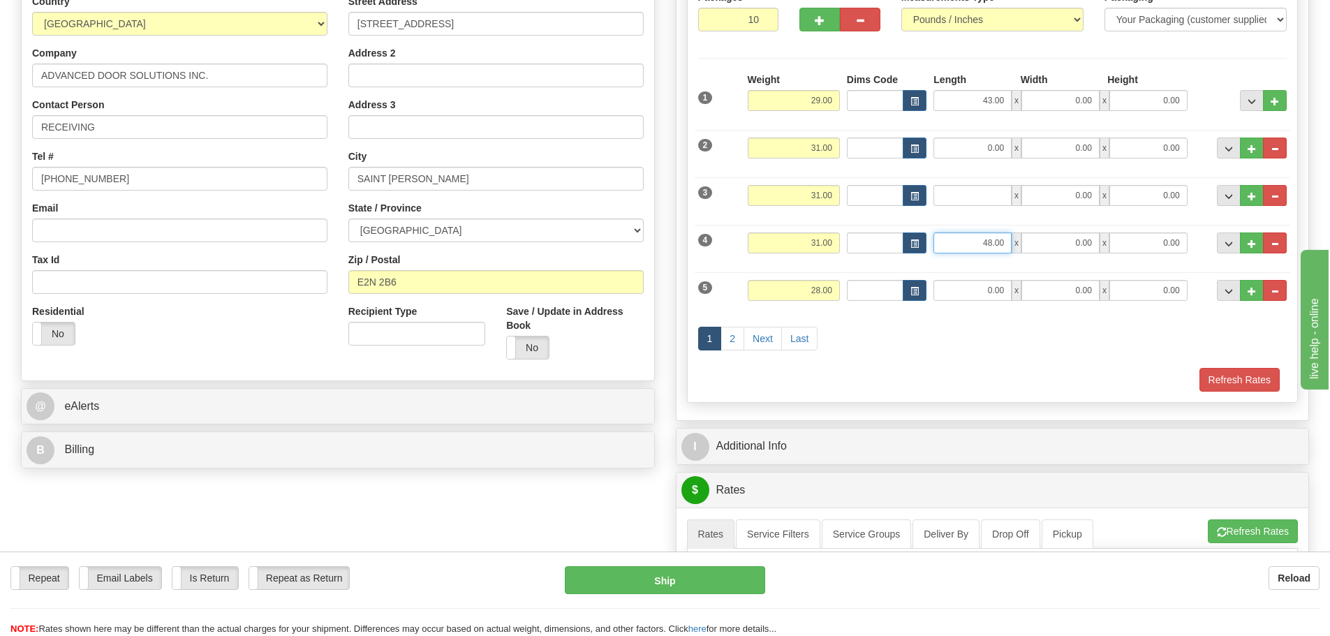
type input "0.00"
drag, startPoint x: 954, startPoint y: 249, endPoint x: 1199, endPoint y: 304, distance: 251.2
click at [1194, 304] on div "1 Weight 29.00 Dims Code" at bounding box center [992, 232] width 589 height 319
type input "48.00"
type input "0.00"
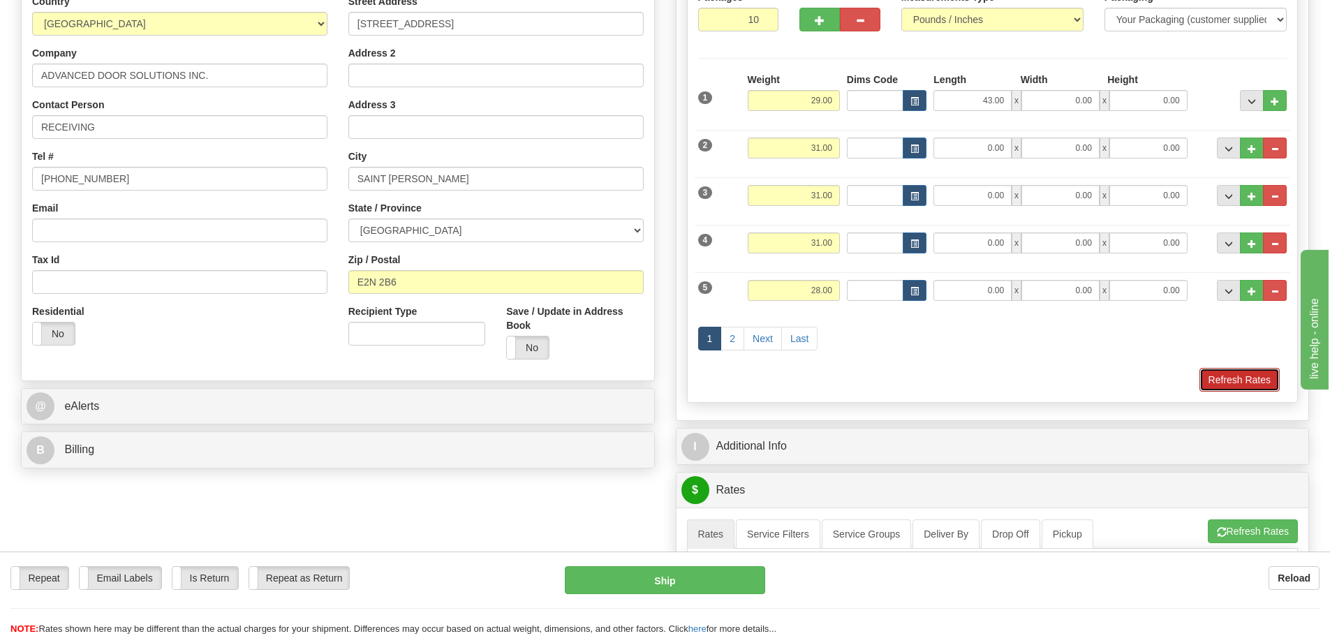
click at [1211, 385] on button "Refresh Rates" at bounding box center [1239, 380] width 80 height 24
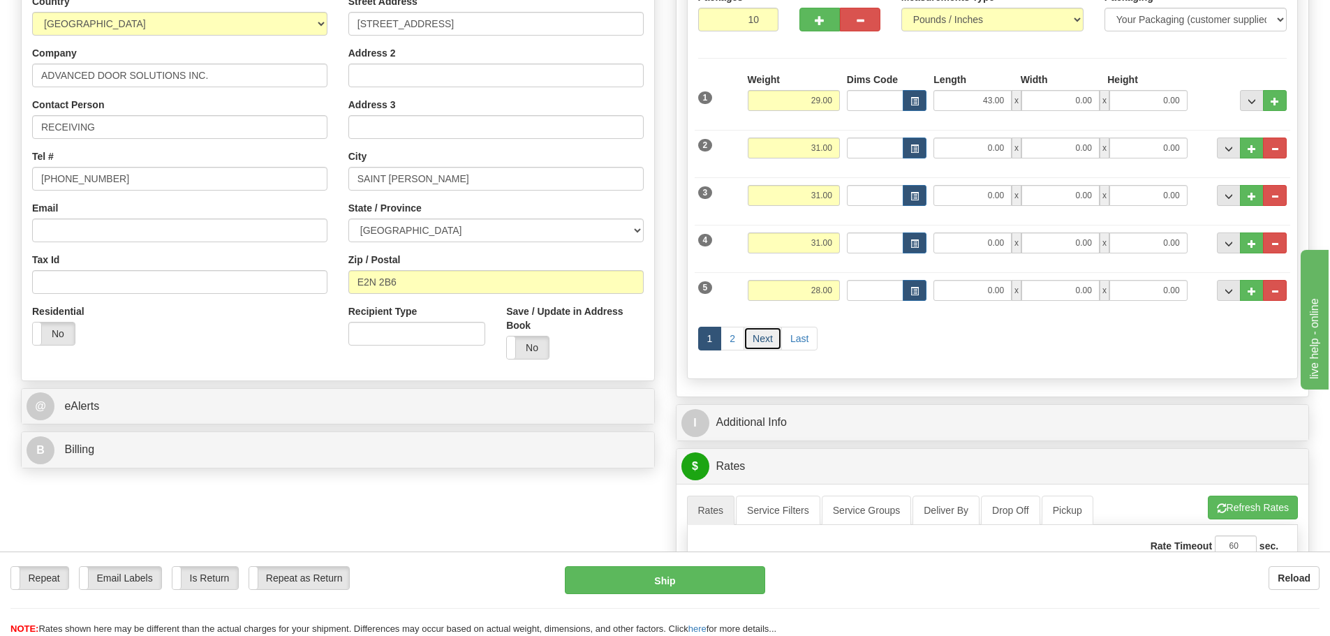
click at [754, 333] on link "Next" at bounding box center [762, 339] width 38 height 24
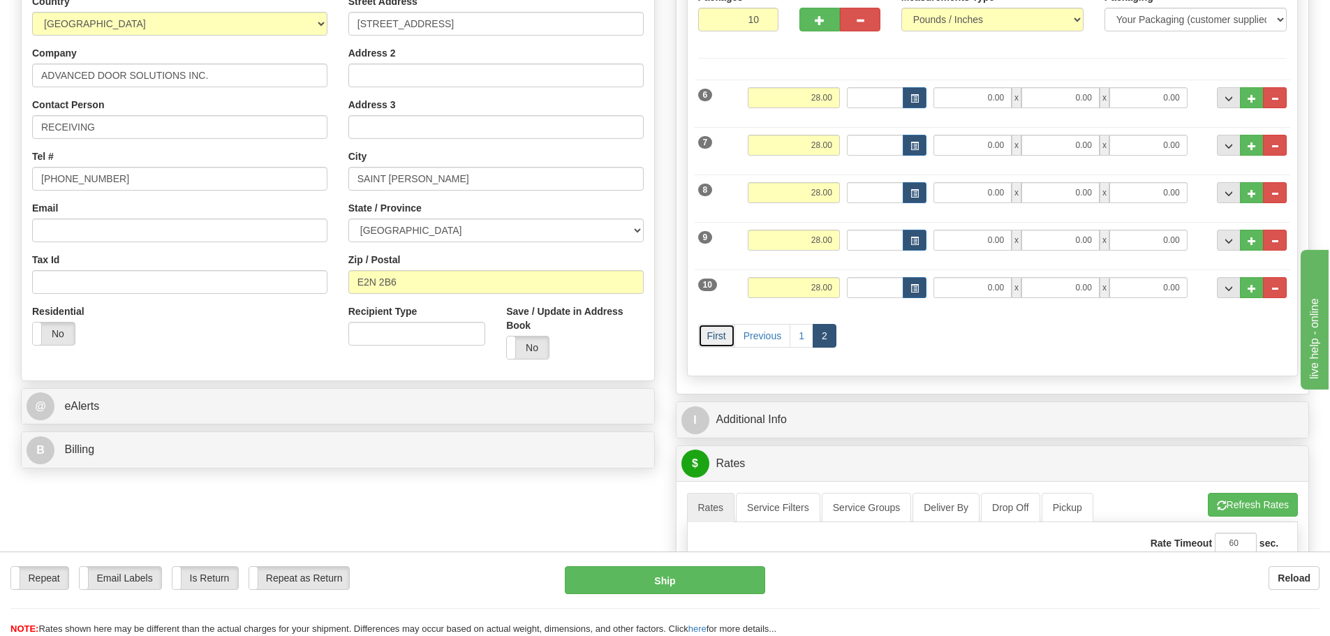
click at [724, 329] on link "First" at bounding box center [716, 336] width 37 height 24
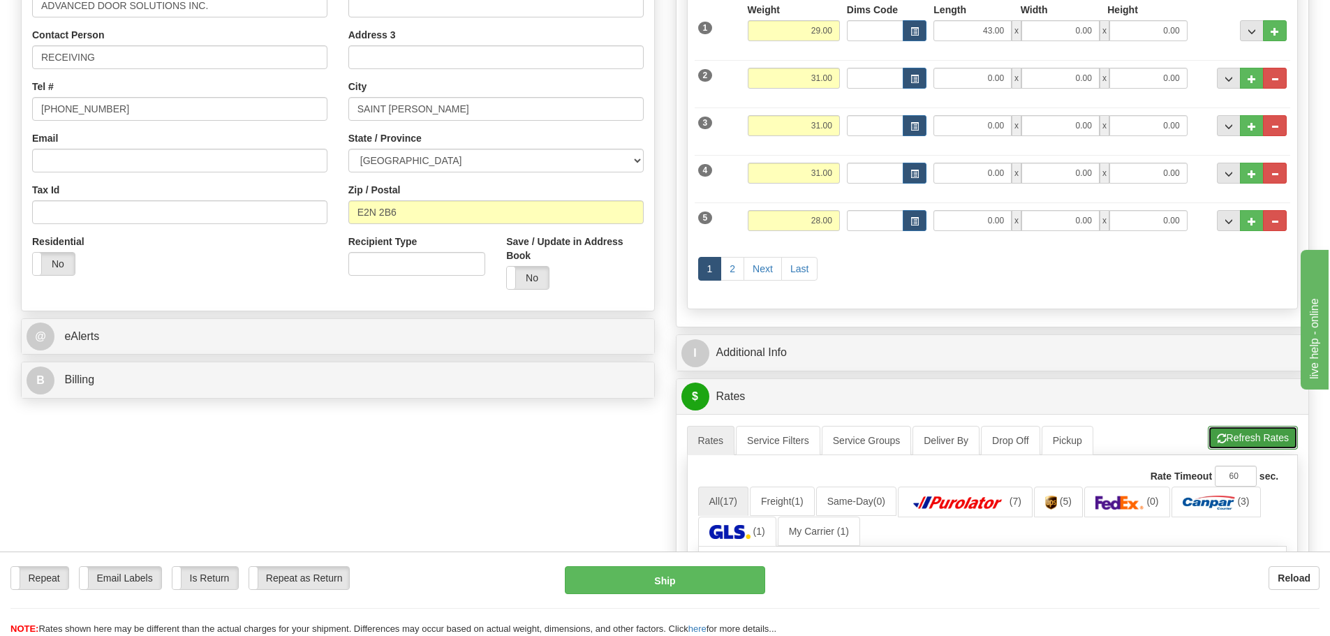
click at [1265, 438] on button "Refresh Rates" at bounding box center [1253, 438] width 90 height 24
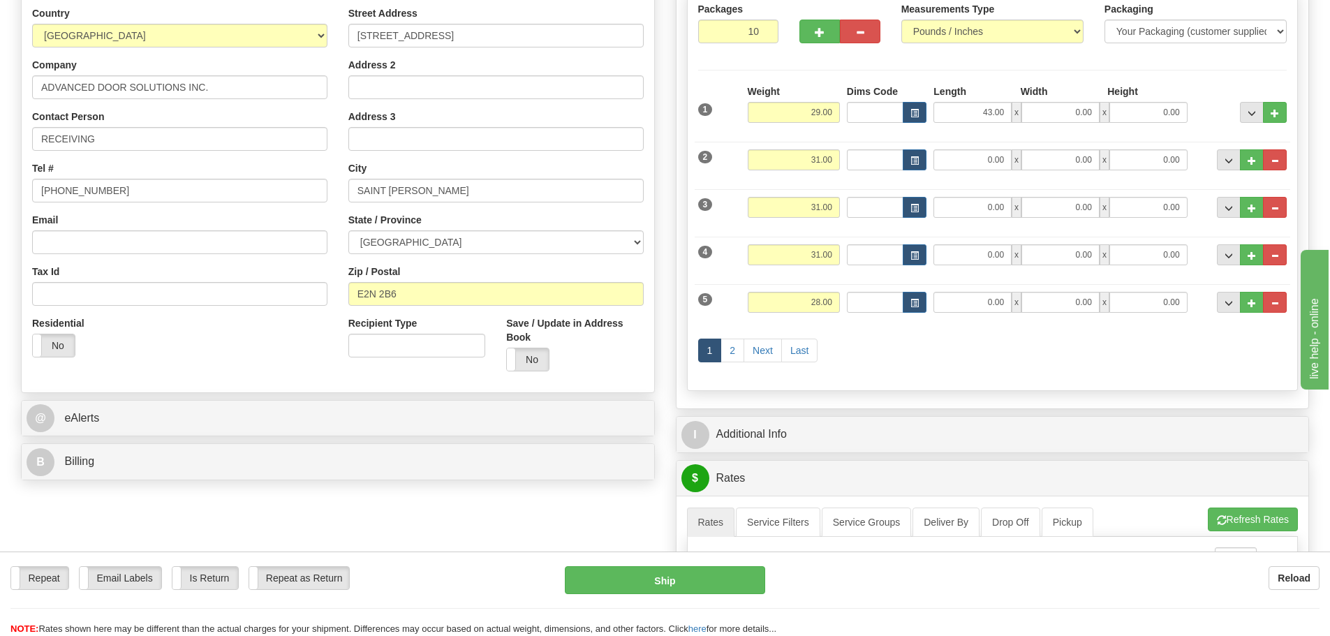
scroll to position [70, 0]
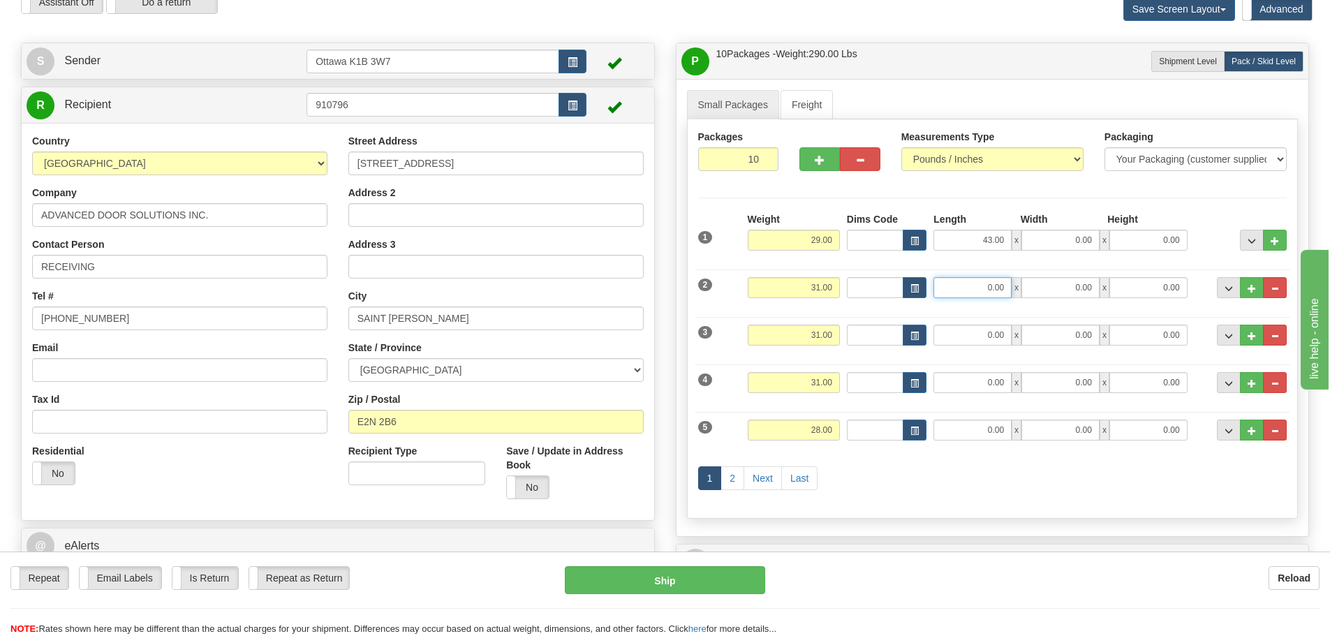
click at [953, 285] on input "0.00" at bounding box center [972, 287] width 78 height 21
paste input "48.00"
type input "48.00"
click at [959, 330] on input "0.00" at bounding box center [972, 335] width 78 height 21
paste input "48.00"
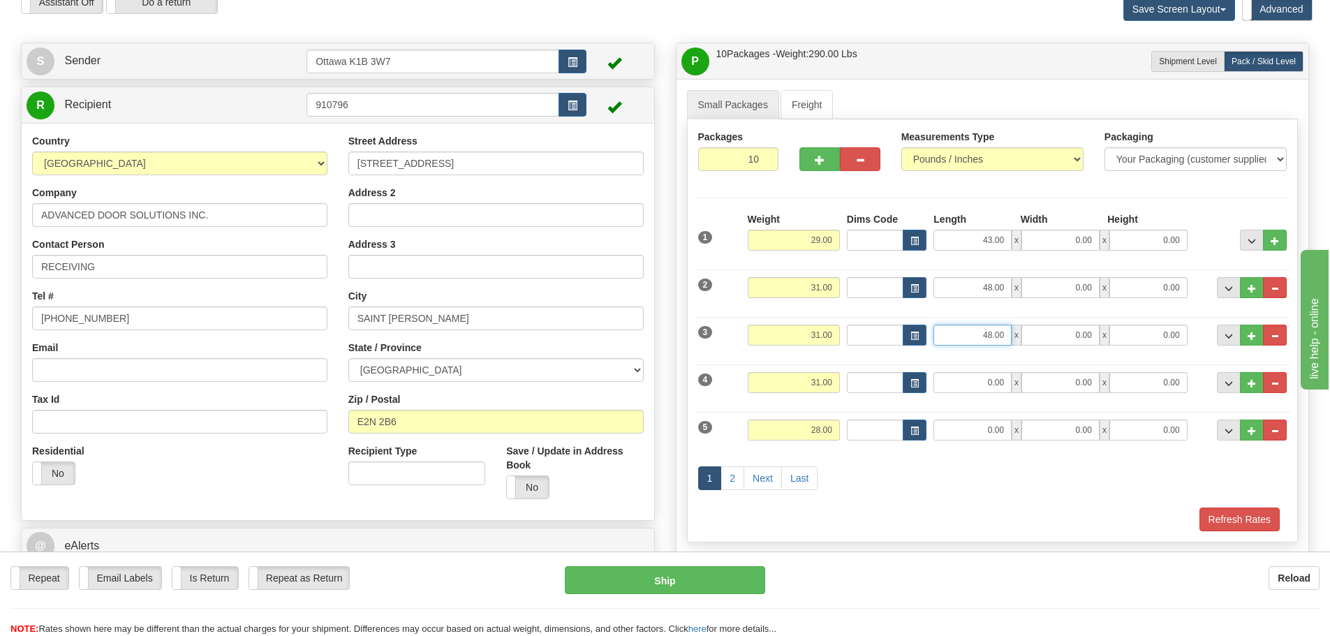
type input "48.00"
click at [970, 385] on input "0.00" at bounding box center [972, 382] width 78 height 21
paste input "48.00"
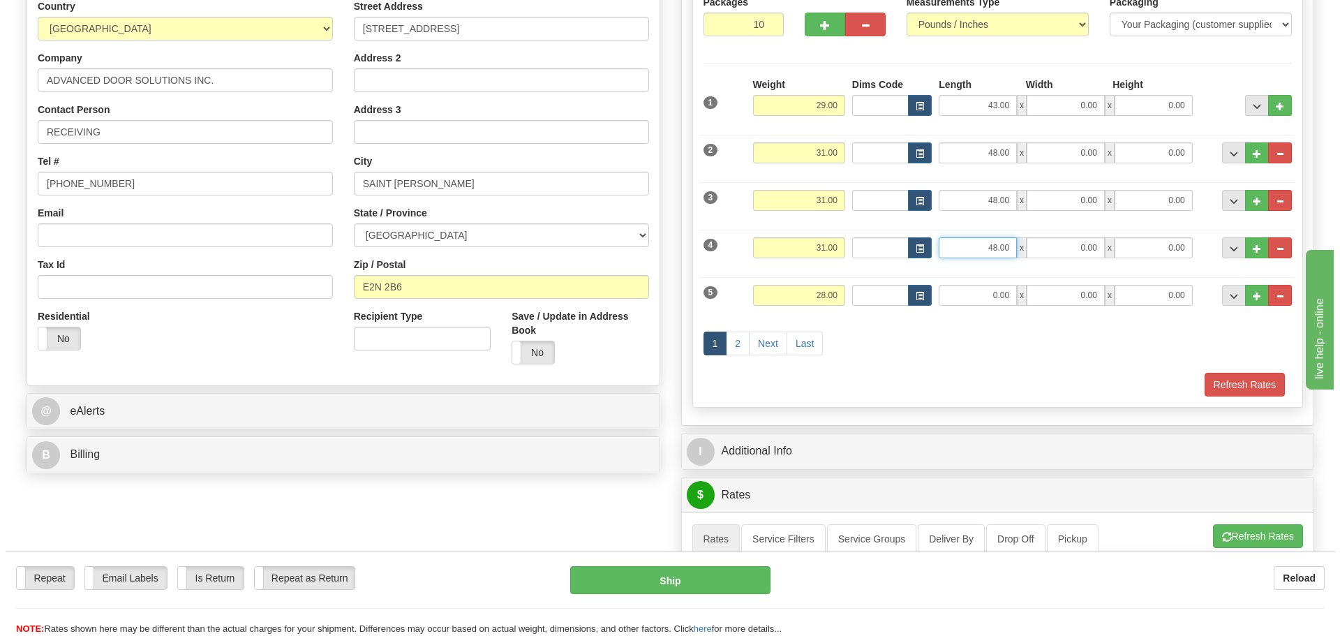
scroll to position [419, 0]
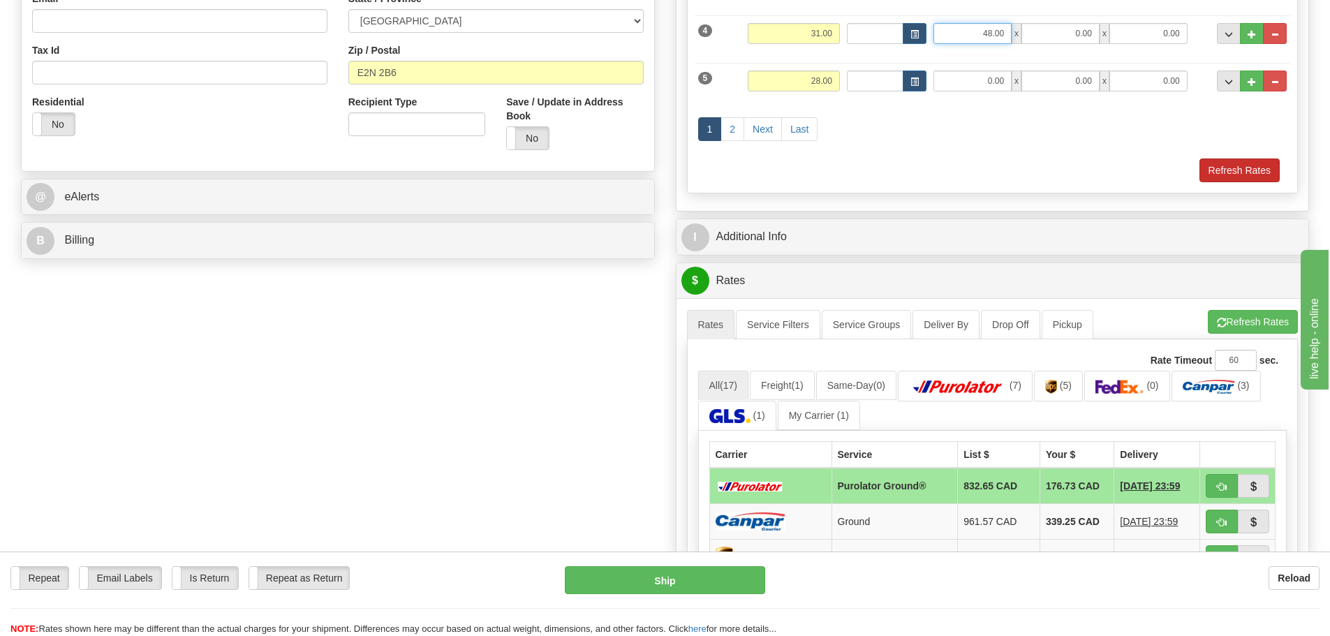
type input "48.00"
click at [1230, 165] on button "Refresh Rates" at bounding box center [1239, 170] width 80 height 24
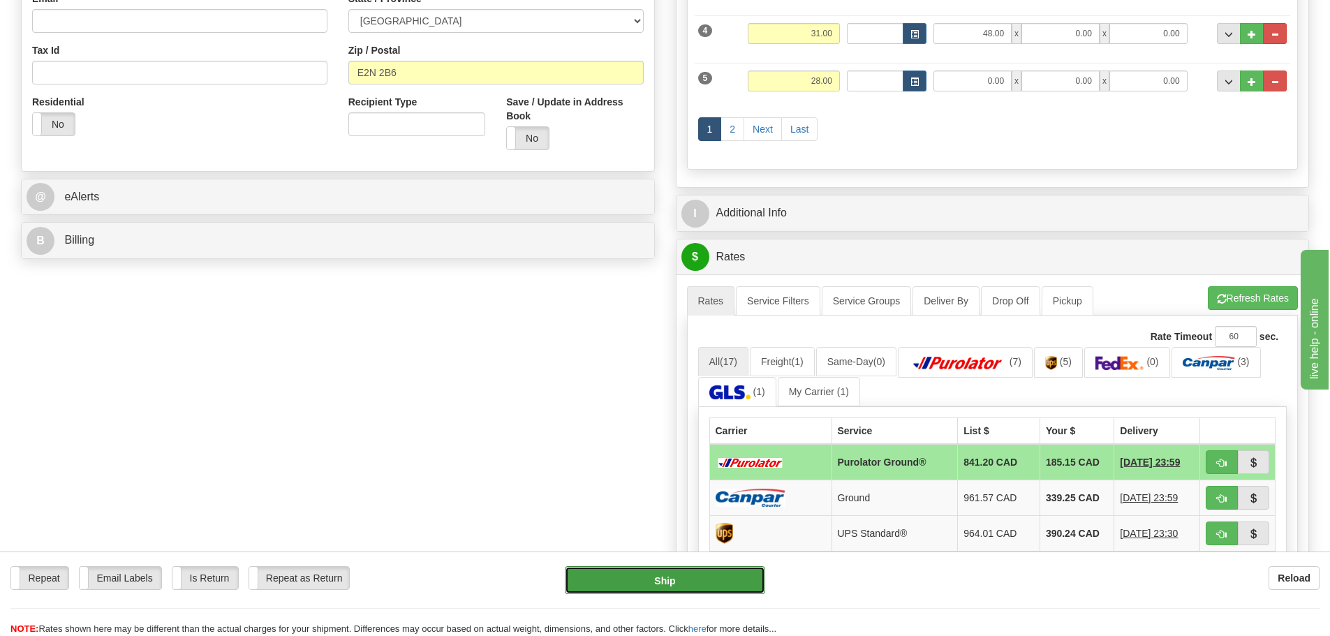
click at [685, 568] on button "Ship" at bounding box center [665, 580] width 200 height 28
type input "260"
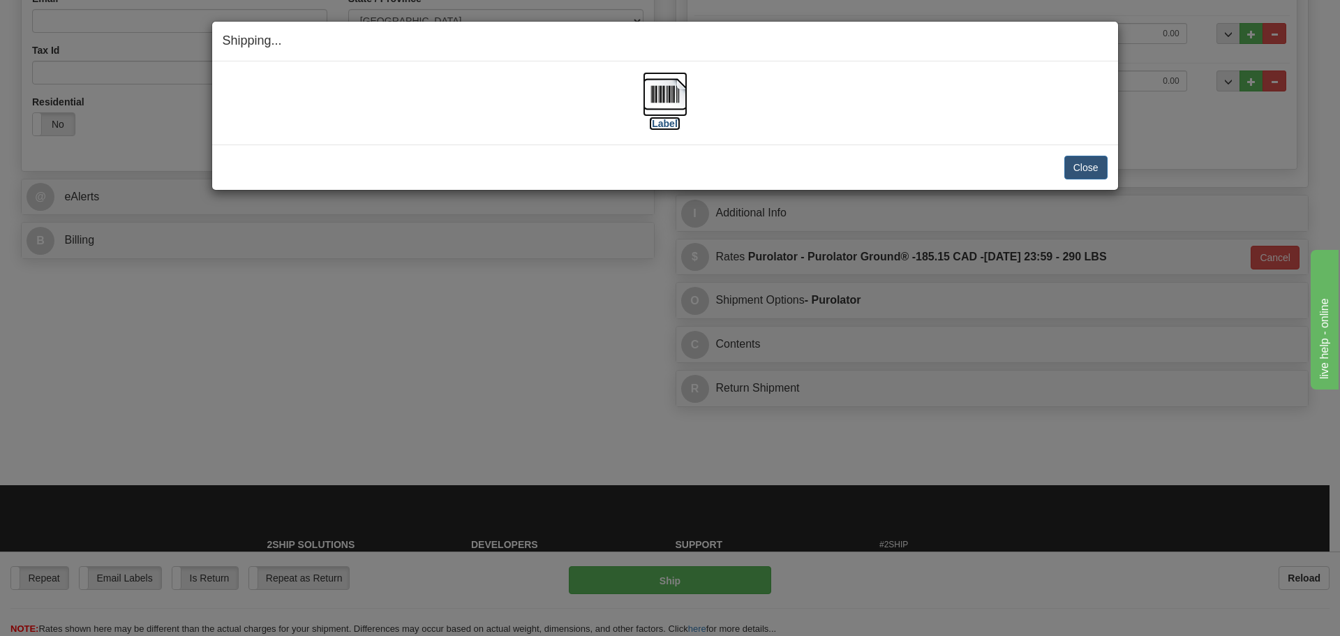
click at [676, 126] on label "[Label]" at bounding box center [665, 124] width 32 height 14
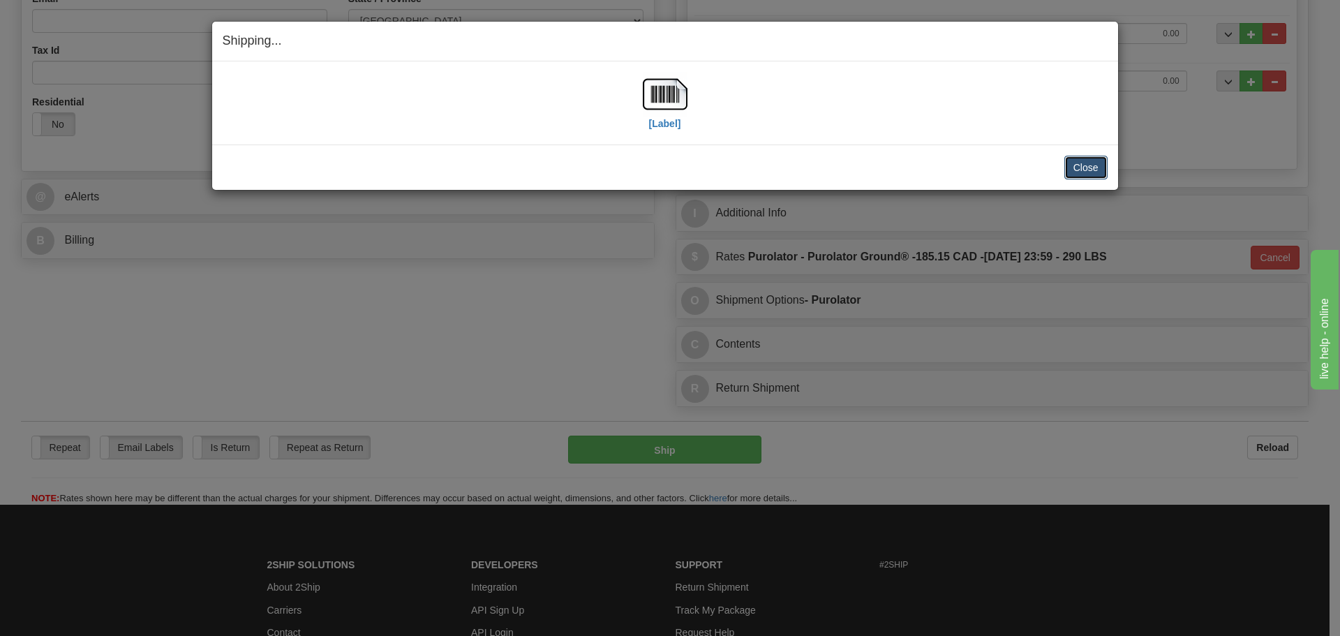
click at [1090, 169] on button "Close" at bounding box center [1086, 168] width 43 height 24
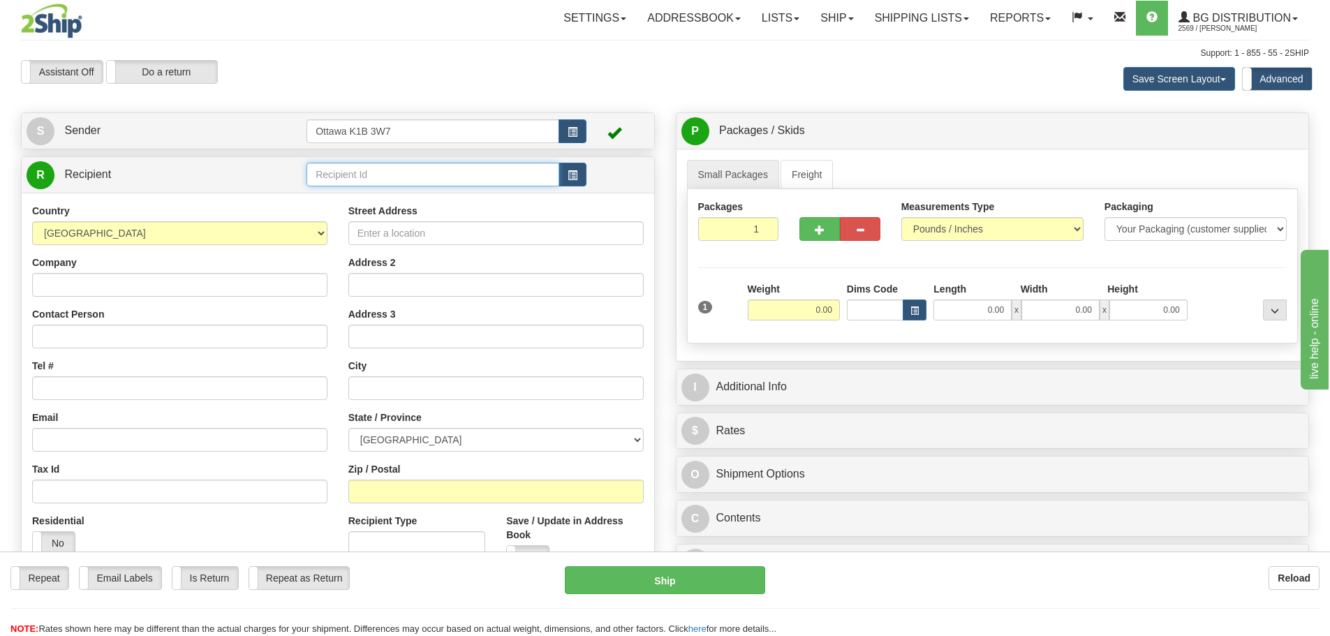
click at [419, 185] on input "text" at bounding box center [432, 175] width 253 height 24
type input "910698"
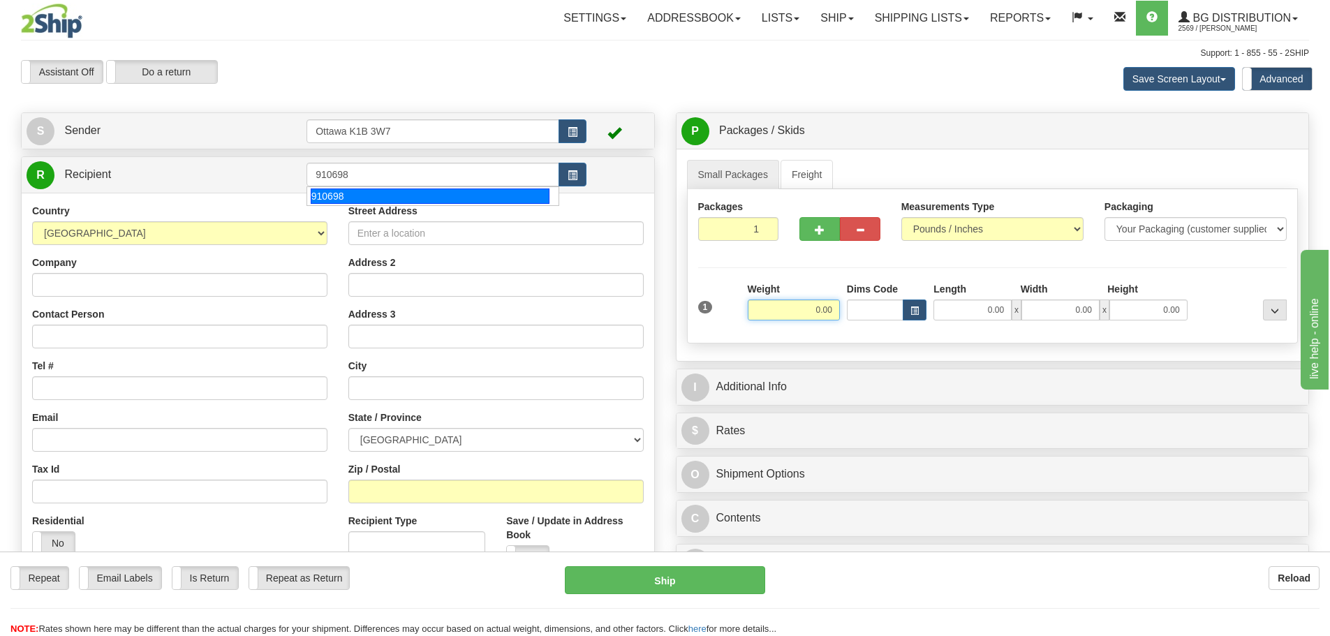
click at [502, 83] on div "Assistant On Assistant Off Do a return Do a return" at bounding box center [282, 72] width 545 height 24
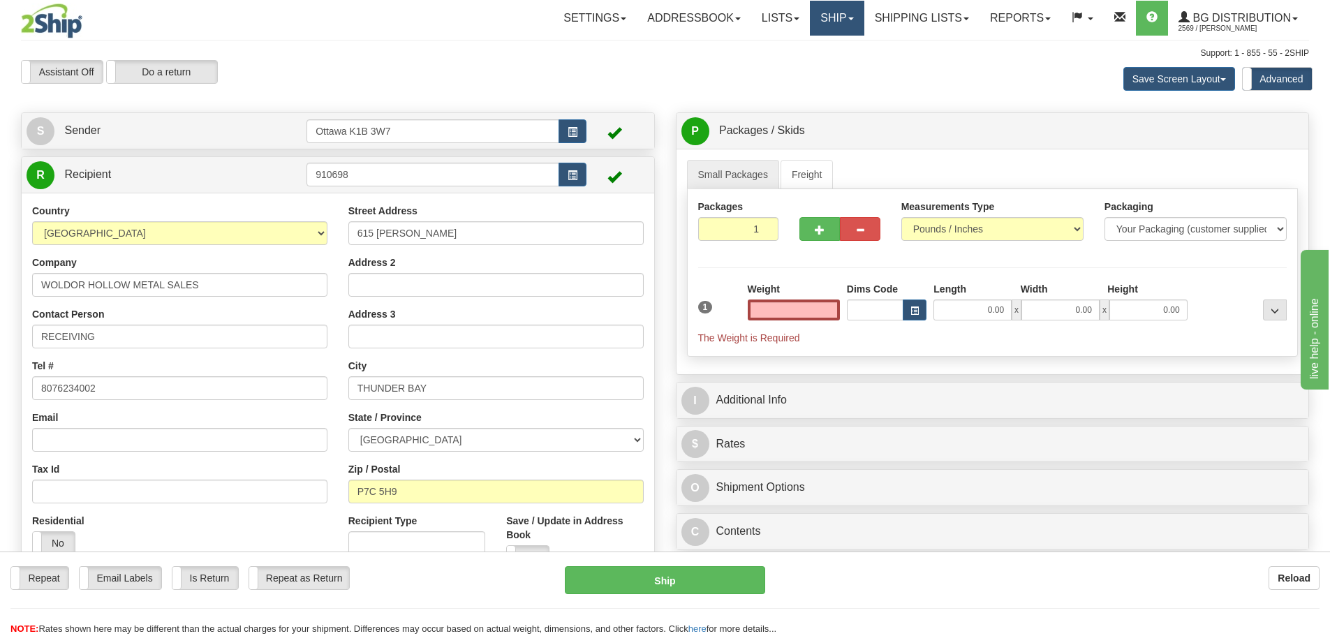
type input "0.00"
click at [827, 14] on link "Ship" at bounding box center [837, 18] width 54 height 35
click at [821, 40] on link "Ship Screen" at bounding box center [808, 49] width 110 height 18
